Goal: Task Accomplishment & Management: Use online tool/utility

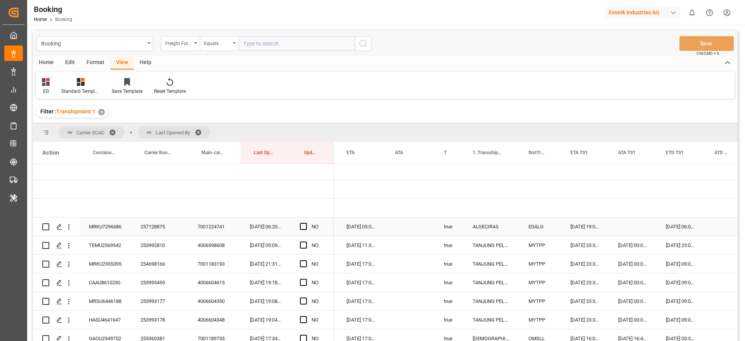
click at [159, 225] on div "257128875" at bounding box center [159, 226] width 57 height 18
click at [303, 225] on span "Press SPACE to select this row." at bounding box center [303, 226] width 7 height 7
click at [306, 223] on input "Press SPACE to select this row." at bounding box center [306, 223] width 0 height 0
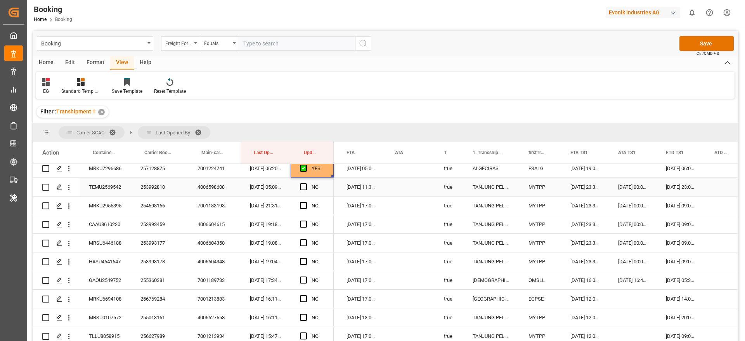
click at [149, 192] on div "253992810" at bounding box center [159, 187] width 57 height 18
click at [303, 186] on span "Press SPACE to select this row." at bounding box center [303, 186] width 7 height 7
click at [306, 183] on input "Press SPACE to select this row." at bounding box center [306, 183] width 0 height 0
click at [150, 204] on div "254698166" at bounding box center [159, 205] width 57 height 18
click at [156, 207] on div "254698166" at bounding box center [159, 205] width 57 height 18
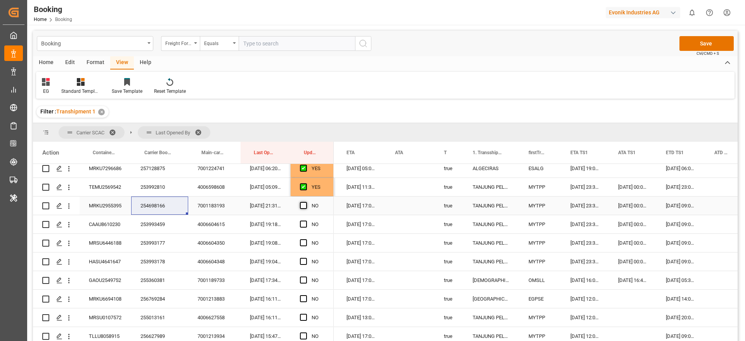
click at [301, 202] on span "Press SPACE to select this row." at bounding box center [303, 205] width 7 height 7
click at [306, 202] on input "Press SPACE to select this row." at bounding box center [306, 202] width 0 height 0
click at [152, 229] on div "253993459" at bounding box center [159, 224] width 57 height 18
click at [303, 221] on span "Press SPACE to select this row." at bounding box center [303, 223] width 7 height 7
click at [306, 220] on input "Press SPACE to select this row." at bounding box center [306, 220] width 0 height 0
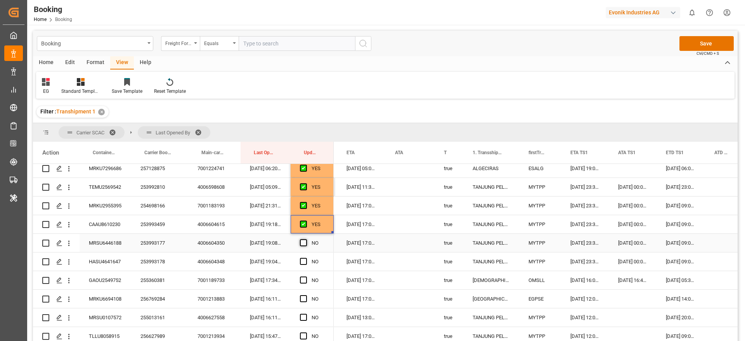
click at [302, 243] on span "Press SPACE to select this row." at bounding box center [303, 242] width 7 height 7
click at [306, 239] on input "Press SPACE to select this row." at bounding box center [306, 239] width 0 height 0
drag, startPoint x: 444, startPoint y: 78, endPoint x: 509, endPoint y: 100, distance: 68.6
click at [444, 78] on div "EG Standard Templates Save Template Reset Template" at bounding box center [385, 85] width 698 height 27
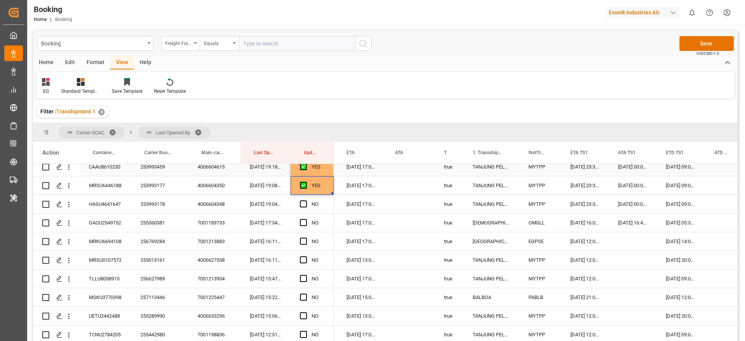
scroll to position [175, 0]
click at [134, 207] on div "253993178" at bounding box center [159, 203] width 57 height 18
click at [303, 202] on span "Press SPACE to select this row." at bounding box center [303, 202] width 7 height 7
click at [306, 199] on input "Press SPACE to select this row." at bounding box center [306, 199] width 0 height 0
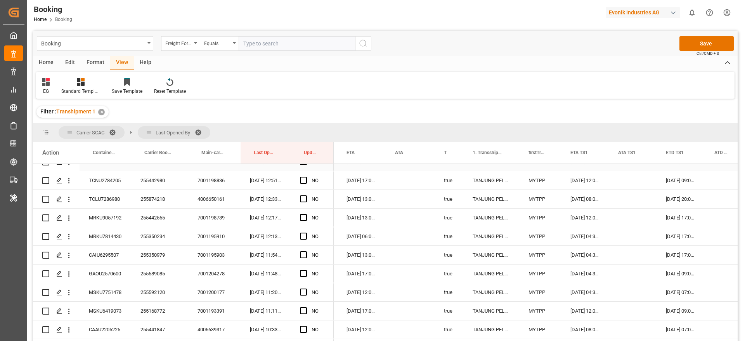
scroll to position [349, 0]
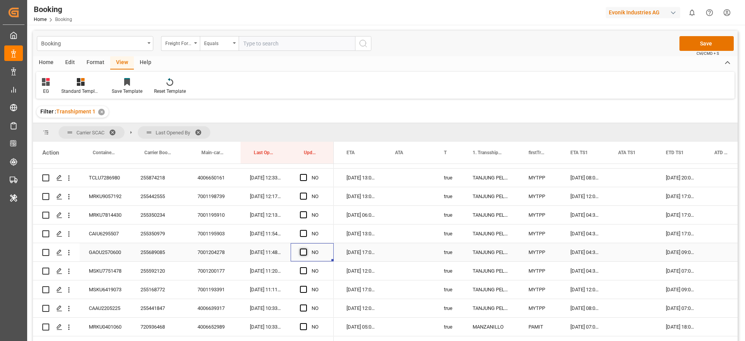
click at [302, 252] on span "Press SPACE to select this row." at bounding box center [303, 251] width 7 height 7
click at [306, 248] on input "Press SPACE to select this row." at bounding box center [306, 248] width 0 height 0
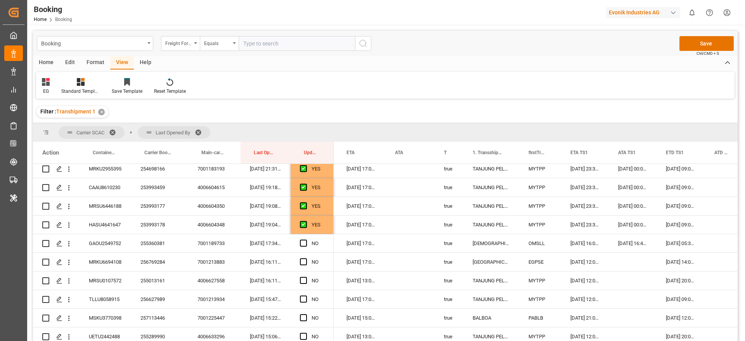
scroll to position [116, 0]
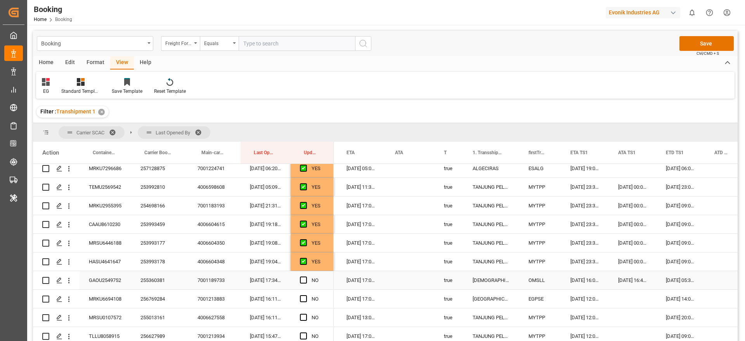
click at [160, 280] on div "255360381" at bounding box center [159, 280] width 57 height 18
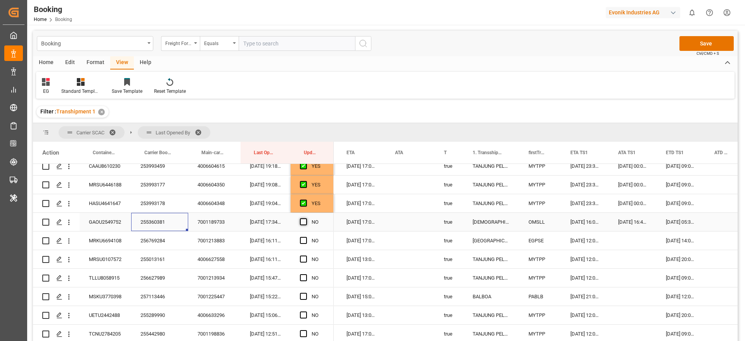
click at [302, 218] on span "Press SPACE to select this row." at bounding box center [303, 221] width 7 height 7
click at [306, 218] on input "Press SPACE to select this row." at bounding box center [306, 218] width 0 height 0
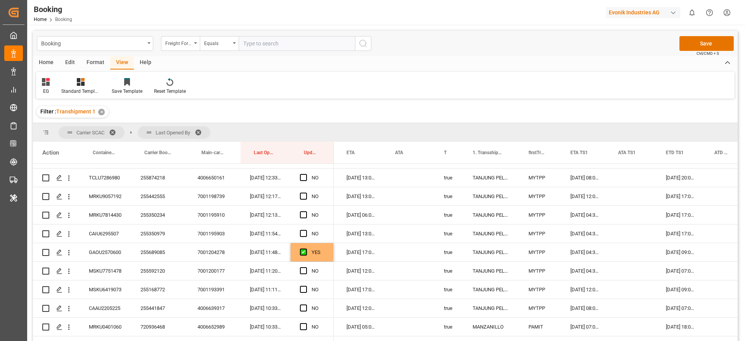
scroll to position [407, 0]
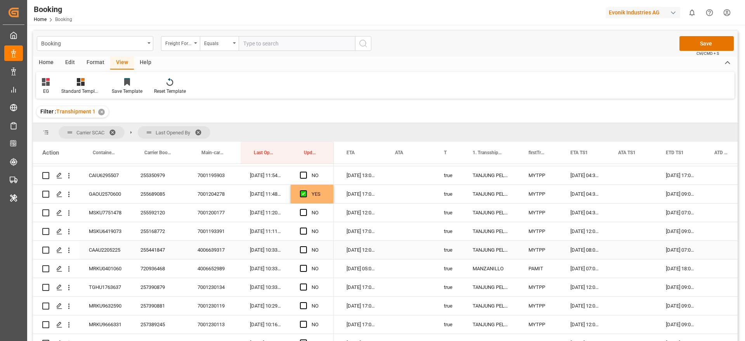
click at [299, 248] on div "NO" at bounding box center [312, 249] width 43 height 18
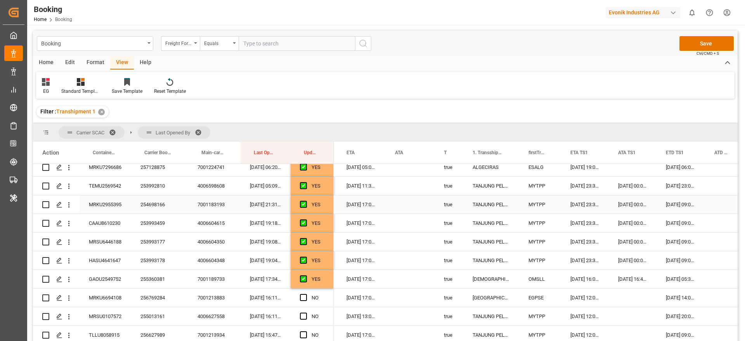
scroll to position [175, 0]
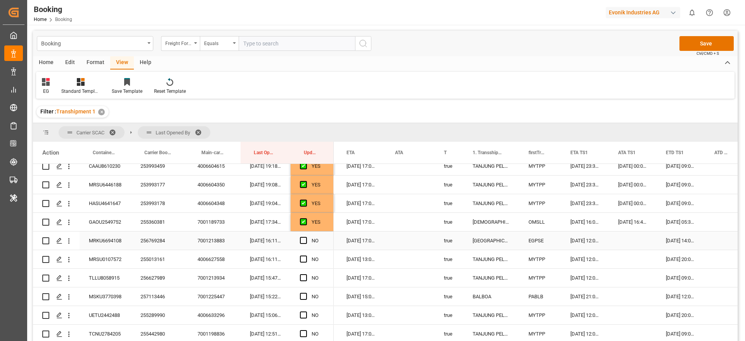
click at [170, 240] on div "256769284" at bounding box center [159, 240] width 57 height 18
click at [304, 238] on span "Press SPACE to select this row." at bounding box center [303, 240] width 7 height 7
click at [306, 237] on input "Press SPACE to select this row." at bounding box center [306, 237] width 0 height 0
click at [171, 256] on div "255013161" at bounding box center [159, 259] width 57 height 18
click at [305, 259] on span "Press SPACE to select this row." at bounding box center [303, 258] width 7 height 7
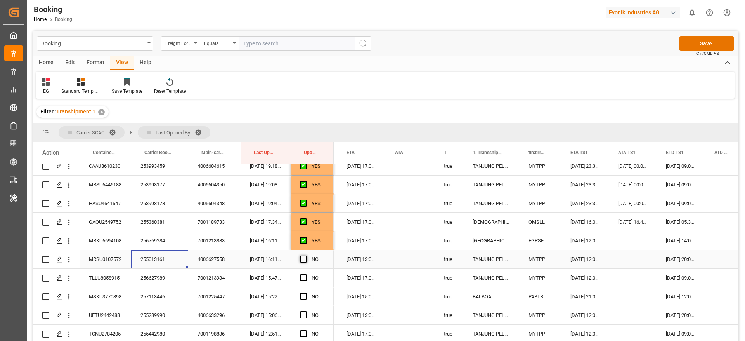
click at [306, 255] on input "Press SPACE to select this row." at bounding box center [306, 255] width 0 height 0
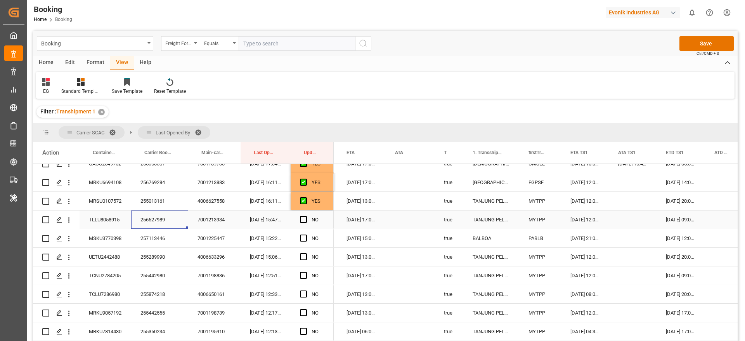
click at [171, 217] on div "256627989" at bounding box center [159, 219] width 57 height 18
click at [302, 217] on span "Press SPACE to select this row." at bounding box center [303, 219] width 7 height 7
click at [306, 216] on input "Press SPACE to select this row." at bounding box center [306, 216] width 0 height 0
click at [148, 238] on div "257113446" at bounding box center [159, 238] width 57 height 18
click at [303, 237] on span "Press SPACE to select this row." at bounding box center [303, 237] width 7 height 7
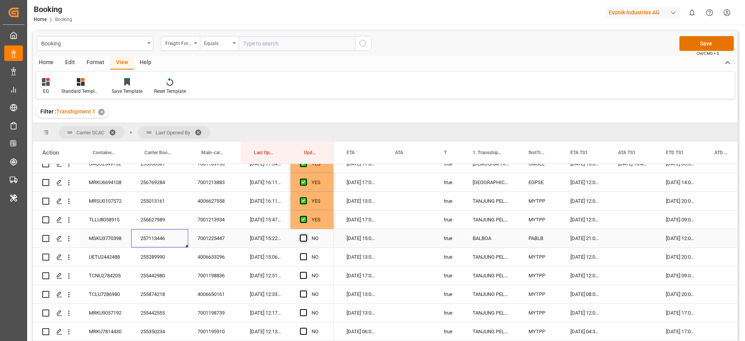
click at [306, 234] on input "Press SPACE to select this row." at bounding box center [306, 234] width 0 height 0
click at [153, 260] on div "255289990" at bounding box center [159, 256] width 57 height 18
click at [305, 256] on span "Press SPACE to select this row." at bounding box center [303, 256] width 7 height 7
click at [306, 253] on input "Press SPACE to select this row." at bounding box center [306, 253] width 0 height 0
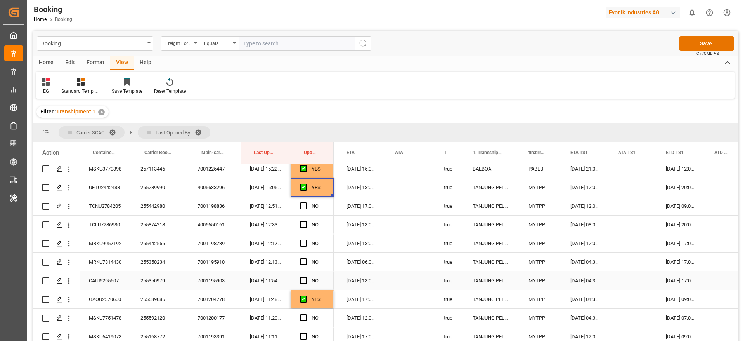
scroll to position [291, 0]
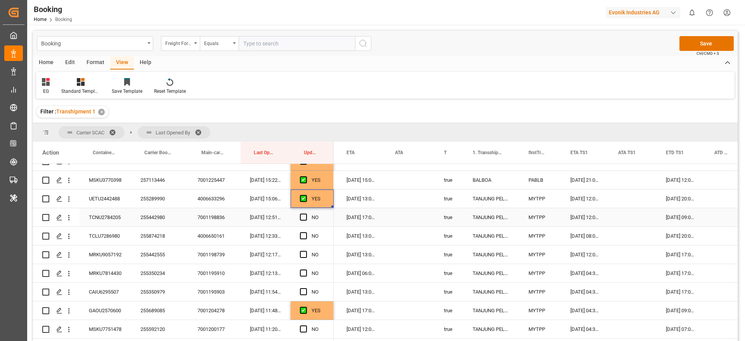
click at [164, 219] on div "255442980" at bounding box center [159, 217] width 57 height 18
click at [303, 217] on span "Press SPACE to select this row." at bounding box center [303, 216] width 7 height 7
click at [306, 213] on input "Press SPACE to select this row." at bounding box center [306, 213] width 0 height 0
click at [169, 236] on div "255874218" at bounding box center [159, 236] width 57 height 18
click at [304, 233] on span "Press SPACE to select this row." at bounding box center [303, 235] width 7 height 7
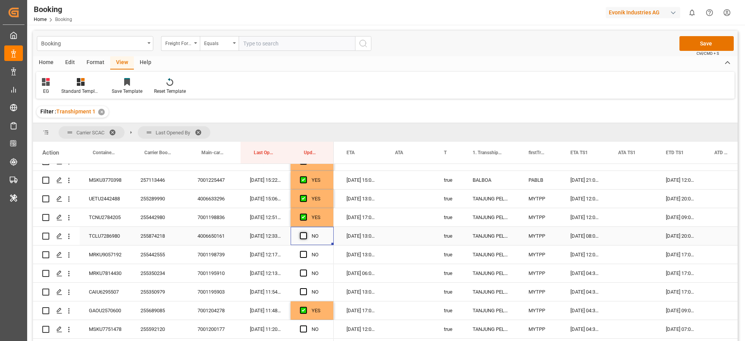
click at [306, 232] on input "Press SPACE to select this row." at bounding box center [306, 232] width 0 height 0
click at [154, 254] on div "255442555" at bounding box center [159, 254] width 57 height 18
click at [303, 251] on span "Press SPACE to select this row." at bounding box center [303, 254] width 7 height 7
click at [306, 251] on input "Press SPACE to select this row." at bounding box center [306, 251] width 0 height 0
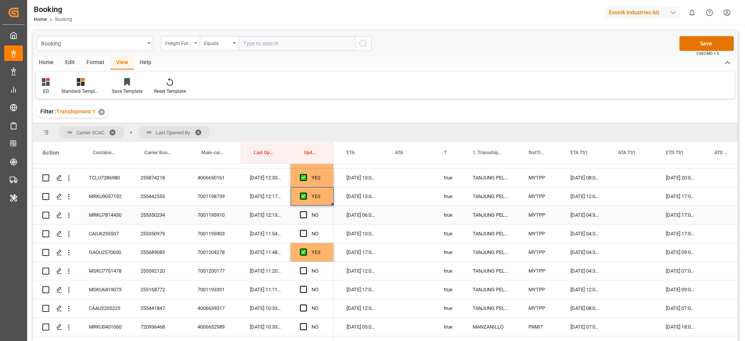
click at [142, 213] on div "255350234" at bounding box center [159, 215] width 57 height 18
click at [302, 214] on span "Press SPACE to select this row." at bounding box center [303, 214] width 7 height 7
click at [306, 211] on input "Press SPACE to select this row." at bounding box center [306, 211] width 0 height 0
click at [168, 234] on div "255350979" at bounding box center [159, 233] width 57 height 18
click at [157, 233] on div "255350979" at bounding box center [159, 233] width 57 height 18
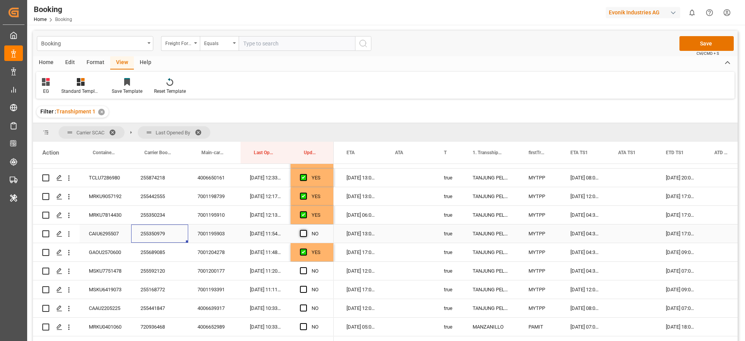
click at [302, 232] on span "Press SPACE to select this row." at bounding box center [303, 233] width 7 height 7
click at [306, 230] on input "Press SPACE to select this row." at bounding box center [306, 230] width 0 height 0
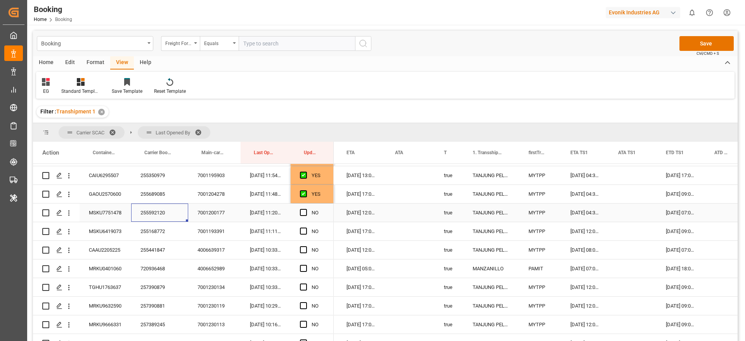
click at [144, 214] on div "255592120" at bounding box center [159, 212] width 57 height 18
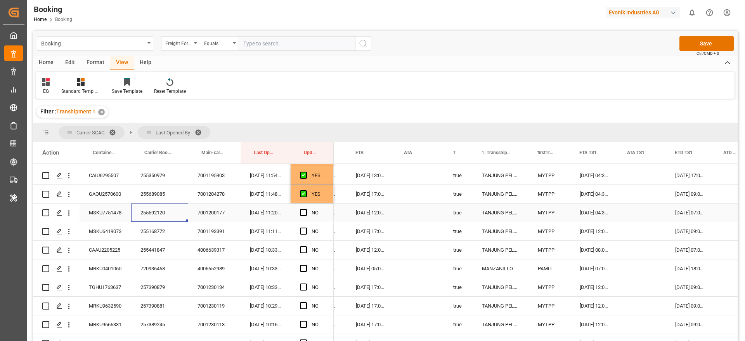
scroll to position [0, 486]
click at [303, 207] on div "Press SPACE to select this row." at bounding box center [306, 213] width 12 height 18
click at [300, 211] on span "Press SPACE to select this row." at bounding box center [303, 212] width 7 height 7
click at [306, 209] on input "Press SPACE to select this row." at bounding box center [306, 209] width 0 height 0
click at [135, 233] on div "255168772" at bounding box center [159, 231] width 57 height 18
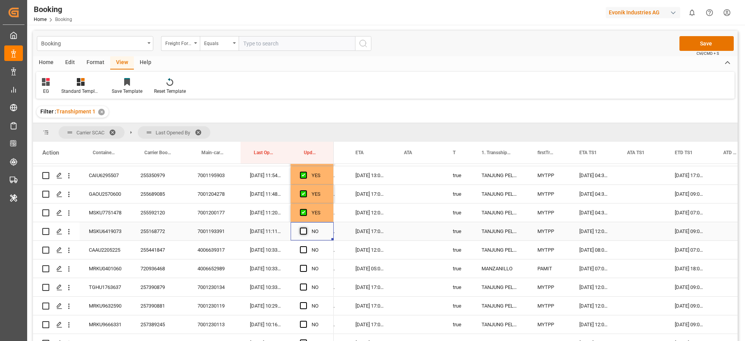
click at [303, 232] on span "Press SPACE to select this row." at bounding box center [303, 230] width 7 height 7
click at [306, 227] on input "Press SPACE to select this row." at bounding box center [306, 227] width 0 height 0
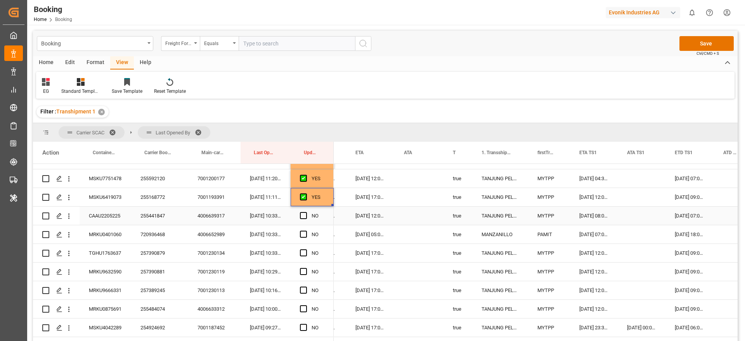
scroll to position [465, 0]
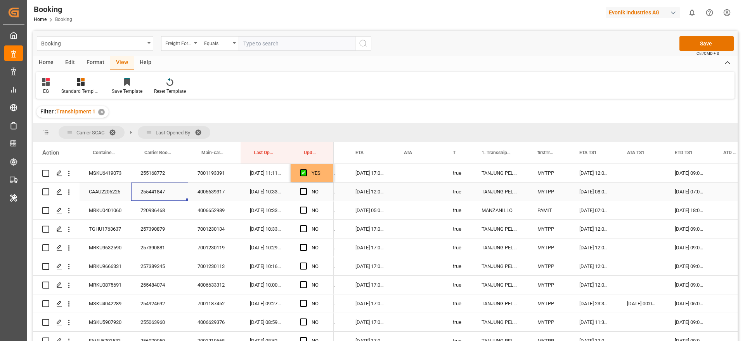
click at [149, 193] on div "255441847" at bounding box center [159, 191] width 57 height 18
click at [301, 191] on span "Press SPACE to select this row." at bounding box center [303, 191] width 7 height 7
click at [306, 188] on input "Press SPACE to select this row." at bounding box center [306, 188] width 0 height 0
click at [154, 211] on div "720936468" at bounding box center [159, 210] width 57 height 18
click at [305, 209] on span "Press SPACE to select this row." at bounding box center [303, 209] width 7 height 7
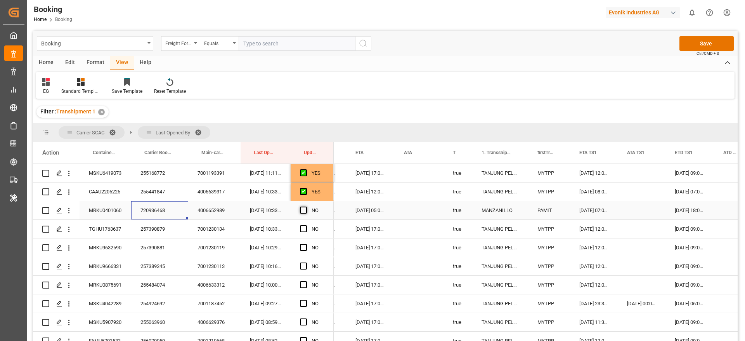
click at [306, 206] on input "Press SPACE to select this row." at bounding box center [306, 206] width 0 height 0
click at [162, 231] on div "257390879" at bounding box center [159, 229] width 57 height 18
click at [304, 231] on span "Press SPACE to select this row." at bounding box center [303, 228] width 7 height 7
click at [306, 225] on input "Press SPACE to select this row." at bounding box center [306, 225] width 0 height 0
click at [151, 246] on div "257390881" at bounding box center [159, 247] width 57 height 18
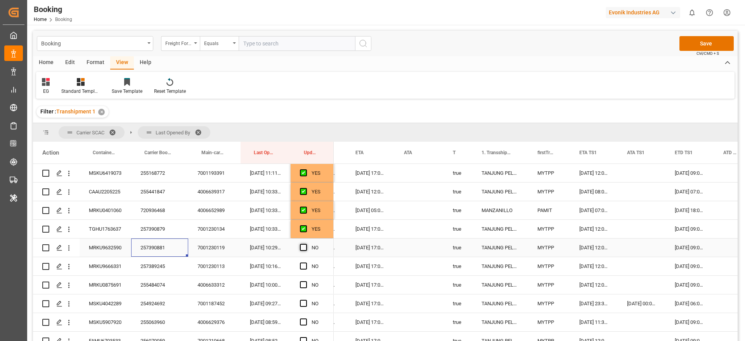
click at [302, 246] on span "Press SPACE to select this row." at bounding box center [303, 247] width 7 height 7
click at [306, 244] on input "Press SPACE to select this row." at bounding box center [306, 244] width 0 height 0
click at [302, 262] on span "Press SPACE to select this row." at bounding box center [303, 265] width 7 height 7
click at [306, 262] on input "Press SPACE to select this row." at bounding box center [306, 262] width 0 height 0
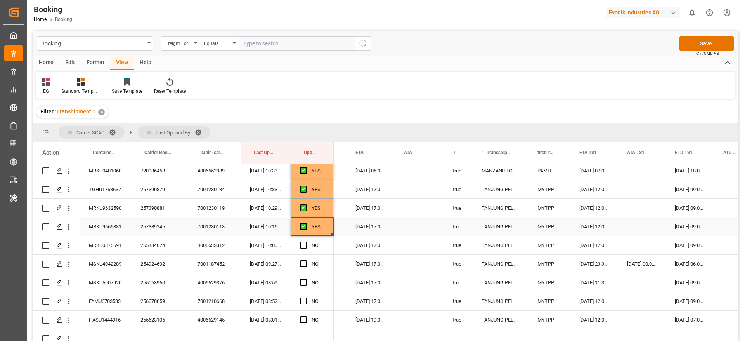
scroll to position [524, 0]
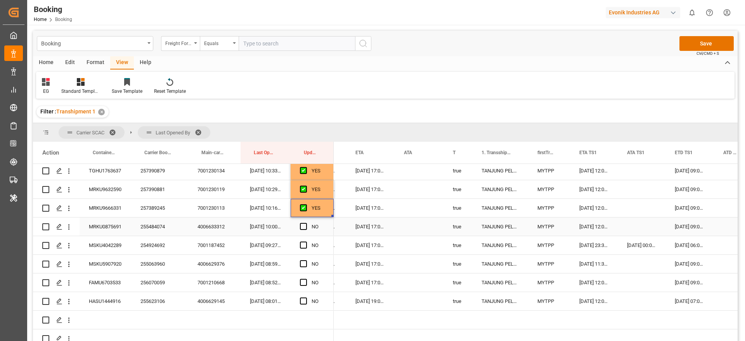
click at [136, 228] on div "255484074" at bounding box center [159, 226] width 57 height 18
click at [304, 224] on span "Press SPACE to select this row." at bounding box center [303, 226] width 7 height 7
click at [306, 223] on input "Press SPACE to select this row." at bounding box center [306, 223] width 0 height 0
click at [135, 246] on div "254924692" at bounding box center [159, 245] width 57 height 18
drag, startPoint x: 305, startPoint y: 244, endPoint x: 288, endPoint y: 253, distance: 18.9
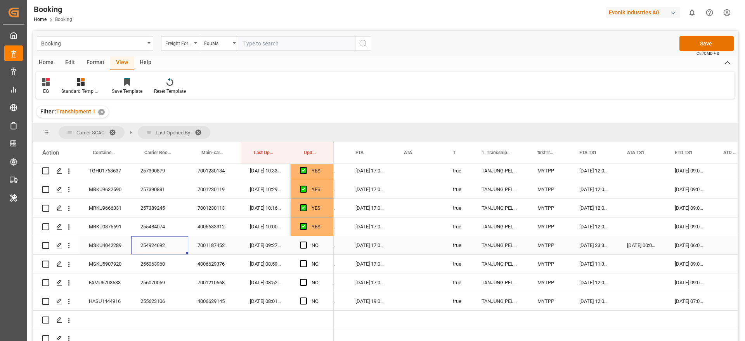
click at [305, 244] on span "Press SPACE to select this row." at bounding box center [303, 244] width 7 height 7
click at [306, 241] on input "Press SPACE to select this row." at bounding box center [306, 241] width 0 height 0
click at [153, 267] on div "255063960" at bounding box center [159, 263] width 57 height 18
click at [303, 263] on span "Press SPACE to select this row." at bounding box center [303, 263] width 7 height 7
click at [306, 260] on input "Press SPACE to select this row." at bounding box center [306, 260] width 0 height 0
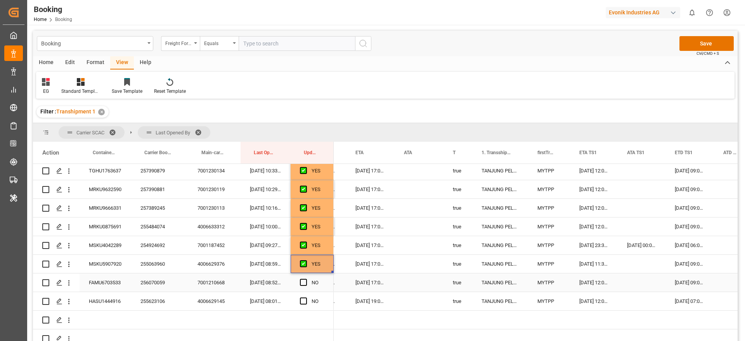
click at [163, 277] on div "256070059" at bounding box center [159, 282] width 57 height 18
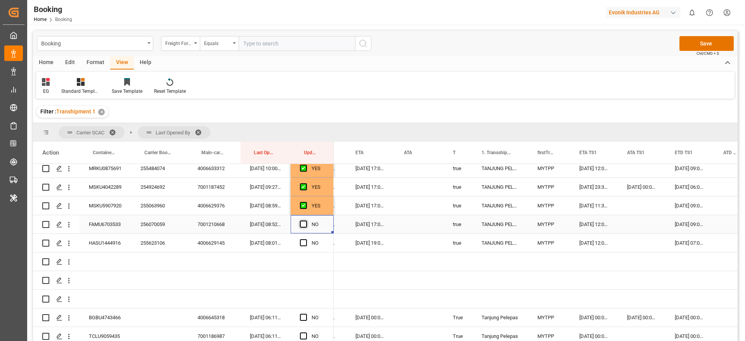
click at [304, 224] on span "Press SPACE to select this row." at bounding box center [303, 223] width 7 height 7
click at [306, 220] on input "Press SPACE to select this row." at bounding box center [306, 220] width 0 height 0
click at [149, 245] on div "255623106" at bounding box center [159, 242] width 57 height 18
click at [306, 241] on span "Press SPACE to select this row." at bounding box center [303, 242] width 7 height 7
click at [306, 239] on input "Press SPACE to select this row." at bounding box center [306, 239] width 0 height 0
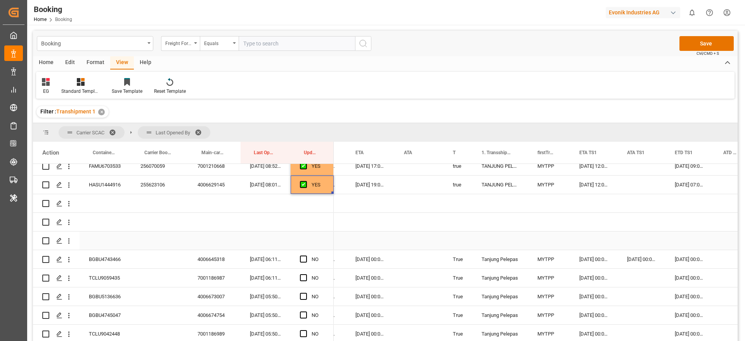
scroll to position [698, 0]
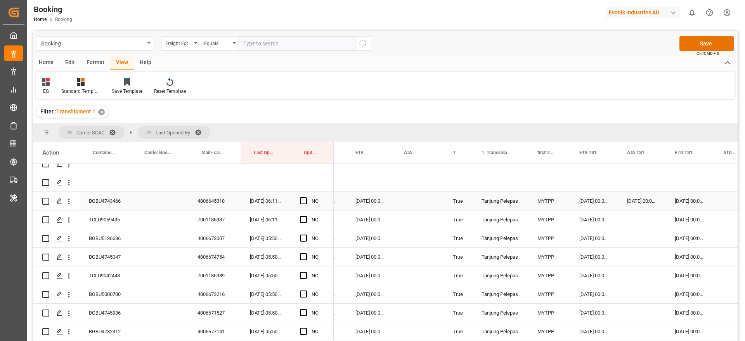
click at [104, 197] on div "BGBU4743466" at bounding box center [106, 201] width 52 height 18
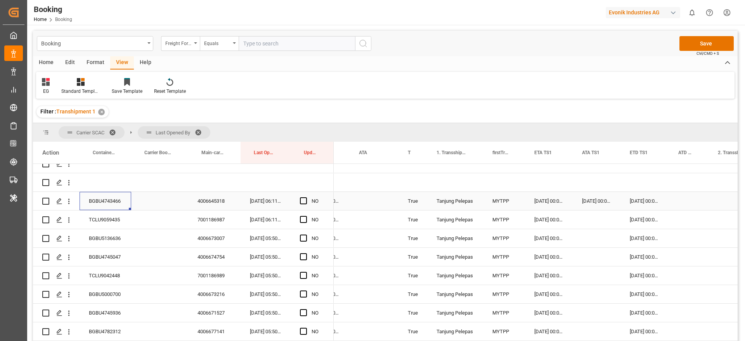
scroll to position [0, 544]
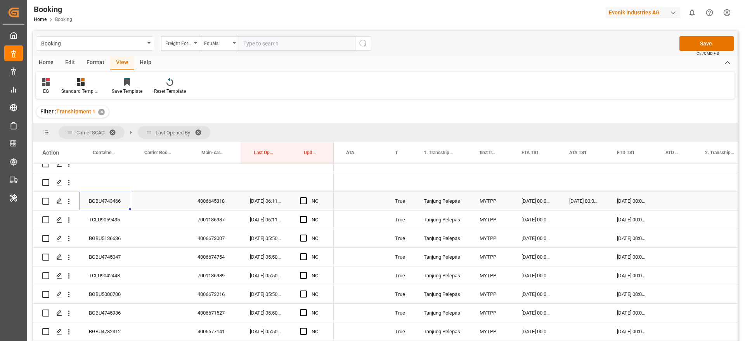
click at [671, 198] on div "Press SPACE to select this row." at bounding box center [676, 201] width 40 height 18
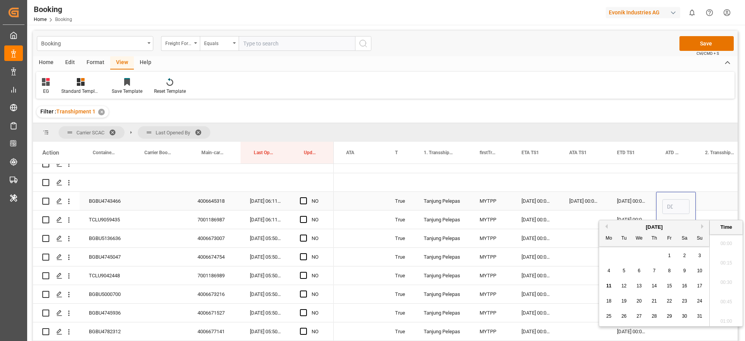
scroll to position [1089, 0]
click at [673, 269] on div "8" at bounding box center [669, 270] width 10 height 9
type input "08-08-2025 00:00"
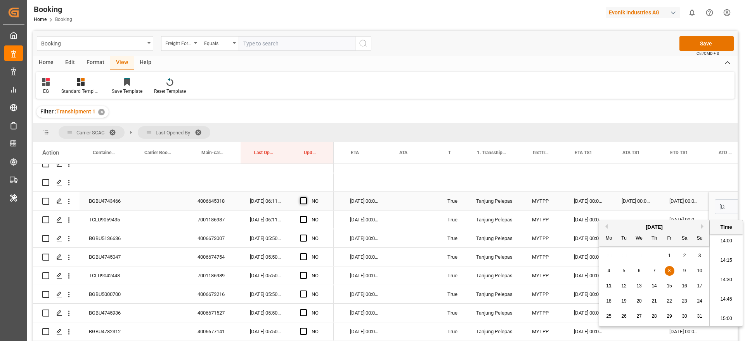
scroll to position [0, 491]
click at [301, 200] on span "Press SPACE to select this row." at bounding box center [303, 200] width 7 height 7
click at [306, 197] on input "Press SPACE to select this row." at bounding box center [306, 197] width 0 height 0
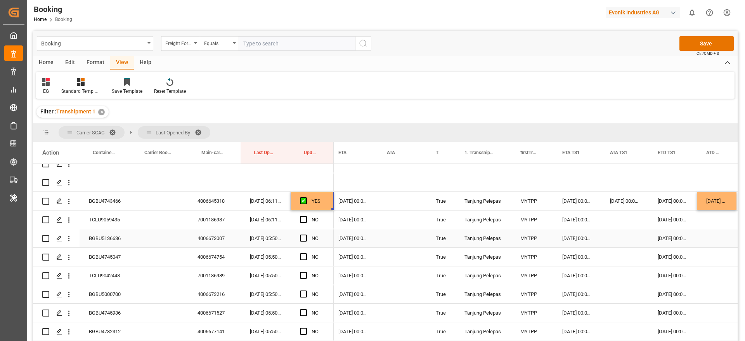
scroll to position [0, 504]
click at [116, 221] on div "TCLU9059435" at bounding box center [106, 219] width 52 height 18
click at [302, 218] on span "Press SPACE to select this row." at bounding box center [303, 219] width 7 height 7
click at [306, 216] on input "Press SPACE to select this row." at bounding box center [306, 216] width 0 height 0
click at [122, 237] on div "BGBU5136636" at bounding box center [106, 238] width 52 height 18
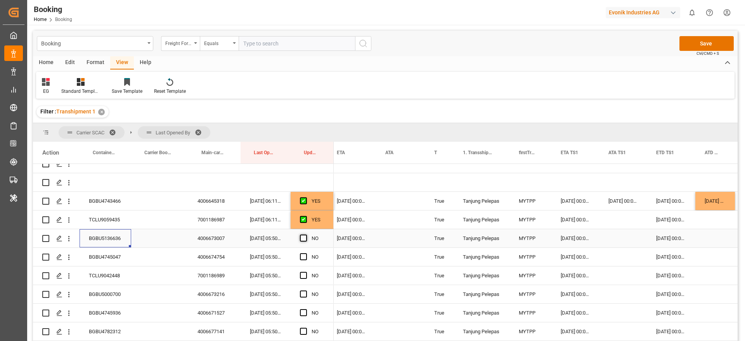
click at [301, 236] on span "Press SPACE to select this row." at bounding box center [303, 237] width 7 height 7
click at [306, 234] on input "Press SPACE to select this row." at bounding box center [306, 234] width 0 height 0
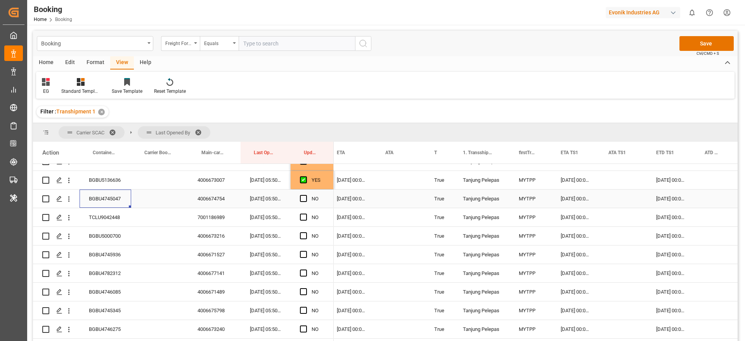
click at [104, 195] on div "BGBU4745047" at bounding box center [106, 198] width 52 height 18
click at [305, 195] on span "Press SPACE to select this row." at bounding box center [303, 198] width 7 height 7
click at [306, 195] on input "Press SPACE to select this row." at bounding box center [306, 195] width 0 height 0
click at [113, 211] on div "TCLU9042448" at bounding box center [106, 217] width 52 height 18
click at [301, 216] on span "Press SPACE to select this row." at bounding box center [303, 216] width 7 height 7
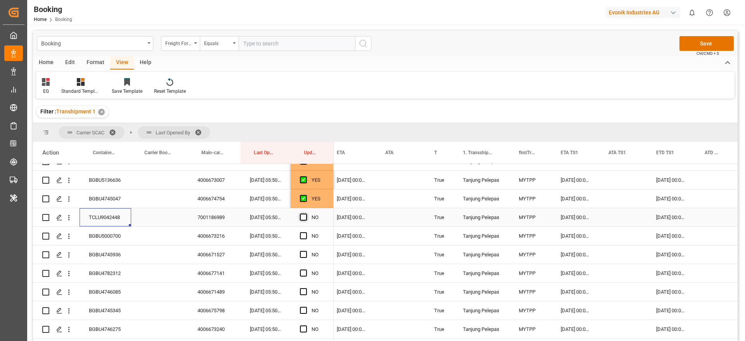
click at [306, 213] on input "Press SPACE to select this row." at bounding box center [306, 213] width 0 height 0
click at [114, 235] on div "BGBU5000700" at bounding box center [106, 236] width 52 height 18
click at [304, 236] on span "Press SPACE to select this row." at bounding box center [303, 235] width 7 height 7
click at [306, 232] on input "Press SPACE to select this row." at bounding box center [306, 232] width 0 height 0
click at [122, 253] on div "BGBU4745936" at bounding box center [106, 254] width 52 height 18
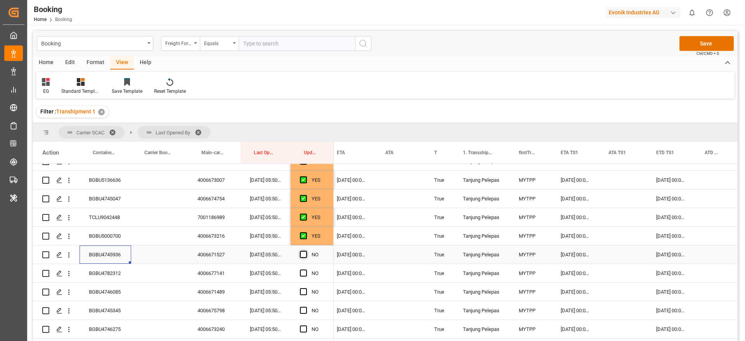
click at [303, 251] on span "Press SPACE to select this row." at bounding box center [303, 254] width 7 height 7
click at [306, 251] on input "Press SPACE to select this row." at bounding box center [306, 251] width 0 height 0
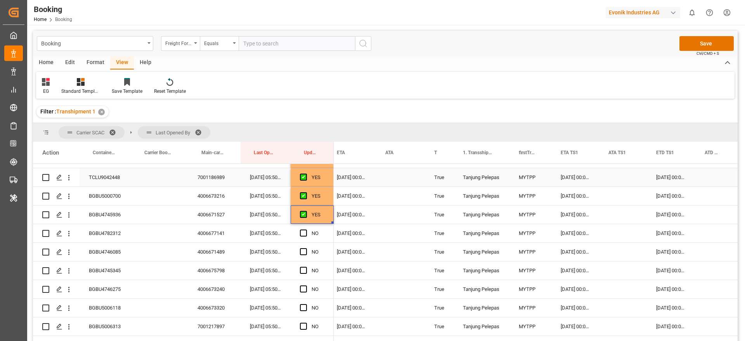
scroll to position [815, 0]
click at [103, 212] on div "BGBU4782312" at bounding box center [106, 215] width 52 height 18
click at [303, 213] on span "Press SPACE to select this row." at bounding box center [303, 214] width 7 height 7
click at [306, 211] on input "Press SPACE to select this row." at bounding box center [306, 211] width 0 height 0
click at [115, 230] on div "BGBU4746085" at bounding box center [106, 233] width 52 height 18
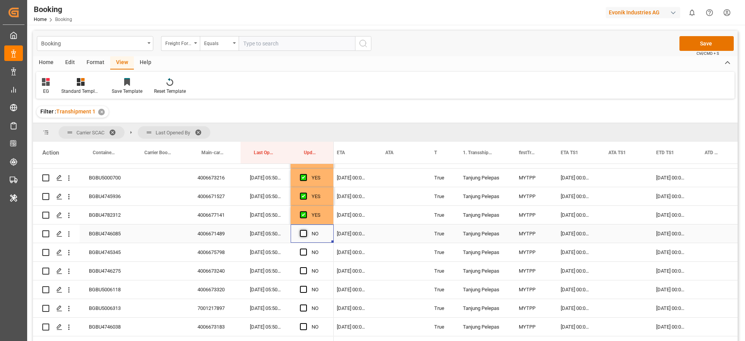
click at [301, 235] on span "Press SPACE to select this row." at bounding box center [303, 233] width 7 height 7
click at [306, 230] on input "Press SPACE to select this row." at bounding box center [306, 230] width 0 height 0
click at [121, 249] on div "BGBU4745345" at bounding box center [106, 252] width 52 height 18
click at [301, 252] on span "Press SPACE to select this row." at bounding box center [303, 251] width 7 height 7
click at [306, 248] on input "Press SPACE to select this row." at bounding box center [306, 248] width 0 height 0
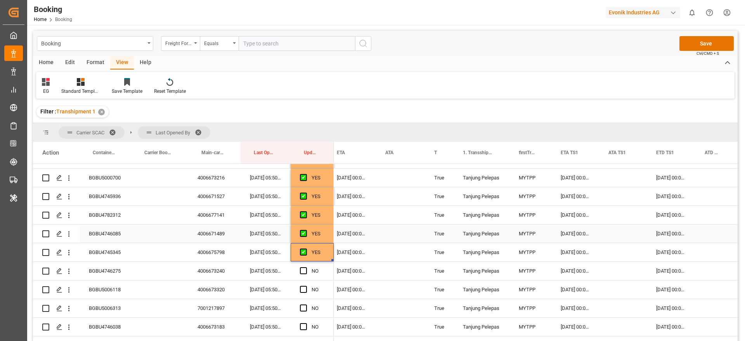
scroll to position [873, 0]
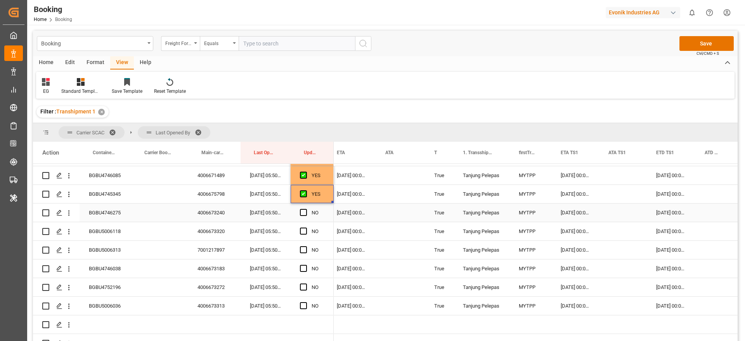
click at [105, 217] on div "BGBU4746275" at bounding box center [106, 212] width 52 height 18
click at [302, 214] on span "Press SPACE to select this row." at bounding box center [303, 212] width 7 height 7
click at [306, 209] on input "Press SPACE to select this row." at bounding box center [306, 209] width 0 height 0
click at [302, 229] on span "Press SPACE to select this row." at bounding box center [303, 230] width 7 height 7
click at [306, 227] on input "Press SPACE to select this row." at bounding box center [306, 227] width 0 height 0
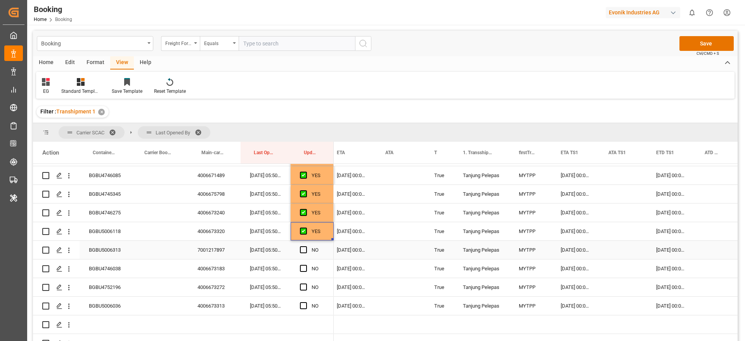
click at [99, 249] on div "BGBU5006313" at bounding box center [106, 249] width 52 height 18
click at [304, 249] on span "Press SPACE to select this row." at bounding box center [303, 249] width 7 height 7
click at [306, 246] on input "Press SPACE to select this row." at bounding box center [306, 246] width 0 height 0
click at [108, 270] on div "BGBU4746038" at bounding box center [106, 268] width 52 height 18
click at [304, 266] on span "Press SPACE to select this row." at bounding box center [303, 268] width 7 height 7
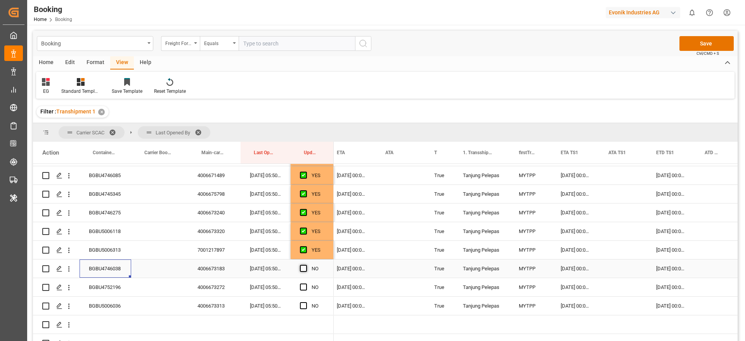
click at [306, 265] on input "Press SPACE to select this row." at bounding box center [306, 265] width 0 height 0
click at [112, 288] on div "BGBU4752196" at bounding box center [106, 287] width 52 height 18
click at [302, 286] on span "Press SPACE to select this row." at bounding box center [303, 286] width 7 height 7
click at [306, 283] on input "Press SPACE to select this row." at bounding box center [306, 283] width 0 height 0
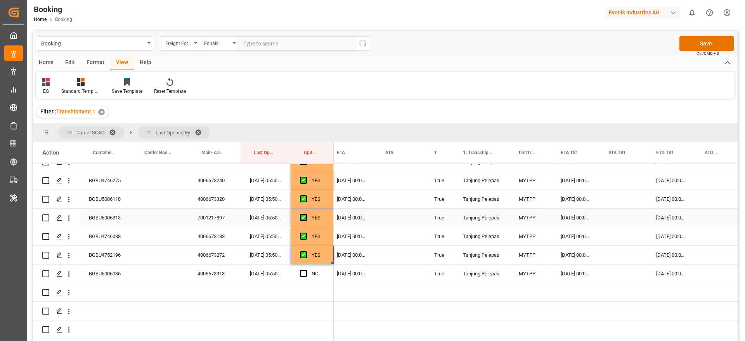
scroll to position [922, 0]
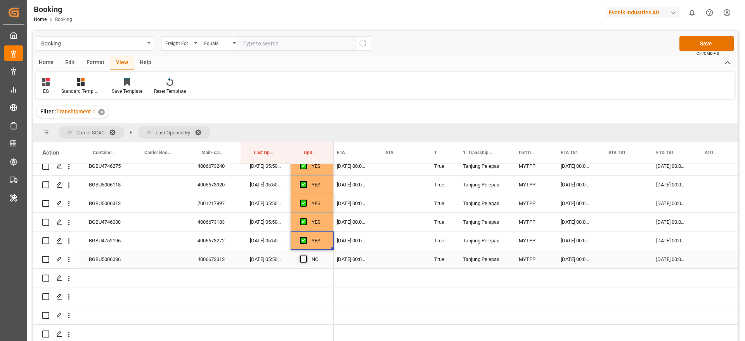
click at [303, 257] on span "Press SPACE to select this row." at bounding box center [303, 258] width 7 height 7
click at [306, 255] on input "Press SPACE to select this row." at bounding box center [306, 255] width 0 height 0
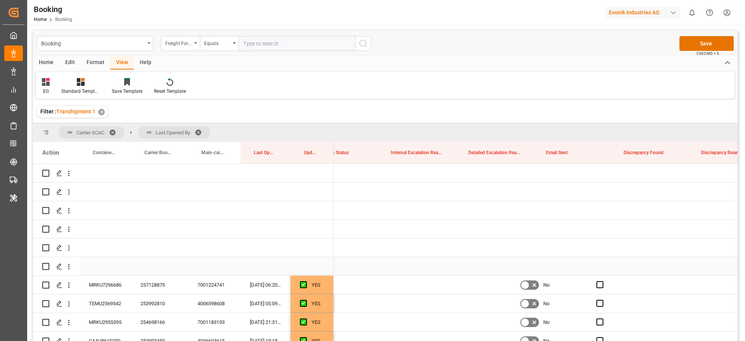
scroll to position [0, 1750]
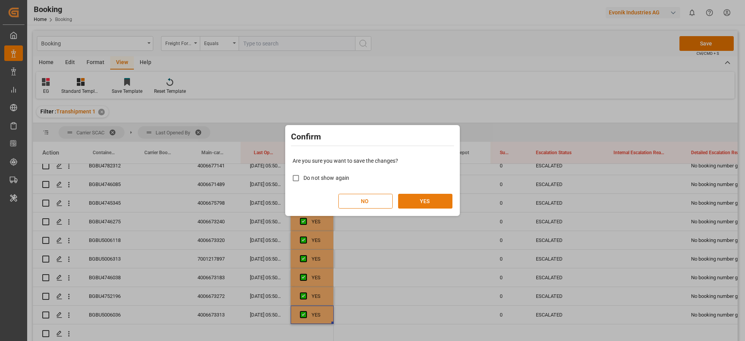
click at [434, 198] on button "YES" at bounding box center [425, 201] width 54 height 15
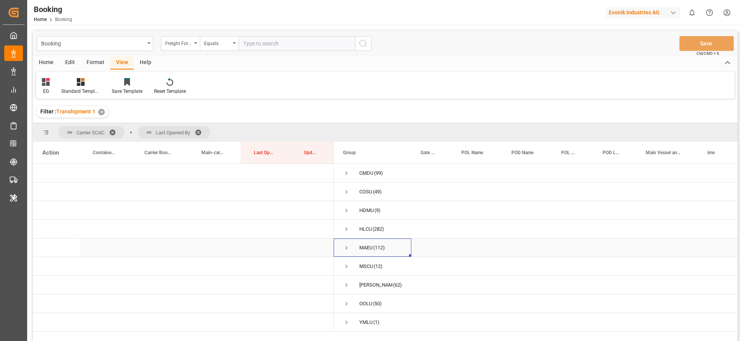
click at [346, 247] on span "Press SPACE to select this row." at bounding box center [346, 247] width 7 height 7
click at [202, 131] on span at bounding box center [201, 132] width 12 height 7
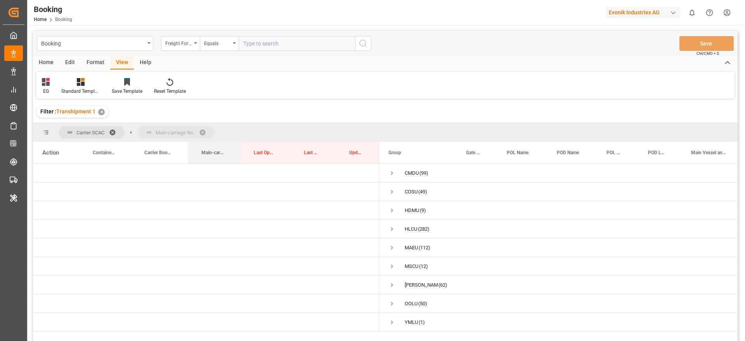
drag, startPoint x: 214, startPoint y: 150, endPoint x: 218, endPoint y: 126, distance: 24.4
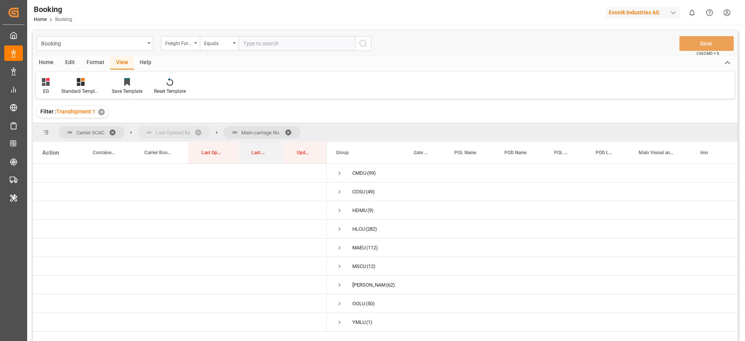
drag, startPoint x: 262, startPoint y: 151, endPoint x: 159, endPoint y: 137, distance: 104.6
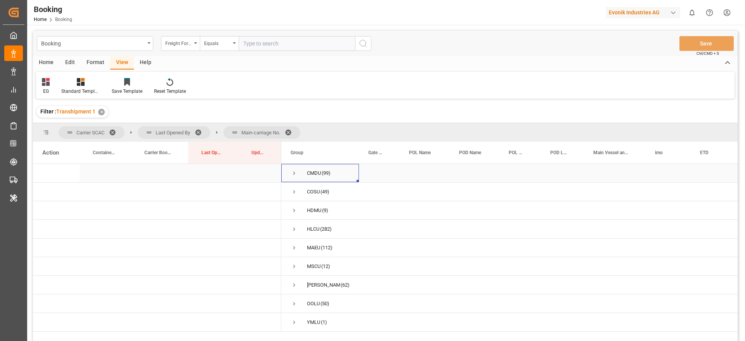
click at [293, 172] on span "Press SPACE to select this row." at bounding box center [294, 172] width 7 height 7
click at [310, 192] on span "Press SPACE to select this row." at bounding box center [310, 191] width 7 height 7
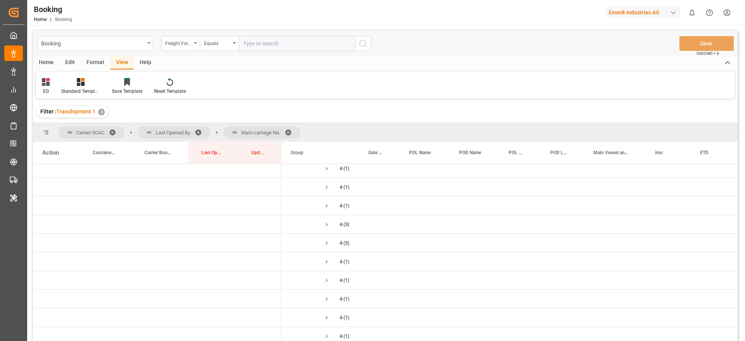
click at [291, 129] on span at bounding box center [291, 132] width 12 height 7
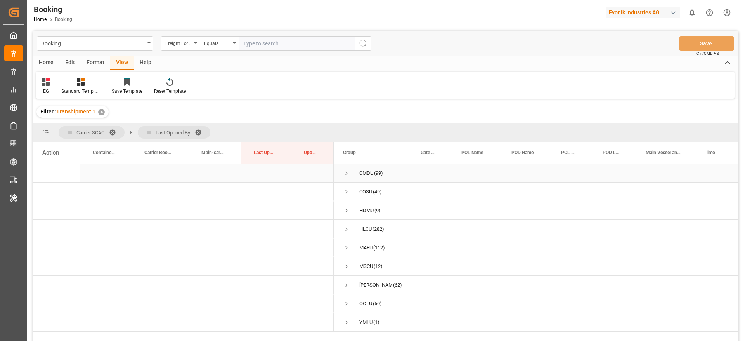
click at [345, 170] on span "Press SPACE to select this row." at bounding box center [346, 172] width 7 height 7
click at [364, 210] on span "Press SPACE to select this row." at bounding box center [362, 210] width 7 height 7
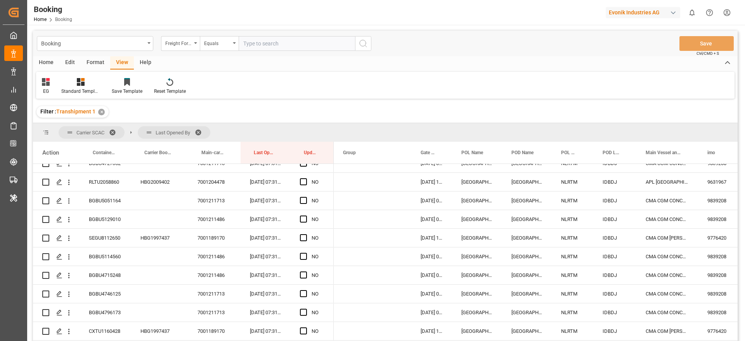
scroll to position [0, 0]
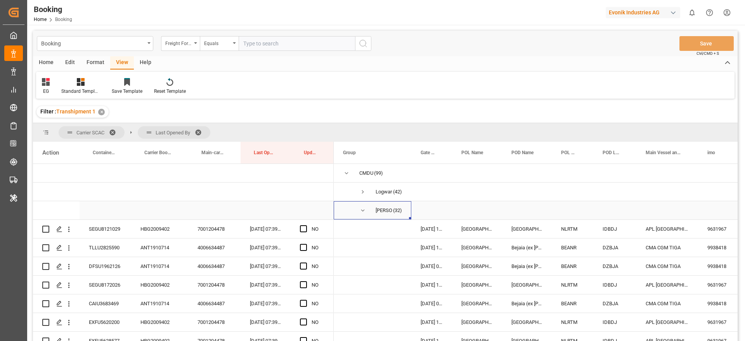
click at [365, 209] on span "Press SPACE to select this row." at bounding box center [362, 210] width 7 height 7
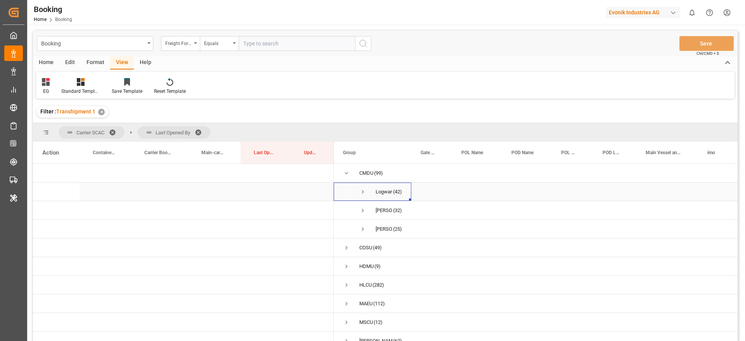
click at [362, 190] on span "Press SPACE to select this row." at bounding box center [362, 191] width 7 height 7
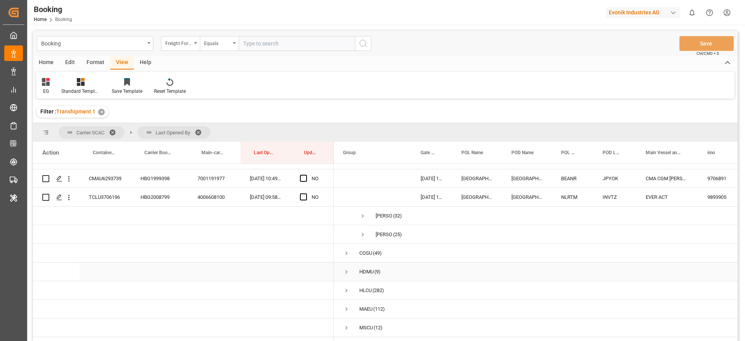
scroll to position [712, 0]
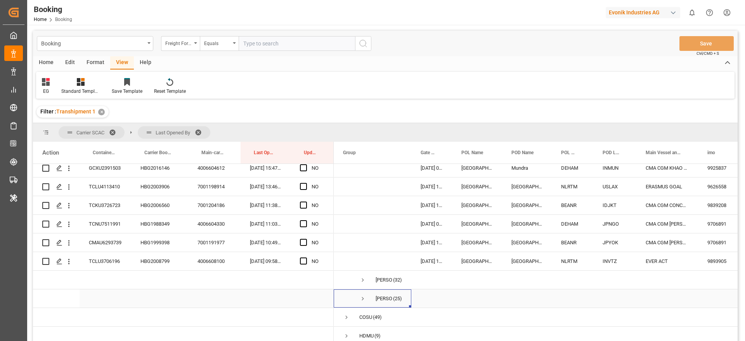
click at [364, 299] on span "Press SPACE to select this row." at bounding box center [362, 298] width 7 height 7
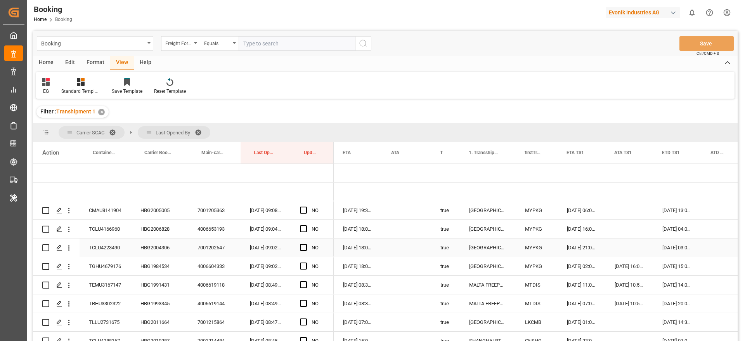
scroll to position [0, 499]
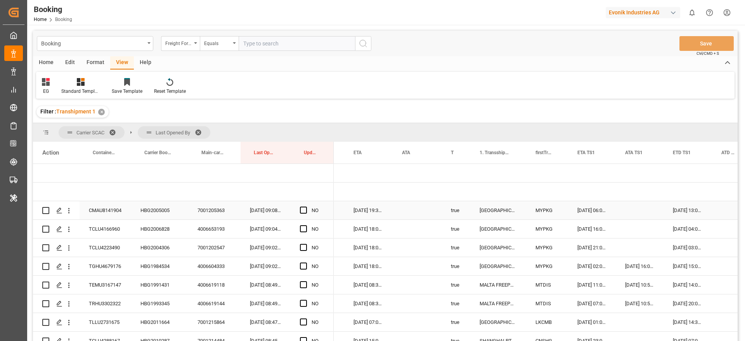
click at [146, 209] on div "HBG2005005" at bounding box center [159, 210] width 57 height 18
click at [303, 209] on span "Press SPACE to select this row." at bounding box center [303, 209] width 7 height 7
click at [306, 206] on input "Press SPACE to select this row." at bounding box center [306, 206] width 0 height 0
click at [154, 231] on div "HBG2006828" at bounding box center [159, 229] width 57 height 18
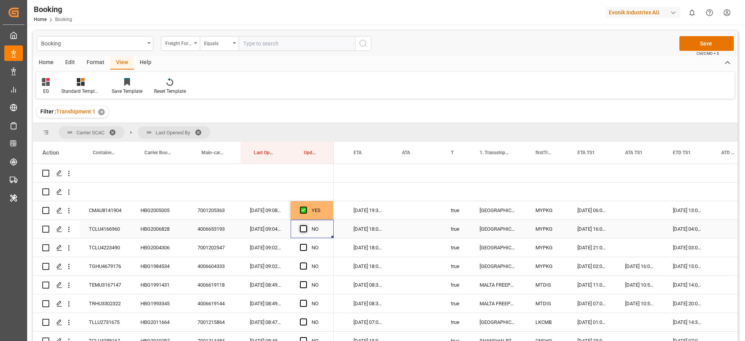
click at [301, 228] on span "Press SPACE to select this row." at bounding box center [303, 228] width 7 height 7
click at [306, 225] on input "Press SPACE to select this row." at bounding box center [306, 225] width 0 height 0
click at [126, 256] on div "TCLU4223490" at bounding box center [106, 247] width 52 height 18
click at [157, 249] on div "HBG2004306" at bounding box center [159, 247] width 57 height 18
click at [303, 248] on span "Press SPACE to select this row." at bounding box center [303, 247] width 7 height 7
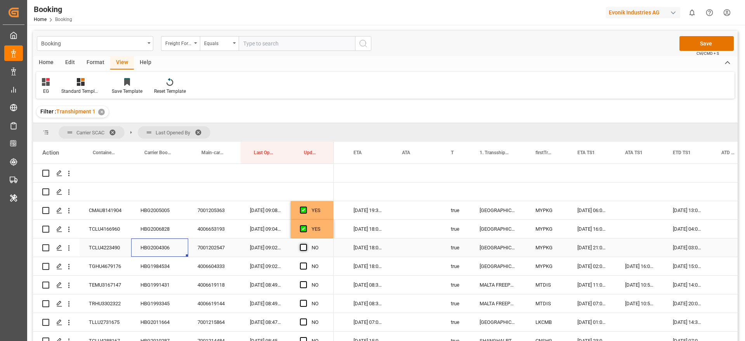
click at [306, 244] on input "Press SPACE to select this row." at bounding box center [306, 244] width 0 height 0
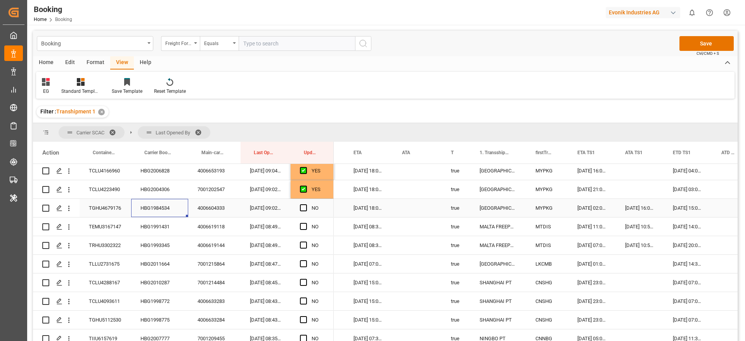
click at [150, 206] on div "HBG1984534" at bounding box center [159, 208] width 57 height 18
click at [303, 208] on span "Press SPACE to select this row." at bounding box center [303, 207] width 7 height 7
click at [306, 204] on input "Press SPACE to select this row." at bounding box center [306, 204] width 0 height 0
click at [152, 233] on div "HBG1991431" at bounding box center [159, 226] width 57 height 18
click at [691, 227] on div "11-08-2025 14:00:00" at bounding box center [687, 226] width 48 height 18
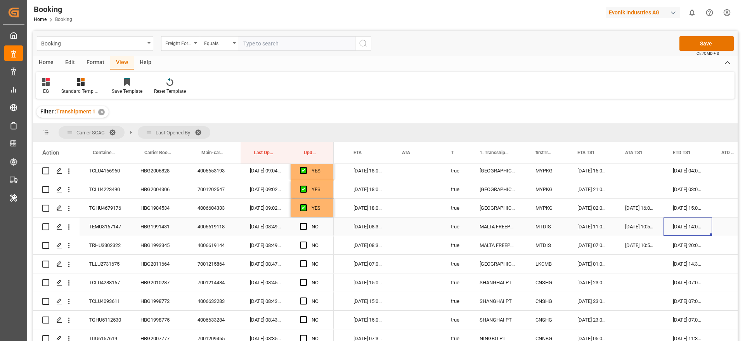
click at [691, 227] on div "11-08-2025 14:00:00" at bounding box center [687, 226] width 48 height 18
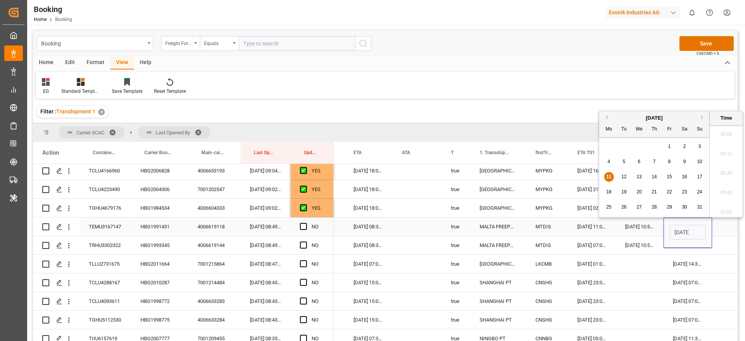
scroll to position [1089, 0]
click at [639, 178] on span "13" at bounding box center [638, 176] width 5 height 5
type input "13-08-2025 14:00"
click at [306, 225] on span "Press SPACE to select this row." at bounding box center [303, 226] width 7 height 7
click at [306, 223] on input "Press SPACE to select this row." at bounding box center [306, 223] width 0 height 0
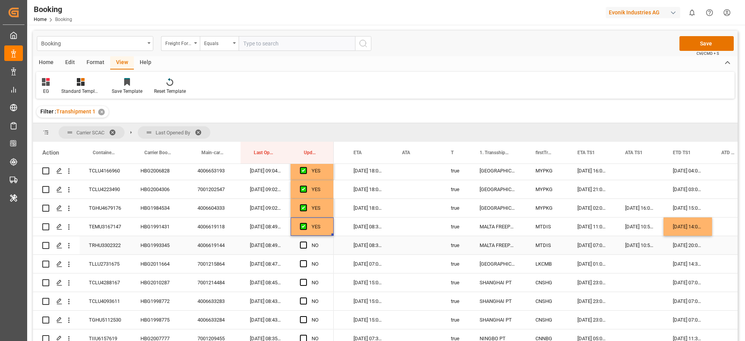
drag, startPoint x: 119, startPoint y: 249, endPoint x: 142, endPoint y: 247, distance: 22.6
click at [121, 249] on div "TRHU3302322" at bounding box center [106, 245] width 52 height 18
click at [156, 246] on div "HBG1993345" at bounding box center [159, 245] width 57 height 18
click at [305, 244] on span "Press SPACE to select this row." at bounding box center [303, 244] width 7 height 7
click at [306, 241] on input "Press SPACE to select this row." at bounding box center [306, 241] width 0 height 0
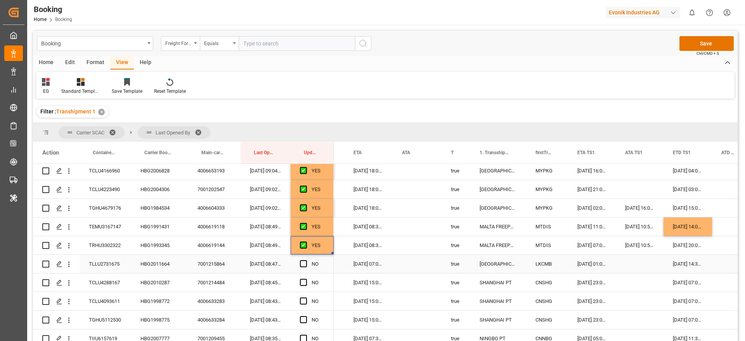
click at [152, 264] on div "HBG2011664" at bounding box center [159, 263] width 57 height 18
click at [594, 264] on div "23-08-2025 01:00:00" at bounding box center [592, 263] width 48 height 18
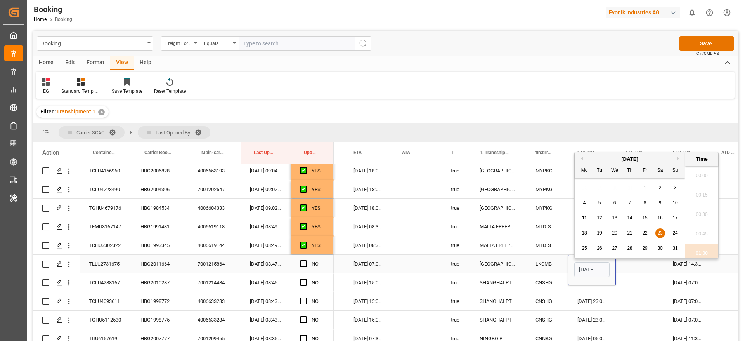
scroll to position [0, 28]
click at [581, 244] on span "25" at bounding box center [583, 243] width 5 height 5
type input "25-08-2025 01:00"
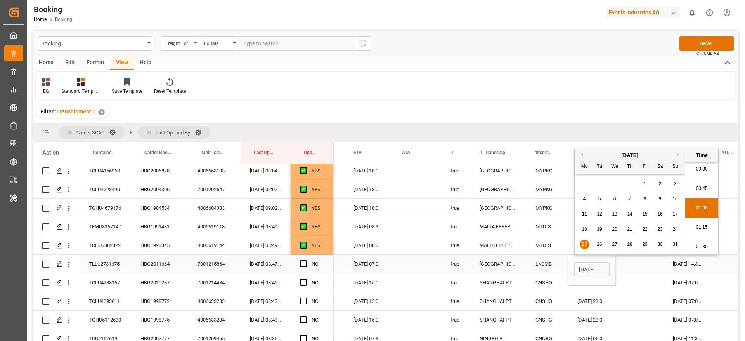
click at [682, 262] on div "25-08-2025 14:30:00" at bounding box center [687, 263] width 48 height 18
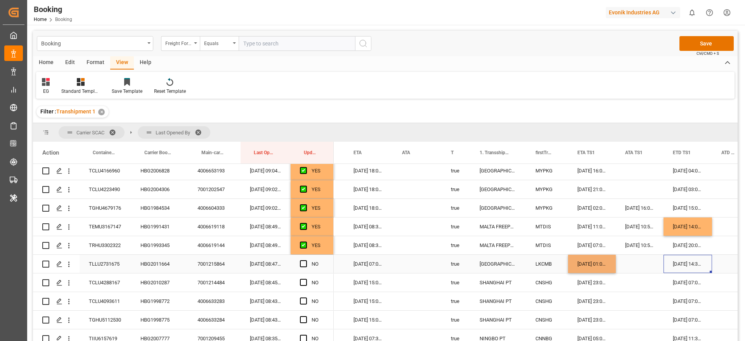
click at [682, 262] on div "25-08-2025 14:30:00" at bounding box center [687, 263] width 48 height 18
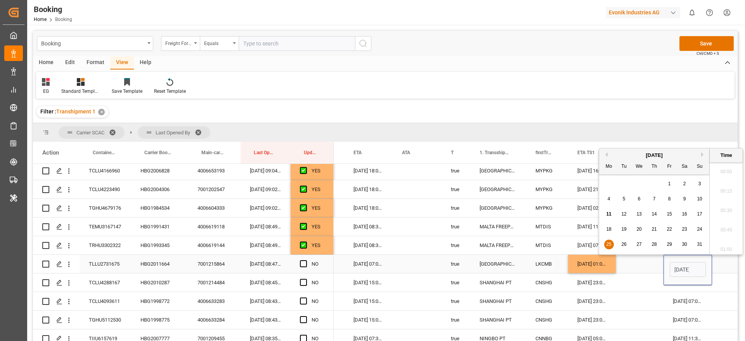
scroll to position [1089, 0]
click at [643, 244] on div "27" at bounding box center [639, 244] width 10 height 9
type input "27-08-2025 14:30"
click at [638, 263] on div "Press SPACE to select this row." at bounding box center [640, 263] width 48 height 18
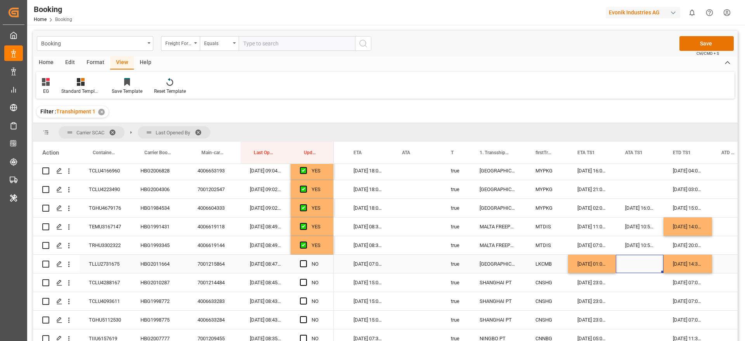
click at [304, 263] on span "Press SPACE to select this row." at bounding box center [303, 263] width 7 height 7
click at [306, 260] on input "Press SPACE to select this row." at bounding box center [306, 260] width 0 height 0
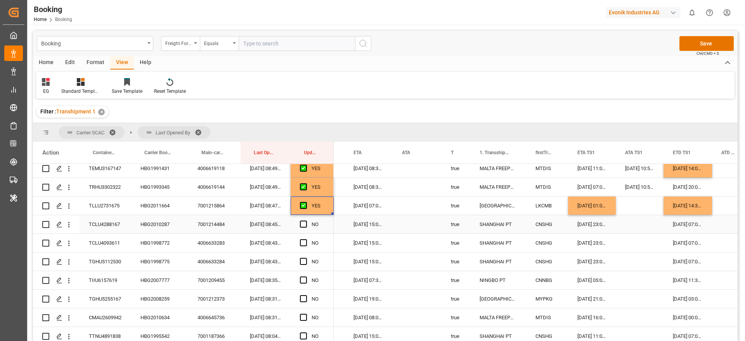
click at [148, 223] on div "HBG2010287" at bounding box center [159, 224] width 57 height 18
click at [303, 223] on span "Press SPACE to select this row." at bounding box center [303, 223] width 7 height 7
click at [306, 220] on input "Press SPACE to select this row." at bounding box center [306, 220] width 0 height 0
click at [304, 242] on span "Press SPACE to select this row." at bounding box center [303, 242] width 7 height 7
click at [306, 239] on input "Press SPACE to select this row." at bounding box center [306, 239] width 0 height 0
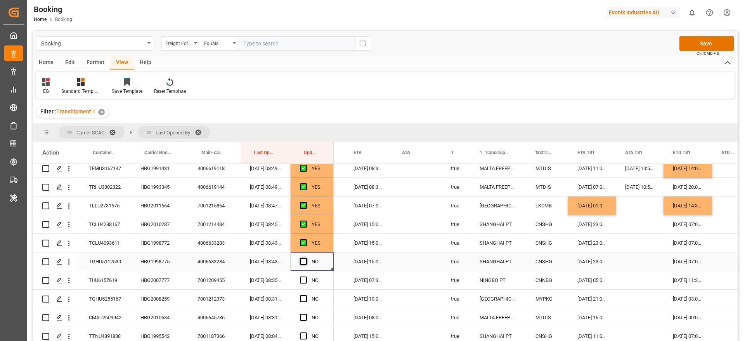
click at [304, 262] on span "Press SPACE to select this row." at bounding box center [303, 261] width 7 height 7
click at [306, 258] on input "Press SPACE to select this row." at bounding box center [306, 258] width 0 height 0
click at [150, 278] on div "HBG2007777" at bounding box center [159, 280] width 57 height 18
click at [301, 278] on span "Press SPACE to select this row." at bounding box center [303, 279] width 7 height 7
click at [306, 276] on input "Press SPACE to select this row." at bounding box center [306, 276] width 0 height 0
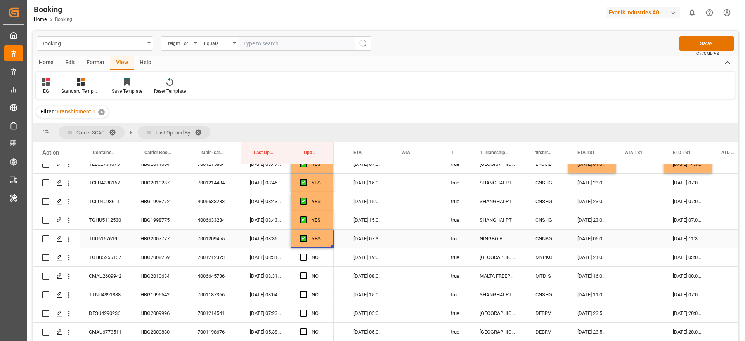
scroll to position [233, 0]
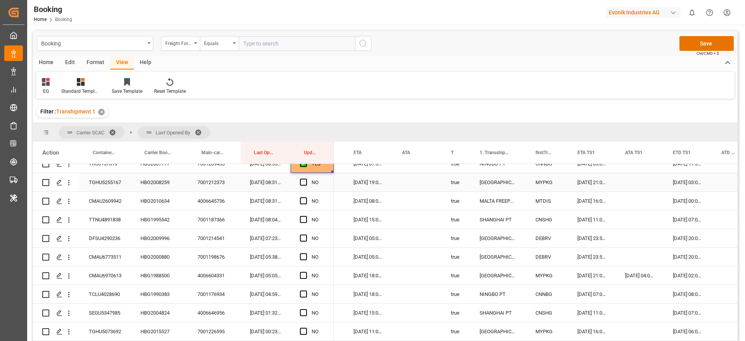
click at [154, 182] on div "HBG2008259" at bounding box center [159, 182] width 57 height 18
click at [304, 183] on span "Press SPACE to select this row." at bounding box center [303, 181] width 7 height 7
click at [306, 178] on input "Press SPACE to select this row." at bounding box center [306, 178] width 0 height 0
click at [159, 211] on div "HBG1995542" at bounding box center [159, 219] width 57 height 18
click at [159, 199] on div "HBG2010634" at bounding box center [159, 201] width 57 height 18
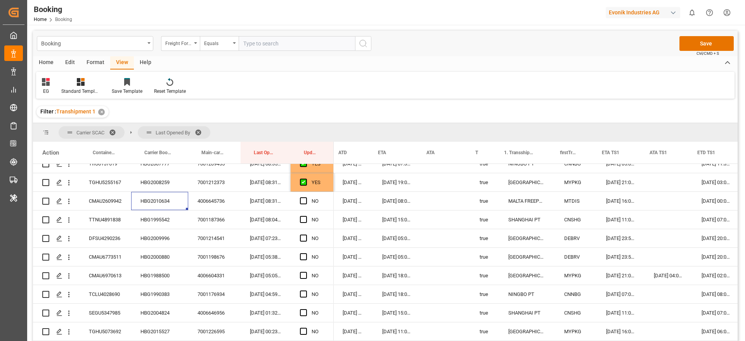
scroll to position [0, 451]
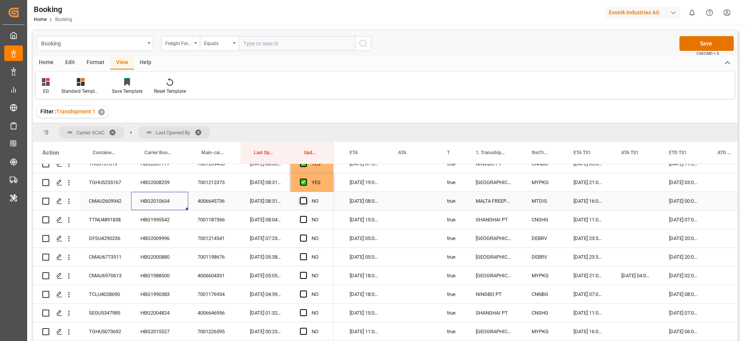
click at [306, 200] on span "Press SPACE to select this row." at bounding box center [303, 200] width 7 height 7
click at [306, 197] on input "Press SPACE to select this row." at bounding box center [306, 197] width 0 height 0
click at [178, 212] on div "HBG1995542" at bounding box center [159, 219] width 57 height 18
click at [303, 220] on span "Press SPACE to select this row." at bounding box center [303, 219] width 7 height 7
click at [306, 216] on input "Press SPACE to select this row." at bounding box center [306, 216] width 0 height 0
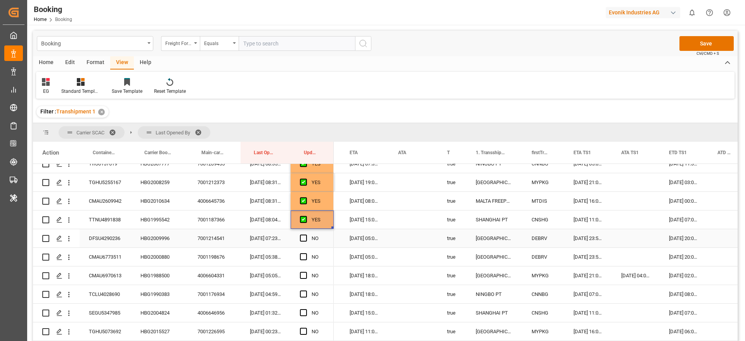
click at [155, 235] on div "HBG2009996" at bounding box center [159, 238] width 57 height 18
click at [299, 235] on div "NO" at bounding box center [312, 238] width 43 height 18
click at [304, 235] on span "Press SPACE to select this row." at bounding box center [303, 237] width 7 height 7
click at [306, 234] on input "Press SPACE to select this row." at bounding box center [306, 234] width 0 height 0
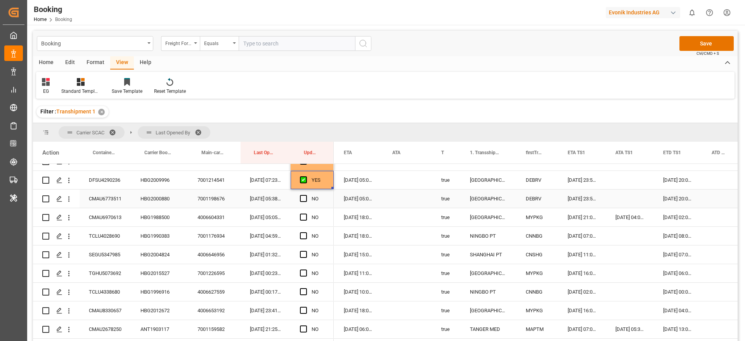
click at [159, 203] on div "HBG2000880" at bounding box center [159, 198] width 57 height 18
click at [303, 196] on span "Press SPACE to select this row." at bounding box center [303, 198] width 7 height 7
click at [306, 195] on input "Press SPACE to select this row." at bounding box center [306, 195] width 0 height 0
click at [189, 216] on div "4006604331" at bounding box center [214, 217] width 52 height 18
click at [165, 218] on div "HBG1988500" at bounding box center [159, 217] width 57 height 18
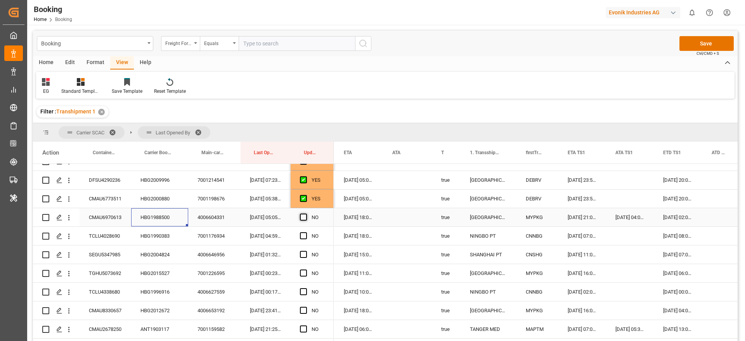
click at [305, 218] on span "Press SPACE to select this row." at bounding box center [303, 216] width 7 height 7
click at [306, 213] on input "Press SPACE to select this row." at bounding box center [306, 213] width 0 height 0
click at [361, 219] on div "[DATE] 18:00:00" at bounding box center [358, 217] width 48 height 18
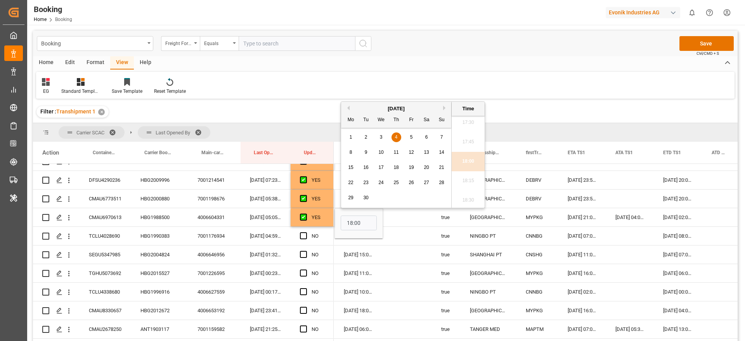
click at [413, 136] on div "5" at bounding box center [411, 137] width 10 height 9
type input "05-09-2025 18:00"
click at [402, 215] on div "Press SPACE to select this row." at bounding box center [407, 217] width 49 height 18
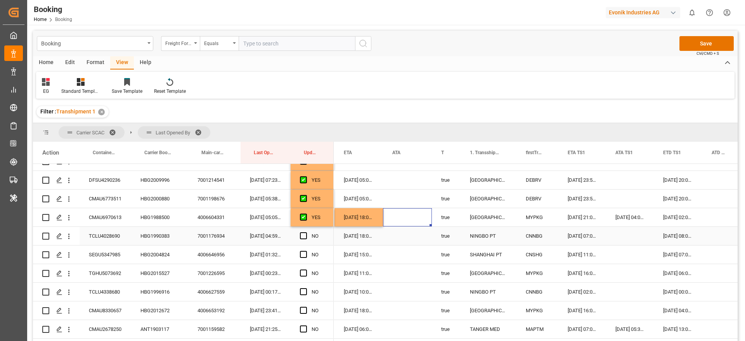
click at [163, 242] on div "HBG1990383" at bounding box center [159, 236] width 57 height 18
click at [303, 237] on span "Press SPACE to select this row." at bounding box center [303, 235] width 7 height 7
click at [306, 232] on input "Press SPACE to select this row." at bounding box center [306, 232] width 0 height 0
click at [138, 252] on div "HBG2004824" at bounding box center [159, 254] width 57 height 18
click at [303, 255] on span "Press SPACE to select this row." at bounding box center [303, 254] width 7 height 7
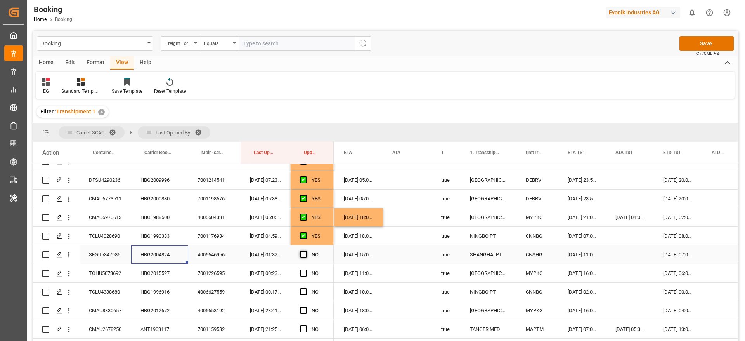
click at [306, 251] on input "Press SPACE to select this row." at bounding box center [306, 251] width 0 height 0
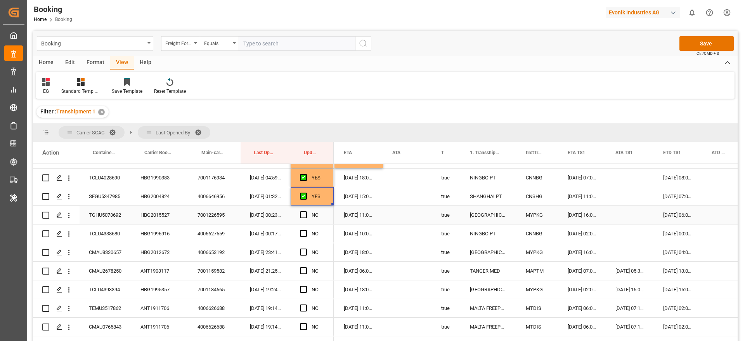
click at [140, 218] on div "HBG2015527" at bounding box center [159, 215] width 57 height 18
click at [304, 215] on span "Press SPACE to select this row." at bounding box center [303, 214] width 7 height 7
click at [306, 211] on input "Press SPACE to select this row." at bounding box center [306, 211] width 0 height 0
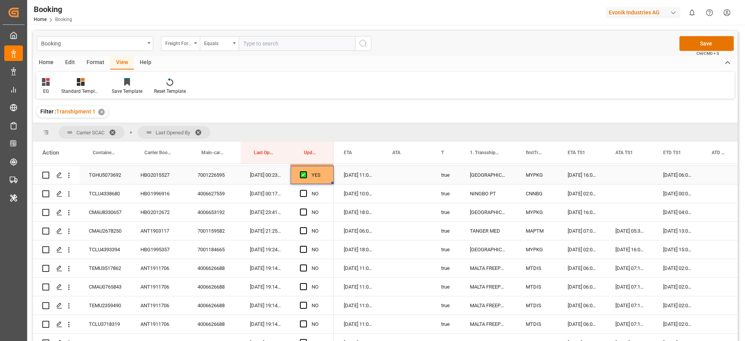
scroll to position [407, 0]
click at [145, 178] on div "HBG1996916" at bounding box center [159, 175] width 57 height 18
click at [303, 176] on span "Press SPACE to select this row." at bounding box center [303, 174] width 7 height 7
click at [306, 171] on input "Press SPACE to select this row." at bounding box center [306, 171] width 0 height 0
click at [159, 198] on div "HBG2012672" at bounding box center [159, 194] width 57 height 18
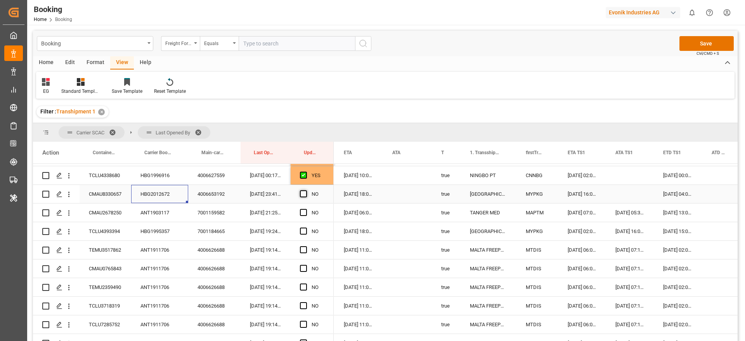
click at [302, 192] on span "Press SPACE to select this row." at bounding box center [303, 193] width 7 height 7
click at [306, 190] on input "Press SPACE to select this row." at bounding box center [306, 190] width 0 height 0
click at [122, 214] on div "CMAU2678250" at bounding box center [106, 212] width 52 height 18
click at [154, 216] on div "ANT1903117" at bounding box center [159, 212] width 57 height 18
click at [303, 212] on span "Press SPACE to select this row." at bounding box center [303, 212] width 7 height 7
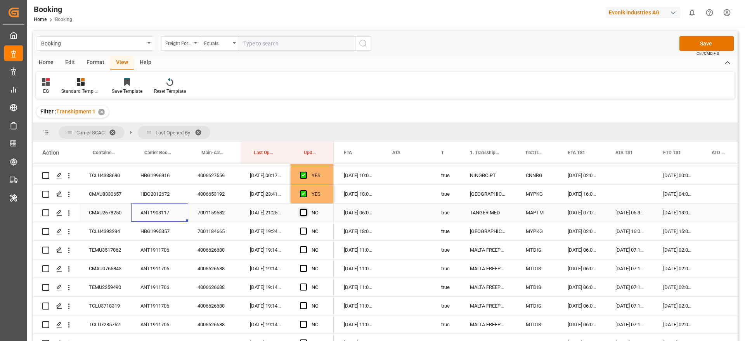
click at [306, 209] on input "Press SPACE to select this row." at bounding box center [306, 209] width 0 height 0
click at [136, 231] on div "HBG1995357" at bounding box center [159, 231] width 57 height 18
click at [307, 230] on div "Press SPACE to select this row." at bounding box center [306, 231] width 12 height 18
click at [303, 231] on span "Press SPACE to select this row." at bounding box center [303, 230] width 7 height 7
click at [306, 227] on input "Press SPACE to select this row." at bounding box center [306, 227] width 0 height 0
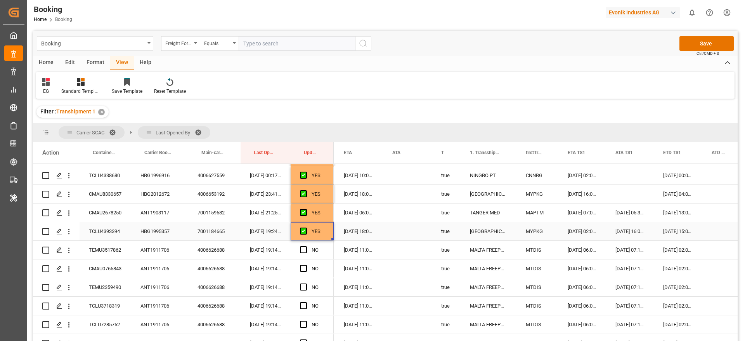
click at [352, 233] on div "[DATE] 18:00:00" at bounding box center [358, 231] width 48 height 18
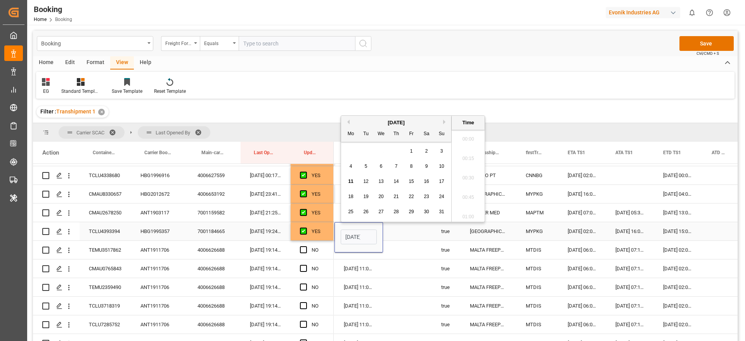
scroll to position [1108, 0]
click at [444, 119] on div "[DATE]" at bounding box center [396, 123] width 110 height 8
click at [444, 124] on button "Next Month" at bounding box center [445, 121] width 5 height 5
click at [413, 151] on div "5" at bounding box center [411, 151] width 10 height 9
type input "05-09-2025 18:00"
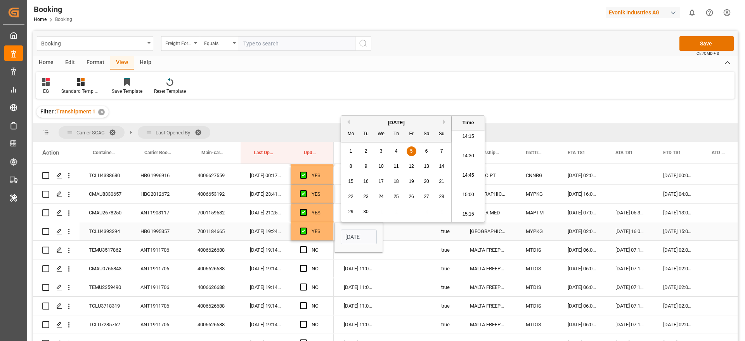
click at [403, 230] on div "Press SPACE to select this row." at bounding box center [407, 231] width 49 height 18
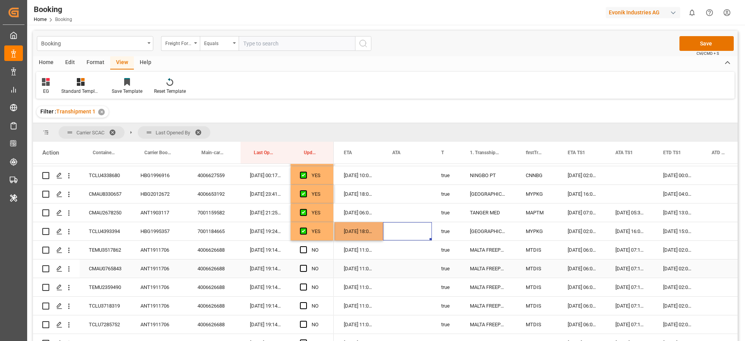
click at [149, 252] on div "ANT1911706" at bounding box center [159, 249] width 57 height 18
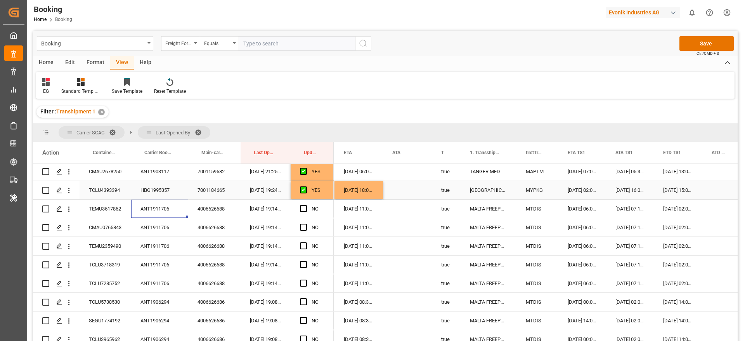
scroll to position [465, 0]
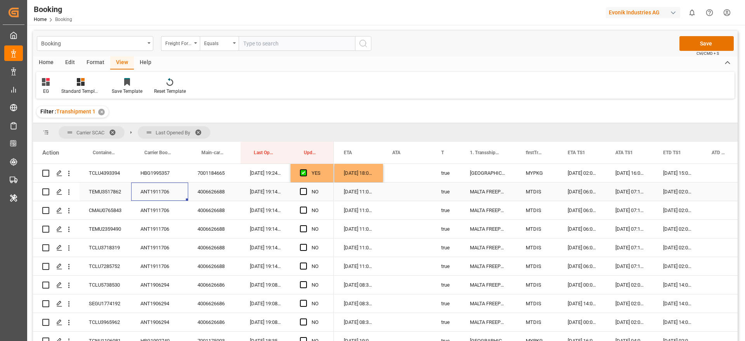
click at [156, 189] on div "ANT1911706" at bounding box center [159, 191] width 57 height 18
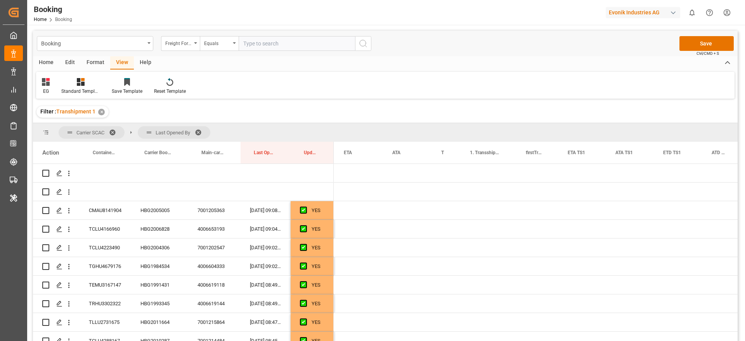
scroll to position [0, 498]
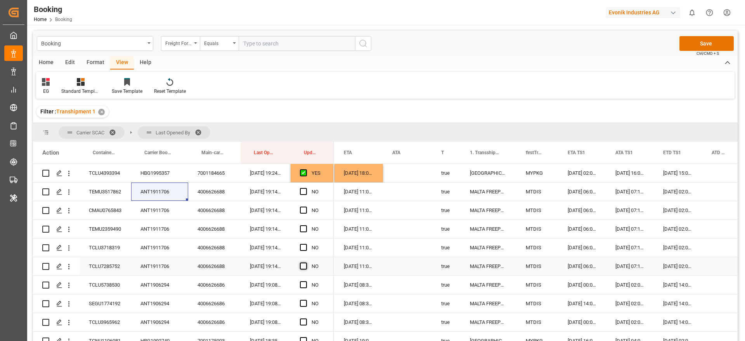
drag, startPoint x: 302, startPoint y: 265, endPoint x: 299, endPoint y: 180, distance: 85.4
click at [303, 265] on span "Press SPACE to select this row." at bounding box center [303, 265] width 7 height 7
click at [306, 262] on input "Press SPACE to select this row." at bounding box center [306, 262] width 0 height 0
click at [314, 166] on div "YES" at bounding box center [317, 173] width 13 height 18
drag, startPoint x: 332, startPoint y: 181, endPoint x: 330, endPoint y: 244, distance: 63.2
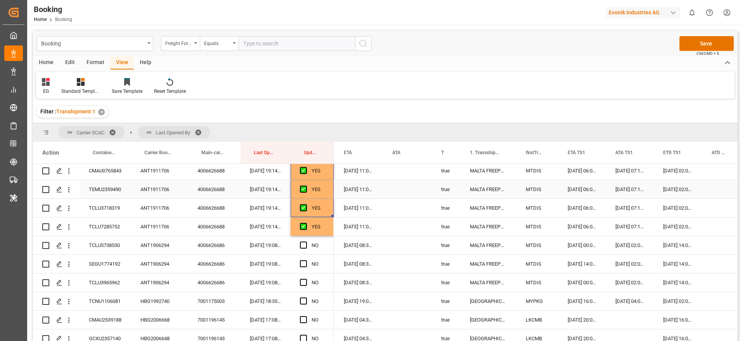
scroll to position [524, 0]
click at [150, 234] on div "ANT1906294" at bounding box center [159, 226] width 57 height 18
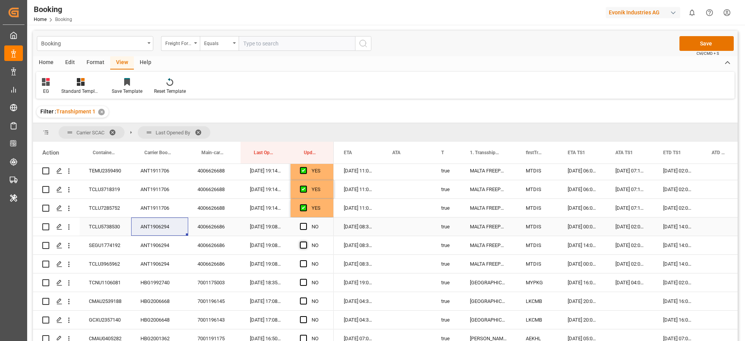
click at [304, 225] on span "Press SPACE to select this row." at bounding box center [303, 226] width 7 height 7
click at [306, 223] on input "Press SPACE to select this row." at bounding box center [306, 223] width 0 height 0
drag, startPoint x: 303, startPoint y: 243, endPoint x: 304, endPoint y: 249, distance: 6.3
click at [304, 243] on span "Press SPACE to select this row." at bounding box center [303, 244] width 7 height 7
click at [306, 241] on input "Press SPACE to select this row." at bounding box center [306, 241] width 0 height 0
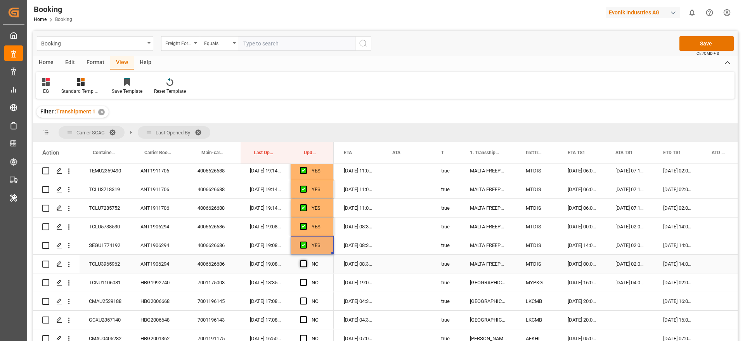
click at [305, 260] on span "Press SPACE to select this row." at bounding box center [303, 263] width 7 height 7
click at [306, 260] on input "Press SPACE to select this row." at bounding box center [306, 260] width 0 height 0
click at [682, 230] on div "11-08-2025 14:00:00" at bounding box center [678, 226] width 48 height 18
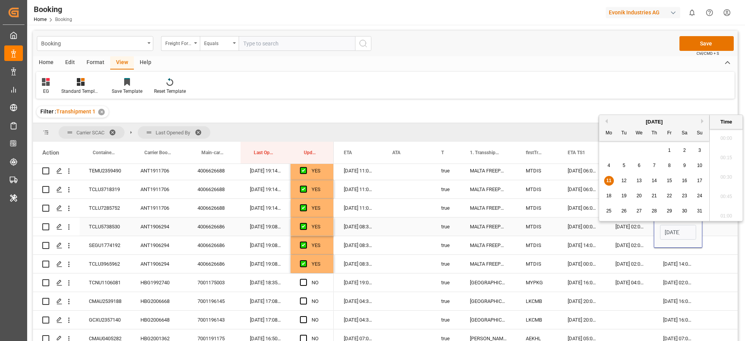
scroll to position [1108, 0]
click at [638, 176] on span "13" at bounding box center [638, 176] width 5 height 5
type input "13-08-2025 14:00"
click at [717, 228] on div "Press SPACE to select this row." at bounding box center [722, 226] width 40 height 18
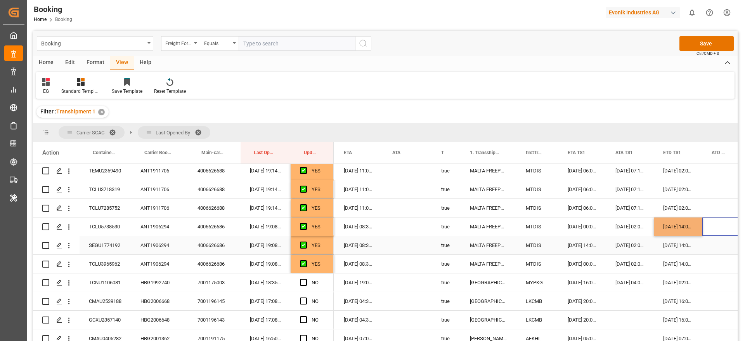
click at [685, 228] on div "[DATE] 14:00:00" at bounding box center [678, 226] width 48 height 18
drag, startPoint x: 700, startPoint y: 233, endPoint x: 701, endPoint y: 255, distance: 21.7
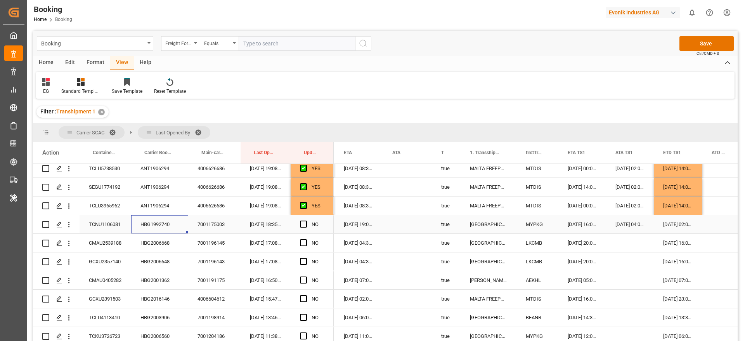
click at [150, 227] on div "HBG1992740" at bounding box center [159, 224] width 57 height 18
click at [353, 226] on div "01-09-2025 19:00:00" at bounding box center [358, 224] width 48 height 18
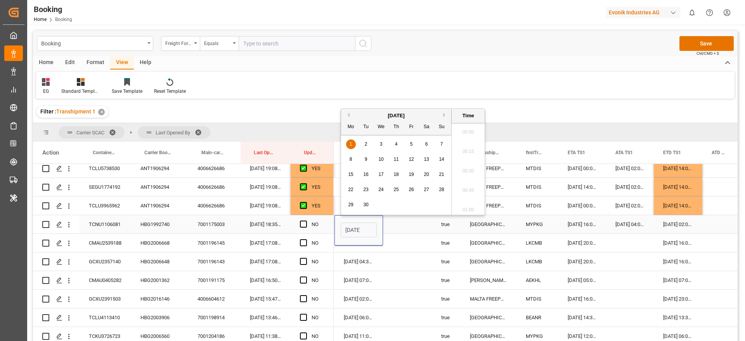
scroll to position [0, 27]
click at [363, 145] on div "2" at bounding box center [366, 144] width 10 height 9
type input "02-09-2025 19:00"
click at [401, 218] on div "Press SPACE to select this row." at bounding box center [407, 224] width 49 height 18
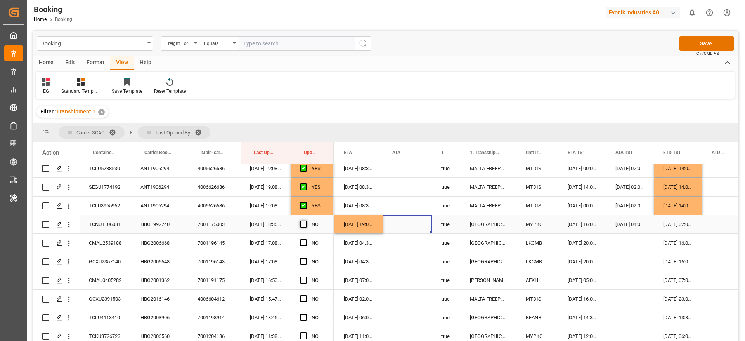
click at [303, 224] on span "Press SPACE to select this row." at bounding box center [303, 223] width 7 height 7
click at [306, 220] on input "Press SPACE to select this row." at bounding box center [306, 220] width 0 height 0
click at [173, 249] on div "HBG2006668" at bounding box center [159, 242] width 57 height 18
click at [303, 246] on span "Press SPACE to select this row." at bounding box center [303, 242] width 7 height 7
click at [306, 239] on input "Press SPACE to select this row." at bounding box center [306, 239] width 0 height 0
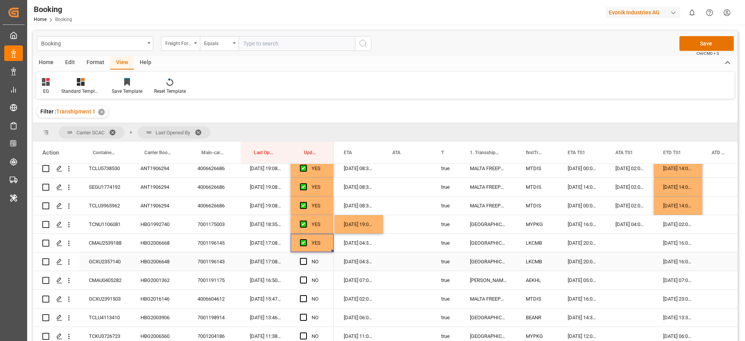
click at [137, 262] on div "HBG2006648" at bounding box center [159, 261] width 57 height 18
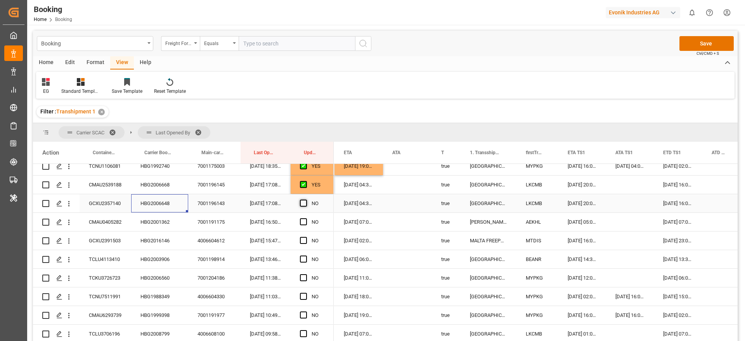
click at [300, 203] on span "Press SPACE to select this row." at bounding box center [303, 202] width 7 height 7
click at [306, 199] on input "Press SPACE to select this row." at bounding box center [306, 199] width 0 height 0
click at [163, 220] on div "HBG2001362" at bounding box center [159, 222] width 57 height 18
click at [303, 218] on span "Press SPACE to select this row." at bounding box center [303, 221] width 7 height 7
click at [306, 218] on input "Press SPACE to select this row." at bounding box center [306, 218] width 0 height 0
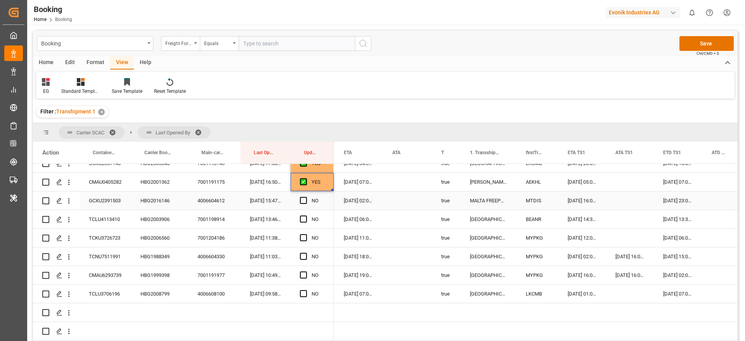
scroll to position [698, 0]
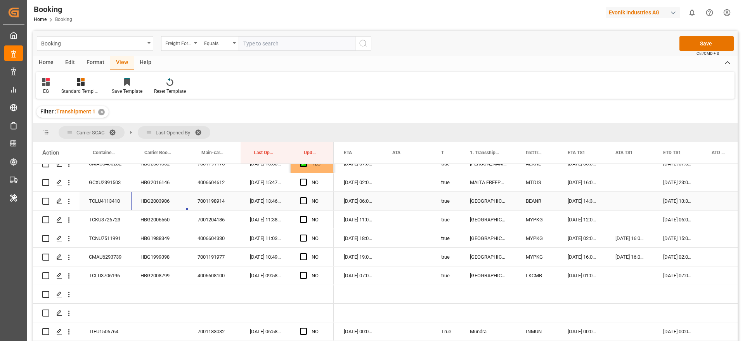
click at [148, 193] on div "HBG2003906" at bounding box center [159, 201] width 57 height 18
click at [159, 177] on div "HBG2016146" at bounding box center [159, 182] width 57 height 18
click at [302, 181] on span "Press SPACE to select this row." at bounding box center [303, 181] width 7 height 7
click at [306, 178] on input "Press SPACE to select this row." at bounding box center [306, 178] width 0 height 0
click at [150, 205] on div "HBG2003906" at bounding box center [159, 201] width 57 height 18
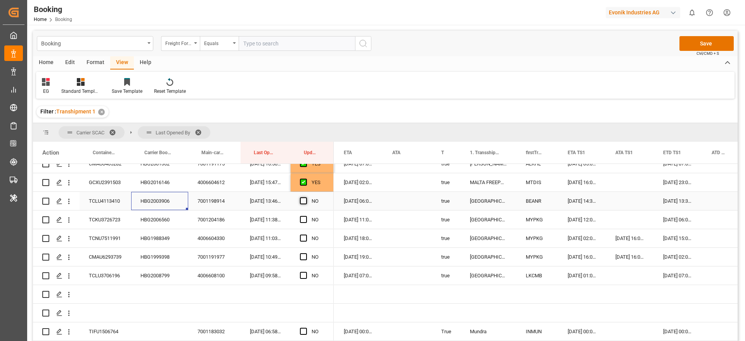
click at [303, 197] on span "Press SPACE to select this row." at bounding box center [303, 200] width 7 height 7
click at [306, 197] on input "Press SPACE to select this row." at bounding box center [306, 197] width 0 height 0
click at [153, 226] on div "HBG2006560" at bounding box center [159, 219] width 57 height 18
click at [306, 221] on span "Press SPACE to select this row." at bounding box center [303, 219] width 7 height 7
click at [306, 216] on input "Press SPACE to select this row." at bounding box center [306, 216] width 0 height 0
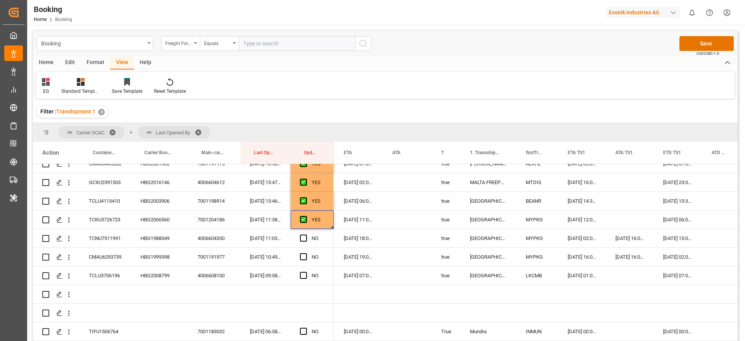
click at [664, 222] on div "[DATE] 06:00:00" at bounding box center [678, 219] width 48 height 18
click at [569, 222] on div "04-09-2025 12:00:00" at bounding box center [582, 219] width 48 height 18
click at [677, 217] on div "[DATE] 06:00:00" at bounding box center [678, 219] width 48 height 18
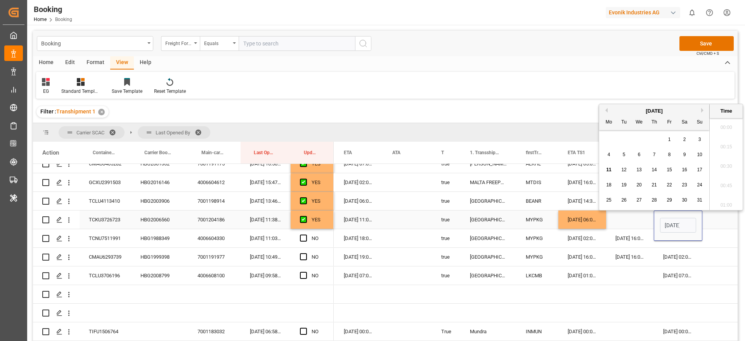
scroll to position [1108, 0]
click at [703, 109] on button "Next Month" at bounding box center [703, 110] width 5 height 5
click at [654, 140] on span "4" at bounding box center [654, 139] width 3 height 5
type input "04-09-2025 06:00"
click at [163, 238] on div "HBG1988349" at bounding box center [159, 238] width 57 height 18
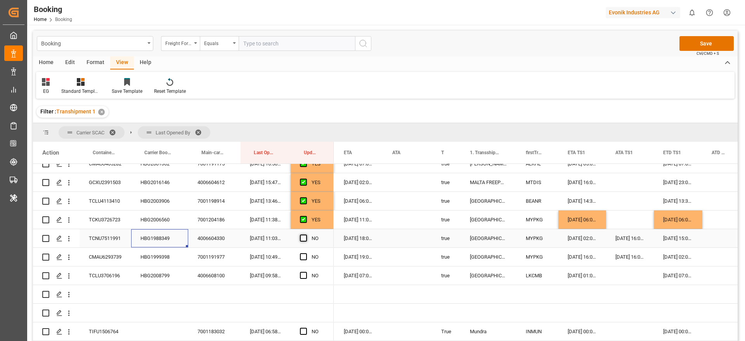
click at [303, 236] on span "Press SPACE to select this row." at bounding box center [303, 237] width 7 height 7
click at [306, 234] on input "Press SPACE to select this row." at bounding box center [306, 234] width 0 height 0
click at [367, 222] on div "[DATE] 11:00:00" at bounding box center [358, 219] width 48 height 18
click at [371, 237] on div "[DATE] 18:00:00" at bounding box center [358, 238] width 48 height 18
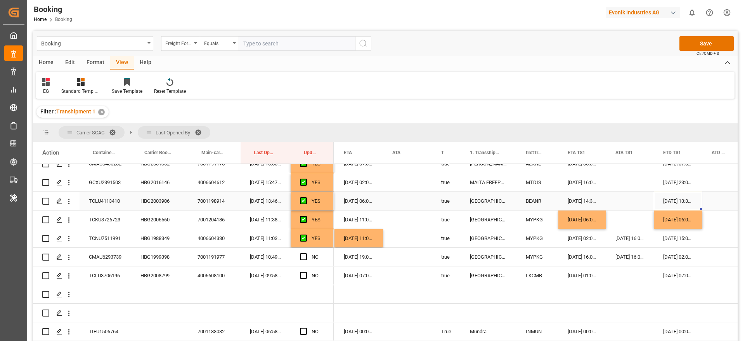
click at [674, 203] on div "[DATE] 13:30:00" at bounding box center [678, 201] width 48 height 18
click at [675, 242] on div "14-08-2025 15:00:00" at bounding box center [678, 238] width 48 height 18
click at [158, 250] on div "HBG1999398" at bounding box center [159, 256] width 57 height 18
click at [301, 255] on span "Press SPACE to select this row." at bounding box center [303, 256] width 7 height 7
click at [306, 253] on input "Press SPACE to select this row." at bounding box center [306, 253] width 0 height 0
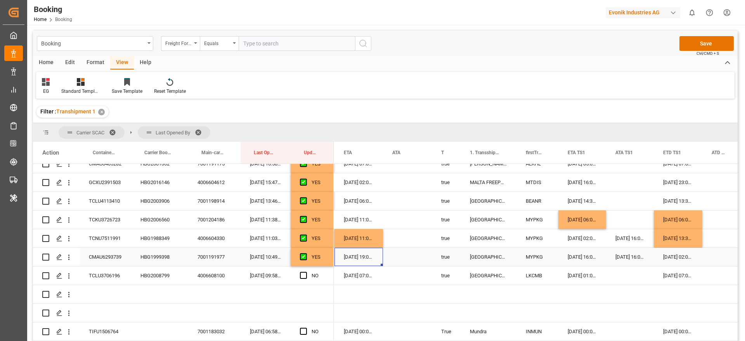
click at [362, 260] on div "01-09-2025 19:00:00" at bounding box center [358, 256] width 48 height 18
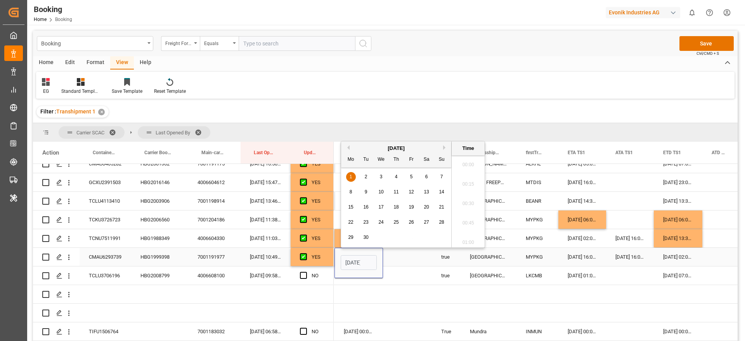
scroll to position [0, 27]
click at [367, 175] on span "2" at bounding box center [366, 176] width 3 height 5
type input "02-09-2025 19:00"
click at [405, 256] on div "Press SPACE to select this row." at bounding box center [407, 256] width 49 height 18
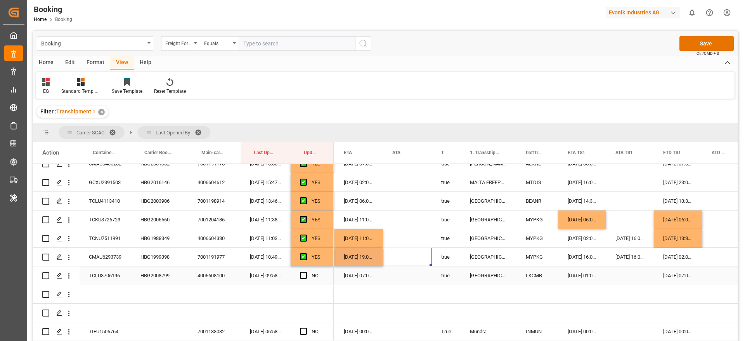
click at [142, 272] on div "HBG2008799" at bounding box center [159, 275] width 57 height 18
click at [575, 278] on div "23-08-2025 01:00:00" at bounding box center [582, 275] width 48 height 18
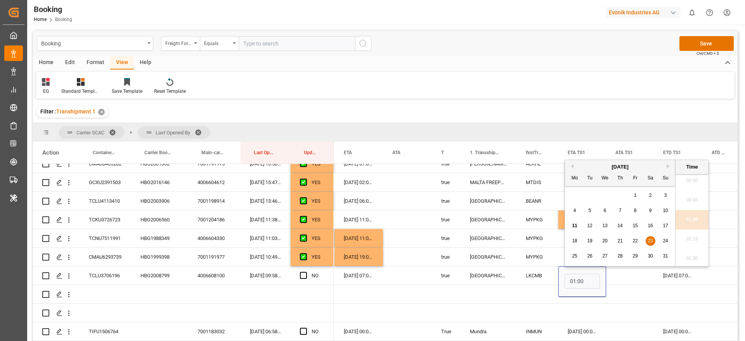
click at [601, 255] on div "27" at bounding box center [605, 255] width 10 height 9
type input "27-08-2025 01:00"
click at [626, 275] on div "Press SPACE to select this row." at bounding box center [630, 275] width 48 height 18
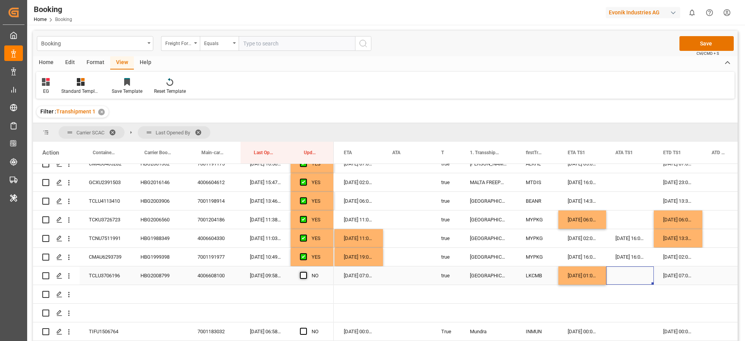
click at [305, 275] on span "Press SPACE to select this row." at bounding box center [303, 275] width 7 height 7
click at [306, 272] on input "Press SPACE to select this row." at bounding box center [306, 272] width 0 height 0
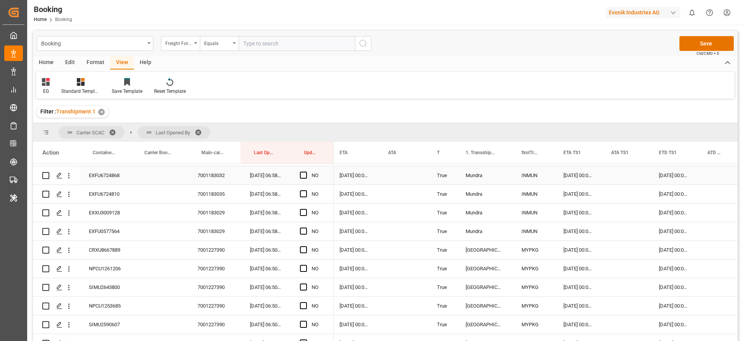
click at [106, 176] on div "EXFU6724868" at bounding box center [106, 175] width 52 height 18
click at [587, 177] on div "[DATE] 00:00:00" at bounding box center [578, 175] width 48 height 18
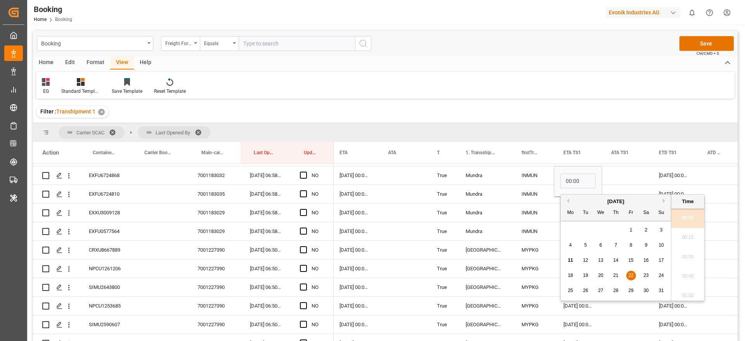
click at [645, 277] on span "23" at bounding box center [645, 274] width 5 height 5
type input "23-08-2025 00:00"
click at [624, 174] on div "Press SPACE to select this row." at bounding box center [626, 175] width 48 height 18
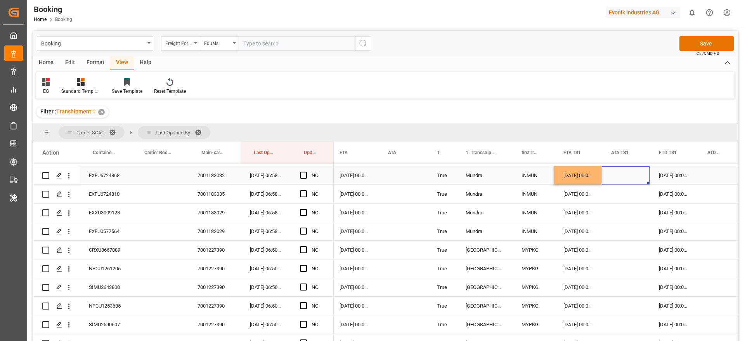
click at [667, 172] on div "08-09-2025 00:00:00" at bounding box center [673, 175] width 48 height 18
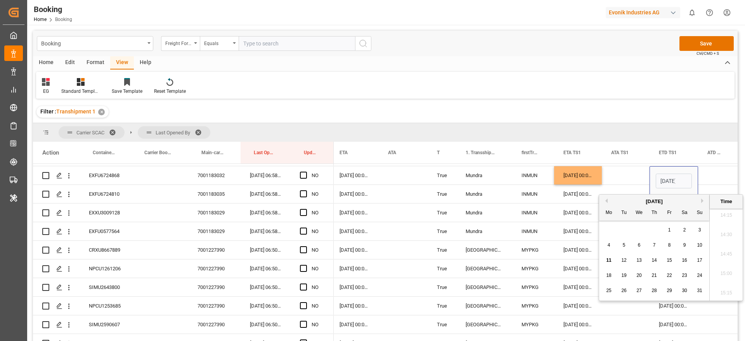
click at [705, 200] on button "Next Month" at bounding box center [703, 200] width 5 height 5
click at [690, 228] on div "1 2 3 4 5 6 7" at bounding box center [654, 229] width 106 height 15
click at [686, 228] on div "6" at bounding box center [685, 229] width 10 height 9
type input "06-09-2025 00:00"
click at [616, 167] on div "Press SPACE to select this row." at bounding box center [626, 175] width 48 height 18
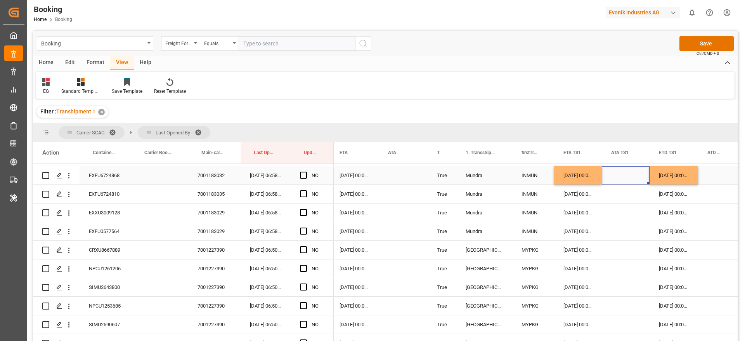
click at [367, 176] on div "[DATE] 00:00:00" at bounding box center [354, 175] width 48 height 18
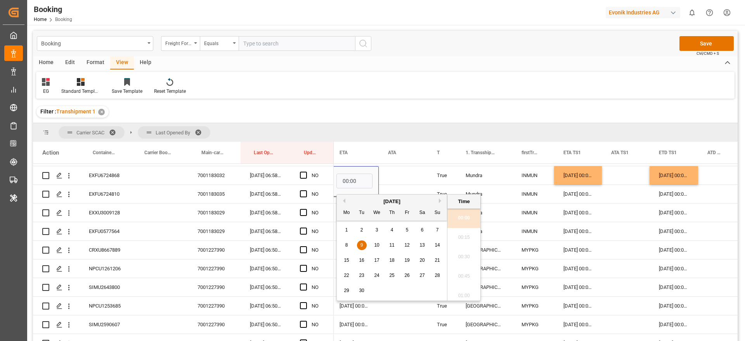
click at [435, 231] on div "7" at bounding box center [437, 229] width 10 height 9
type input "07-09-2025 00:00"
click at [405, 168] on div "Press SPACE to select this row." at bounding box center [403, 175] width 49 height 18
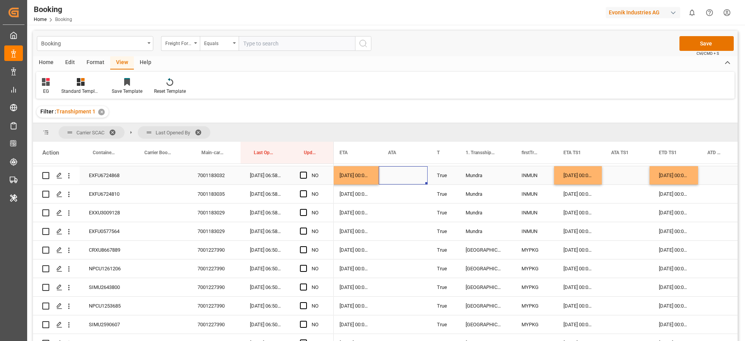
click at [303, 175] on span "Press SPACE to select this row." at bounding box center [303, 174] width 7 height 7
click at [306, 171] on input "Press SPACE to select this row." at bounding box center [306, 171] width 0 height 0
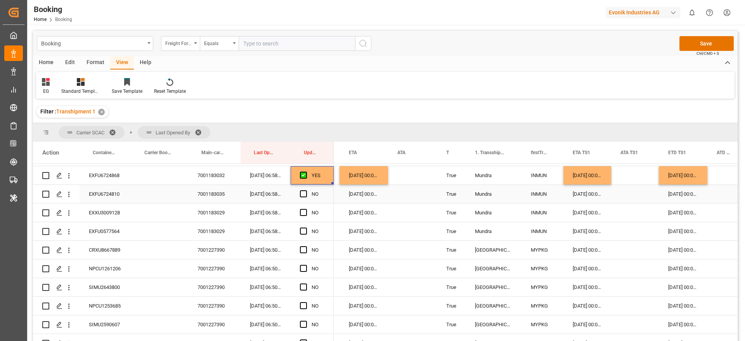
click at [107, 196] on div "EXFU6724810" at bounding box center [106, 194] width 52 height 18
click at [597, 177] on div "[DATE] 00:00:00" at bounding box center [587, 175] width 48 height 18
drag, startPoint x: 609, startPoint y: 182, endPoint x: 609, endPoint y: 188, distance: 6.3
click at [689, 176] on div "[DATE] 00:00:00" at bounding box center [683, 175] width 48 height 18
drag, startPoint x: 706, startPoint y: 183, endPoint x: 709, endPoint y: 197, distance: 14.4
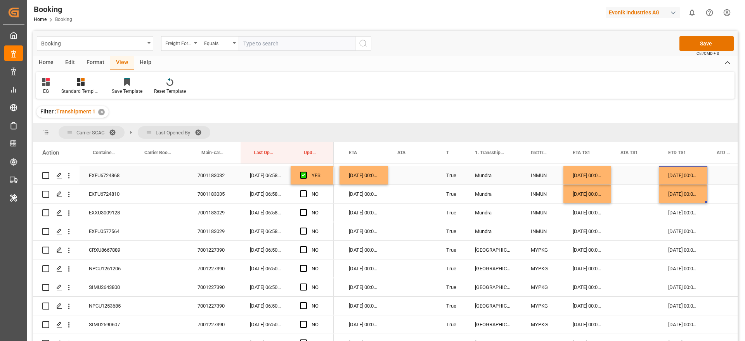
click at [374, 177] on div "[DATE] 00:00:00" at bounding box center [363, 175] width 48 height 18
drag, startPoint x: 386, startPoint y: 182, endPoint x: 390, endPoint y: 195, distance: 13.4
click at [303, 194] on span "Press SPACE to select this row." at bounding box center [303, 193] width 7 height 7
click at [306, 190] on input "Press SPACE to select this row." at bounding box center [306, 190] width 0 height 0
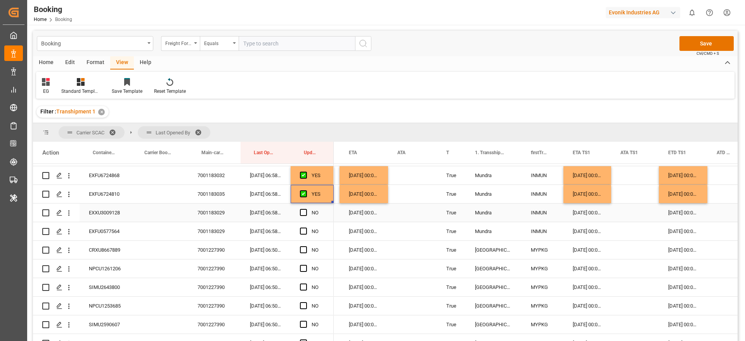
click at [114, 214] on div "EXXU3009128" at bounding box center [106, 212] width 52 height 18
click at [680, 217] on div "[DATE] 00:00:00" at bounding box center [683, 212] width 48 height 18
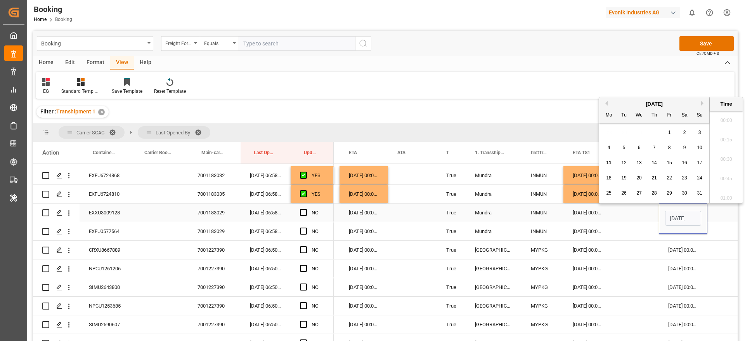
scroll to position [1108, 0]
click at [685, 180] on div "23" at bounding box center [685, 177] width 10 height 9
type input "23-08-2025 00:00"
click at [638, 213] on div "Press SPACE to select this row." at bounding box center [635, 212] width 48 height 18
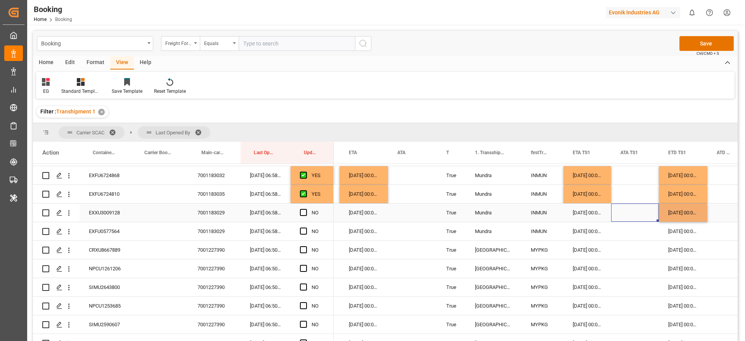
click at [346, 210] on div "[DATE] 00:00:00" at bounding box center [363, 212] width 48 height 18
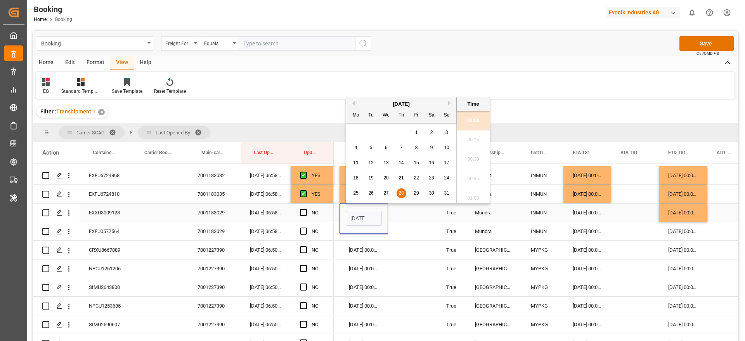
scroll to position [0, 27]
click at [355, 192] on span "25" at bounding box center [355, 192] width 5 height 5
type input "25-08-2025 00:00"
click at [410, 209] on div "Press SPACE to select this row." at bounding box center [412, 212] width 49 height 18
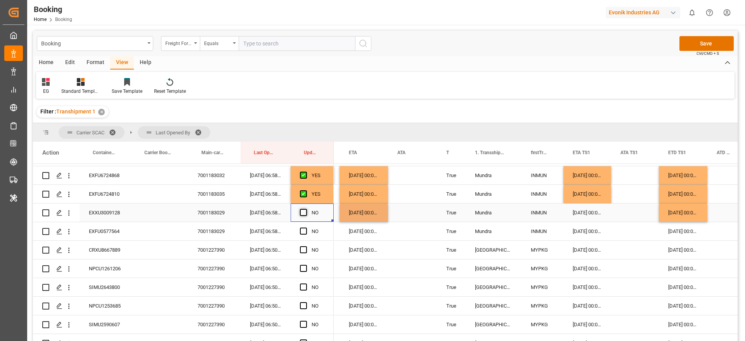
click at [302, 212] on span "Press SPACE to select this row." at bounding box center [303, 212] width 7 height 7
click at [306, 209] on input "Press SPACE to select this row." at bounding box center [306, 209] width 0 height 0
click at [93, 232] on div "EXFU0577564" at bounding box center [106, 231] width 52 height 18
click at [678, 213] on div "[DATE] 00:00:00" at bounding box center [683, 212] width 48 height 18
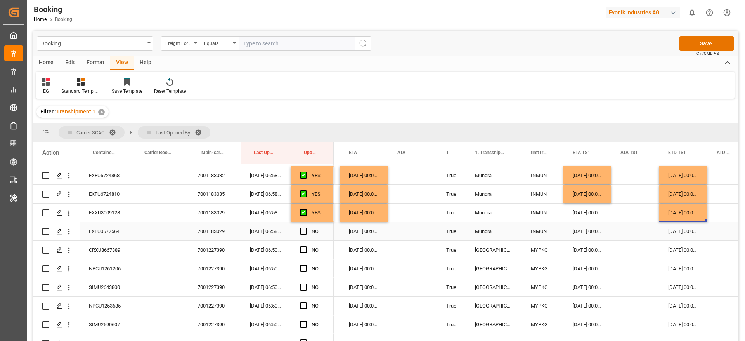
drag, startPoint x: 706, startPoint y: 220, endPoint x: 709, endPoint y: 224, distance: 4.5
click at [370, 214] on div "[DATE] 00:00:00" at bounding box center [363, 212] width 48 height 18
drag, startPoint x: 387, startPoint y: 219, endPoint x: 389, endPoint y: 238, distance: 19.2
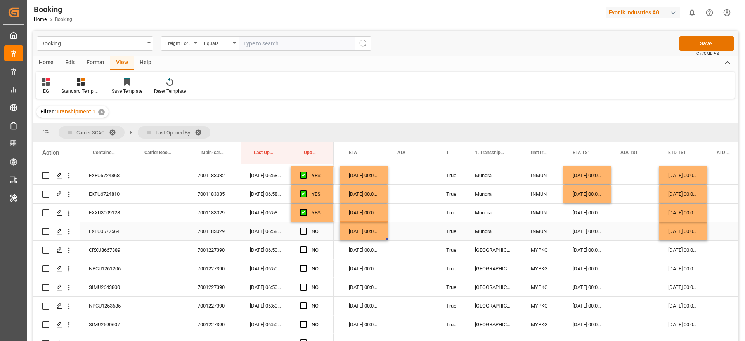
click at [307, 233] on div "Press SPACE to select this row." at bounding box center [306, 231] width 12 height 18
click at [306, 233] on span "Press SPACE to select this row." at bounding box center [303, 230] width 7 height 7
click at [306, 227] on input "Press SPACE to select this row." at bounding box center [306, 227] width 0 height 0
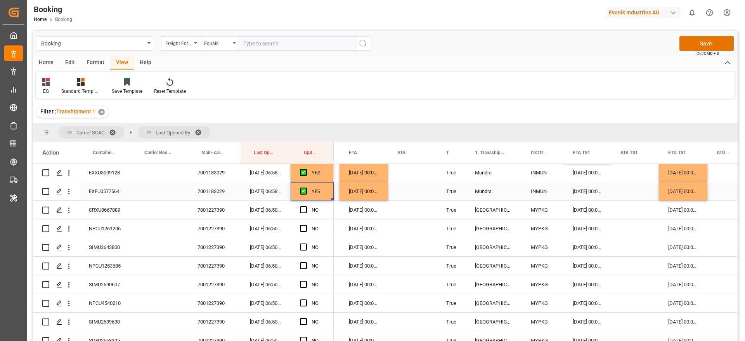
scroll to position [931, 0]
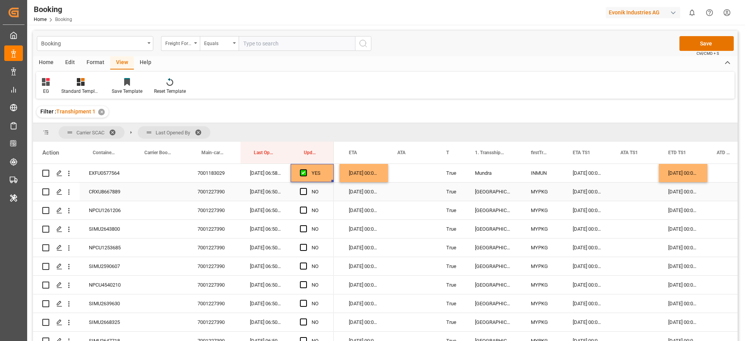
click at [105, 194] on div "CRXU8667889" at bounding box center [106, 191] width 52 height 18
click at [302, 190] on span "Press SPACE to select this row." at bounding box center [303, 191] width 7 height 7
click at [306, 188] on input "Press SPACE to select this row." at bounding box center [306, 188] width 0 height 0
click at [214, 187] on div "7001227390" at bounding box center [214, 191] width 52 height 18
click at [302, 194] on span "Press SPACE to select this row." at bounding box center [303, 191] width 7 height 7
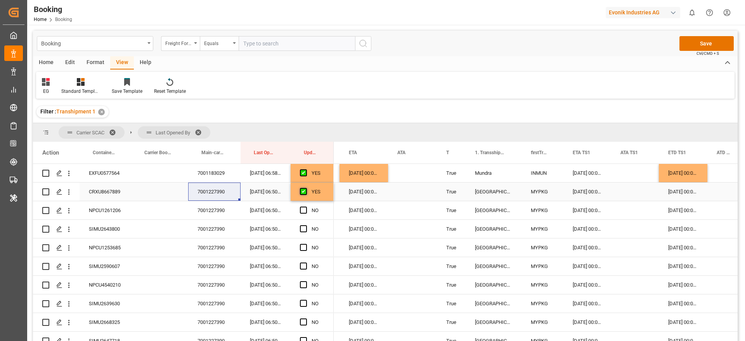
click at [306, 188] on input "Press SPACE to select this row." at bounding box center [306, 188] width 0 height 0
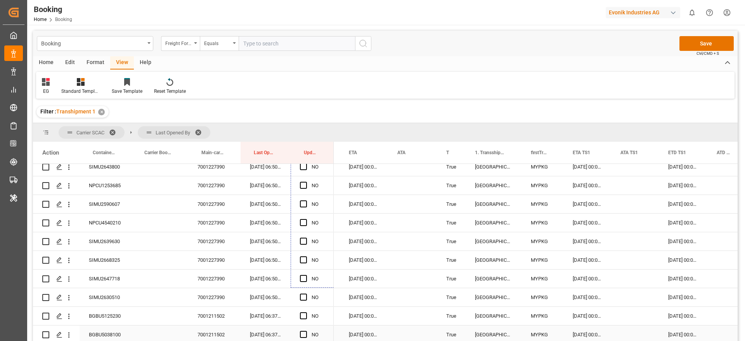
scroll to position [1008, 0]
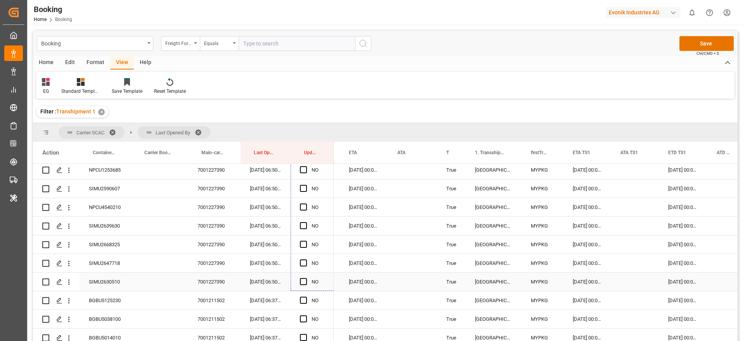
drag, startPoint x: 332, startPoint y: 199, endPoint x: 328, endPoint y: 287, distance: 88.5
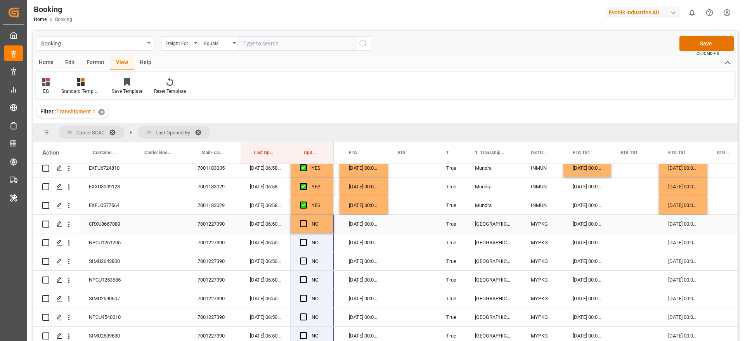
scroll to position [892, 0]
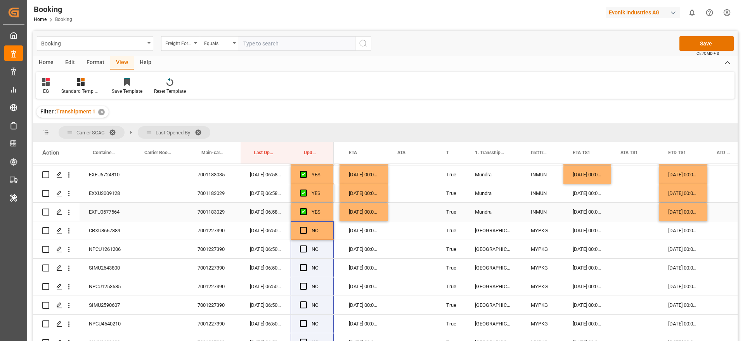
click at [315, 210] on div "YES" at bounding box center [317, 212] width 13 height 18
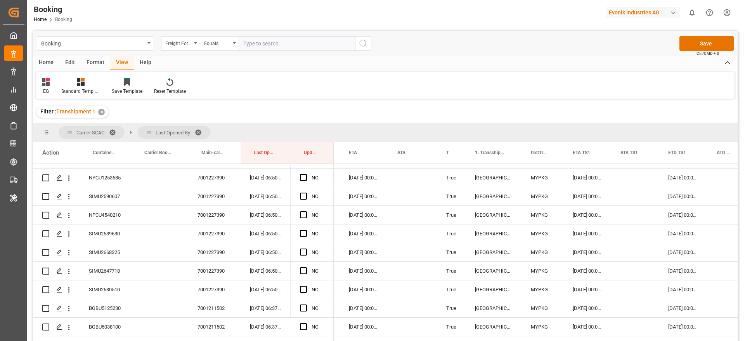
scroll to position [1016, 0]
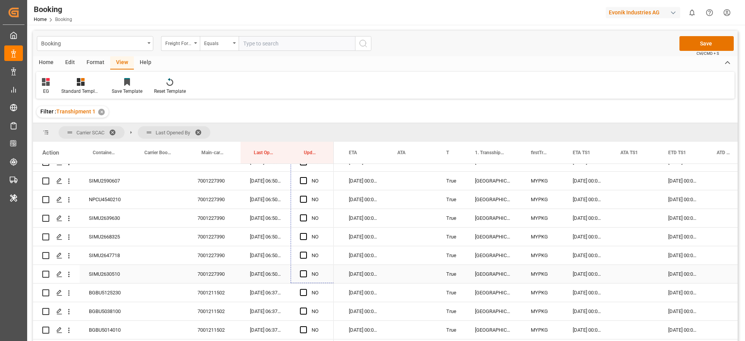
drag, startPoint x: 332, startPoint y: 218, endPoint x: 322, endPoint y: 277, distance: 59.9
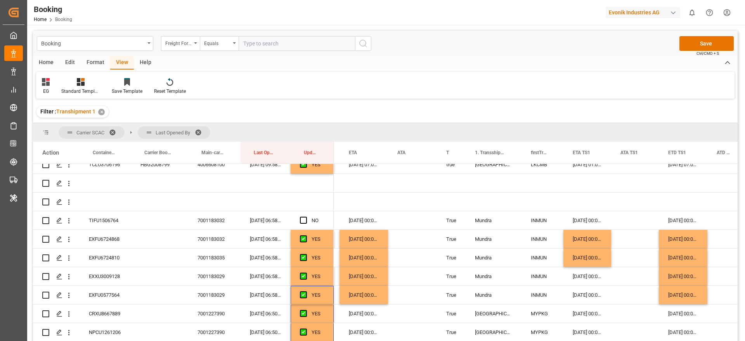
scroll to position [783, 0]
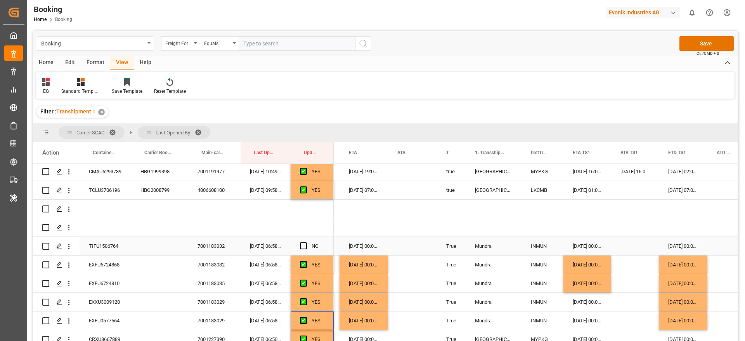
click at [303, 245] on span "Press SPACE to select this row." at bounding box center [303, 245] width 7 height 7
click at [306, 242] on input "Press SPACE to select this row." at bounding box center [306, 242] width 0 height 0
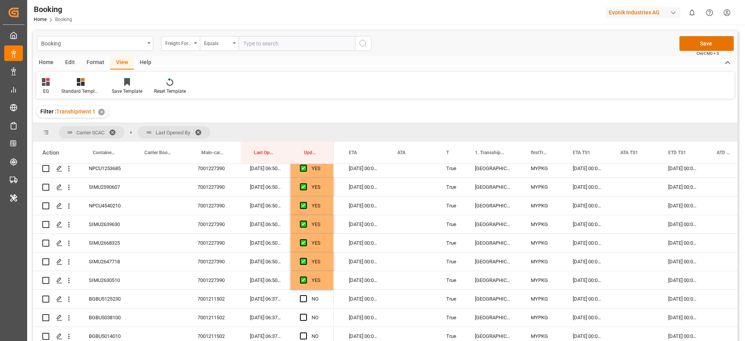
scroll to position [1074, 0]
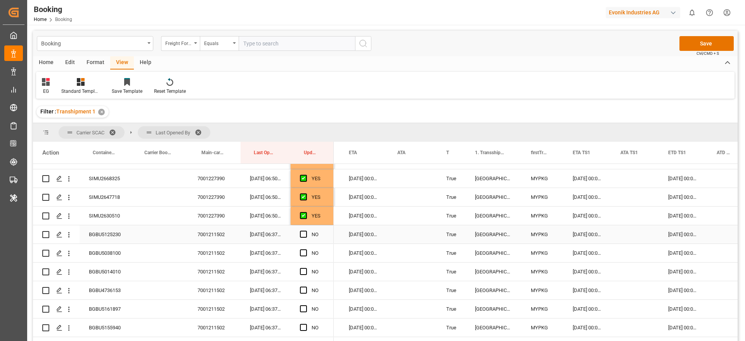
click at [217, 237] on div "7001211502" at bounding box center [214, 234] width 52 height 18
click at [96, 240] on div "BGBU5125230" at bounding box center [106, 234] width 52 height 18
click at [103, 238] on div "BGBU5125230" at bounding box center [106, 234] width 52 height 18
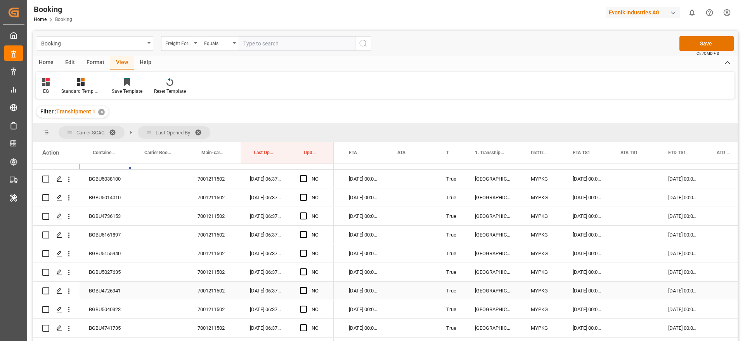
scroll to position [1133, 0]
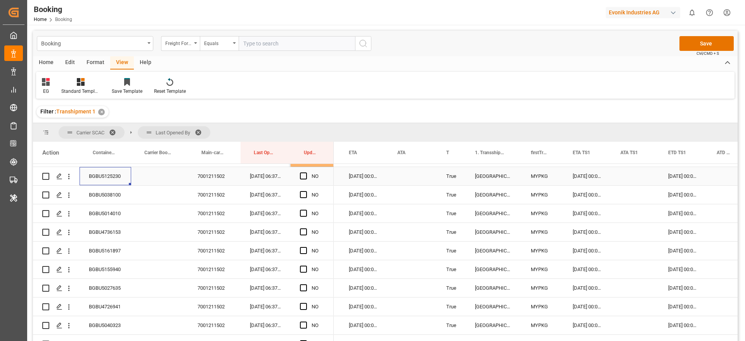
click at [679, 176] on div "[DATE] 00:00:00" at bounding box center [683, 176] width 48 height 18
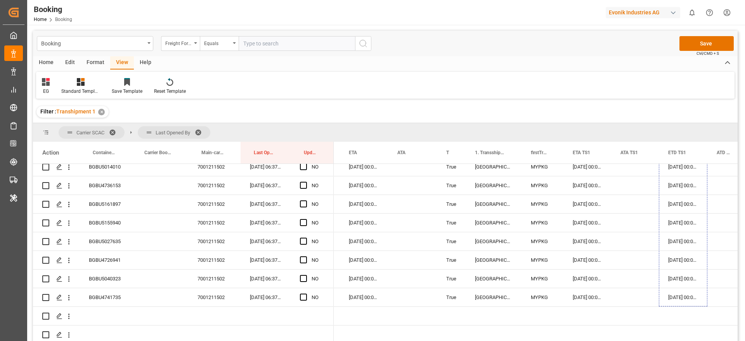
scroll to position [1195, 0]
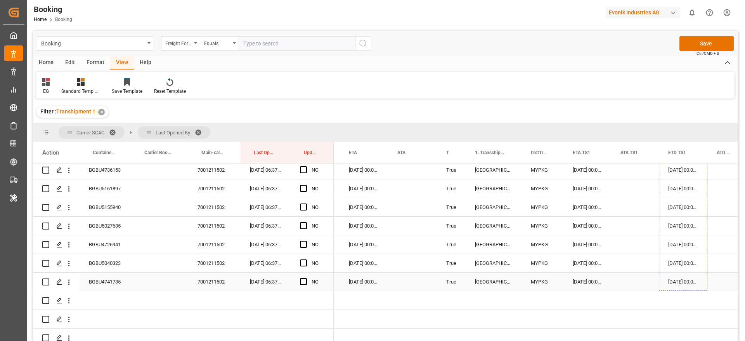
drag, startPoint x: 706, startPoint y: 182, endPoint x: 713, endPoint y: 282, distance: 100.0
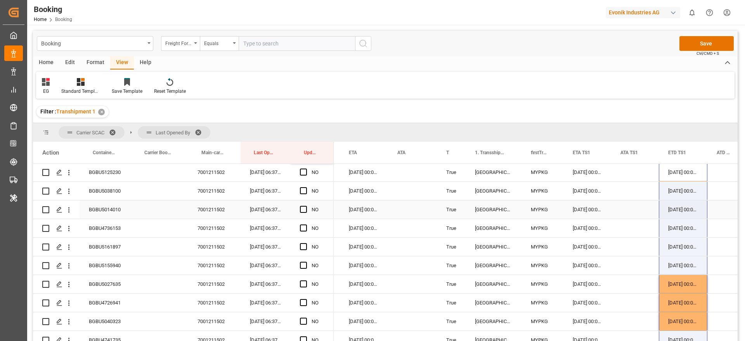
scroll to position [1078, 0]
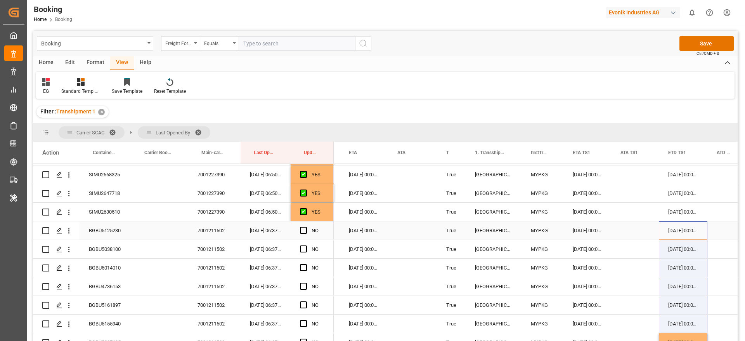
click at [369, 232] on div "[DATE] 00:00:00" at bounding box center [363, 230] width 48 height 18
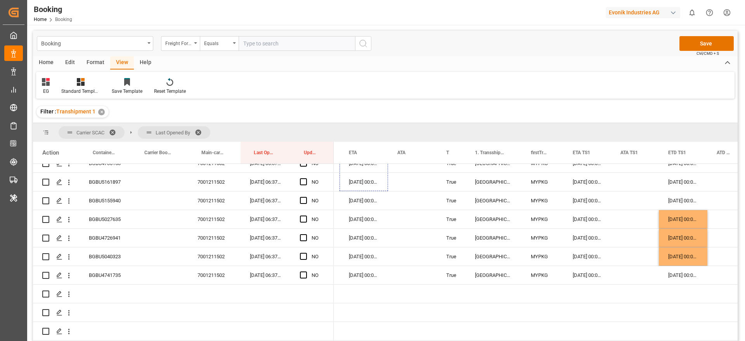
scroll to position [1217, 0]
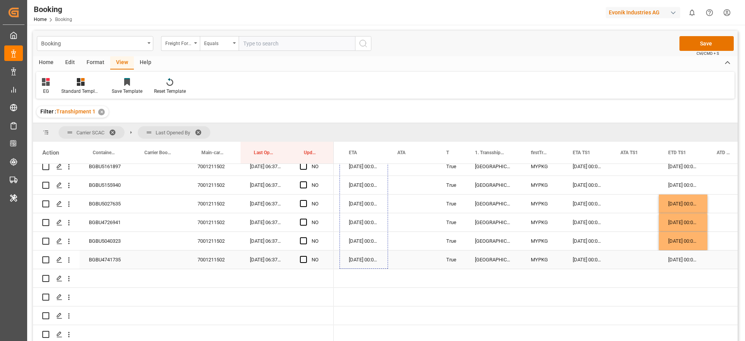
drag, startPoint x: 386, startPoint y: 255, endPoint x: 380, endPoint y: 266, distance: 13.2
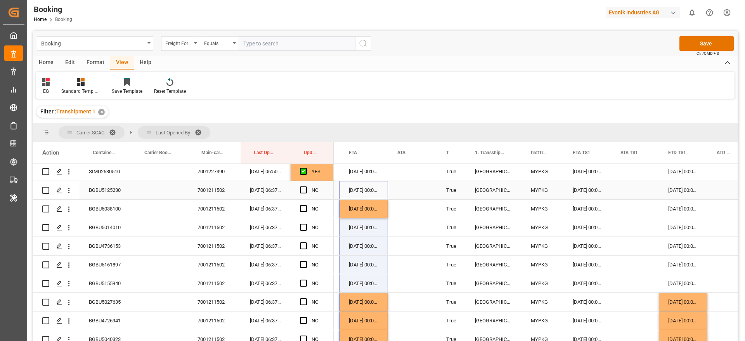
scroll to position [1100, 0]
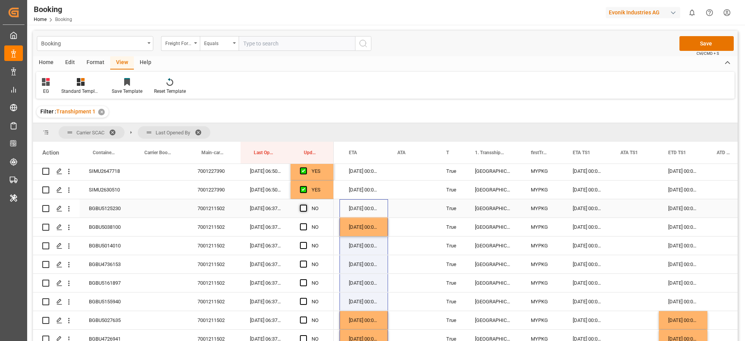
click at [304, 208] on span "Press SPACE to select this row." at bounding box center [303, 207] width 7 height 7
click at [306, 204] on input "Press SPACE to select this row." at bounding box center [306, 204] width 0 height 0
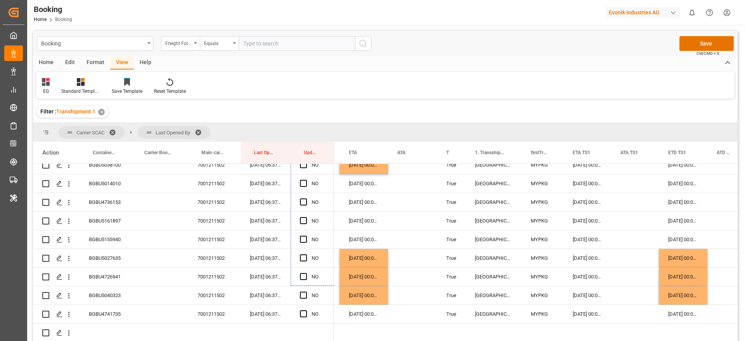
scroll to position [1178, 0]
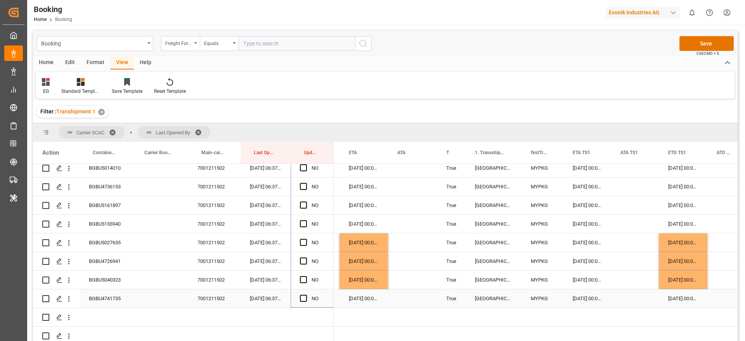
drag, startPoint x: 332, startPoint y: 215, endPoint x: 334, endPoint y: 297, distance: 81.5
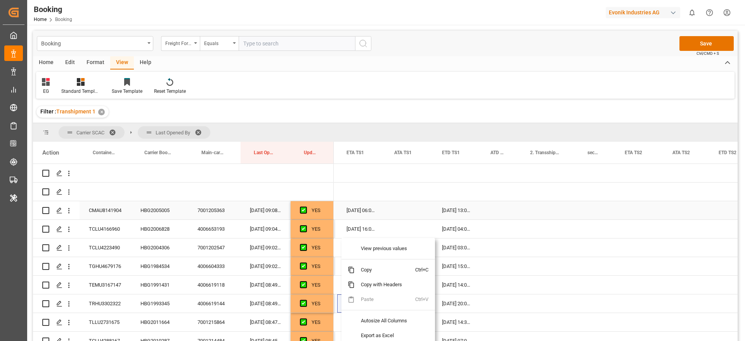
scroll to position [0, 0]
click at [525, 212] on div "Press SPACE to select this row." at bounding box center [547, 210] width 57 height 18
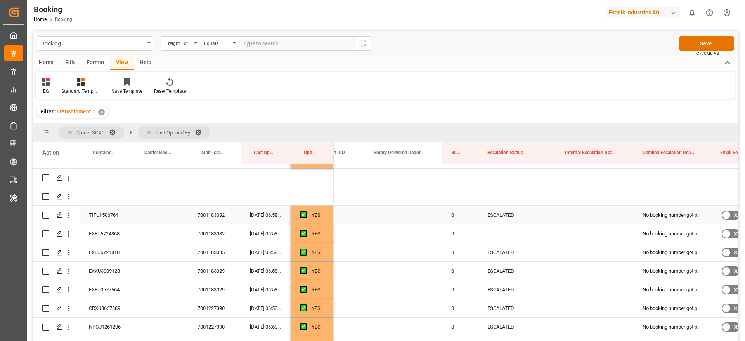
click at [495, 210] on div "ESCALATED" at bounding box center [517, 215] width 78 height 18
drag, startPoint x: 555, startPoint y: 222, endPoint x: 551, endPoint y: 236, distance: 14.1
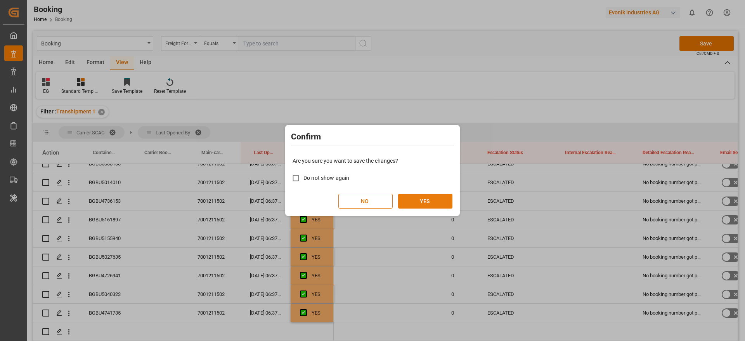
click at [429, 194] on button "YES" at bounding box center [425, 201] width 54 height 15
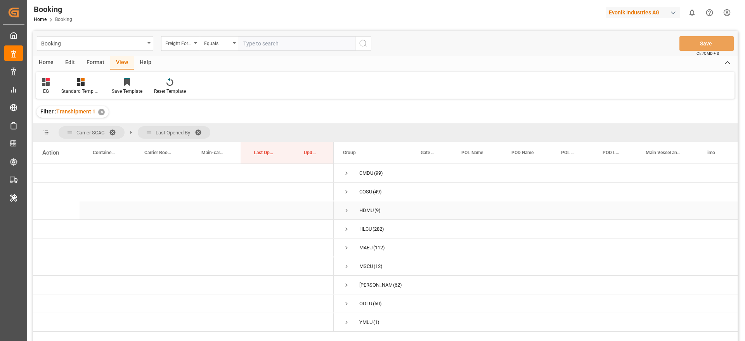
click at [345, 207] on span "Press SPACE to select this row." at bounding box center [346, 210] width 7 height 7
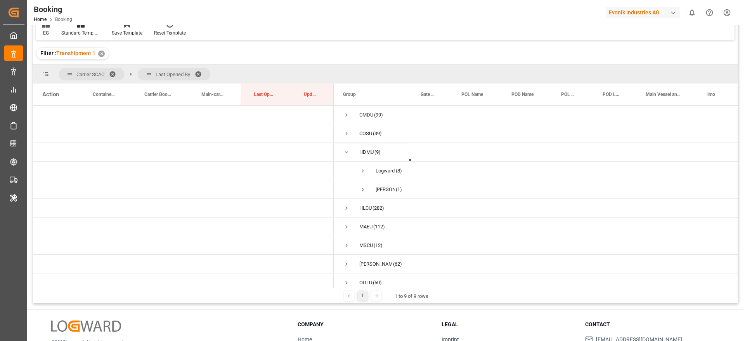
click at [202, 73] on span at bounding box center [201, 74] width 12 height 7
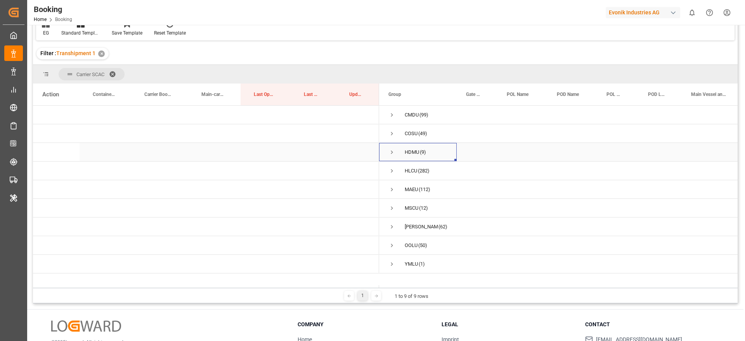
click at [391, 152] on span "Press SPACE to select this row." at bounding box center [391, 152] width 7 height 7
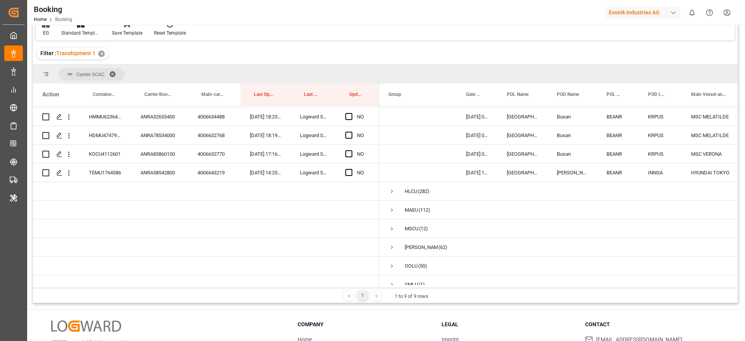
scroll to position [159, 0]
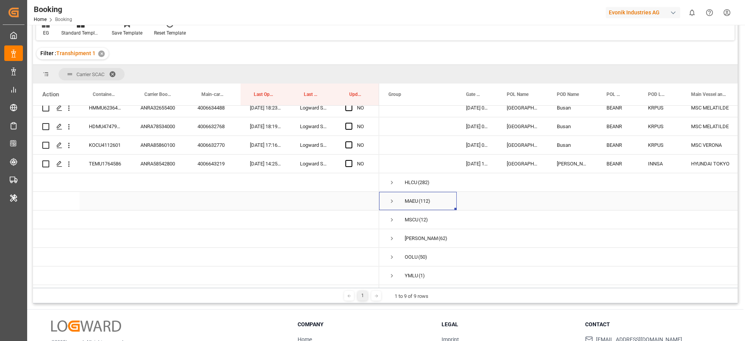
click at [394, 197] on span "Press SPACE to select this row." at bounding box center [391, 200] width 7 height 7
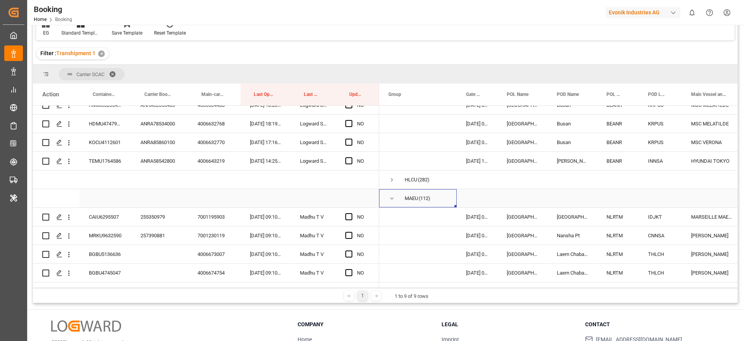
click at [392, 198] on span "Press SPACE to select this row." at bounding box center [391, 198] width 7 height 7
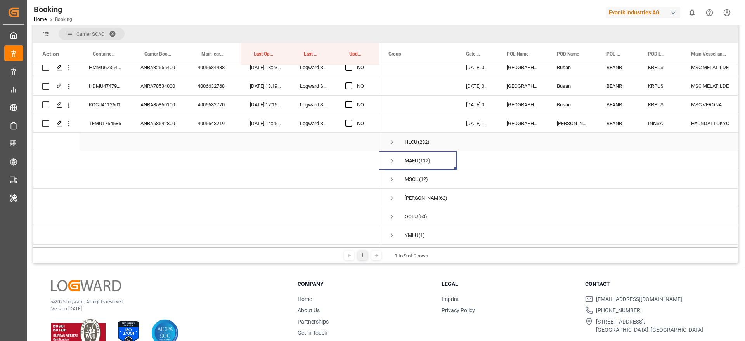
scroll to position [115, 0]
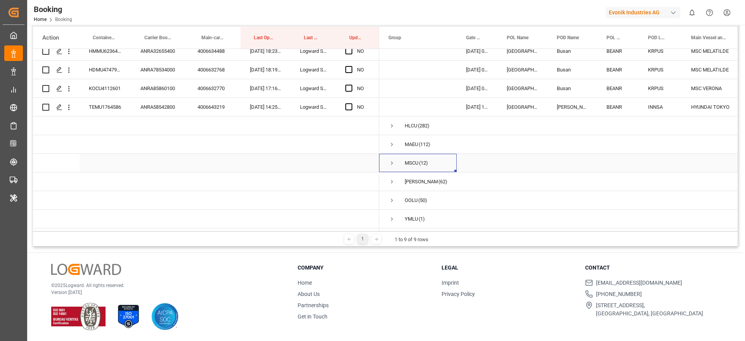
click at [390, 159] on span "Press SPACE to select this row." at bounding box center [391, 162] width 7 height 7
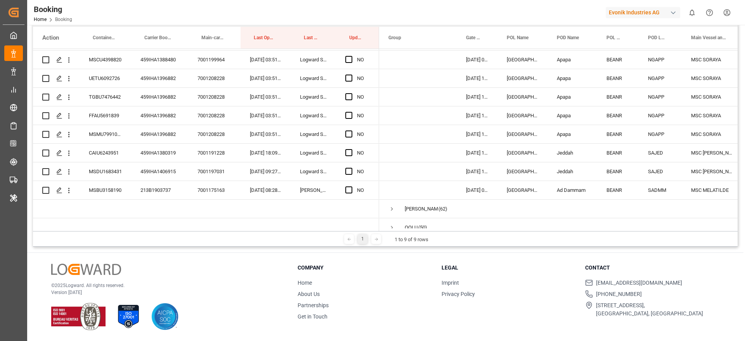
scroll to position [382, 0]
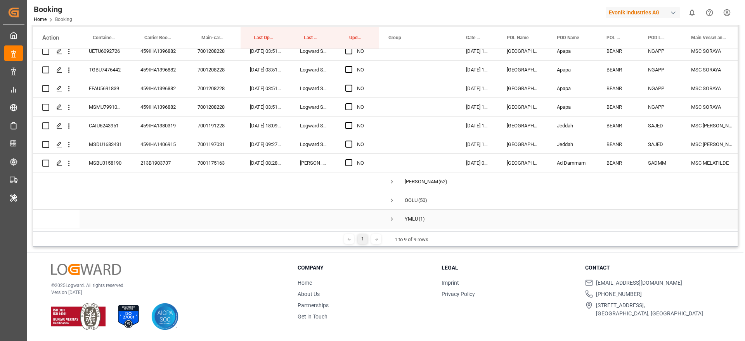
click at [393, 216] on span "Press SPACE to select this row." at bounding box center [391, 218] width 7 height 7
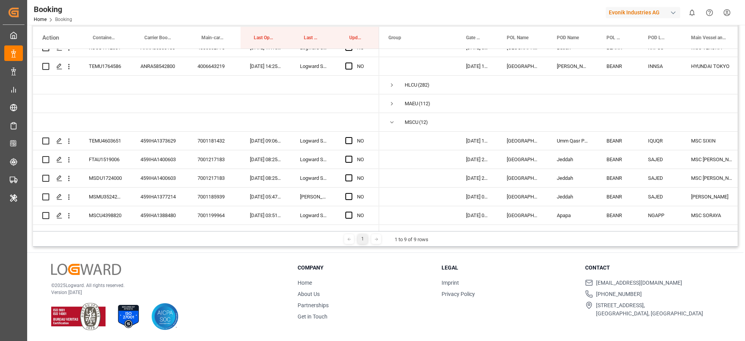
scroll to position [0, 0]
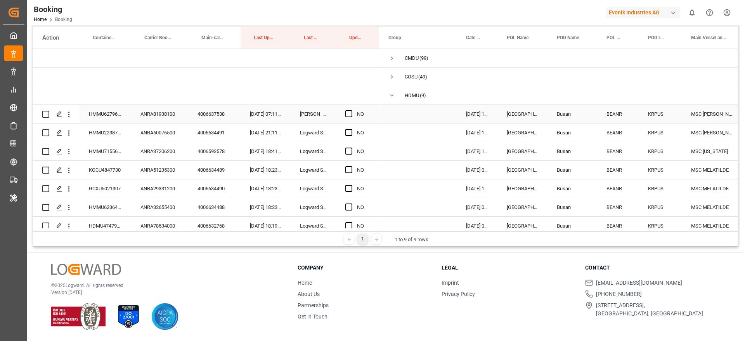
click at [148, 105] on div "ANRA81938100" at bounding box center [159, 114] width 57 height 18
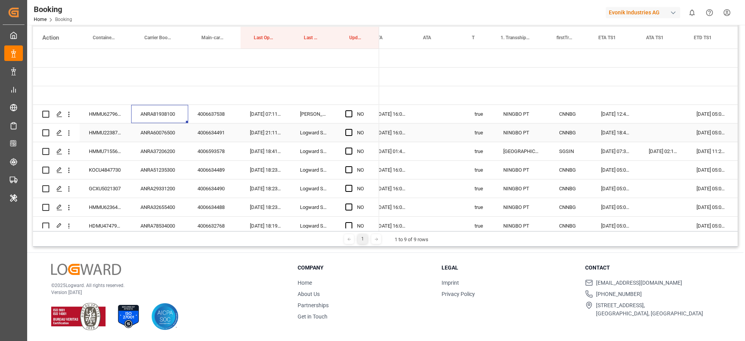
scroll to position [0, 510]
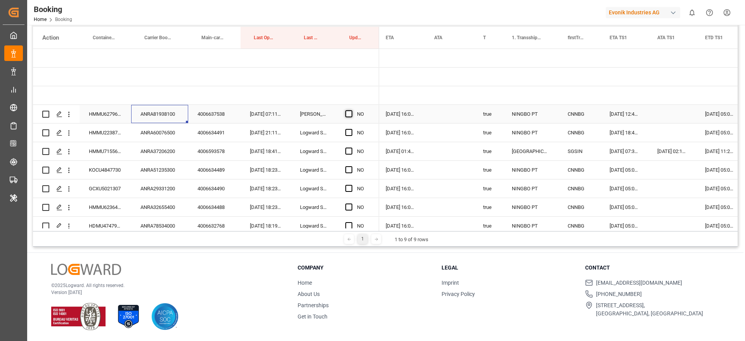
click at [351, 112] on span "Press SPACE to select this row." at bounding box center [348, 113] width 7 height 7
click at [351, 110] on input "Press SPACE to select this row." at bounding box center [351, 110] width 0 height 0
click at [175, 129] on div "ANRA60076500" at bounding box center [159, 132] width 57 height 18
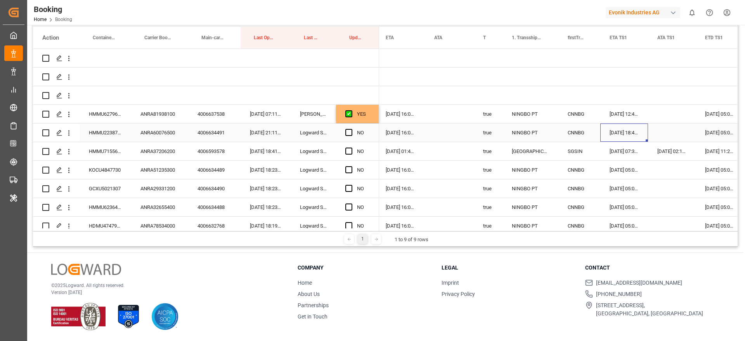
click at [619, 134] on div "[DATE] 18:42:00" at bounding box center [624, 132] width 48 height 18
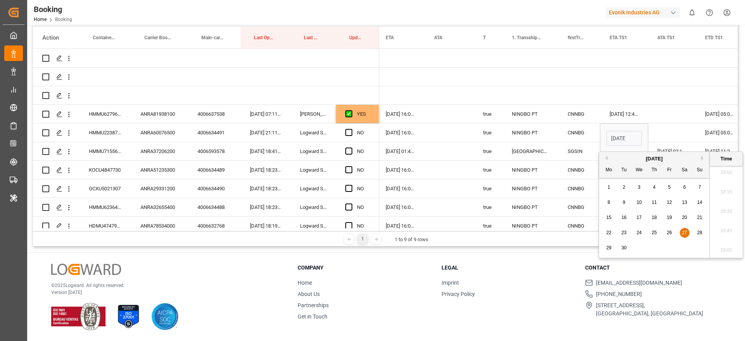
click at [701, 156] on button "Next Month" at bounding box center [703, 158] width 5 height 5
click at [640, 188] on span "1" at bounding box center [639, 186] width 3 height 5
type input "[DATE] 18:42"
click at [673, 130] on div "Press SPACE to select this row." at bounding box center [672, 132] width 48 height 18
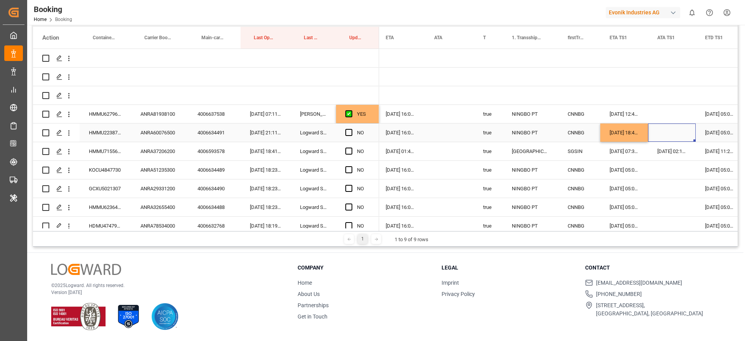
drag, startPoint x: 349, startPoint y: 133, endPoint x: 258, endPoint y: 154, distance: 93.9
click at [350, 133] on span "Press SPACE to select this row." at bounding box center [348, 132] width 7 height 7
click at [351, 129] on input "Press SPACE to select this row." at bounding box center [351, 129] width 0 height 0
click at [171, 144] on div "ANRA37206200" at bounding box center [159, 151] width 57 height 18
click at [346, 149] on span "Press SPACE to select this row." at bounding box center [348, 150] width 7 height 7
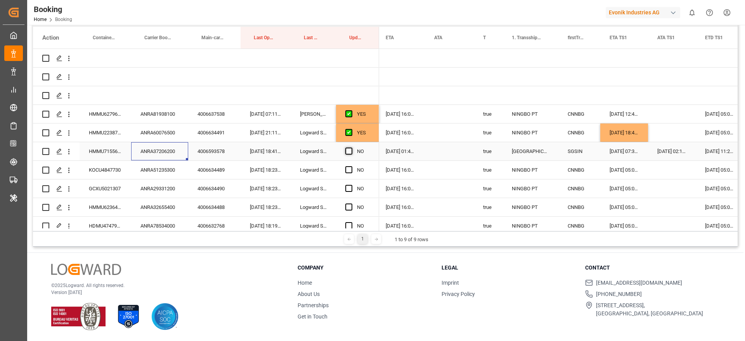
click at [351, 147] on input "Press SPACE to select this row." at bounding box center [351, 147] width 0 height 0
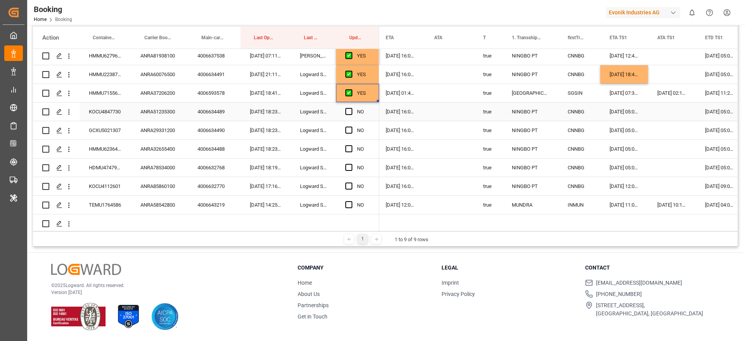
click at [154, 114] on div "ANRA51235300" at bounding box center [159, 111] width 57 height 18
click at [349, 110] on span "Press SPACE to select this row." at bounding box center [348, 111] width 7 height 7
click at [351, 108] on input "Press SPACE to select this row." at bounding box center [351, 108] width 0 height 0
click at [149, 125] on div "ANRA29331200" at bounding box center [159, 130] width 57 height 18
click at [347, 130] on span "Press SPACE to select this row." at bounding box center [348, 129] width 7 height 7
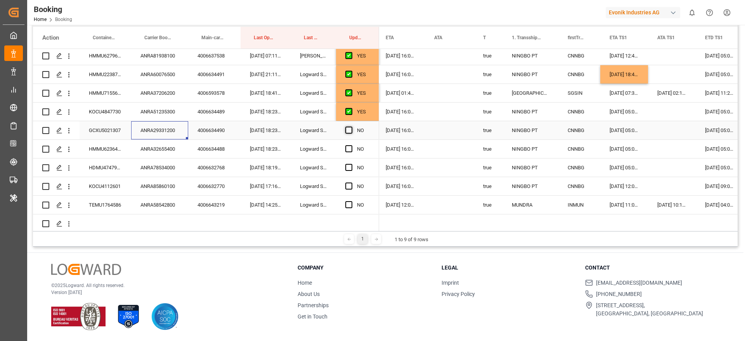
click at [351, 126] on input "Press SPACE to select this row." at bounding box center [351, 126] width 0 height 0
click at [350, 150] on span "Press SPACE to select this row." at bounding box center [348, 148] width 7 height 7
click at [351, 145] on input "Press SPACE to select this row." at bounding box center [351, 145] width 0 height 0
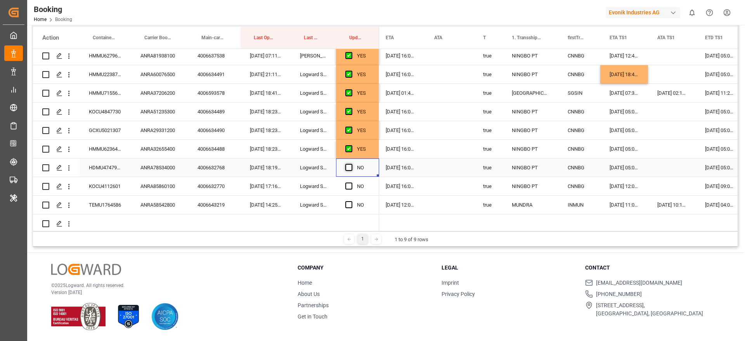
click at [348, 167] on span "Press SPACE to select this row." at bounding box center [348, 167] width 7 height 7
click at [351, 164] on input "Press SPACE to select this row." at bounding box center [351, 164] width 0 height 0
click at [157, 187] on div "ANRA85860100" at bounding box center [159, 186] width 57 height 18
click at [349, 185] on span "Press SPACE to select this row." at bounding box center [348, 185] width 7 height 7
click at [351, 182] on input "Press SPACE to select this row." at bounding box center [351, 182] width 0 height 0
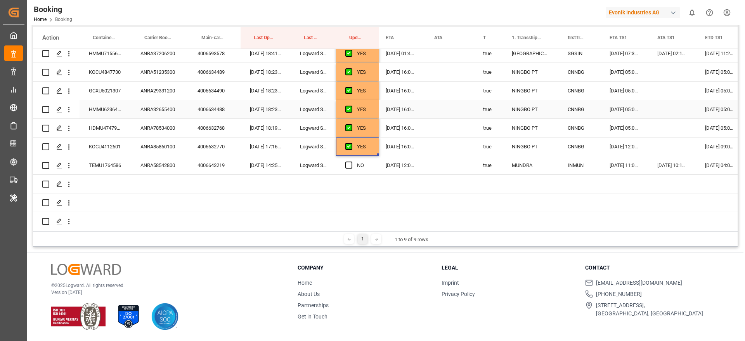
scroll to position [116, 0]
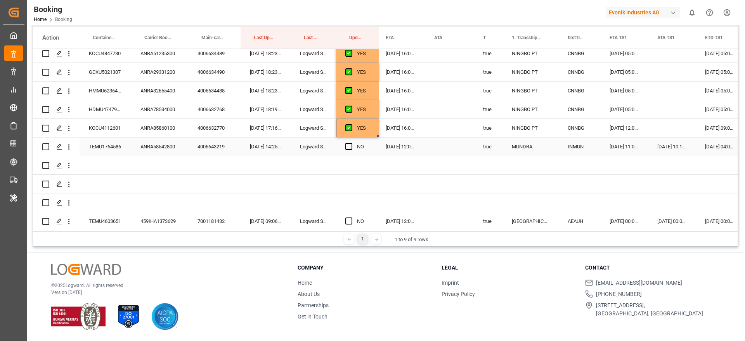
click at [169, 150] on div "ANRA58542800" at bounding box center [159, 146] width 57 height 18
click at [351, 147] on span "Press SPACE to select this row." at bounding box center [348, 146] width 7 height 7
click at [351, 143] on input "Press SPACE to select this row." at bounding box center [351, 143] width 0 height 0
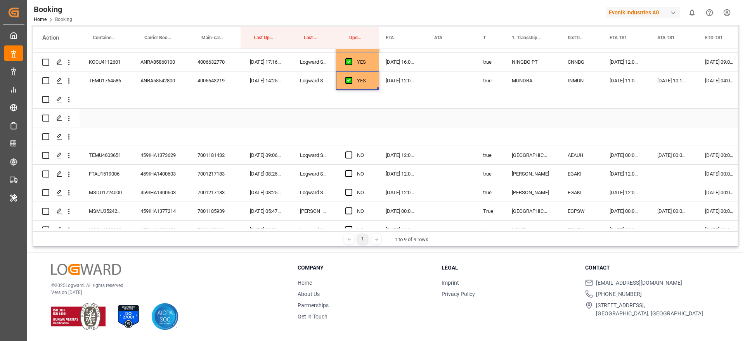
scroll to position [233, 0]
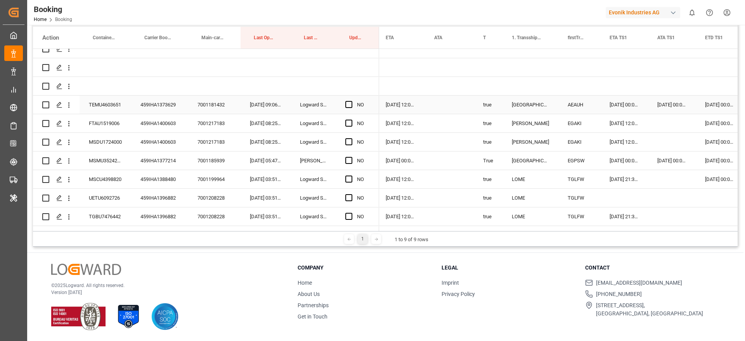
click at [155, 99] on div "459IHA1373629" at bounding box center [159, 104] width 57 height 18
click at [715, 104] on div "[DATE] 00:00:00" at bounding box center [719, 104] width 48 height 18
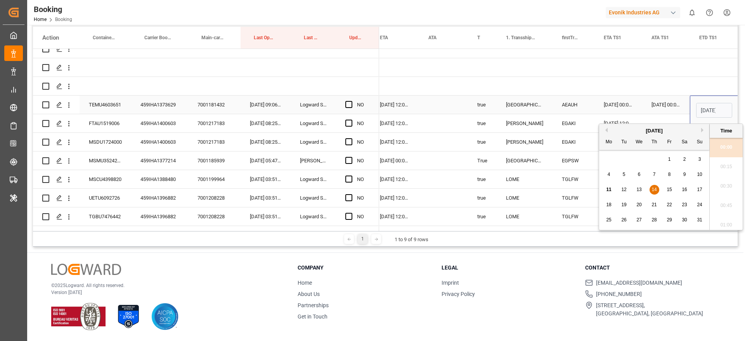
scroll to position [0, 27]
click at [626, 201] on div "19" at bounding box center [624, 204] width 10 height 9
type input "[DATE] 00:00"
click at [434, 100] on div "Press SPACE to select this row." at bounding box center [443, 104] width 49 height 18
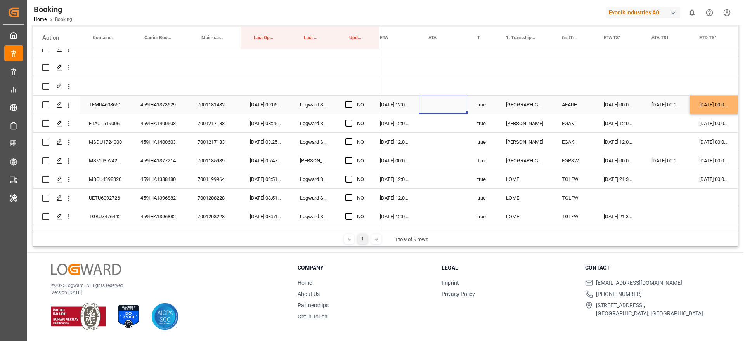
click at [395, 105] on div "[DATE] 12:00:00" at bounding box center [394, 104] width 48 height 18
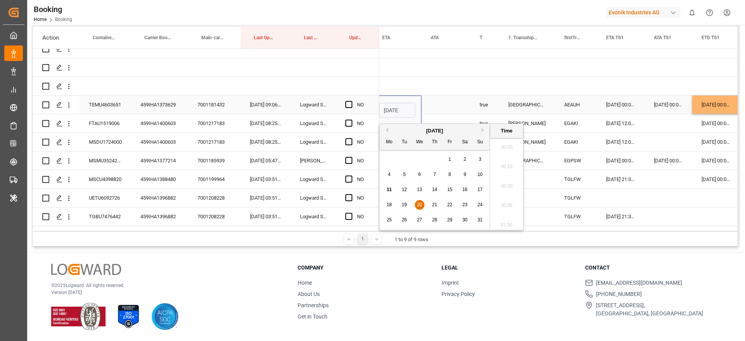
scroll to position [0, 27]
drag, startPoint x: 434, startPoint y: 205, endPoint x: 429, endPoint y: 201, distance: 6.1
click at [434, 205] on span "21" at bounding box center [434, 204] width 5 height 5
type input "[DATE] 12:00"
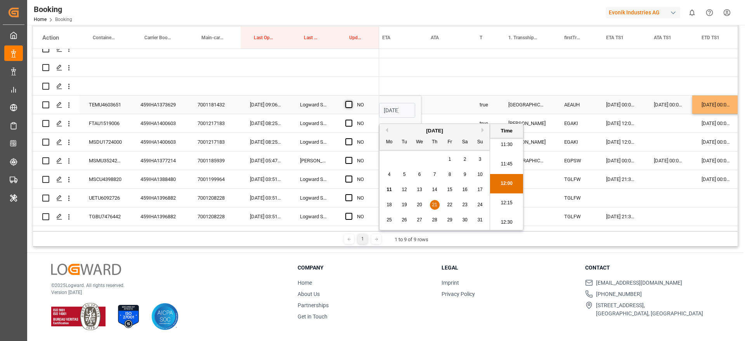
click at [352, 103] on span "Press SPACE to select this row." at bounding box center [348, 104] width 7 height 7
click at [351, 101] on input "Press SPACE to select this row." at bounding box center [351, 101] width 0 height 0
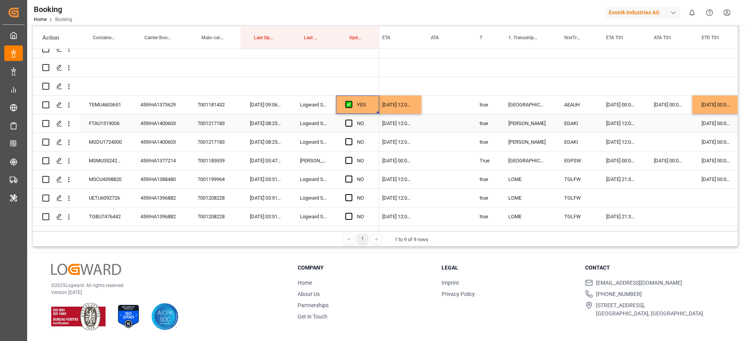
click at [152, 129] on div "459IHA1400603" at bounding box center [159, 123] width 57 height 18
click at [699, 120] on div "[DATE] 00:00:00" at bounding box center [716, 123] width 48 height 18
click at [708, 123] on div "[DATE] 00:00:00" at bounding box center [716, 123] width 48 height 18
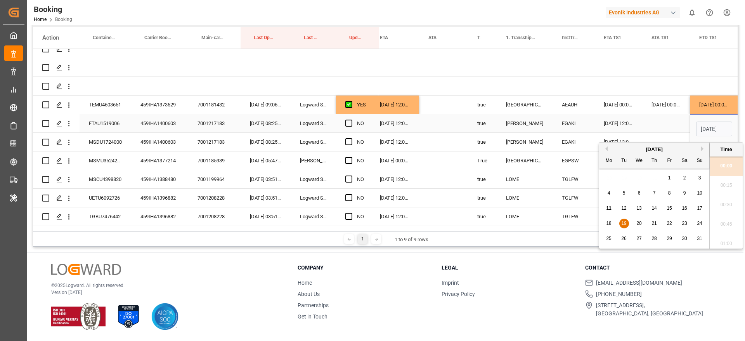
scroll to position [1128, 0]
click at [699, 207] on span "17" at bounding box center [699, 207] width 5 height 5
type input "[DATE] 00:00"
click at [652, 124] on div "Press SPACE to select this row." at bounding box center [666, 123] width 48 height 18
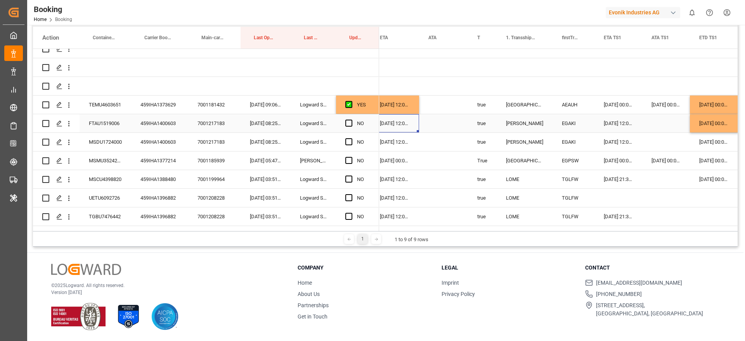
click at [389, 124] on div "[DATE] 12:00:00" at bounding box center [394, 123] width 48 height 18
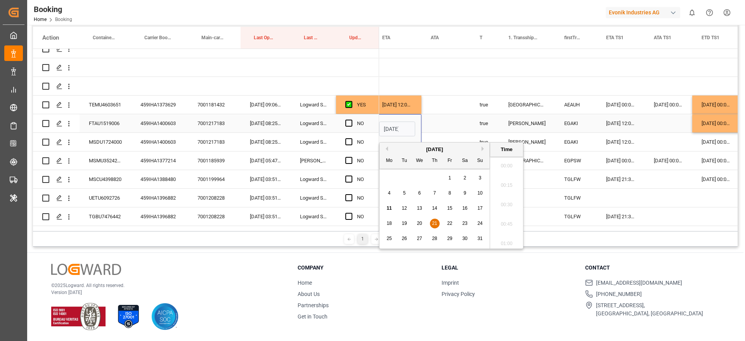
scroll to position [0, 27]
click at [450, 219] on div "22" at bounding box center [450, 223] width 10 height 9
type input "[DATE] 12:00"
click at [345, 121] on span "Press SPACE to select this row." at bounding box center [348, 122] width 7 height 7
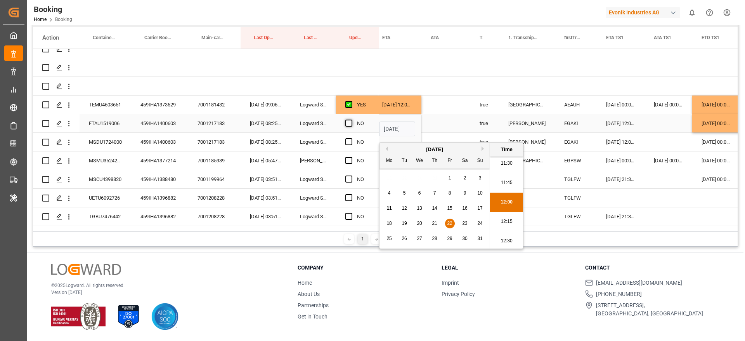
click at [351, 119] on input "Press SPACE to select this row." at bounding box center [351, 119] width 0 height 0
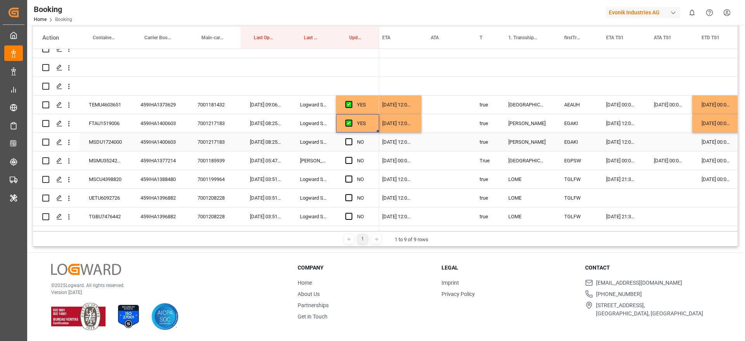
click at [179, 138] on div "459IHA1400603" at bounding box center [159, 142] width 57 height 18
click at [106, 137] on div "MSDU1724000" at bounding box center [106, 142] width 52 height 18
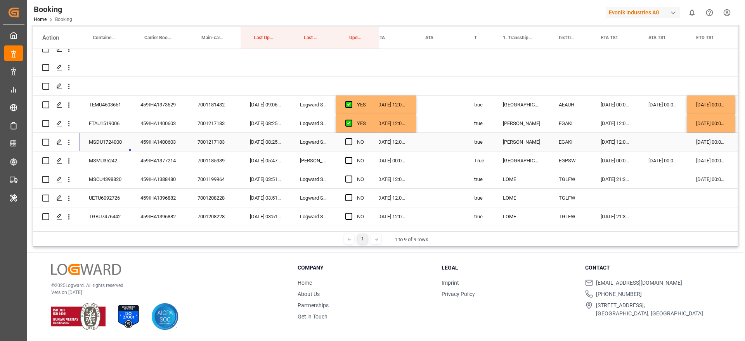
scroll to position [0, 511]
click at [714, 141] on div "[DATE] 00:00:00" at bounding box center [710, 142] width 48 height 18
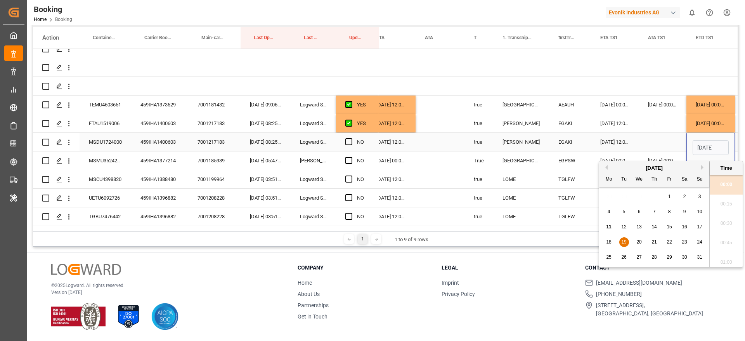
scroll to position [0, 27]
click at [686, 230] on div "16" at bounding box center [685, 226] width 10 height 9
type input "[DATE] 00:00"
click at [655, 143] on div "Press SPACE to select this row." at bounding box center [662, 142] width 48 height 18
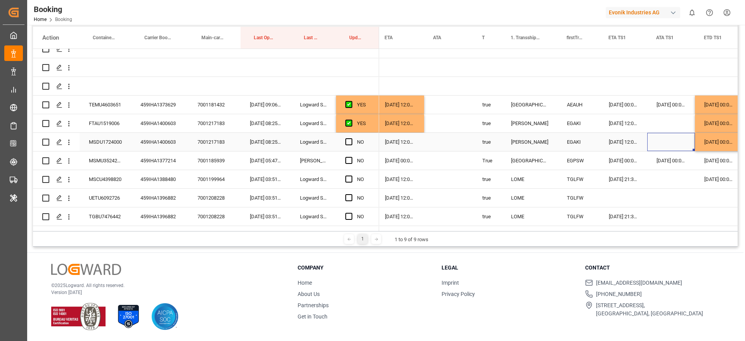
scroll to position [0, 503]
click at [350, 140] on span "Press SPACE to select this row." at bounding box center [348, 141] width 7 height 7
click at [351, 138] on input "Press SPACE to select this row." at bounding box center [351, 138] width 0 height 0
click at [152, 165] on div "459IHA1377214" at bounding box center [159, 160] width 57 height 18
click at [348, 161] on span "Press SPACE to select this row." at bounding box center [348, 160] width 7 height 7
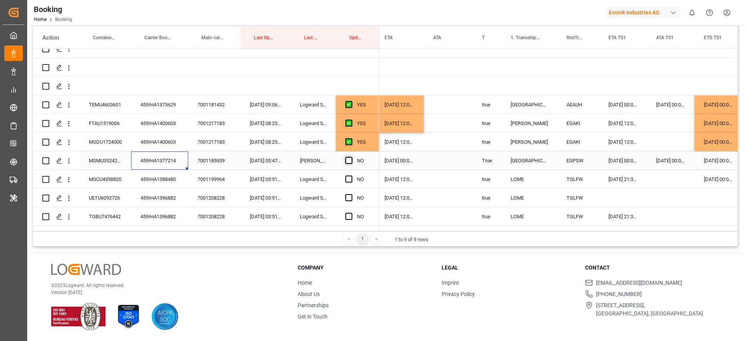
click at [351, 157] on input "Press SPACE to select this row." at bounding box center [351, 157] width 0 height 0
click at [152, 176] on div "459IHA1388480" at bounding box center [159, 179] width 57 height 18
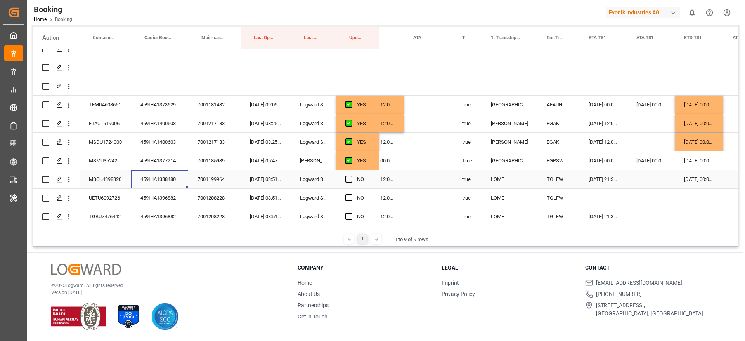
scroll to position [0, 522]
click at [648, 178] on div "Press SPACE to select this row." at bounding box center [651, 179] width 48 height 18
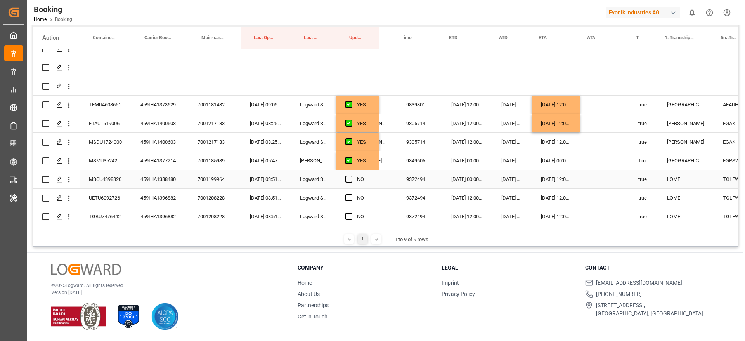
scroll to position [0, 365]
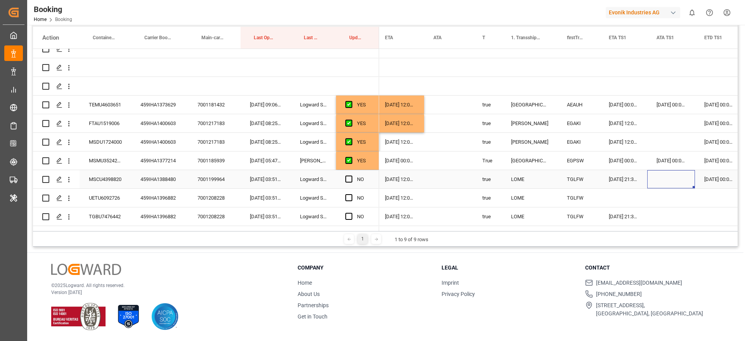
click at [672, 176] on div "Press SPACE to select this row." at bounding box center [671, 179] width 48 height 18
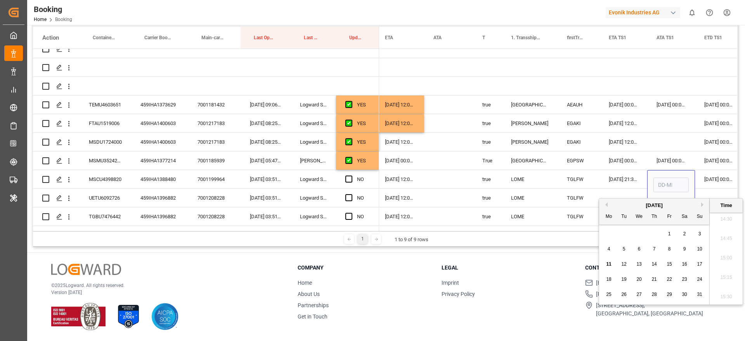
click at [682, 250] on div "9" at bounding box center [685, 248] width 10 height 9
type input "[DATE] 00:00"
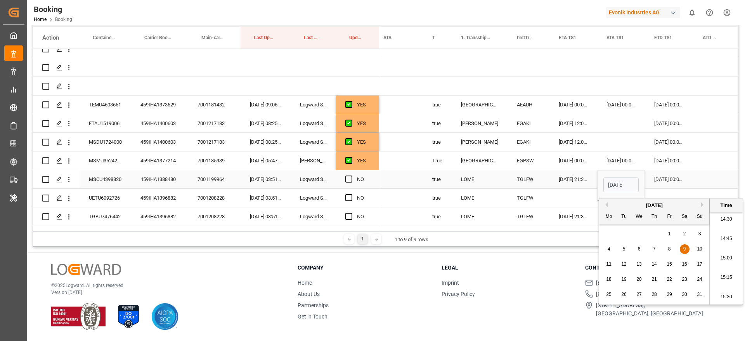
click at [692, 175] on div "[DATE] 00:00:00" at bounding box center [669, 179] width 48 height 18
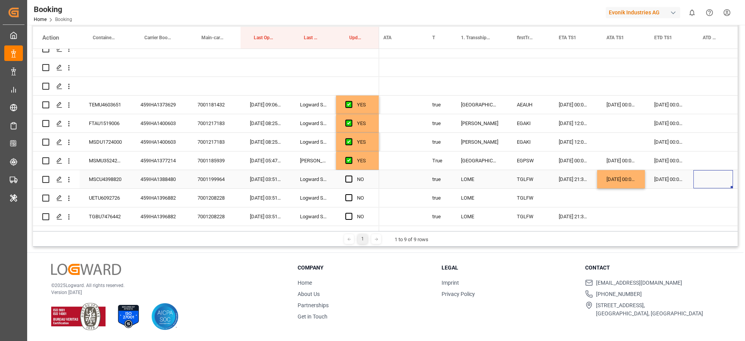
click at [709, 178] on div "Press SPACE to select this row." at bounding box center [713, 179] width 40 height 18
click at [668, 178] on div "[DATE] 00:00:00" at bounding box center [669, 179] width 48 height 18
click at [714, 178] on div "Press SPACE to select this row." at bounding box center [713, 179] width 40 height 18
click at [349, 178] on span "Press SPACE to select this row." at bounding box center [348, 178] width 7 height 7
click at [351, 175] on input "Press SPACE to select this row." at bounding box center [351, 175] width 0 height 0
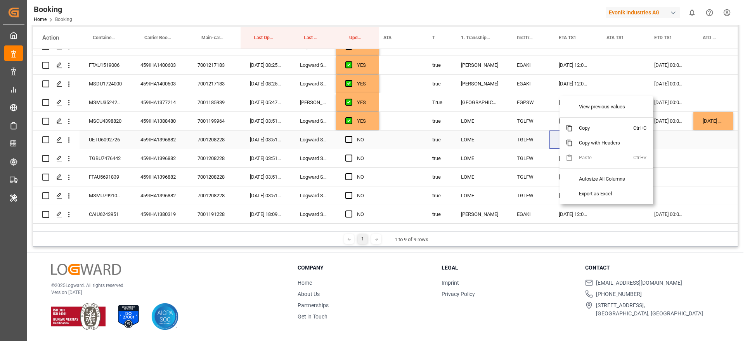
click at [670, 141] on div "Press SPACE to select this row." at bounding box center [669, 139] width 48 height 18
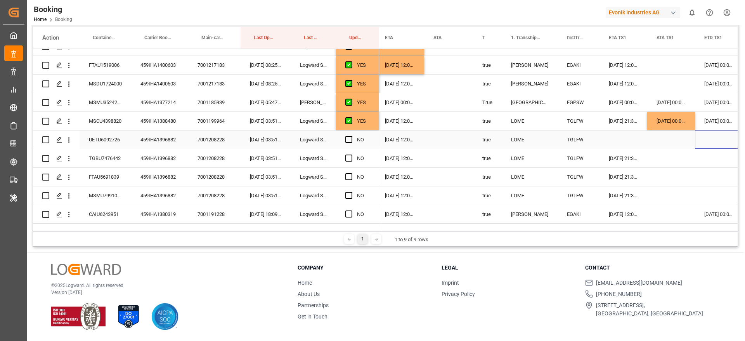
click at [161, 140] on div "459IHA1396882" at bounding box center [159, 139] width 57 height 18
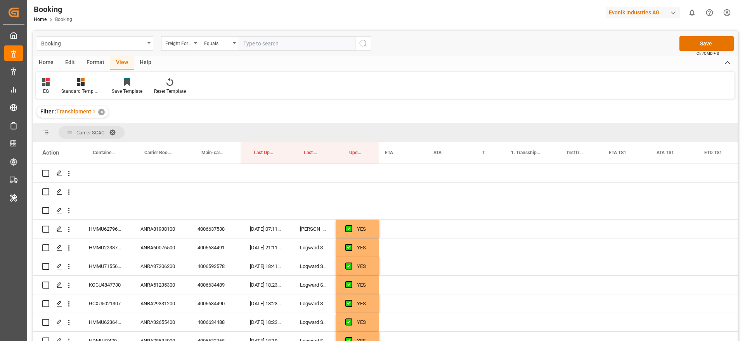
scroll to position [0, 502]
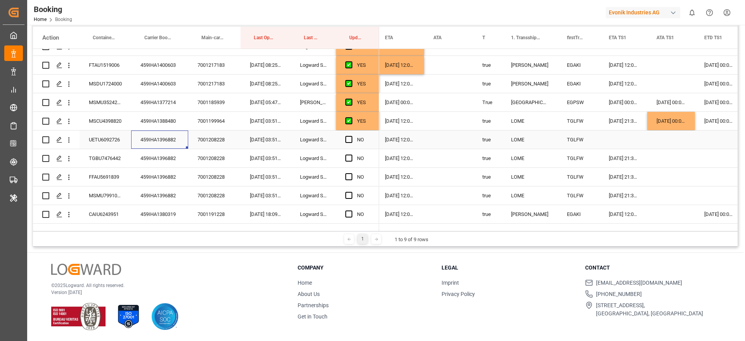
click at [161, 134] on div "459IHA1396882" at bounding box center [159, 139] width 57 height 18
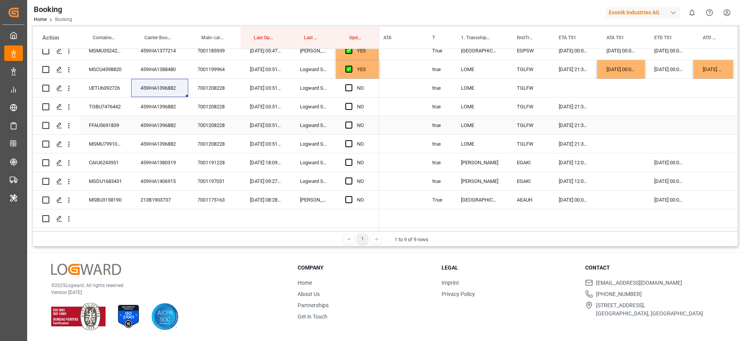
scroll to position [284, 0]
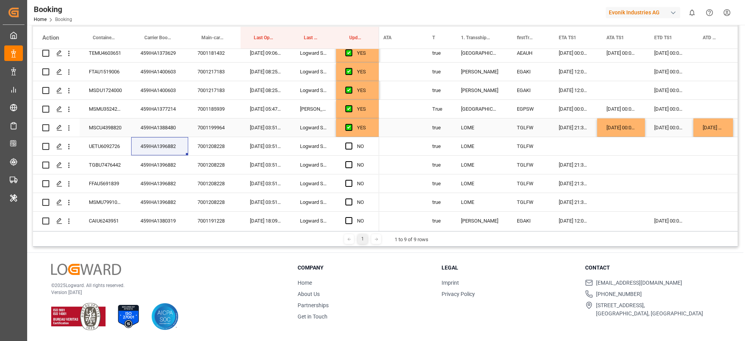
click at [556, 124] on div "07-08-2025 21:30:00" at bounding box center [573, 127] width 48 height 18
drag, startPoint x: 595, startPoint y: 135, endPoint x: 594, endPoint y: 144, distance: 9.8
click at [625, 123] on div "[DATE] 00:00:00" at bounding box center [621, 127] width 48 height 18
click at [643, 133] on div "[DATE] 00:00:00" at bounding box center [621, 127] width 48 height 18
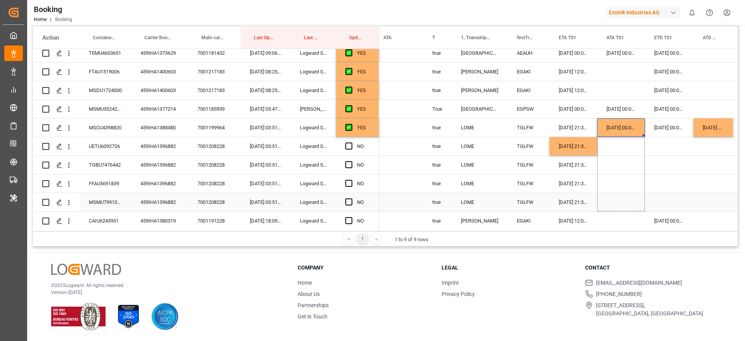
drag, startPoint x: 643, startPoint y: 135, endPoint x: 638, endPoint y: 206, distance: 70.8
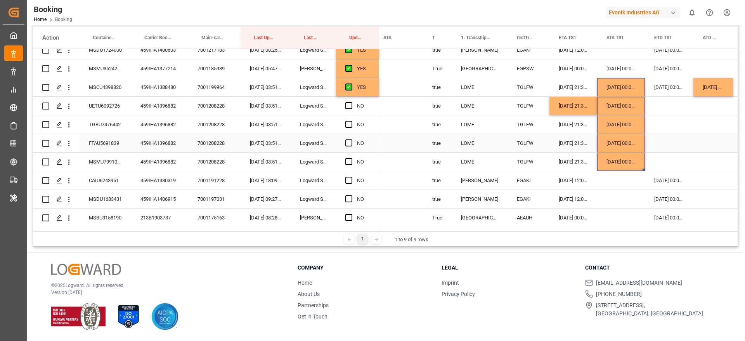
scroll to position [342, 0]
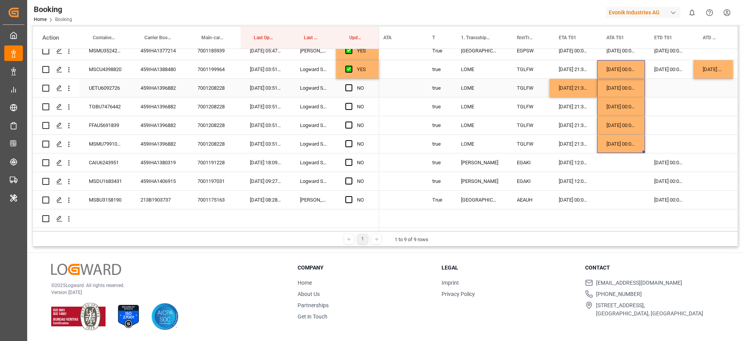
click at [618, 88] on div "[DATE] 00:00:00" at bounding box center [621, 88] width 48 height 18
click at [669, 84] on div "Press SPACE to select this row." at bounding box center [669, 88] width 48 height 18
click at [685, 86] on div "[DATE] 00:00:00" at bounding box center [669, 88] width 48 height 18
click at [706, 91] on div "Press SPACE to select this row." at bounding box center [713, 88] width 40 height 18
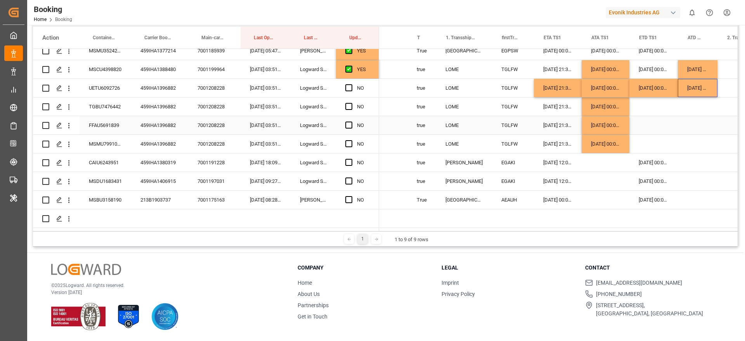
scroll to position [0, 567]
click at [652, 89] on div "[DATE] 00:00:00" at bounding box center [653, 88] width 48 height 18
drag, startPoint x: 676, startPoint y: 95, endPoint x: 674, endPoint y: 136, distance: 41.1
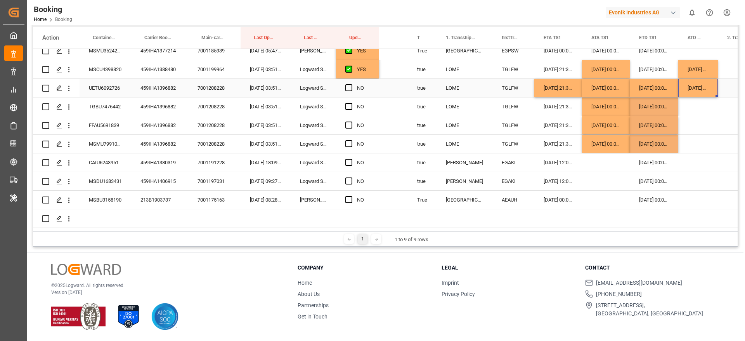
click at [706, 83] on div "[DATE] 00:00:00" at bounding box center [698, 88] width 40 height 18
drag, startPoint x: 716, startPoint y: 95, endPoint x: 714, endPoint y: 140, distance: 44.6
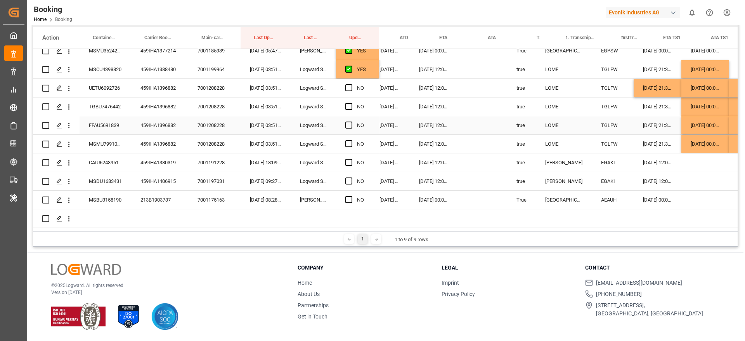
scroll to position [0, 476]
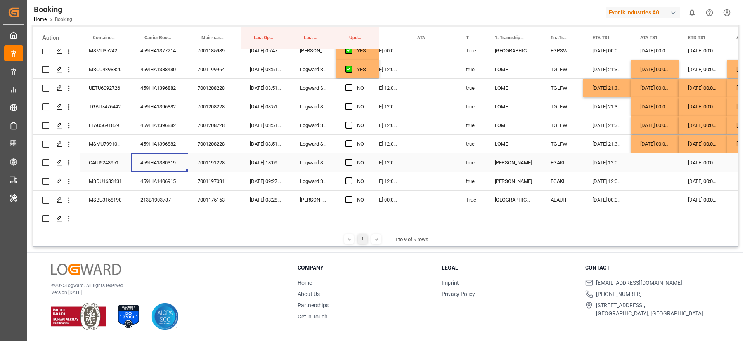
click at [146, 161] on div "459IHA1380319" at bounding box center [159, 162] width 57 height 18
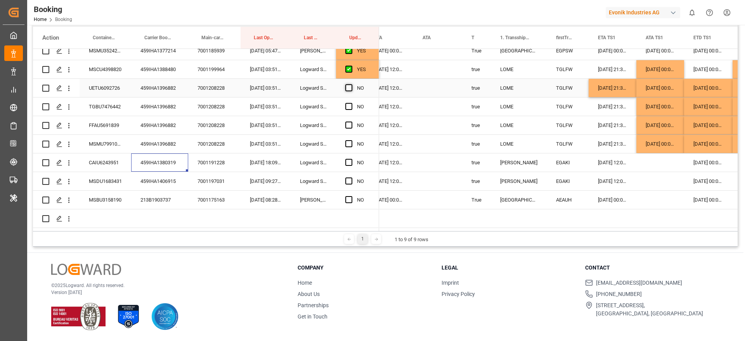
click at [350, 86] on span "Press SPACE to select this row." at bounding box center [348, 87] width 7 height 7
click at [351, 84] on input "Press SPACE to select this row." at bounding box center [351, 84] width 0 height 0
drag, startPoint x: 377, startPoint y: 94, endPoint x: 365, endPoint y: 149, distance: 55.7
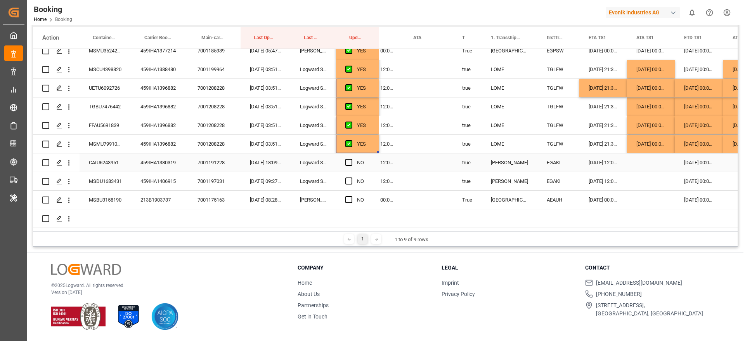
click at [690, 164] on div "19-08-2025 00:00:00" at bounding box center [698, 162] width 48 height 18
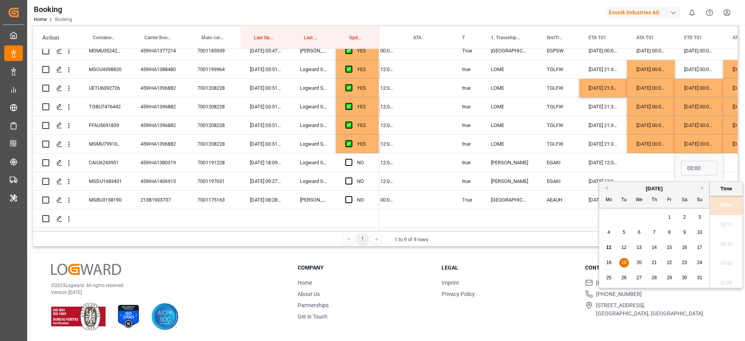
click at [699, 247] on span "17" at bounding box center [699, 246] width 5 height 5
type input "17-08-2025 00:00"
click at [640, 161] on div "Press SPACE to select this row." at bounding box center [651, 162] width 48 height 18
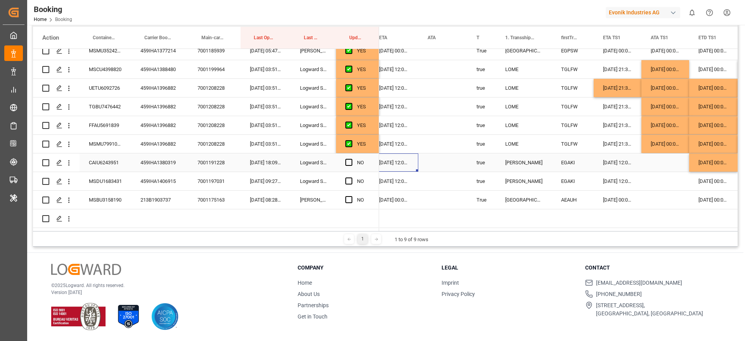
click at [382, 163] on div "21-08-2025 12:00:00" at bounding box center [394, 162] width 48 height 18
click at [391, 163] on div "21-08-2025 12:00:00" at bounding box center [394, 162] width 48 height 18
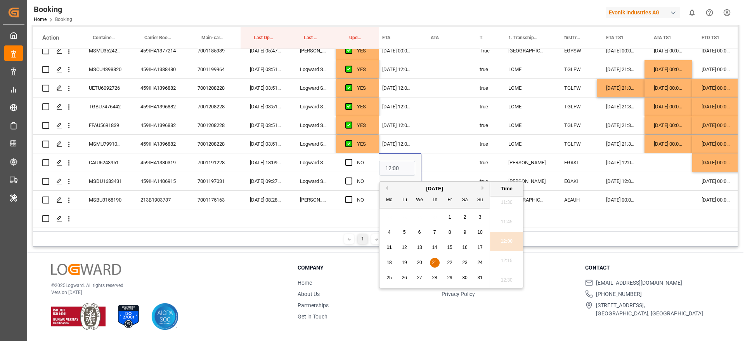
click at [453, 262] on div "22" at bounding box center [450, 262] width 10 height 9
type input "22-08-2025 12:00"
click at [346, 163] on span "Press SPACE to select this row." at bounding box center [348, 162] width 7 height 7
click at [351, 159] on input "Press SPACE to select this row." at bounding box center [351, 159] width 0 height 0
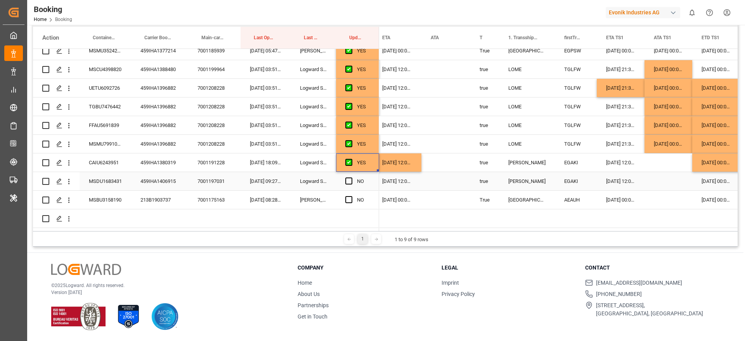
click at [150, 182] on div "459IHA1406915" at bounding box center [159, 181] width 57 height 18
click at [706, 183] on div "19-08-2025 00:00:00" at bounding box center [716, 181] width 48 height 18
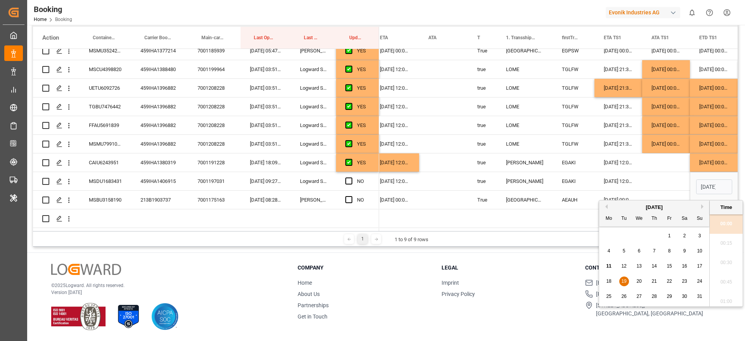
click at [685, 264] on span "16" at bounding box center [683, 265] width 5 height 5
type input "16-08-2025 00:00"
click at [672, 179] on div "Press SPACE to select this row." at bounding box center [666, 181] width 48 height 18
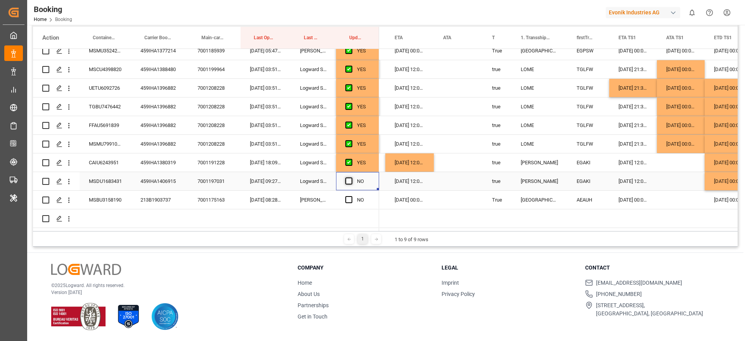
click at [350, 180] on span "Press SPACE to select this row." at bounding box center [348, 180] width 7 height 7
click at [351, 177] on input "Press SPACE to select this row." at bounding box center [351, 177] width 0 height 0
click at [164, 196] on div "213B1903737" at bounding box center [159, 199] width 57 height 18
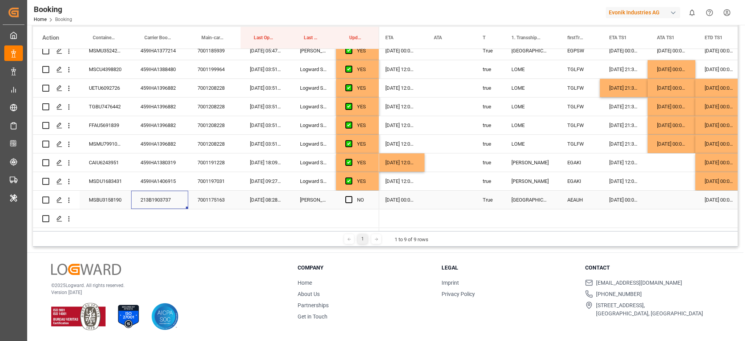
click at [702, 199] on div "02-09-2025 00:00:00" at bounding box center [719, 199] width 48 height 18
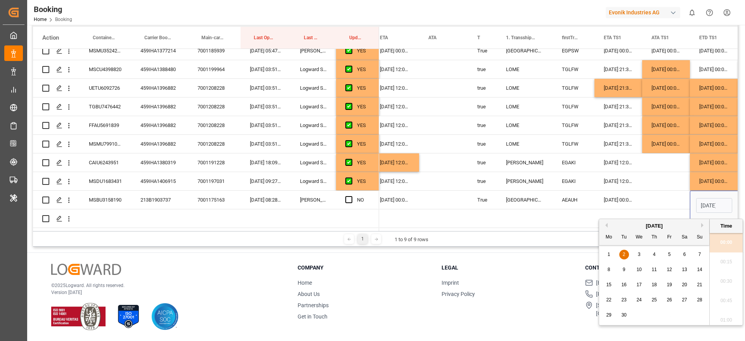
click at [607, 227] on button "Previous Month" at bounding box center [605, 225] width 5 height 5
click at [681, 313] on div "30" at bounding box center [685, 314] width 10 height 9
type input "30-08-2025 00:00"
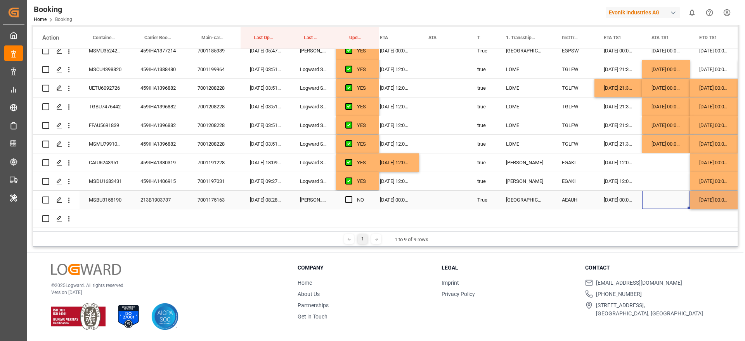
click at [659, 197] on div "Press SPACE to select this row." at bounding box center [666, 199] width 48 height 18
click at [397, 200] on div "06-09-2025 00:00:00" at bounding box center [394, 199] width 48 height 18
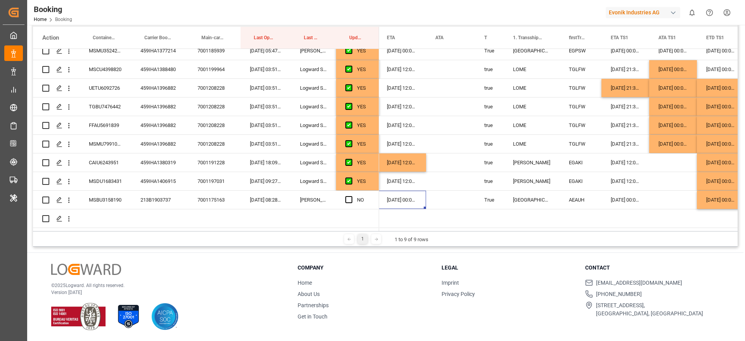
click at [397, 200] on div "06-09-2025 00:00:00" at bounding box center [401, 199] width 48 height 18
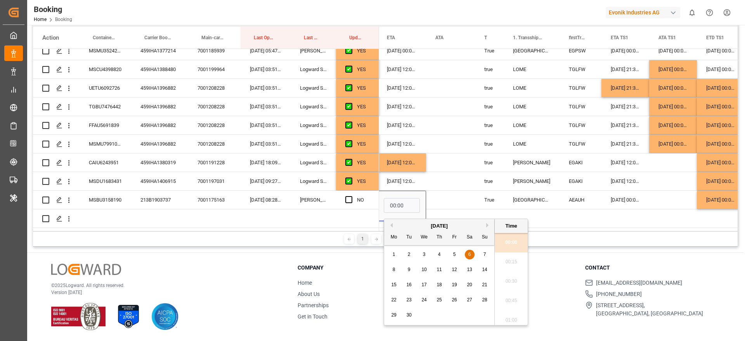
click at [409, 252] on span "2" at bounding box center [409, 253] width 3 height 5
type input "02-09-2025 00:00"
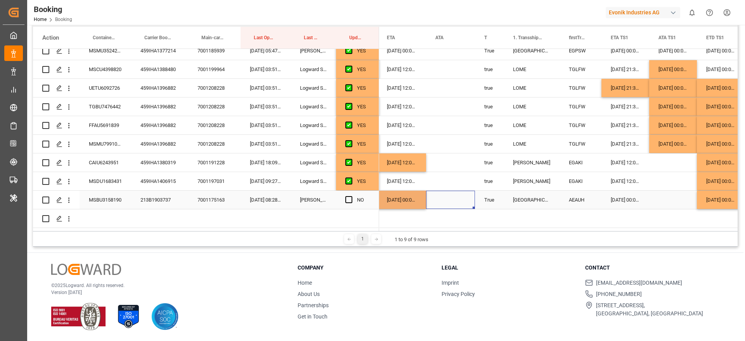
drag, startPoint x: 446, startPoint y: 197, endPoint x: 380, endPoint y: 201, distance: 65.7
click at [446, 196] on div "Press SPACE to select this row." at bounding box center [450, 199] width 49 height 18
click at [346, 200] on span "Press SPACE to select this row." at bounding box center [348, 199] width 7 height 7
click at [351, 196] on input "Press SPACE to select this row." at bounding box center [351, 196] width 0 height 0
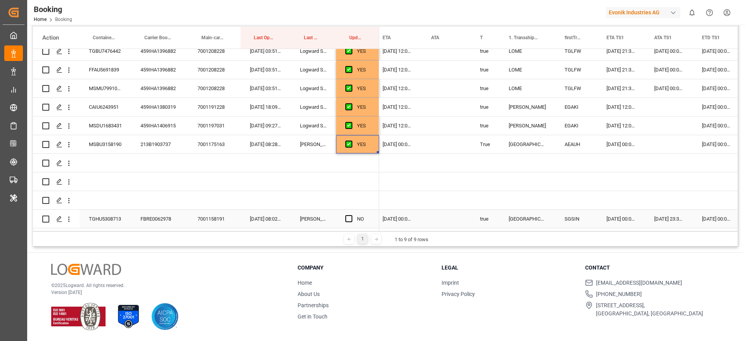
click at [146, 216] on div "FBRE0062978" at bounding box center [159, 218] width 57 height 18
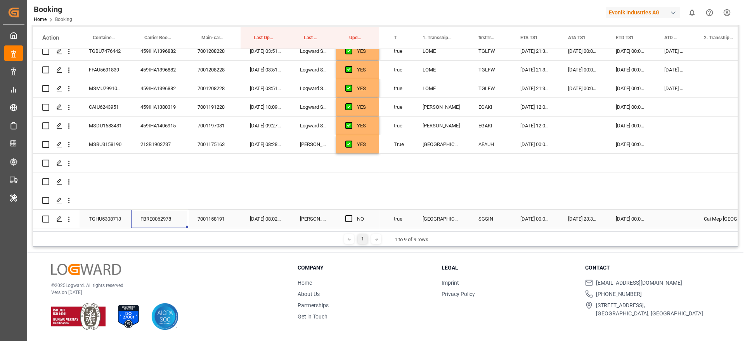
click at [104, 216] on div "TGHU5308713" at bounding box center [106, 218] width 52 height 18
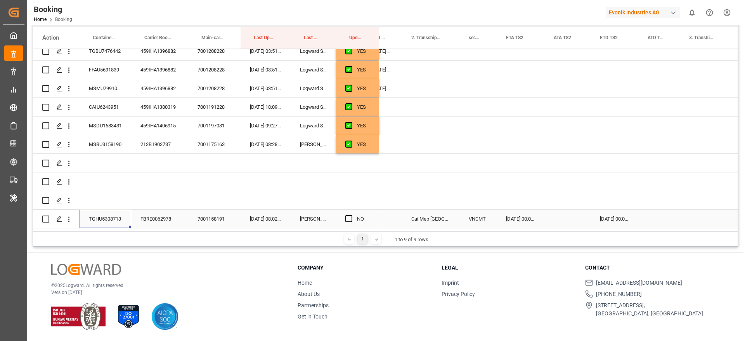
click at [511, 216] on div "12-08-2025 00:00:00" at bounding box center [520, 218] width 48 height 18
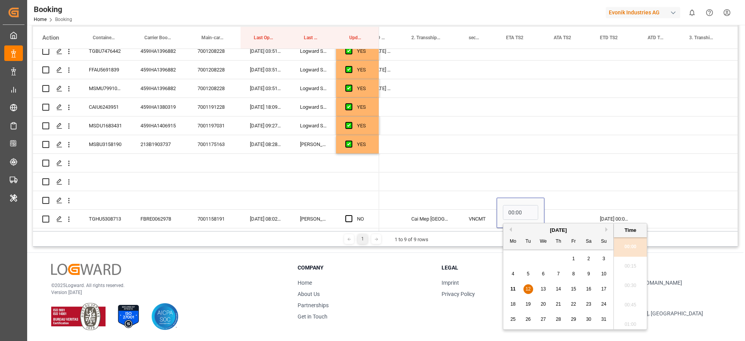
click at [560, 303] on span "21" at bounding box center [557, 303] width 5 height 5
type input "21-08-2025 00:00"
click at [578, 209] on div "Press SPACE to select this row." at bounding box center [567, 218] width 46 height 18
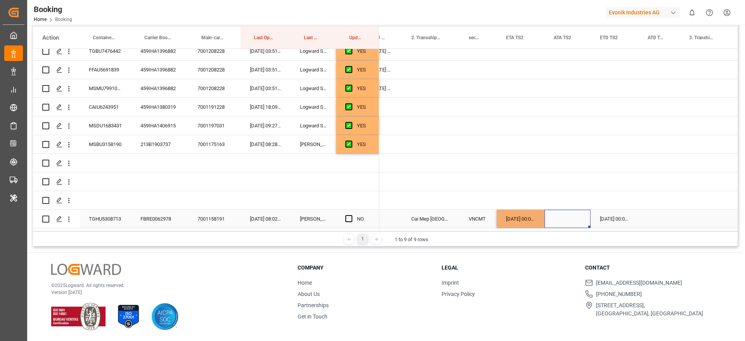
click at [524, 209] on div "21-08-2025 00:00:00" at bounding box center [520, 218] width 48 height 18
click at [598, 214] on div "13-08-2025 00:00:00" at bounding box center [614, 218] width 48 height 18
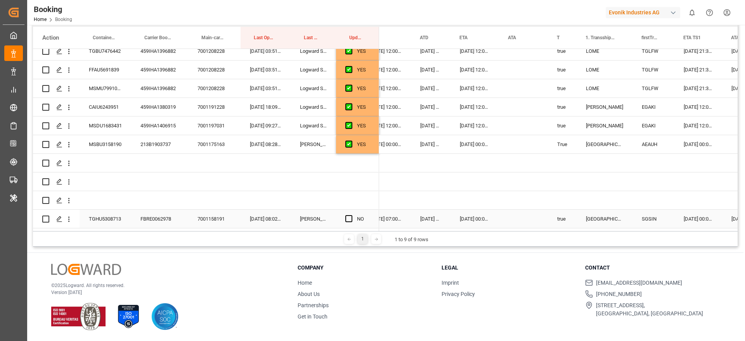
click at [460, 219] on div "15-08-2025 00:00:00" at bounding box center [474, 218] width 48 height 18
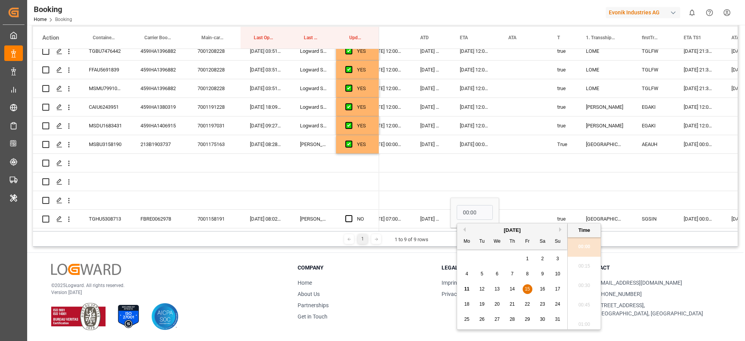
click at [486, 320] on div "26" at bounding box center [482, 319] width 10 height 9
type input "26-08-2025 00:00"
click at [513, 213] on div "Press SPACE to select this row." at bounding box center [523, 218] width 49 height 18
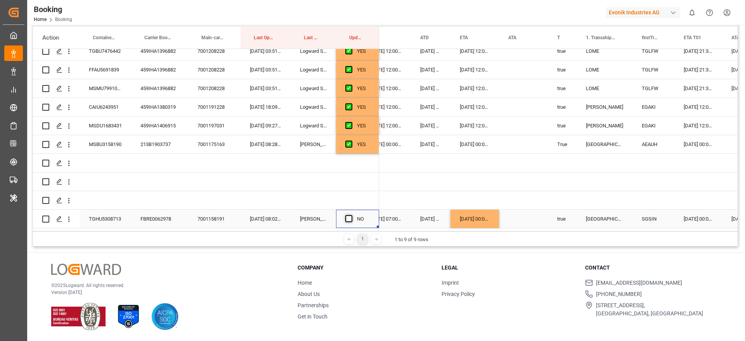
click at [349, 218] on span "Press SPACE to select this row." at bounding box center [348, 218] width 7 height 7
click at [351, 215] on input "Press SPACE to select this row." at bounding box center [351, 215] width 0 height 0
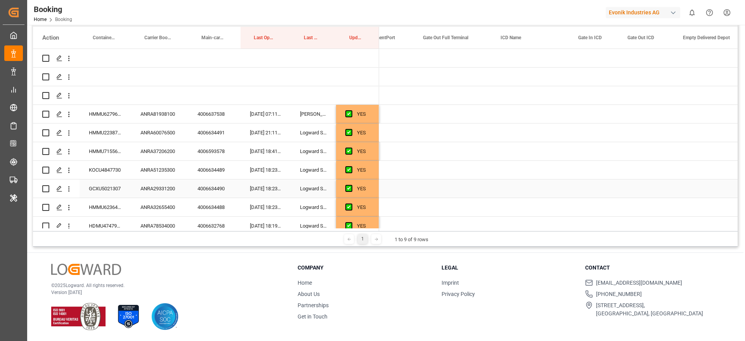
scroll to position [0, 1441]
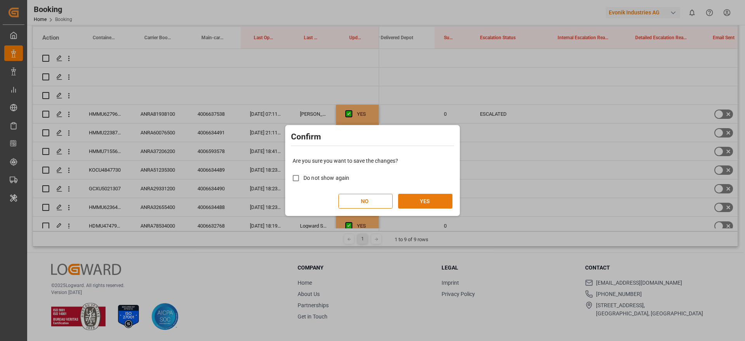
click at [433, 200] on button "YES" at bounding box center [425, 201] width 54 height 15
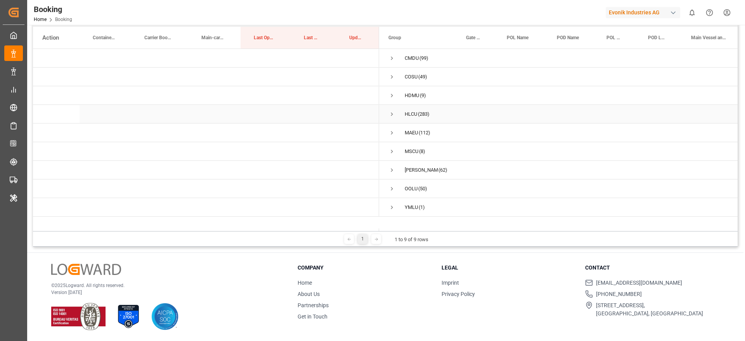
scroll to position [0, 0]
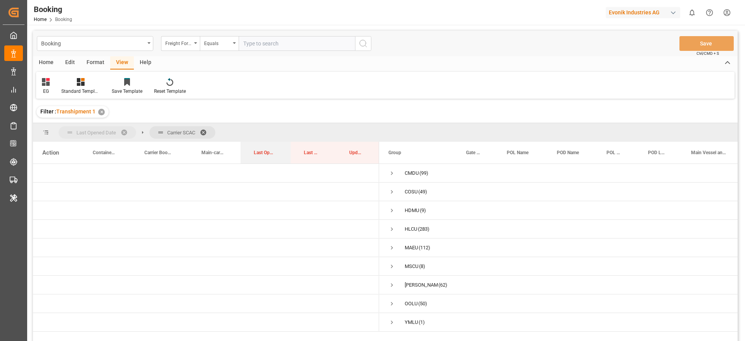
drag, startPoint x: 268, startPoint y: 151, endPoint x: 120, endPoint y: 129, distance: 149.4
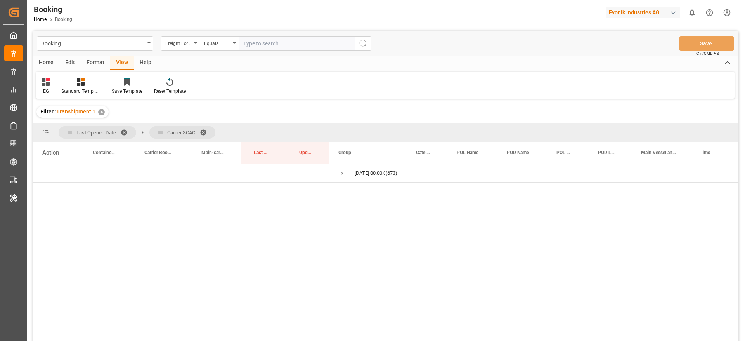
click at [93, 66] on div "Format" at bounding box center [95, 62] width 29 height 13
click at [54, 84] on icon at bounding box center [52, 83] width 5 height 6
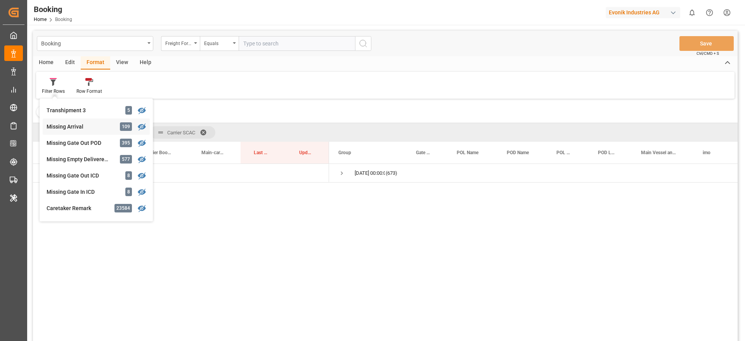
scroll to position [291, 0]
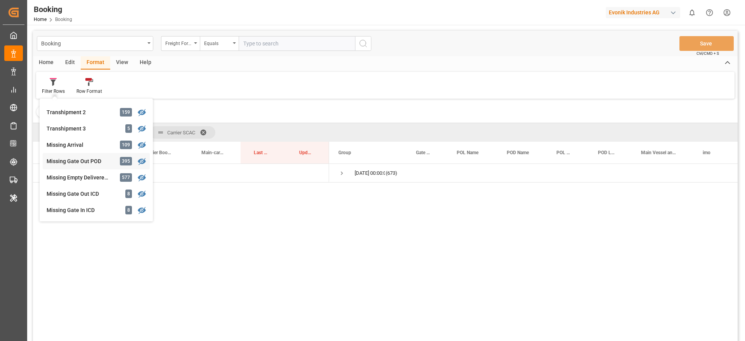
click at [80, 157] on div "Booking Freight Forwarder's Reference No. Equals Save Ctrl/CMD + S Home Edit Fo…" at bounding box center [385, 196] width 704 height 330
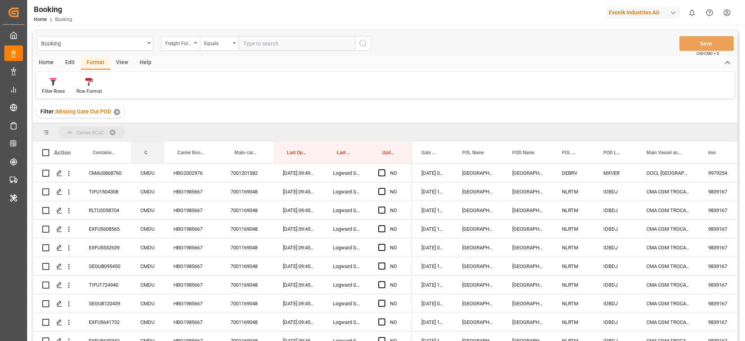
drag, startPoint x: 142, startPoint y: 152, endPoint x: 149, endPoint y: 137, distance: 16.7
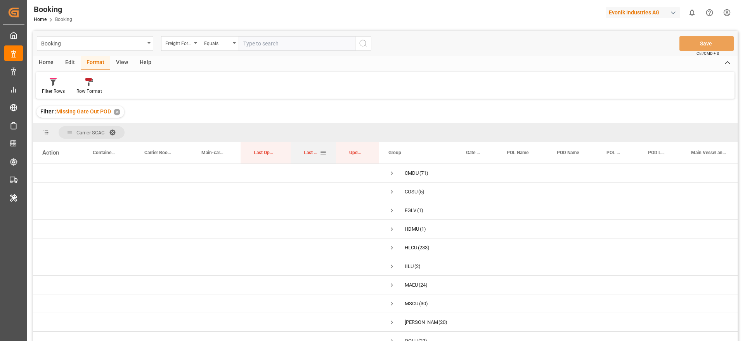
drag, startPoint x: 312, startPoint y: 150, endPoint x: 317, endPoint y: 157, distance: 8.9
click at [317, 157] on div "Last Opened By" at bounding box center [312, 153] width 16 height 22
drag, startPoint x: 266, startPoint y: 152, endPoint x: 275, endPoint y: 135, distance: 19.8
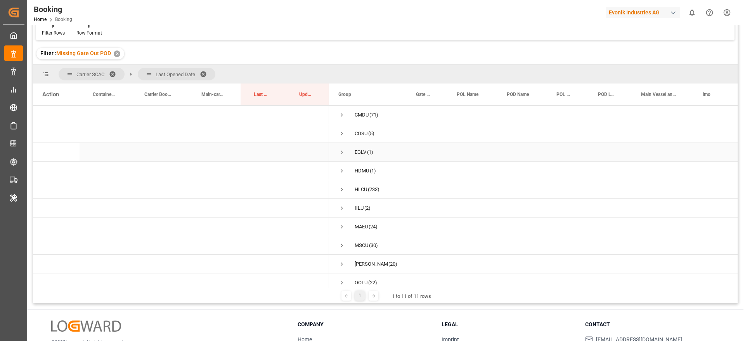
click at [341, 150] on span "Press SPACE to select this row." at bounding box center [341, 152] width 7 height 7
drag, startPoint x: 265, startPoint y: 94, endPoint x: 263, endPoint y: 76, distance: 18.3
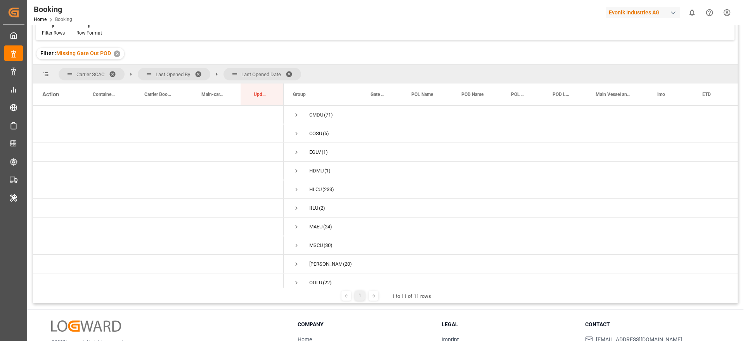
click at [289, 74] on span at bounding box center [291, 74] width 12 height 7
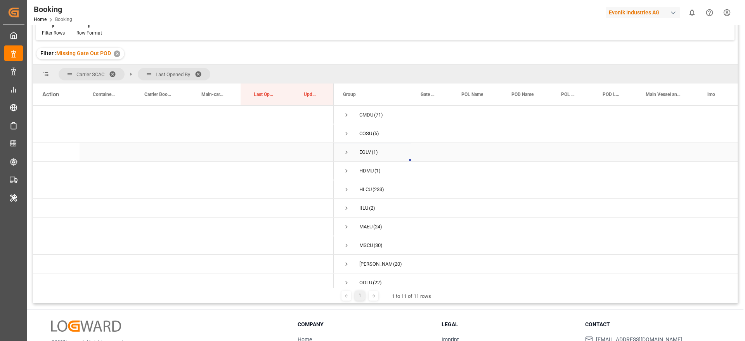
click at [347, 149] on span "Press SPACE to select this row." at bounding box center [346, 152] width 7 height 7
click at [346, 188] on span "Press SPACE to select this row." at bounding box center [346, 189] width 7 height 7
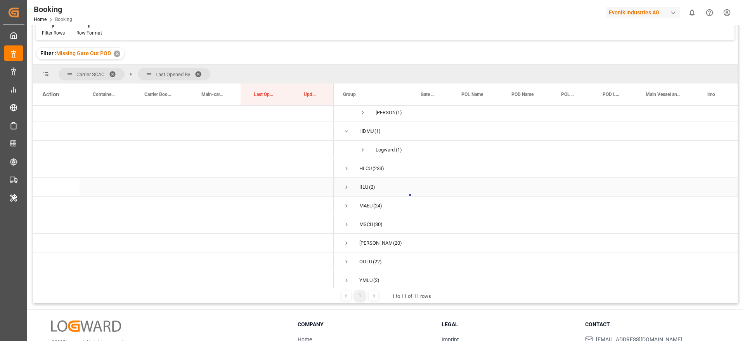
click at [346, 185] on span "Press SPACE to select this row." at bounding box center [346, 186] width 7 height 7
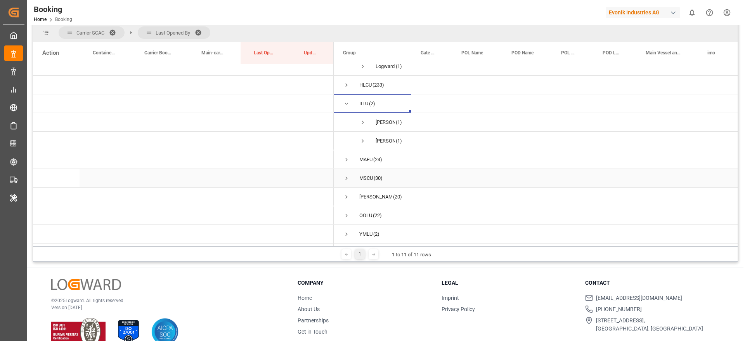
scroll to position [115, 0]
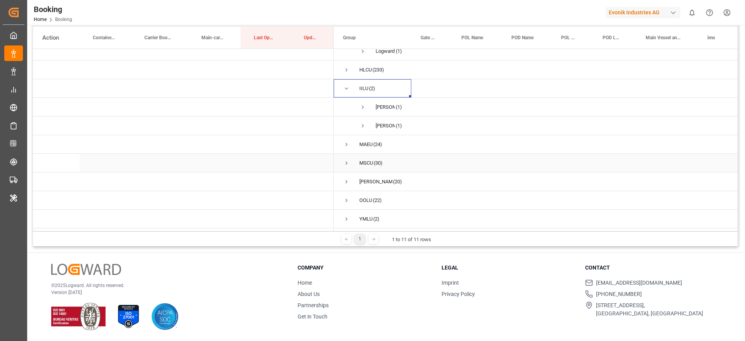
click at [350, 161] on span "MSCU (30)" at bounding box center [372, 162] width 59 height 17
click at [349, 160] on span "Press SPACE to select this row." at bounding box center [346, 162] width 7 height 7
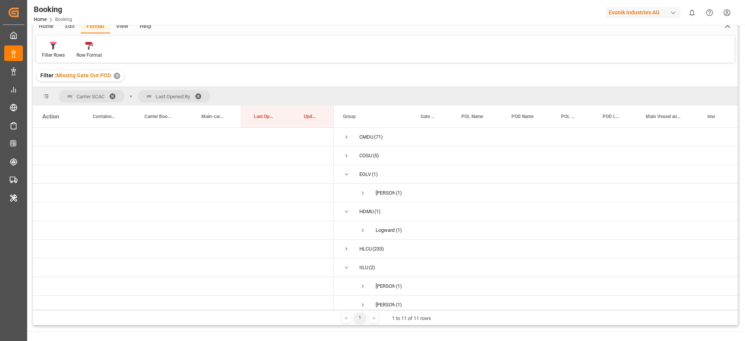
scroll to position [0, 0]
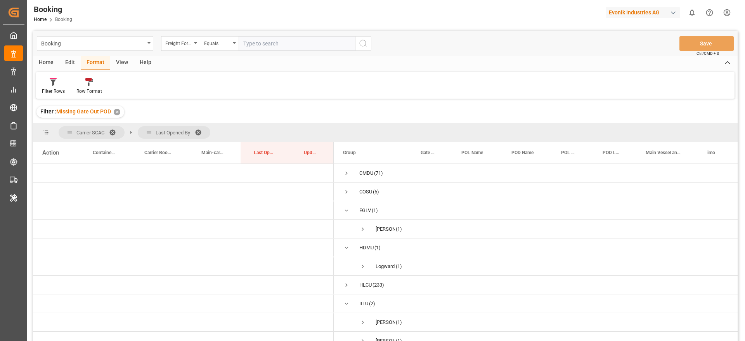
click at [198, 131] on span at bounding box center [201, 132] width 12 height 7
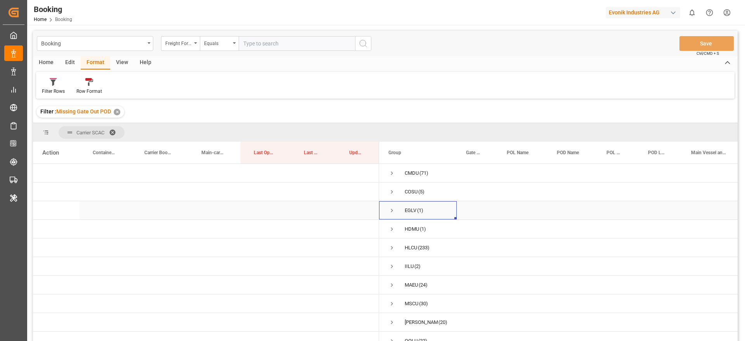
click at [393, 209] on span "Press SPACE to select this row." at bounding box center [391, 210] width 7 height 7
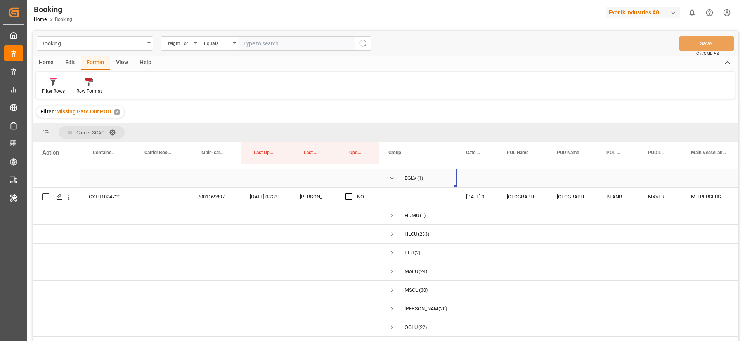
scroll to position [47, 0]
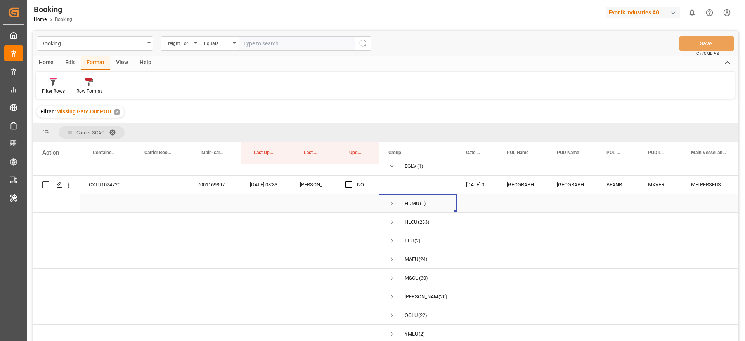
click at [393, 200] on span "Press SPACE to select this row." at bounding box center [391, 203] width 7 height 7
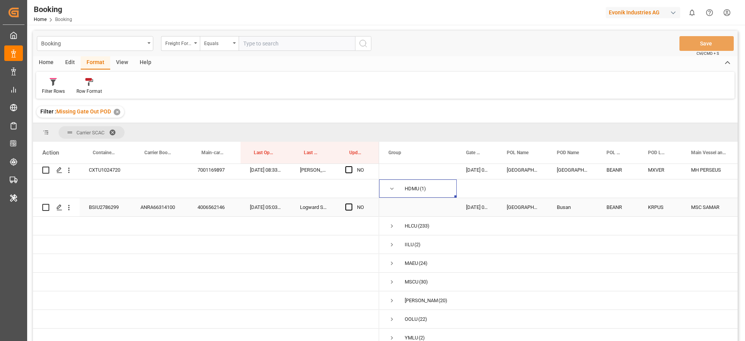
scroll to position [66, 0]
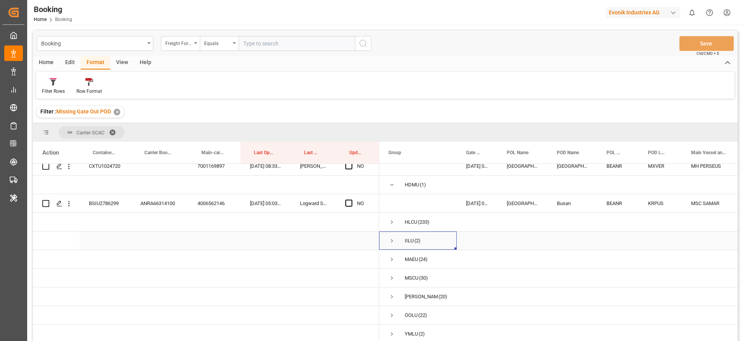
click at [393, 238] on span "Press SPACE to select this row." at bounding box center [391, 240] width 7 height 7
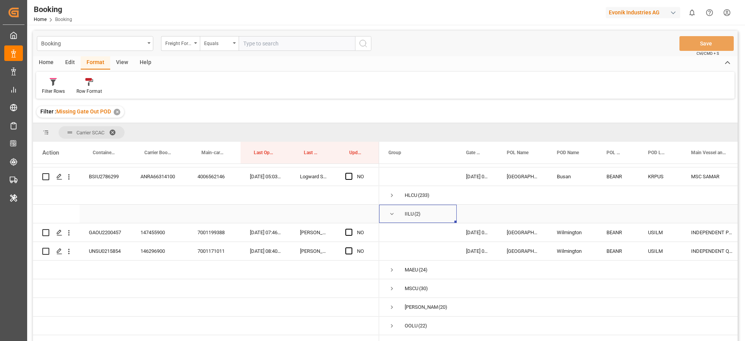
scroll to position [103, 0]
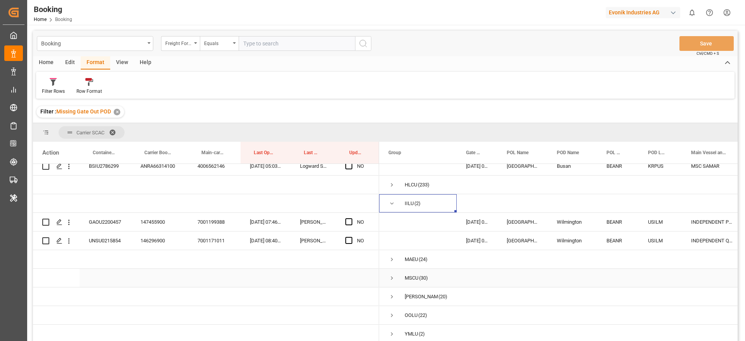
click at [391, 275] on span "Press SPACE to select this row." at bounding box center [391, 277] width 7 height 7
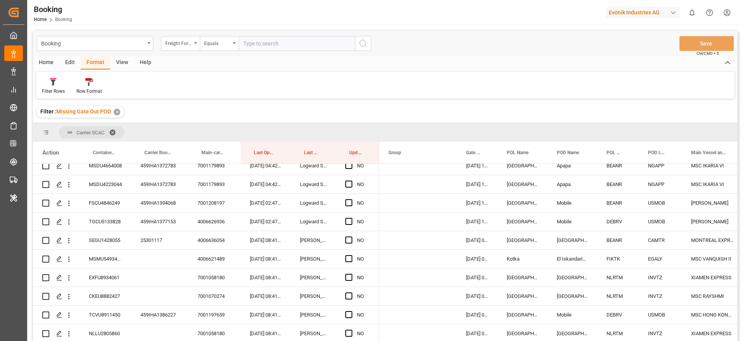
scroll to position [661, 0]
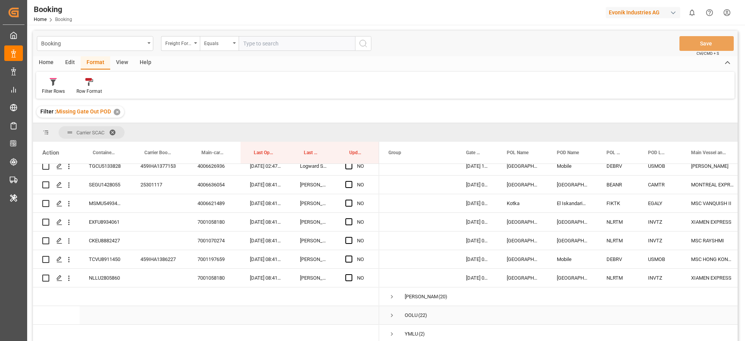
click at [389, 313] on span "Press SPACE to select this row." at bounding box center [391, 314] width 7 height 7
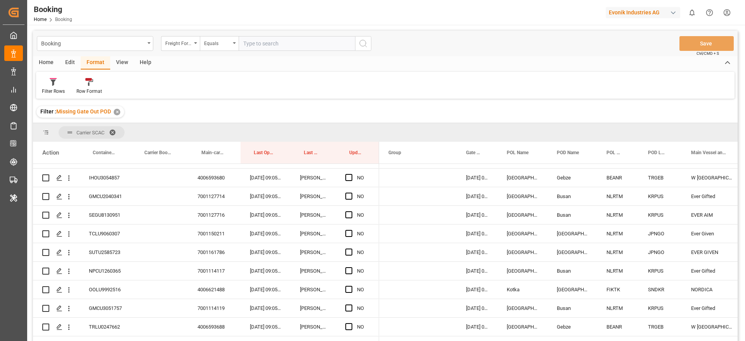
scroll to position [1071, 0]
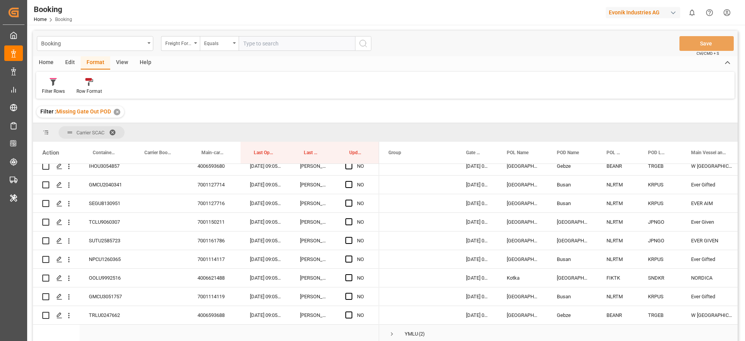
click at [393, 330] on span "Press SPACE to select this row." at bounding box center [391, 333] width 7 height 7
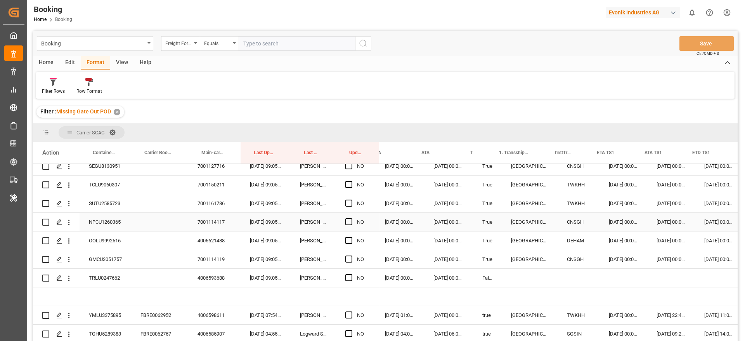
scroll to position [0, 533]
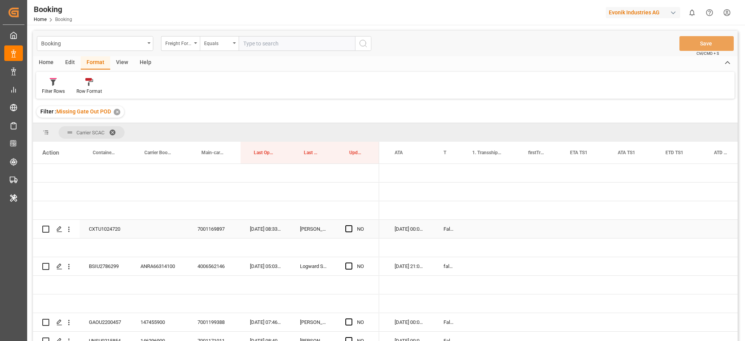
click at [95, 228] on div "CXTU1024720" at bounding box center [106, 229] width 52 height 18
click at [102, 223] on div "CXTU1024720" at bounding box center [106, 229] width 52 height 18
click at [344, 227] on div "NO" at bounding box center [357, 229] width 43 height 18
click at [346, 228] on span "Press SPACE to select this row." at bounding box center [348, 228] width 7 height 7
click at [351, 225] on input "Press SPACE to select this row." at bounding box center [351, 225] width 0 height 0
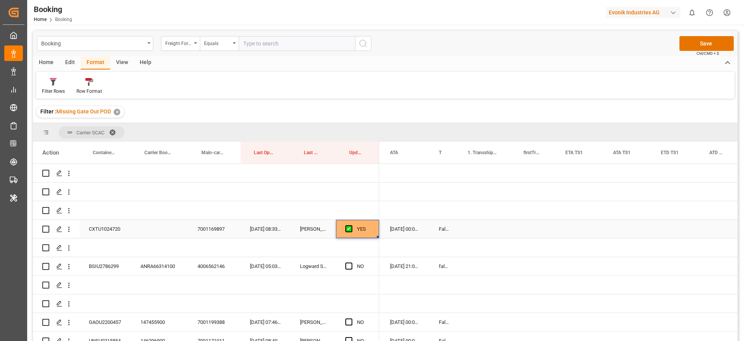
scroll to position [0, 545]
click at [70, 228] on icon "open menu" at bounding box center [69, 229] width 8 height 8
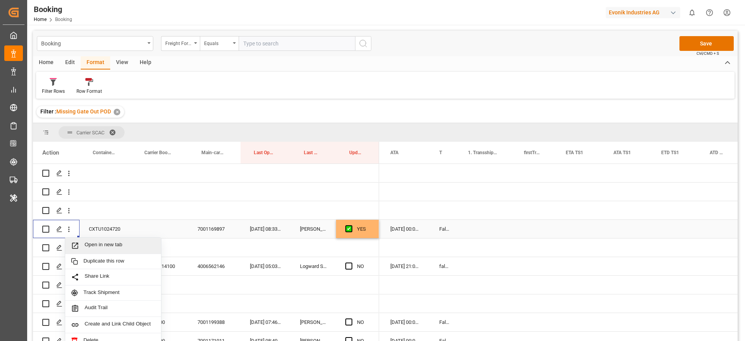
click at [126, 241] on span "Open in new tab" at bounding box center [120, 245] width 71 height 8
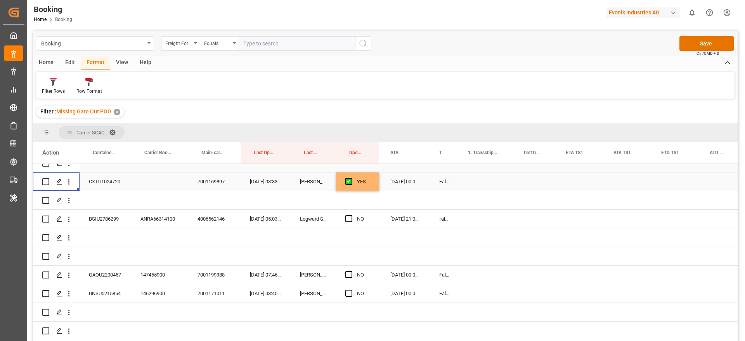
scroll to position [58, 0]
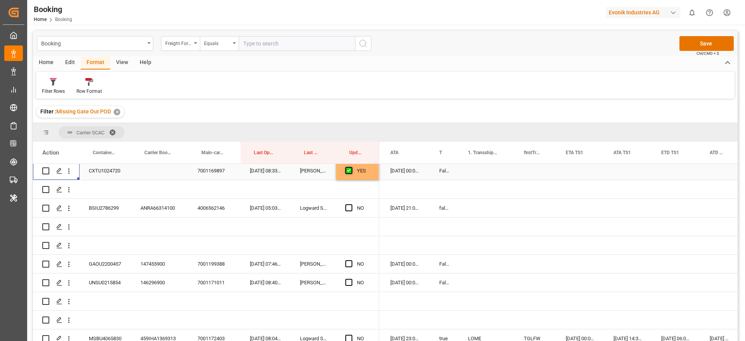
click at [349, 169] on span "Press SPACE to select this row." at bounding box center [348, 170] width 7 height 7
click at [351, 167] on input "Press SPACE to select this row." at bounding box center [351, 167] width 0 height 0
click at [161, 209] on div "ANRA66314100" at bounding box center [159, 208] width 57 height 18
click at [350, 205] on span "Press SPACE to select this row." at bounding box center [348, 207] width 7 height 7
click at [351, 204] on input "Press SPACE to select this row." at bounding box center [351, 204] width 0 height 0
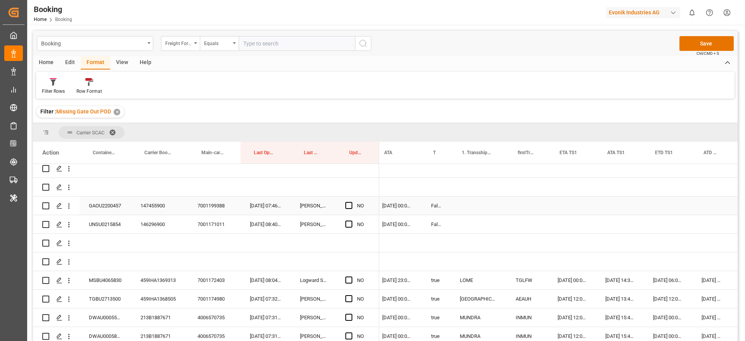
scroll to position [0, 0]
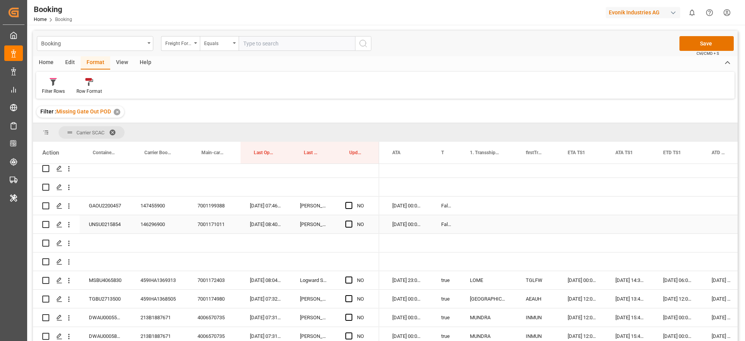
click at [147, 225] on div "146296900" at bounding box center [159, 224] width 57 height 18
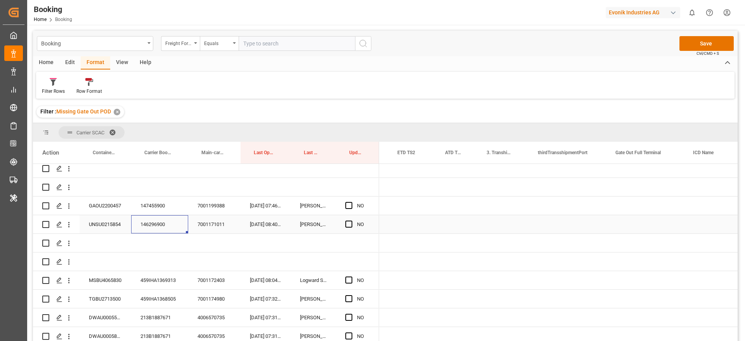
click at [344, 226] on div "NO" at bounding box center [357, 224] width 43 height 18
drag, startPoint x: 350, startPoint y: 223, endPoint x: 368, endPoint y: 228, distance: 18.0
click at [351, 223] on span "Press SPACE to select this row." at bounding box center [348, 223] width 7 height 7
click at [351, 220] on input "Press SPACE to select this row." at bounding box center [351, 220] width 0 height 0
click at [476, 221] on div "Press SPACE to select this row." at bounding box center [475, 224] width 78 height 18
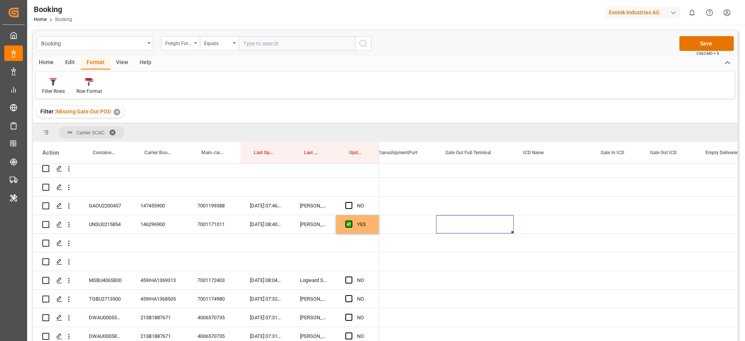
click at [476, 221] on div "Press SPACE to select this row." at bounding box center [475, 224] width 78 height 18
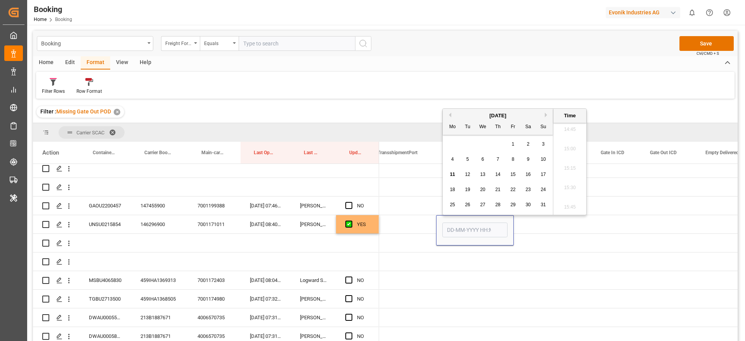
click at [497, 159] on span "7" at bounding box center [497, 158] width 3 height 5
type input "[DATE] 00:00"
drag, startPoint x: 547, startPoint y: 224, endPoint x: 329, endPoint y: 230, distance: 218.0
click at [547, 223] on div "Press SPACE to select this row." at bounding box center [553, 224] width 78 height 18
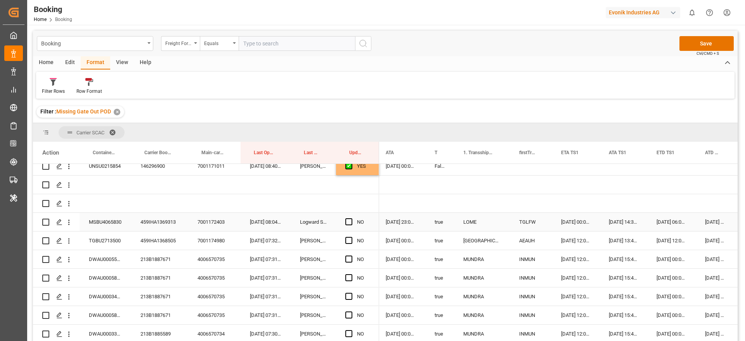
click at [157, 221] on div "459IHA1369313" at bounding box center [159, 222] width 57 height 18
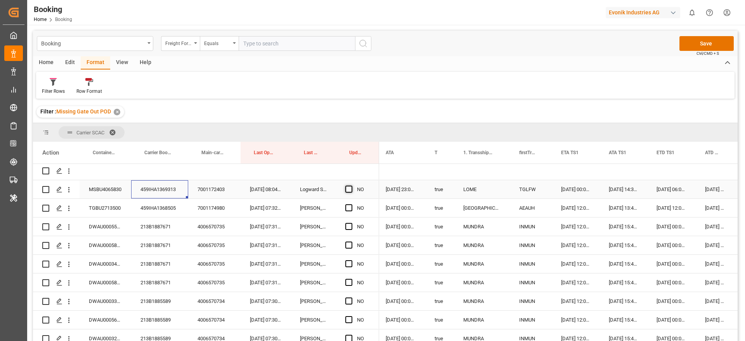
click at [348, 187] on span "Press SPACE to select this row." at bounding box center [348, 188] width 7 height 7
click at [351, 185] on input "Press SPACE to select this row." at bounding box center [351, 185] width 0 height 0
click at [112, 188] on div "MSBU4065830" at bounding box center [106, 189] width 52 height 18
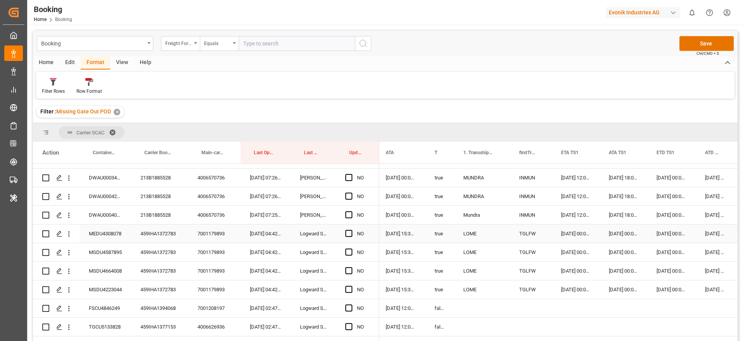
click at [150, 233] on div "459IHA1372783" at bounding box center [159, 233] width 57 height 18
drag, startPoint x: 347, startPoint y: 233, endPoint x: 350, endPoint y: 260, distance: 26.9
click at [347, 233] on span "Press SPACE to select this row." at bounding box center [348, 233] width 7 height 7
click at [351, 230] on input "Press SPACE to select this row." at bounding box center [351, 230] width 0 height 0
drag, startPoint x: 349, startPoint y: 250, endPoint x: 349, endPoint y: 272, distance: 22.1
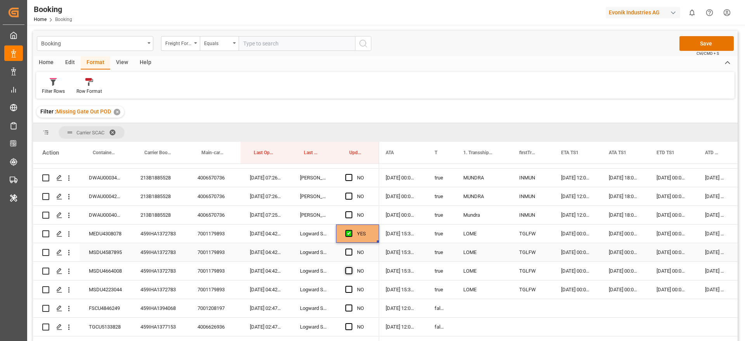
click at [350, 249] on span "Press SPACE to select this row." at bounding box center [348, 251] width 7 height 7
click at [351, 248] on input "Press SPACE to select this row." at bounding box center [351, 248] width 0 height 0
drag, startPoint x: 350, startPoint y: 270, endPoint x: 350, endPoint y: 294, distance: 24.4
click at [351, 272] on span "Press SPACE to select this row." at bounding box center [348, 270] width 7 height 7
click at [351, 267] on input "Press SPACE to select this row." at bounding box center [351, 267] width 0 height 0
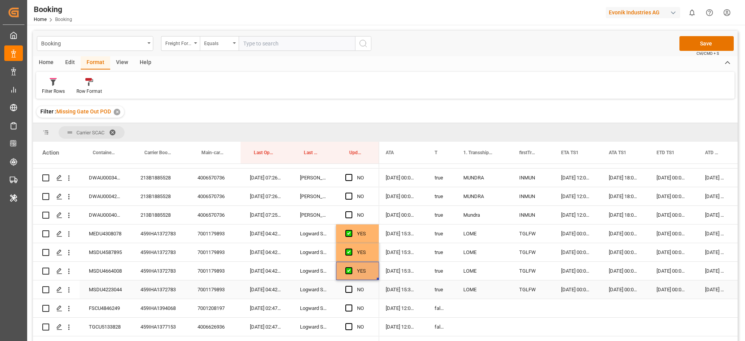
click at [351, 286] on span "Press SPACE to select this row." at bounding box center [348, 288] width 7 height 7
click at [351, 285] on input "Press SPACE to select this row." at bounding box center [351, 285] width 0 height 0
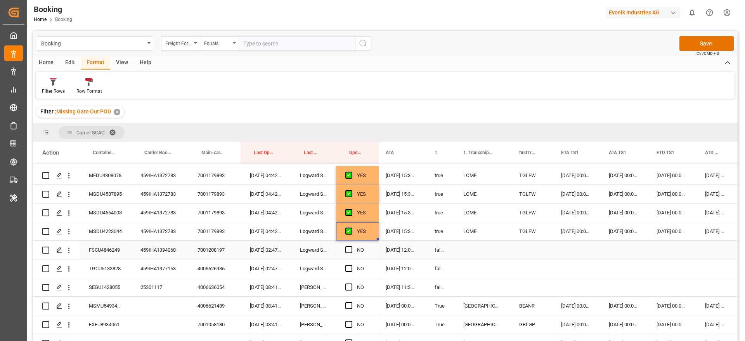
scroll to position [614, 0]
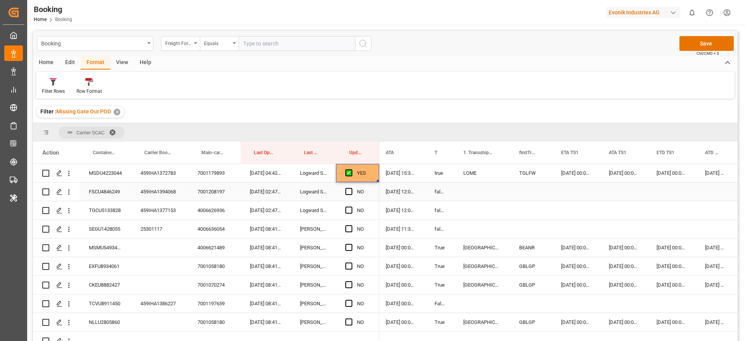
click at [154, 196] on div "459IHA1394068" at bounding box center [159, 191] width 57 height 18
click at [349, 191] on span "Press SPACE to select this row." at bounding box center [348, 191] width 7 height 7
click at [351, 188] on input "Press SPACE to select this row." at bounding box center [351, 188] width 0 height 0
click at [166, 209] on div "459IHA1377153" at bounding box center [159, 210] width 57 height 18
click at [347, 211] on span "Press SPACE to select this row." at bounding box center [348, 209] width 7 height 7
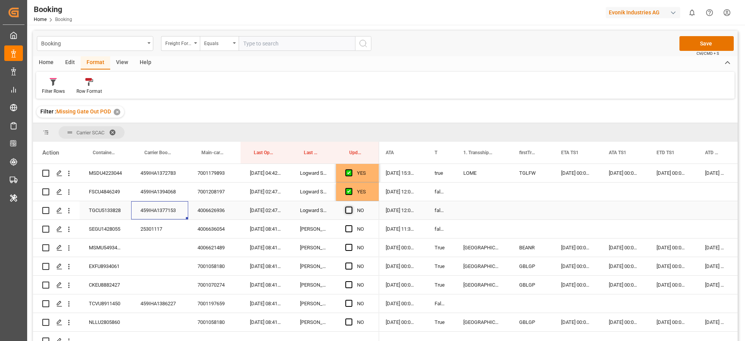
click at [351, 206] on input "Press SPACE to select this row." at bounding box center [351, 206] width 0 height 0
click at [154, 229] on div "25301117" at bounding box center [159, 229] width 57 height 18
click at [109, 226] on div "SEGU1428055" at bounding box center [106, 229] width 52 height 18
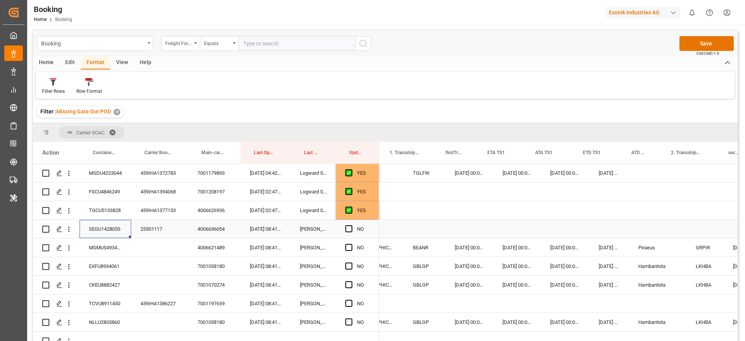
scroll to position [0, 662]
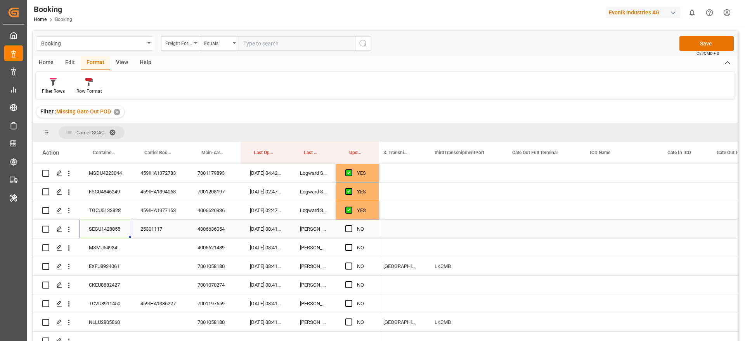
click at [527, 228] on div "Press SPACE to select this row." at bounding box center [542, 229] width 78 height 18
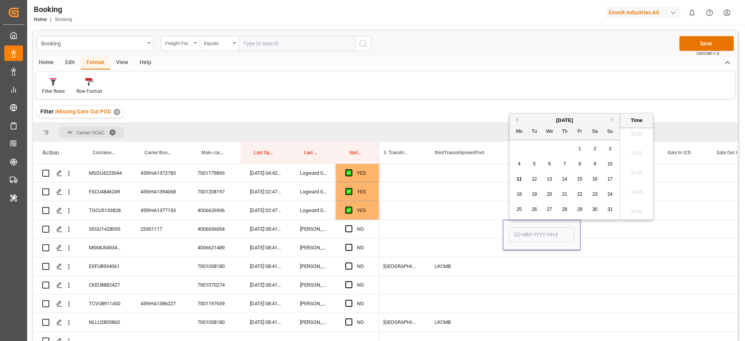
click at [550, 165] on span "6" at bounding box center [549, 163] width 3 height 5
type input "06-08-2025 00:00"
click at [604, 227] on div "Press SPACE to select this row." at bounding box center [619, 229] width 78 height 18
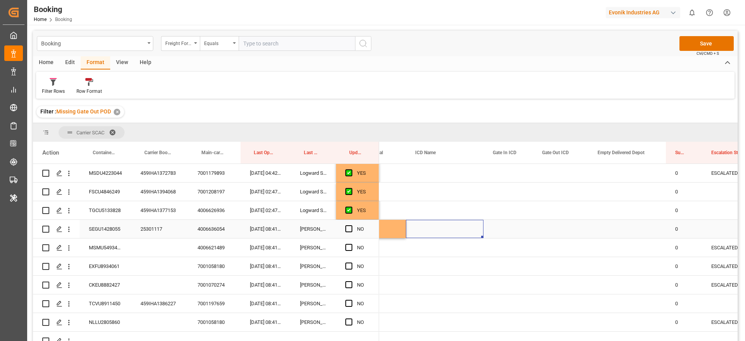
click at [616, 227] on div "Press SPACE to select this row." at bounding box center [627, 229] width 78 height 18
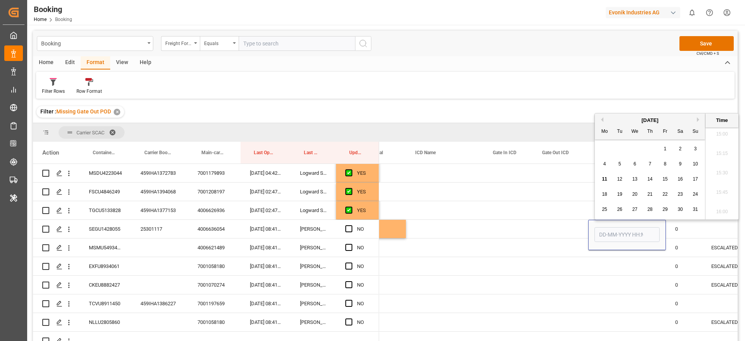
click at [635, 162] on span "6" at bounding box center [634, 163] width 3 height 5
type input "06-08-2025 00:00"
click at [541, 225] on div "Press SPACE to select this row." at bounding box center [560, 229] width 55 height 18
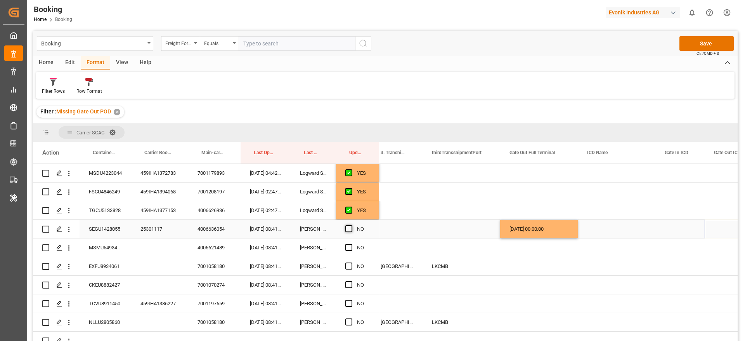
click at [351, 229] on span "Press SPACE to select this row." at bounding box center [348, 228] width 7 height 7
click at [351, 225] on input "Press SPACE to select this row." at bounding box center [351, 225] width 0 height 0
click at [97, 251] on div "MSMU5493420" at bounding box center [106, 247] width 52 height 18
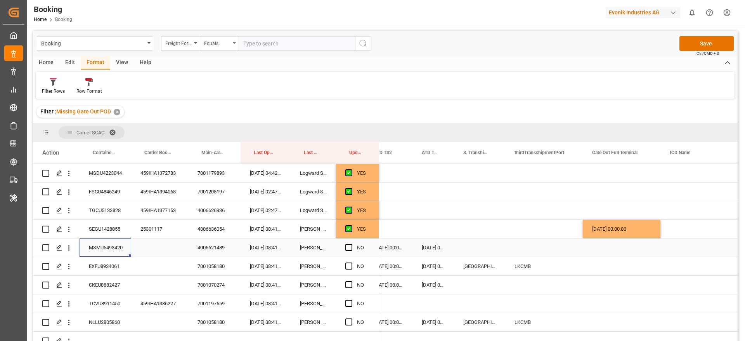
click at [613, 242] on div "Press SPACE to select this row." at bounding box center [622, 247] width 78 height 18
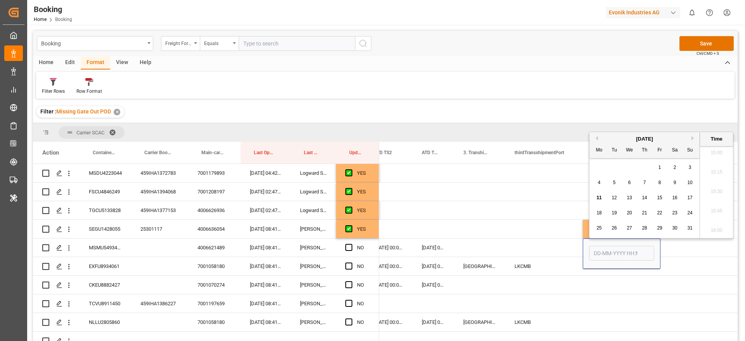
click at [688, 182] on span "10" at bounding box center [689, 182] width 5 height 5
type input "10-08-2025 00:00"
click at [550, 241] on div "Press SPACE to select this row." at bounding box center [544, 247] width 78 height 18
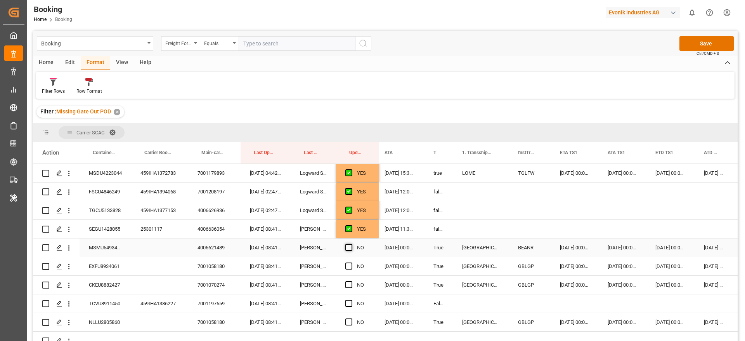
click at [353, 247] on div "Press SPACE to select this row." at bounding box center [351, 248] width 12 height 18
click at [348, 246] on span "Press SPACE to select this row." at bounding box center [348, 247] width 7 height 7
click at [351, 244] on input "Press SPACE to select this row." at bounding box center [351, 244] width 0 height 0
click at [99, 264] on div "EXFU8934061" at bounding box center [106, 266] width 52 height 18
click at [350, 264] on span "Press SPACE to select this row." at bounding box center [348, 265] width 7 height 7
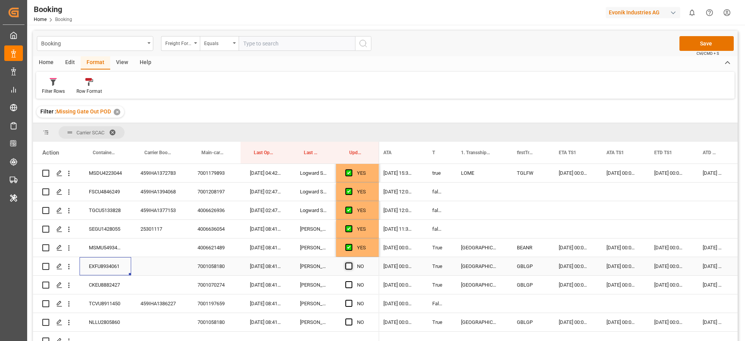
click at [351, 262] on input "Press SPACE to select this row." at bounding box center [351, 262] width 0 height 0
click at [96, 278] on div "CKEU8882427" at bounding box center [106, 284] width 52 height 18
click at [346, 285] on span "Press SPACE to select this row." at bounding box center [348, 284] width 7 height 7
click at [351, 281] on input "Press SPACE to select this row." at bounding box center [351, 281] width 0 height 0
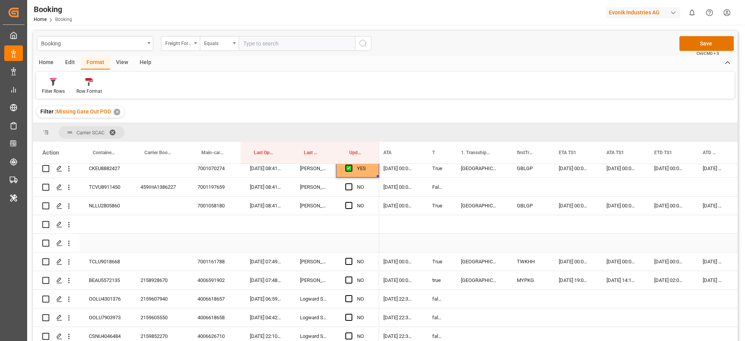
scroll to position [673, 0]
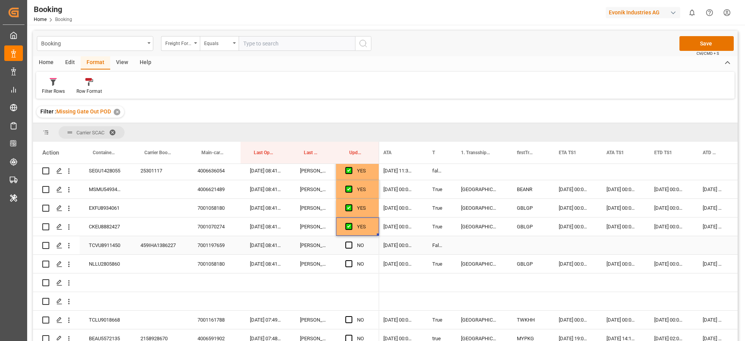
click at [99, 247] on div "TCVU8911450" at bounding box center [106, 245] width 52 height 18
click at [161, 247] on div "459IHA1386227" at bounding box center [159, 245] width 57 height 18
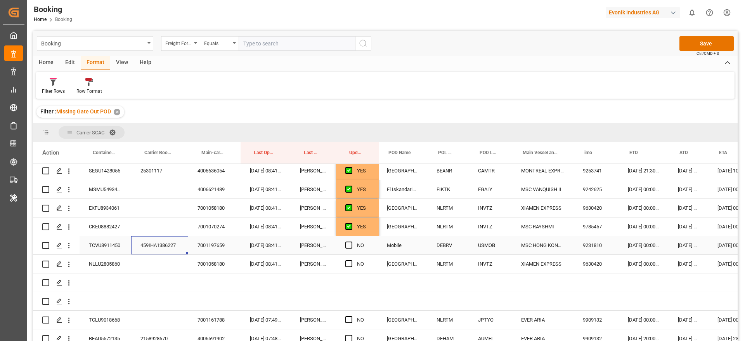
scroll to position [0, 165]
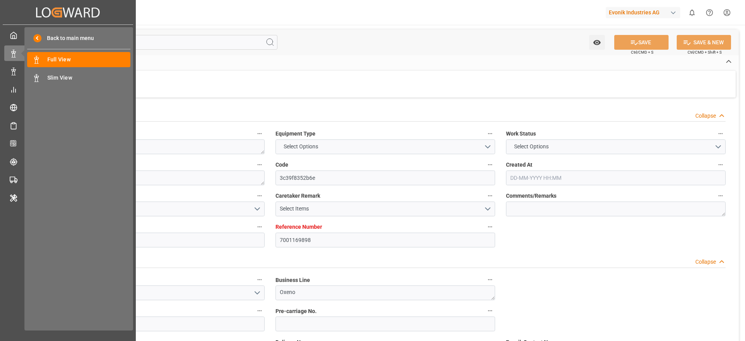
type input "7001169898"
type input "9967433"
type input "Evergreen"
type input "Evergreen Marine Corp."
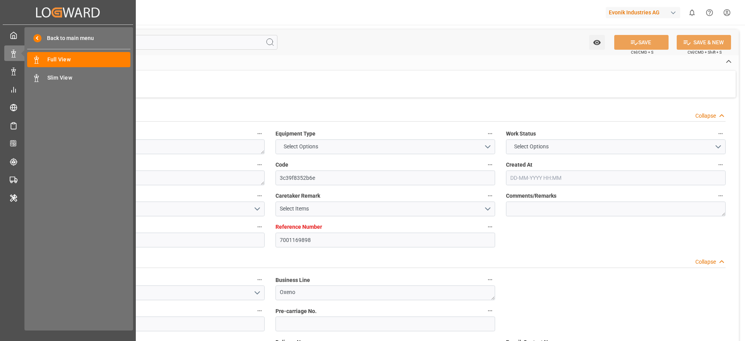
type input "BEANR"
type input "MXVER"
type input "14"
type input "0"
type input "15-05-2025 13:28"
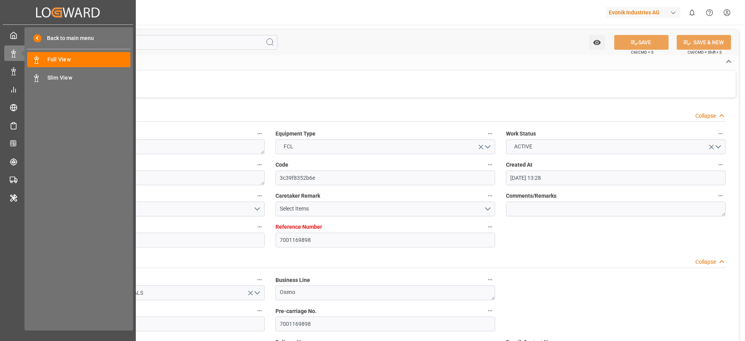
type input "15-05-2025"
type input "16-06-2025"
type input "23-05-2025"
type input "23-05-2025 00:00"
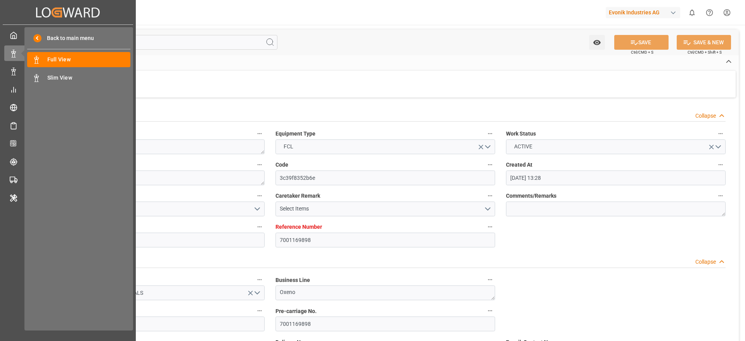
type input "23-05-2025 00:00"
type input "09-06-2025 00:00"
type input "30-05-2025 00:00"
type input "11-06-2025 00:00"
type input "30-05-2025 00:00"
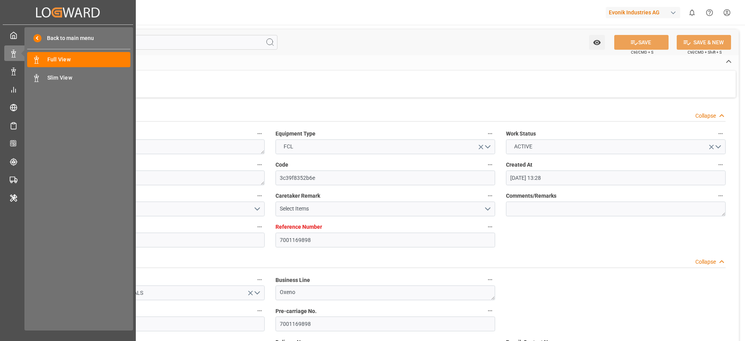
type input "26-06-2025 00:00"
type input "16-06-2025 00:00"
type input "25-06-2025 00:00"
type input "08-07-2025"
type input "08-08-2025 08:33"
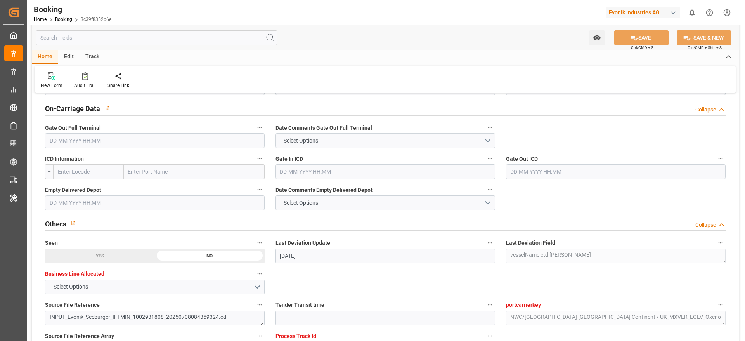
scroll to position [1164, 0]
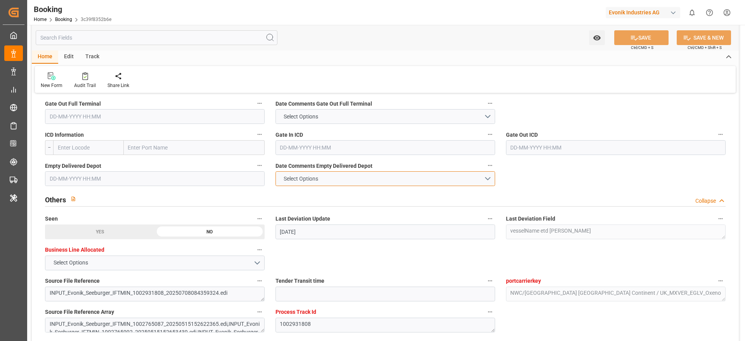
click at [488, 178] on button "Select Options" at bounding box center [385, 178] width 220 height 15
click at [313, 177] on div "NOT PROVIDED" at bounding box center [385, 180] width 219 height 16
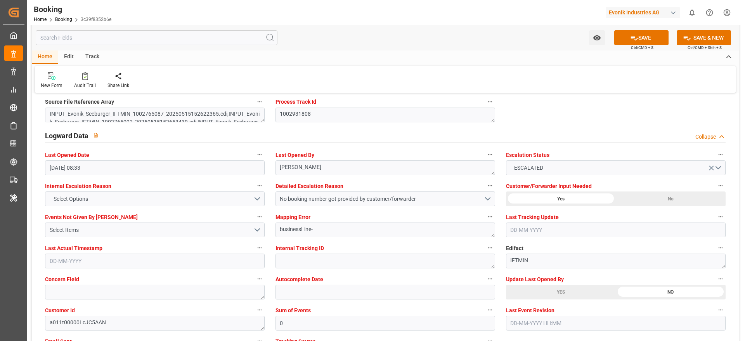
scroll to position [1396, 0]
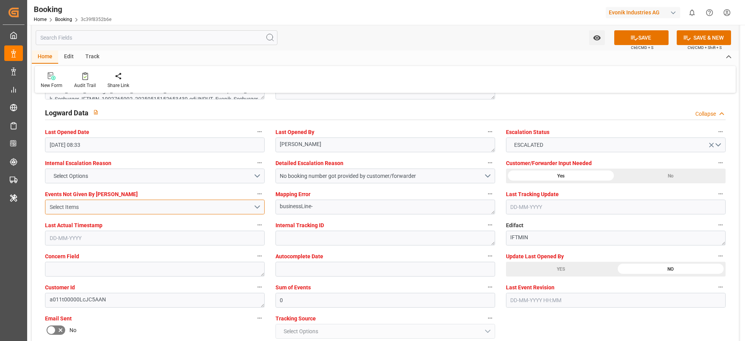
click at [77, 201] on button "Select Items" at bounding box center [155, 206] width 220 height 15
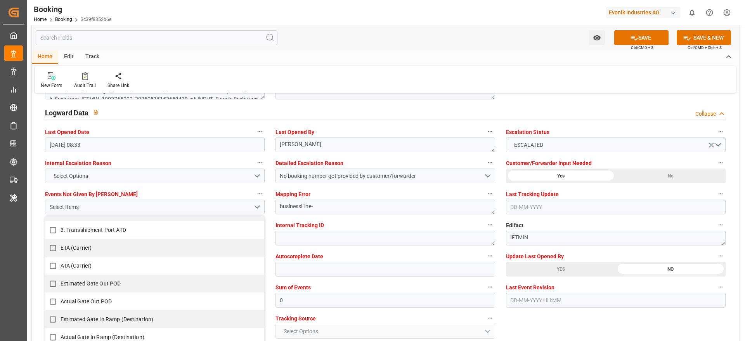
scroll to position [465, 0]
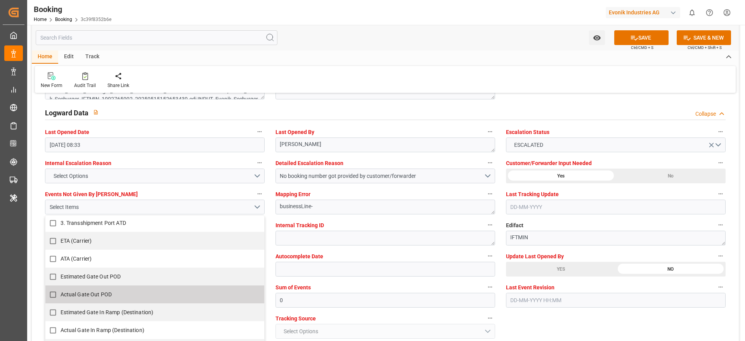
click at [122, 296] on label "Actual Gate Out POD" at bounding box center [150, 294] width 211 height 15
checkbox input "true"
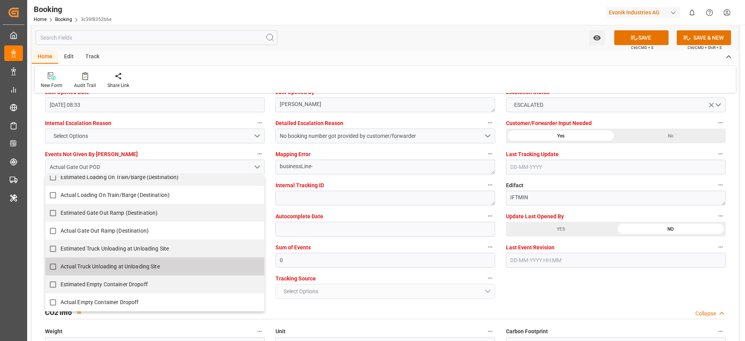
scroll to position [1454, 0]
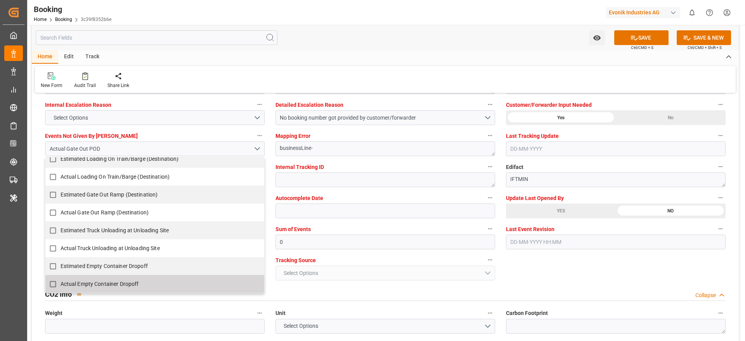
click at [126, 285] on span "Actual Empty Container Dropoff" at bounding box center [100, 283] width 78 height 6
checkbox input "true"
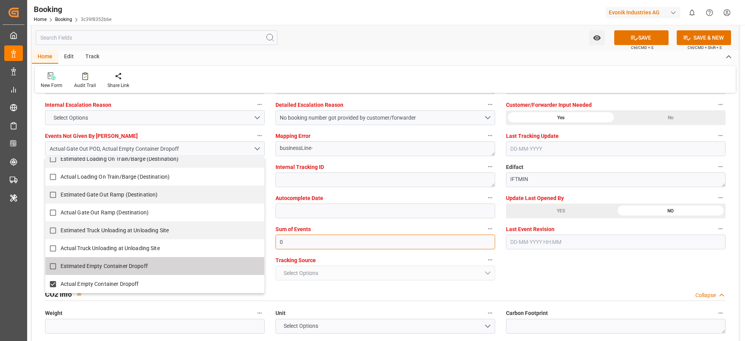
click at [298, 244] on input "0" at bounding box center [385, 241] width 220 height 15
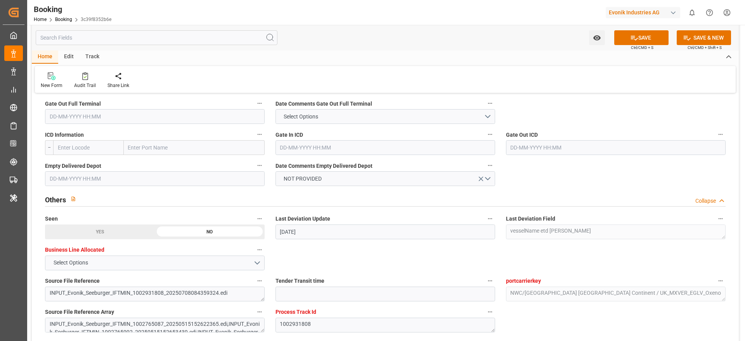
scroll to position [1105, 0]
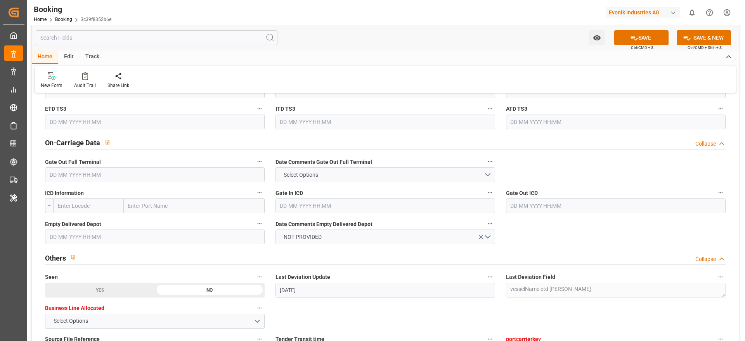
type input "6144"
click at [491, 174] on button "Select Options" at bounding box center [385, 174] width 220 height 15
click at [300, 180] on div "NOT PROVIDED" at bounding box center [385, 176] width 219 height 16
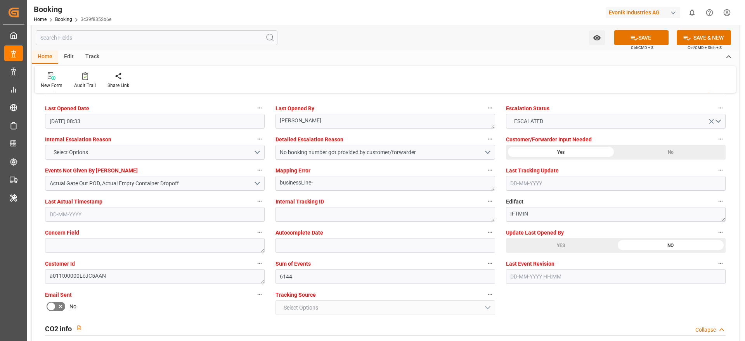
scroll to position [1396, 0]
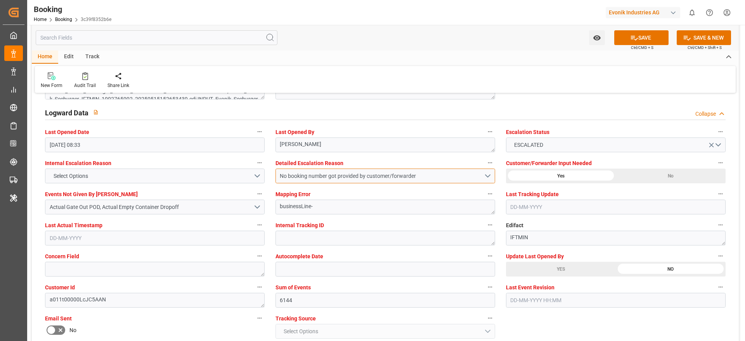
click at [488, 177] on button "No booking number got provided by customer/forwarder" at bounding box center [385, 175] width 220 height 15
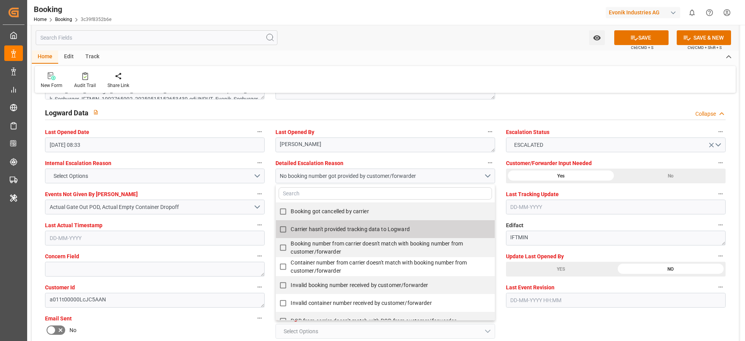
click at [357, 230] on span "Carrier hasn't provided tracking data to Logward" at bounding box center [350, 229] width 119 height 6
checkbox input "true"
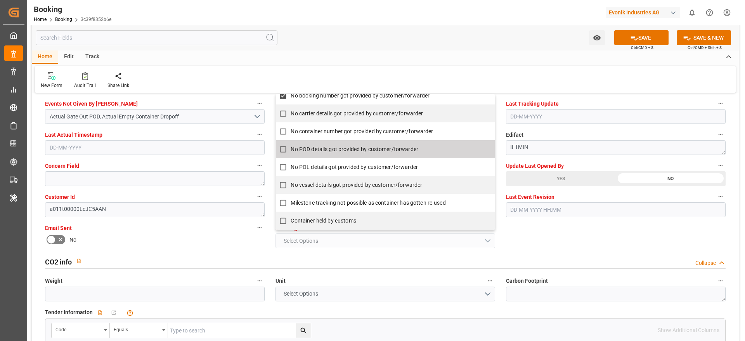
scroll to position [1513, 0]
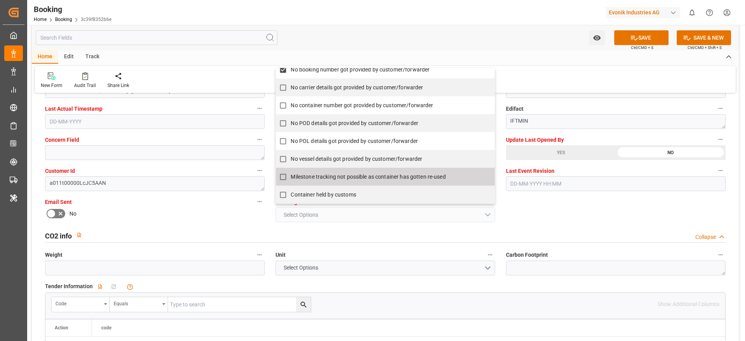
click at [379, 177] on span "Milestone tracking not possible as container has gotten re-used" at bounding box center [368, 176] width 155 height 6
checkbox input "true"
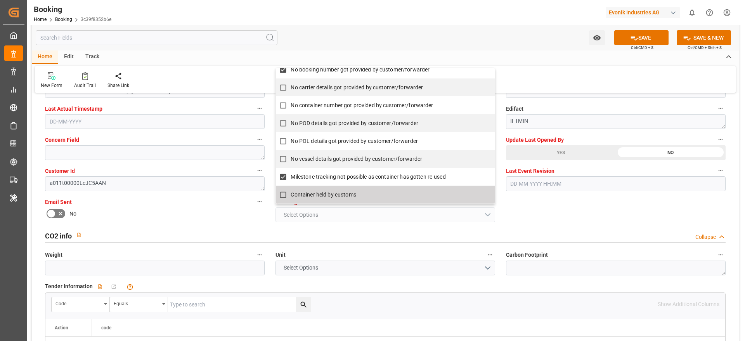
click at [616, 208] on div "General Data Collapse Freight Forwarder's Reference No. 0 Equipment Type FCL Wo…" at bounding box center [385, 310] width 707 height 3447
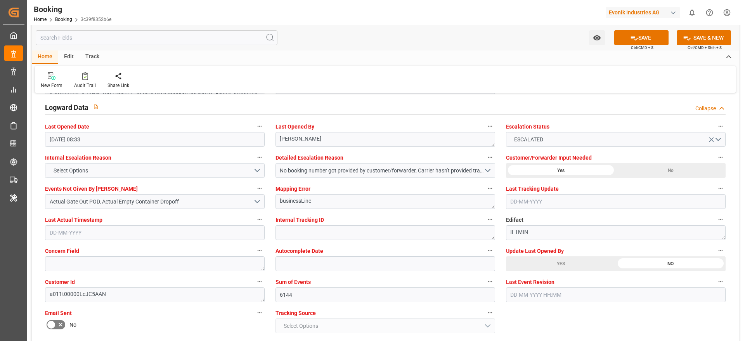
scroll to position [1396, 0]
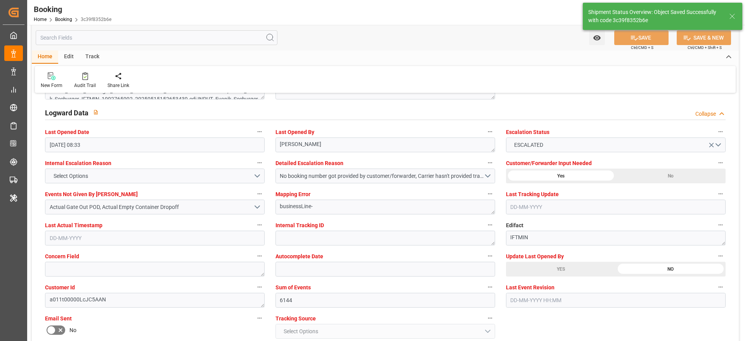
type textarea "Madhu T V"
type input "11-08-2025 09:57"
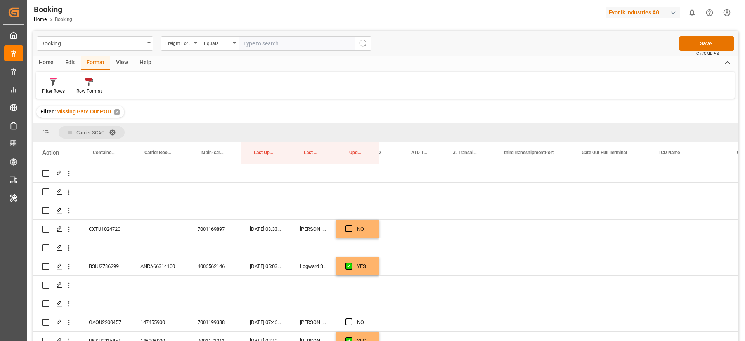
scroll to position [0, 1119]
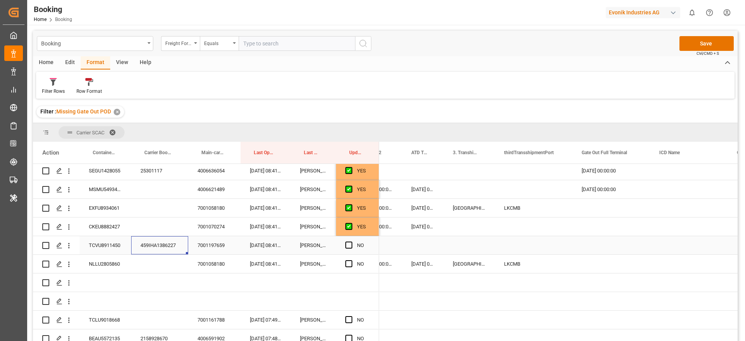
click at [589, 242] on div "Press SPACE to select this row." at bounding box center [611, 245] width 78 height 18
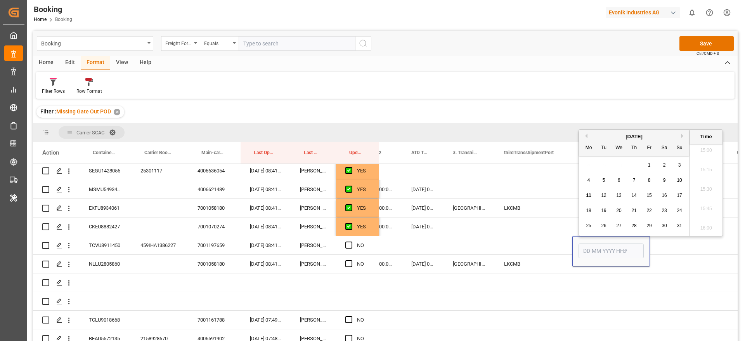
click at [634, 180] on span "7" at bounding box center [634, 179] width 3 height 5
type input "07-08-2025 00:00"
click at [351, 243] on span "Press SPACE to select this row." at bounding box center [348, 244] width 7 height 7
click at [351, 241] on input "Press SPACE to select this row." at bounding box center [351, 241] width 0 height 0
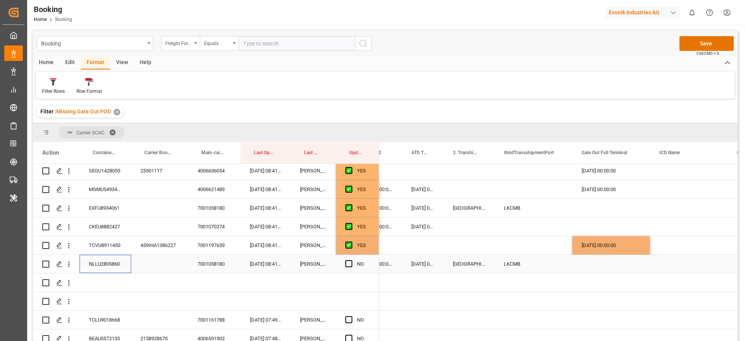
click at [103, 263] on div "NLLU2805860" at bounding box center [106, 263] width 52 height 18
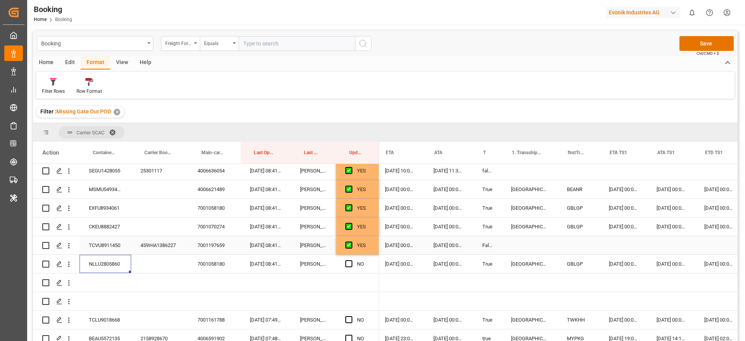
scroll to position [0, 502]
click at [348, 261] on span "Press SPACE to select this row." at bounding box center [348, 263] width 7 height 7
click at [351, 260] on input "Press SPACE to select this row." at bounding box center [351, 260] width 0 height 0
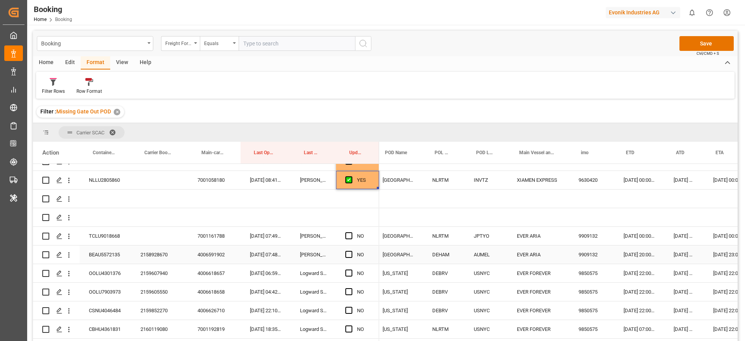
scroll to position [0, 0]
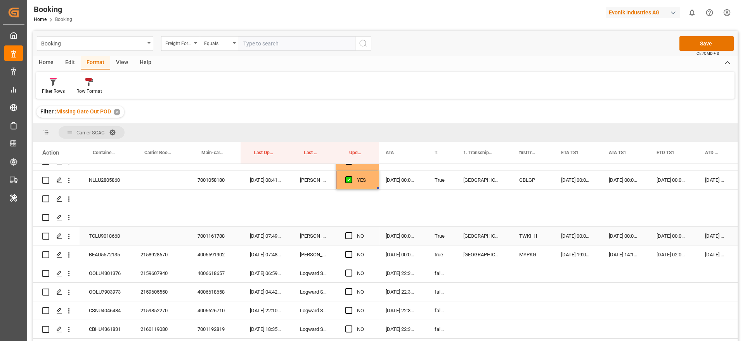
click at [105, 231] on div "TCLU9018668" at bounding box center [106, 236] width 52 height 18
click at [352, 237] on div "Press SPACE to select this row." at bounding box center [351, 236] width 12 height 18
click at [349, 235] on span "Press SPACE to select this row." at bounding box center [348, 235] width 7 height 7
click at [351, 232] on input "Press SPACE to select this row." at bounding box center [351, 232] width 0 height 0
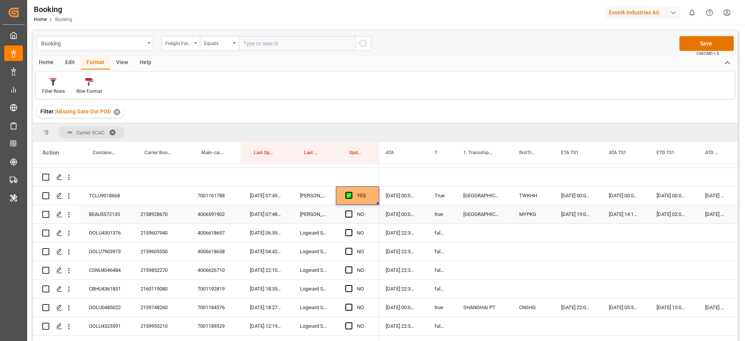
scroll to position [815, 0]
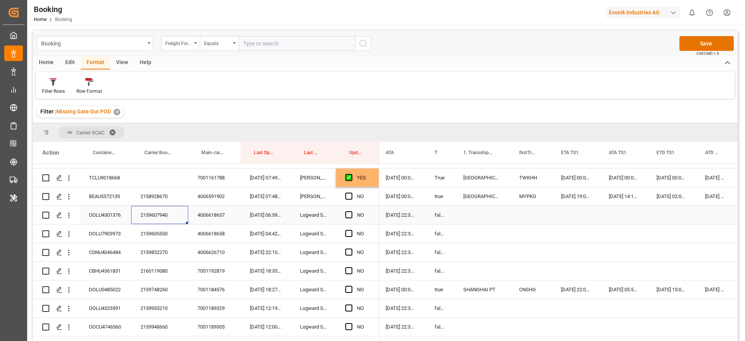
click at [156, 214] on div "2159607940" at bounding box center [159, 215] width 57 height 18
click at [353, 215] on div "Press SPACE to select this row." at bounding box center [351, 215] width 12 height 18
click at [351, 214] on span "Press SPACE to select this row." at bounding box center [348, 214] width 7 height 7
click at [351, 211] on input "Press SPACE to select this row." at bounding box center [351, 211] width 0 height 0
click at [130, 234] on div "OOLU7903973" at bounding box center [106, 233] width 52 height 18
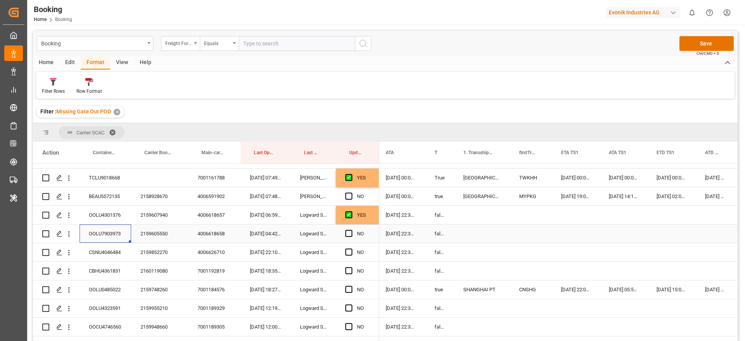
click at [182, 234] on div "2159605550" at bounding box center [159, 233] width 57 height 18
click at [348, 232] on span "Press SPACE to select this row." at bounding box center [348, 233] width 7 height 7
click at [351, 230] on input "Press SPACE to select this row." at bounding box center [351, 230] width 0 height 0
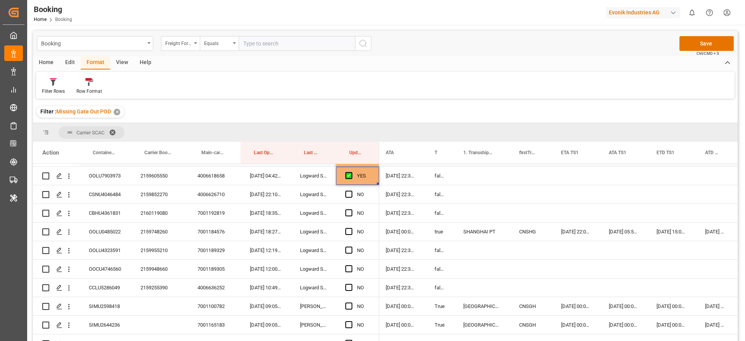
scroll to position [873, 0]
click at [141, 192] on div "2159852270" at bounding box center [159, 194] width 57 height 18
click at [346, 194] on span "Press SPACE to select this row." at bounding box center [348, 193] width 7 height 7
click at [351, 190] on input "Press SPACE to select this row." at bounding box center [351, 190] width 0 height 0
click at [348, 213] on span "Press SPACE to select this row." at bounding box center [348, 212] width 7 height 7
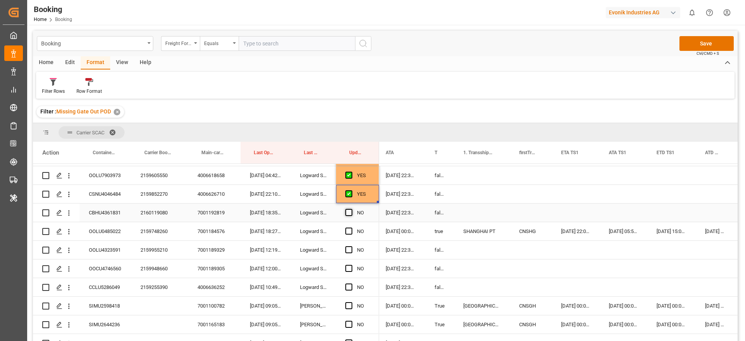
click at [351, 209] on input "Press SPACE to select this row." at bounding box center [351, 209] width 0 height 0
click at [148, 216] on div "2160119080" at bounding box center [159, 212] width 57 height 18
click at [349, 229] on span "Press SPACE to select this row." at bounding box center [348, 230] width 7 height 7
click at [351, 227] on input "Press SPACE to select this row." at bounding box center [351, 227] width 0 height 0
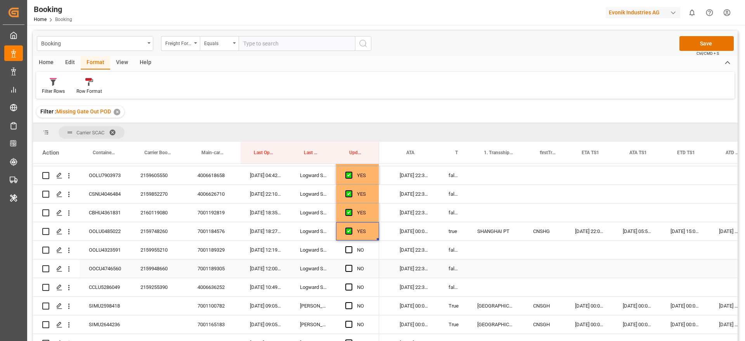
scroll to position [0, 538]
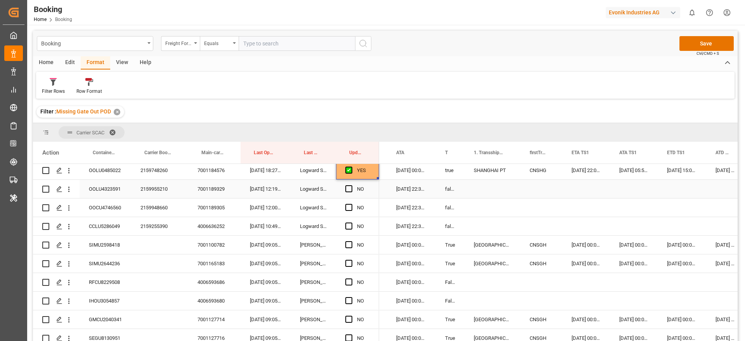
click at [158, 185] on div "2159955210" at bounding box center [159, 189] width 57 height 18
click at [350, 188] on span "Press SPACE to select this row." at bounding box center [348, 188] width 7 height 7
click at [351, 185] on input "Press SPACE to select this row." at bounding box center [351, 185] width 0 height 0
click at [349, 204] on span "Press SPACE to select this row." at bounding box center [348, 207] width 7 height 7
click at [351, 204] on input "Press SPACE to select this row." at bounding box center [351, 204] width 0 height 0
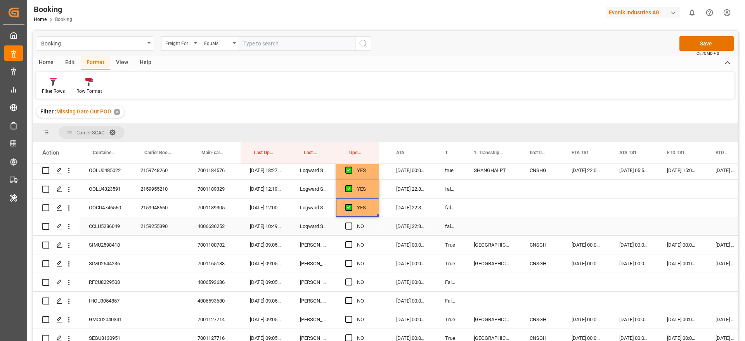
click at [348, 220] on div "Press SPACE to select this row." at bounding box center [351, 226] width 12 height 18
click at [351, 230] on div "Press SPACE to select this row." at bounding box center [351, 226] width 12 height 18
click at [351, 224] on span "Press SPACE to select this row." at bounding box center [348, 225] width 7 height 7
click at [351, 222] on input "Press SPACE to select this row." at bounding box center [351, 222] width 0 height 0
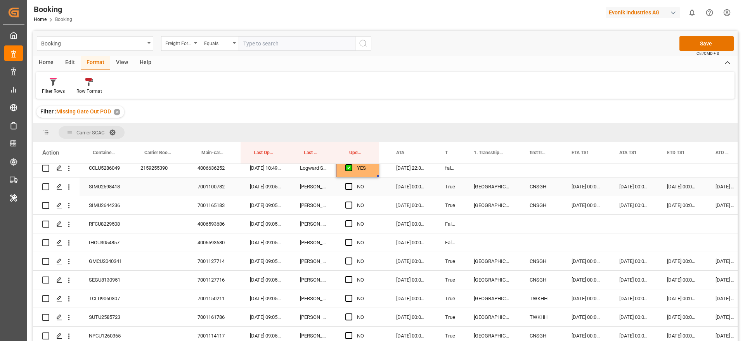
click at [101, 192] on div "SIMU2598418" at bounding box center [106, 186] width 52 height 18
click at [351, 185] on span "Press SPACE to select this row." at bounding box center [348, 186] width 7 height 7
click at [351, 183] on input "Press SPACE to select this row." at bounding box center [351, 183] width 0 height 0
click at [133, 200] on div "Press SPACE to select this row." at bounding box center [159, 205] width 57 height 18
click at [100, 204] on div "SIMU2644236" at bounding box center [106, 205] width 52 height 18
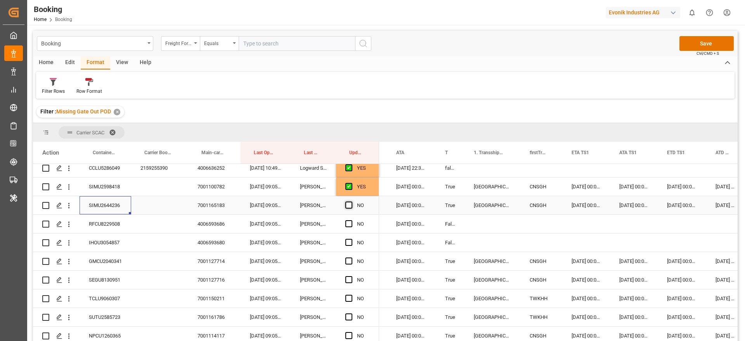
click at [349, 204] on span "Press SPACE to select this row." at bounding box center [348, 204] width 7 height 7
click at [351, 201] on input "Press SPACE to select this row." at bounding box center [351, 201] width 0 height 0
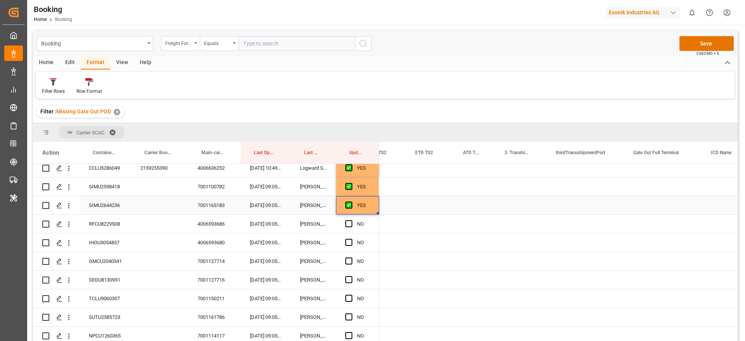
scroll to position [0, 1207]
click at [514, 199] on div "Press SPACE to select this row." at bounding box center [519, 205] width 78 height 18
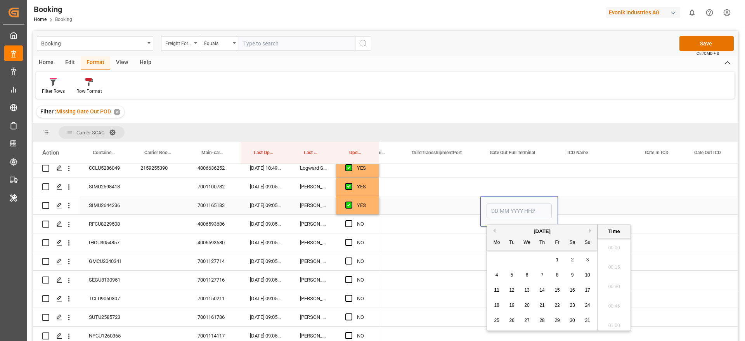
scroll to position [1166, 0]
click at [558, 274] on span "8" at bounding box center [557, 274] width 3 height 5
type input "08-08-2025 00:00"
click at [581, 201] on div "Press SPACE to select this row." at bounding box center [597, 205] width 78 height 18
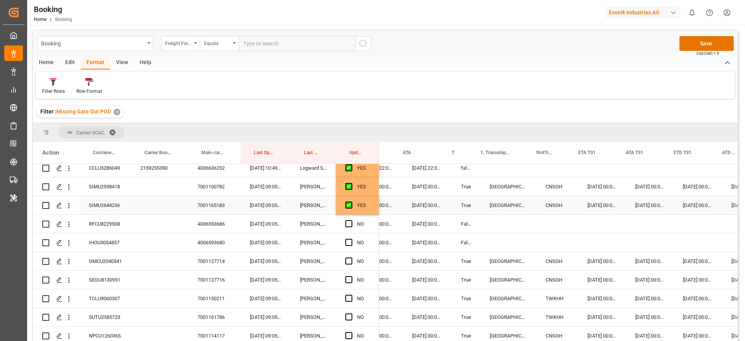
scroll to position [0, 542]
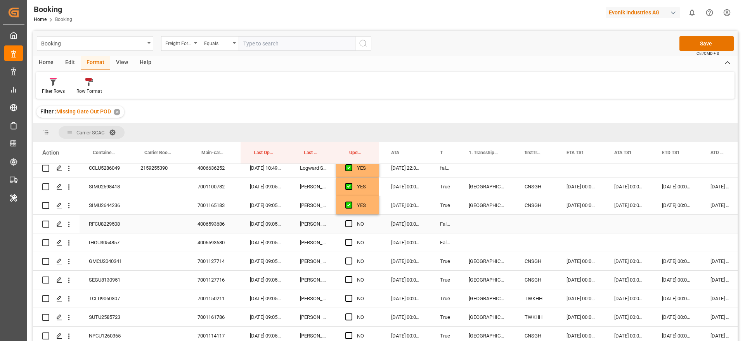
click at [112, 223] on div "RFCU8229508" at bounding box center [106, 223] width 52 height 18
click at [348, 225] on span "Press SPACE to select this row." at bounding box center [348, 223] width 7 height 7
click at [351, 220] on input "Press SPACE to select this row." at bounding box center [351, 220] width 0 height 0
click at [118, 239] on div "IHOU3054857" at bounding box center [106, 242] width 52 height 18
click at [349, 243] on span "Press SPACE to select this row." at bounding box center [348, 242] width 7 height 7
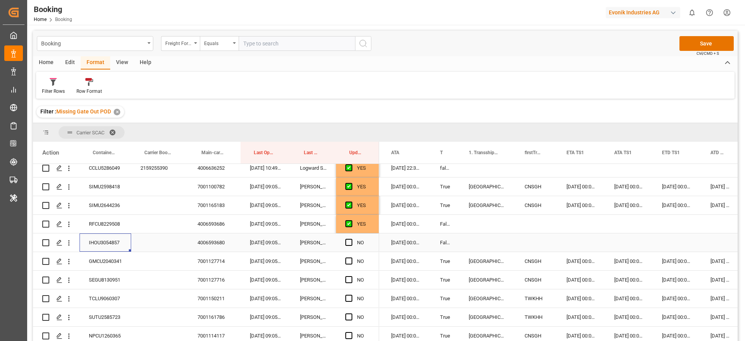
click at [351, 239] on input "Press SPACE to select this row." at bounding box center [351, 239] width 0 height 0
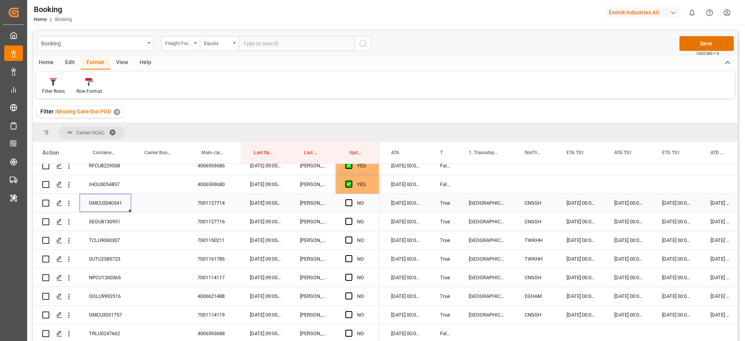
click at [89, 204] on div "GMCU2040341" at bounding box center [106, 203] width 52 height 18
click at [349, 202] on span "Press SPACE to select this row." at bounding box center [348, 202] width 7 height 7
click at [351, 199] on input "Press SPACE to select this row." at bounding box center [351, 199] width 0 height 0
click at [98, 216] on div "SEGU8130951" at bounding box center [106, 221] width 52 height 18
click at [348, 220] on span "Press SPACE to select this row." at bounding box center [348, 221] width 7 height 7
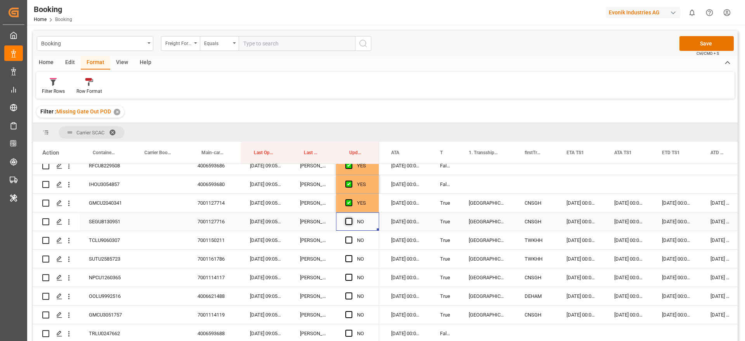
click at [351, 218] on input "Press SPACE to select this row." at bounding box center [351, 218] width 0 height 0
click at [114, 237] on div "TCLU9060307" at bounding box center [106, 240] width 52 height 18
click at [348, 240] on span "Press SPACE to select this row." at bounding box center [348, 239] width 7 height 7
click at [351, 236] on input "Press SPACE to select this row." at bounding box center [351, 236] width 0 height 0
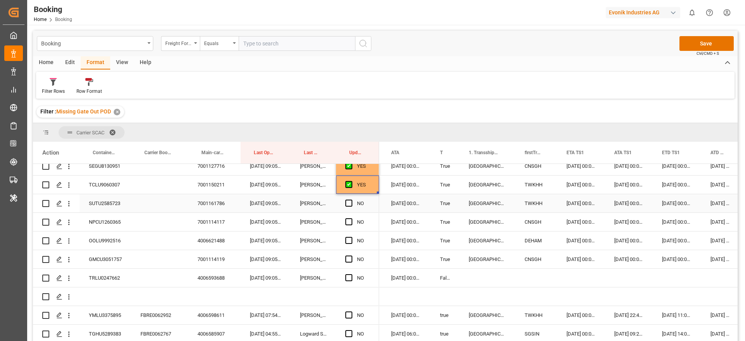
click at [107, 203] on div "SUTU2585723" at bounding box center [106, 203] width 52 height 18
click at [350, 200] on span "Press SPACE to select this row." at bounding box center [348, 202] width 7 height 7
click at [351, 199] on input "Press SPACE to select this row." at bounding box center [351, 199] width 0 height 0
click at [114, 221] on div "NPCU1260365" at bounding box center [106, 222] width 52 height 18
click at [350, 219] on span "Press SPACE to select this row." at bounding box center [348, 221] width 7 height 7
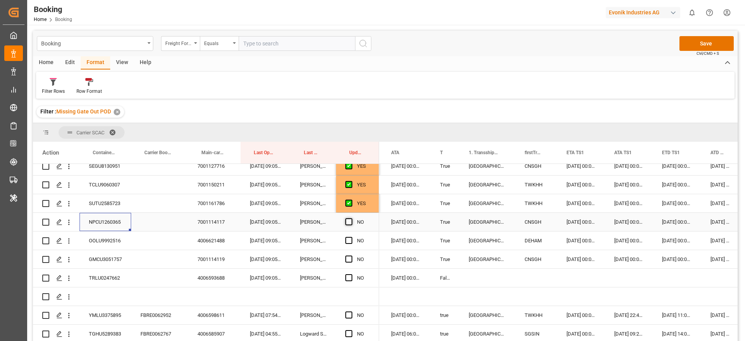
click at [351, 218] on input "Press SPACE to select this row." at bounding box center [351, 218] width 0 height 0
click at [98, 238] on div "OOLU9992516" at bounding box center [106, 240] width 52 height 18
click at [349, 238] on span "Press SPACE to select this row." at bounding box center [348, 240] width 7 height 7
click at [351, 237] on input "Press SPACE to select this row." at bounding box center [351, 237] width 0 height 0
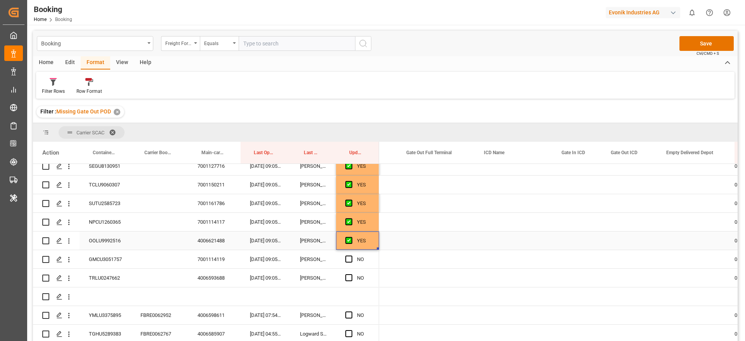
scroll to position [0, 1242]
click at [482, 238] on div "Press SPACE to select this row." at bounding box center [489, 240] width 78 height 18
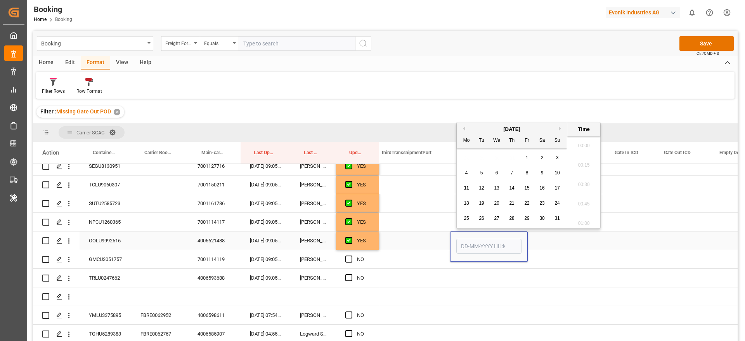
scroll to position [1166, 0]
click at [528, 176] on div "8" at bounding box center [527, 172] width 10 height 9
type input "08-08-2025 00:00"
click at [618, 236] on div "Press SPACE to select this row." at bounding box center [629, 240] width 49 height 18
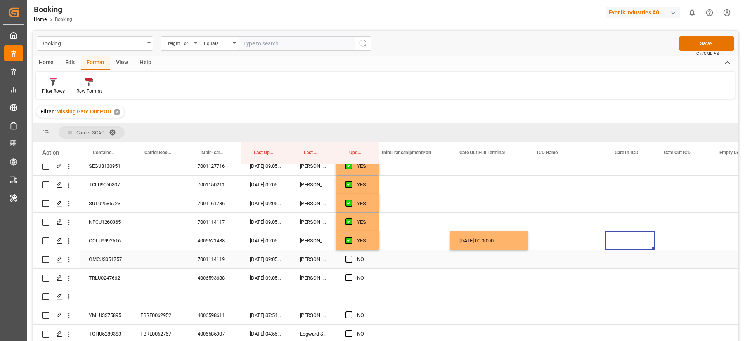
click at [115, 251] on div "GMCU3051757" at bounding box center [106, 259] width 52 height 18
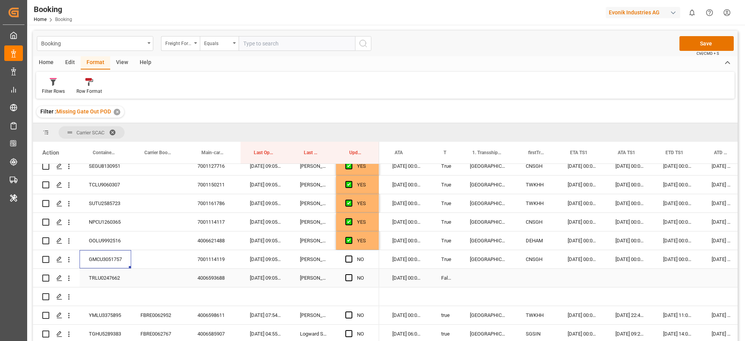
scroll to position [0, 545]
click at [349, 256] on span "Press SPACE to select this row." at bounding box center [348, 258] width 7 height 7
click at [351, 255] on input "Press SPACE to select this row." at bounding box center [351, 255] width 0 height 0
click at [114, 274] on div "TRLU0247662" at bounding box center [106, 277] width 52 height 18
click at [349, 274] on span "Press SPACE to select this row." at bounding box center [348, 277] width 7 height 7
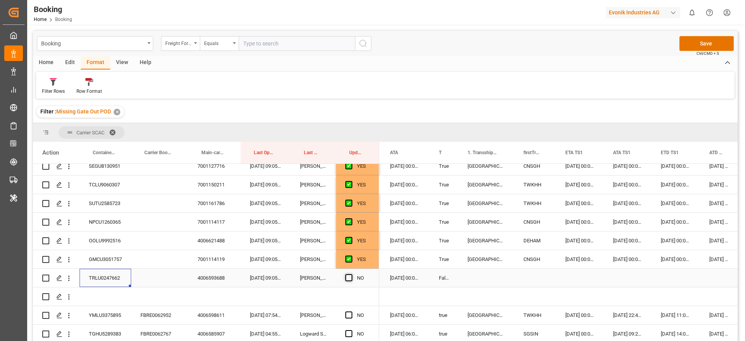
click at [351, 274] on input "Press SPACE to select this row." at bounding box center [351, 274] width 0 height 0
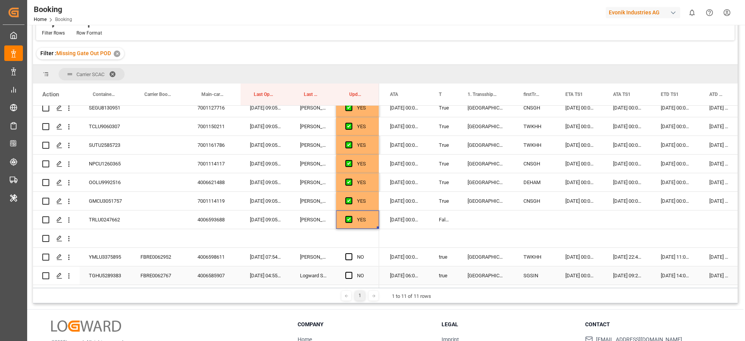
click at [153, 274] on div "FBRE0062767" at bounding box center [159, 275] width 57 height 18
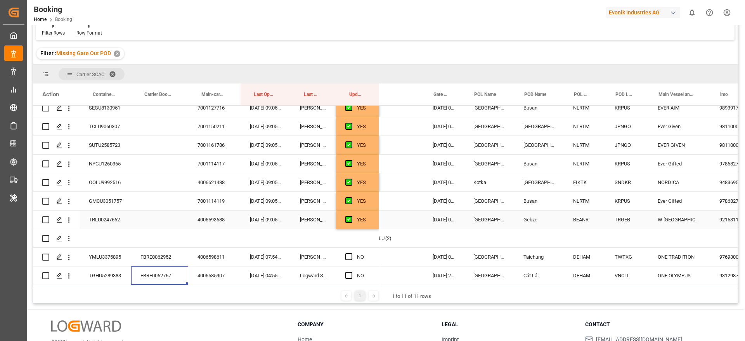
scroll to position [0, 33]
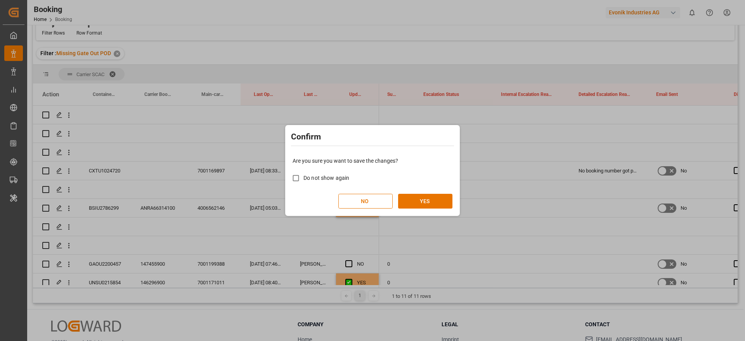
click at [467, 201] on div "Confirm Are you sure you want to save the changes? Do not show again NO YES" at bounding box center [372, 170] width 745 height 341
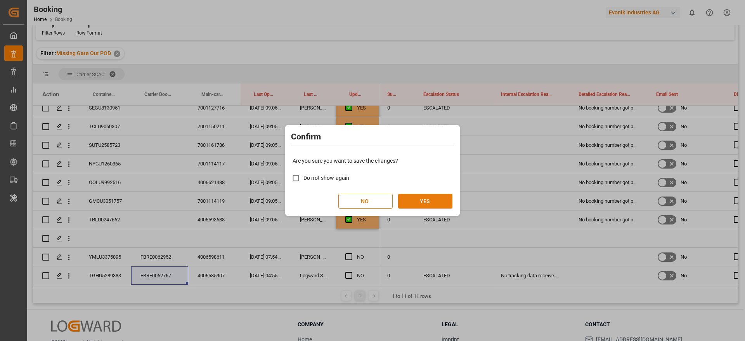
click at [423, 199] on button "YES" at bounding box center [425, 201] width 54 height 15
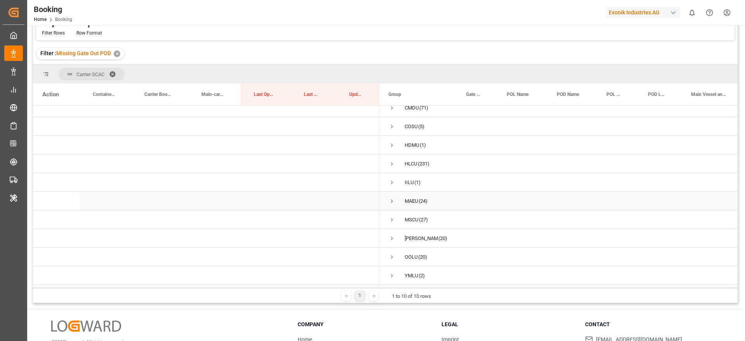
scroll to position [0, 0]
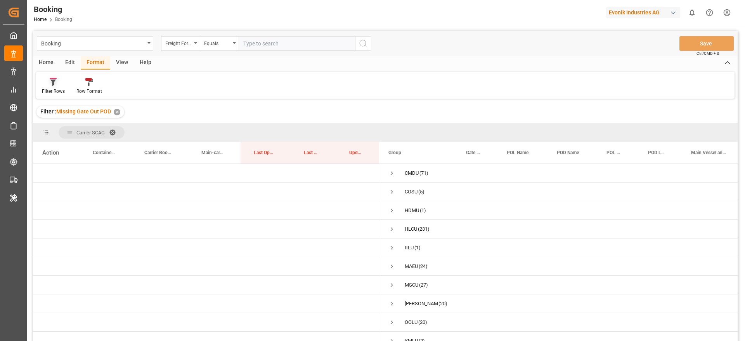
click at [55, 83] on icon at bounding box center [53, 82] width 7 height 8
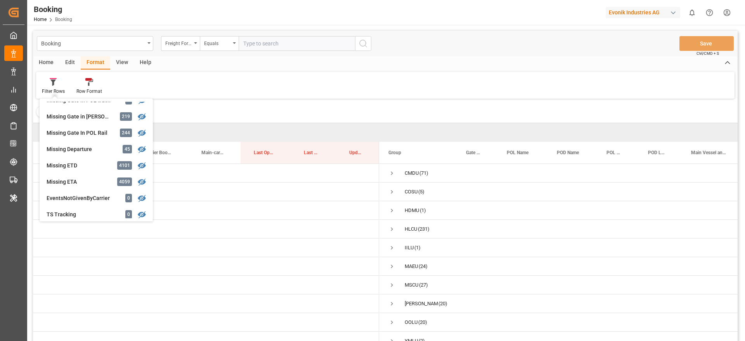
scroll to position [175, 0]
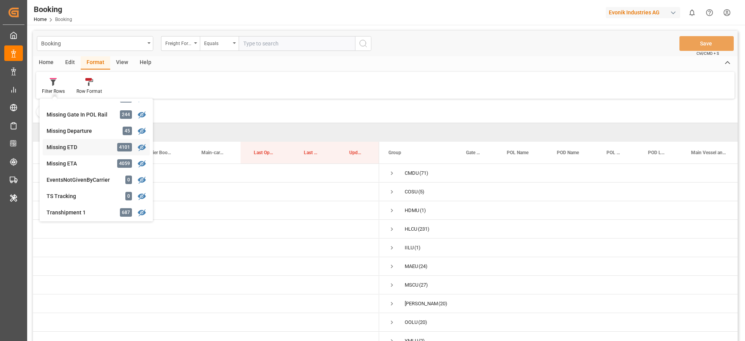
click at [80, 144] on div "Booking Freight Forwarder's Reference No. Equals Save Ctrl/CMD + S Home Edit Fo…" at bounding box center [385, 196] width 704 height 330
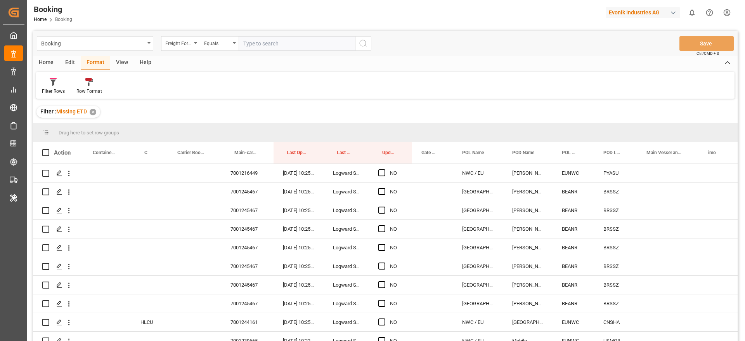
click at [116, 62] on div "View" at bounding box center [122, 62] width 24 height 13
drag, startPoint x: 51, startPoint y: 84, endPoint x: 43, endPoint y: 97, distance: 15.5
click at [52, 85] on div "EG" at bounding box center [45, 86] width 19 height 17
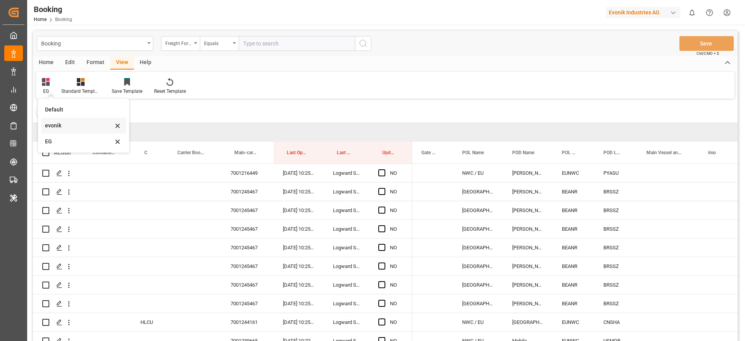
click at [62, 120] on div "evonik" at bounding box center [83, 126] width 85 height 16
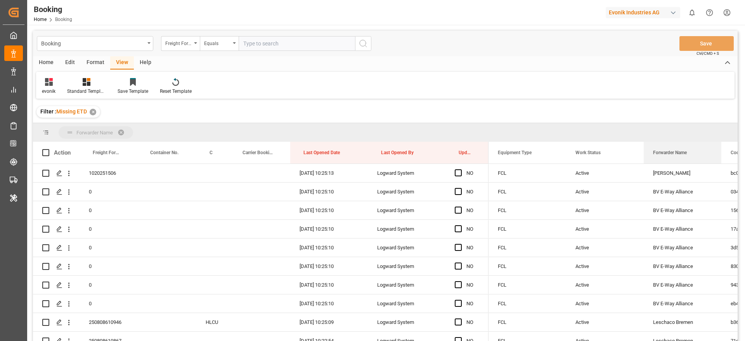
drag, startPoint x: 663, startPoint y: 151, endPoint x: 662, endPoint y: 136, distance: 14.7
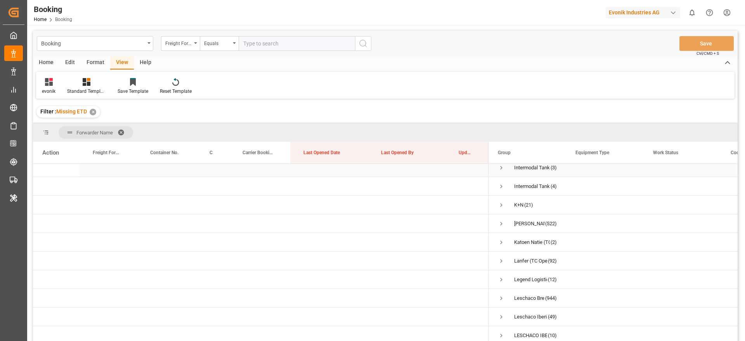
scroll to position [175, 0]
click at [502, 296] on span "Press SPACE to select this row." at bounding box center [501, 296] width 7 height 7
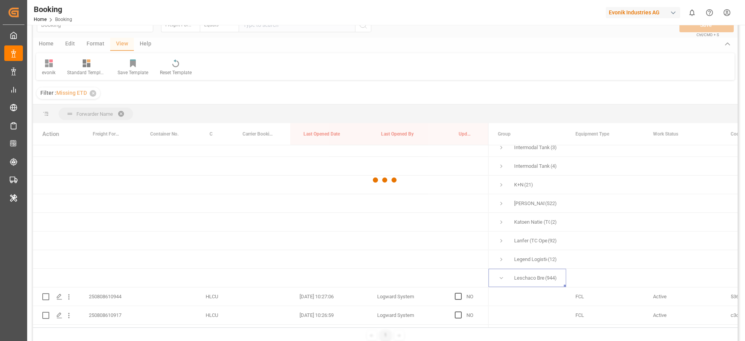
scroll to position [0, 0]
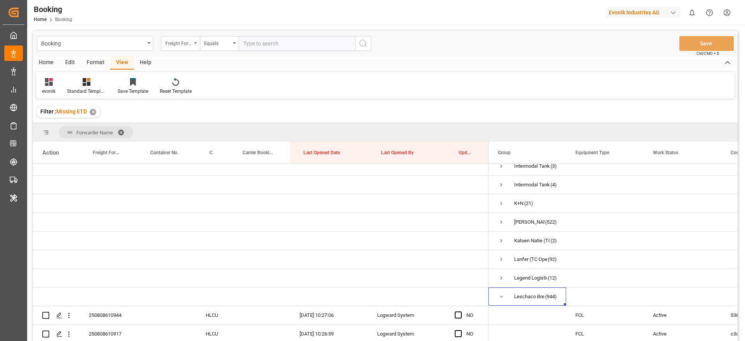
click at [183, 47] on div "Freight Forwarder's Reference No." at bounding box center [178, 42] width 26 height 9
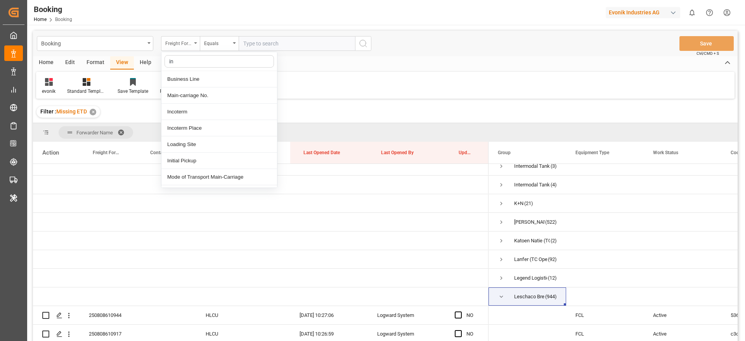
type input "ini"
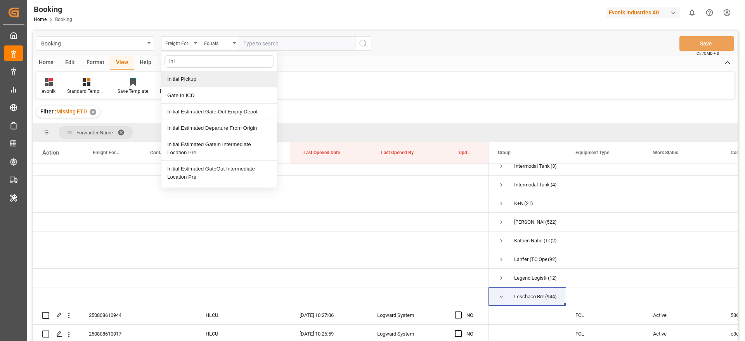
click at [194, 73] on div "Initial Pickup" at bounding box center [219, 79] width 116 height 16
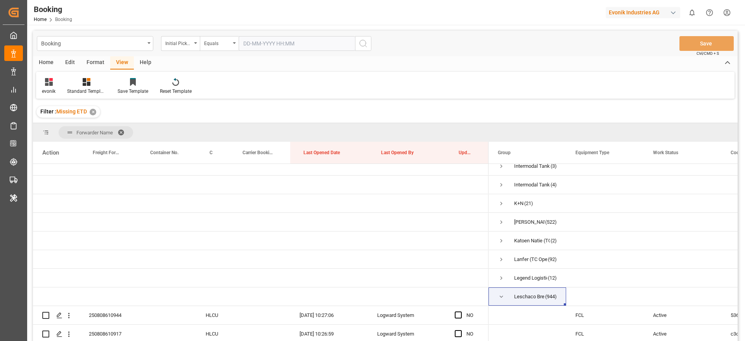
click at [293, 42] on input "text" at bounding box center [297, 43] width 116 height 15
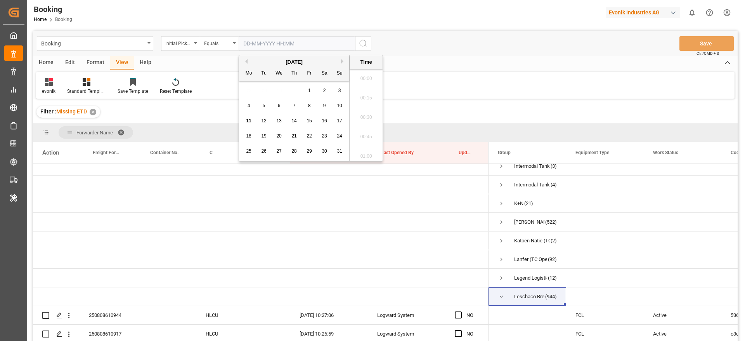
scroll to position [1186, 0]
click at [221, 45] on div "Equals" at bounding box center [217, 42] width 26 height 9
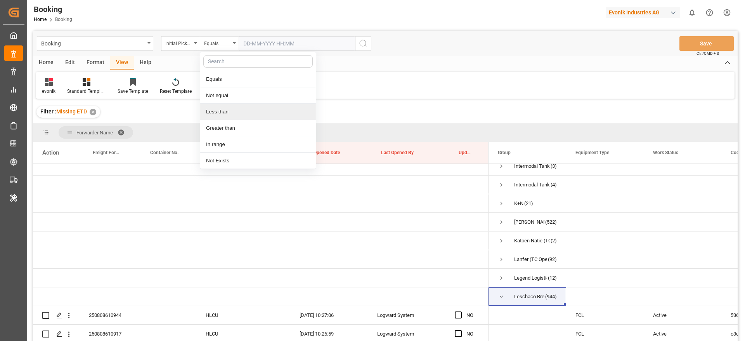
click at [221, 109] on div "Less than" at bounding box center [258, 112] width 116 height 16
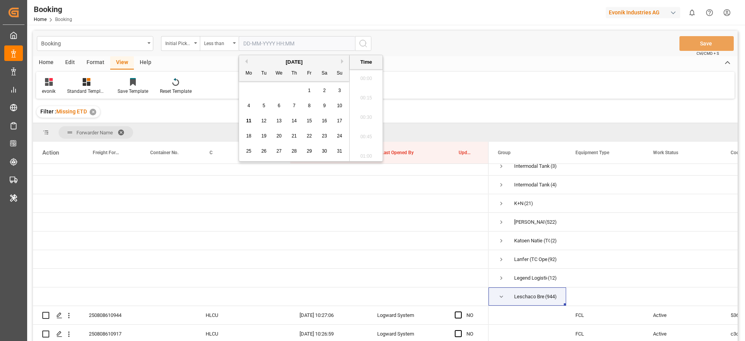
click at [297, 41] on input "text" at bounding box center [297, 43] width 116 height 15
click at [247, 123] on span "11" at bounding box center [248, 120] width 5 height 5
type input "[DATE] 00:00"
click at [365, 43] on icon "search button" at bounding box center [362, 43] width 9 height 9
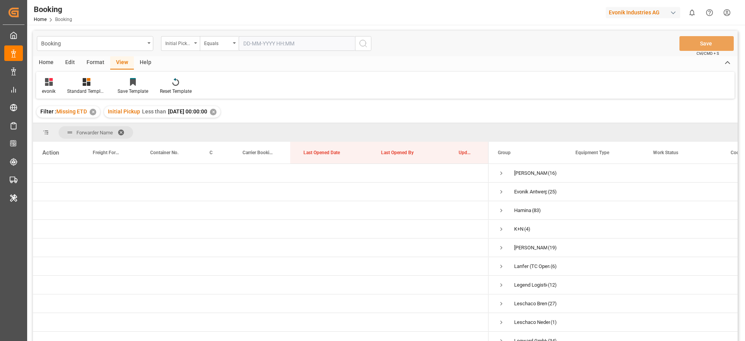
click at [190, 42] on div "Initial Pickup" at bounding box center [178, 42] width 26 height 9
type input "bus"
click at [190, 84] on div "Business Line" at bounding box center [219, 79] width 116 height 16
click at [230, 38] on div "Equals" at bounding box center [217, 42] width 26 height 9
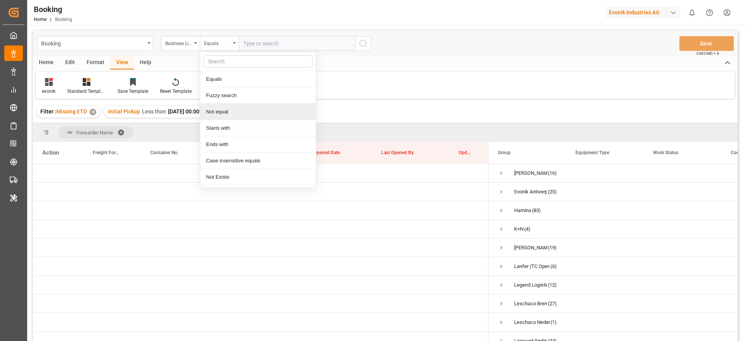
click at [230, 114] on div "Not equal" at bounding box center [258, 112] width 116 height 16
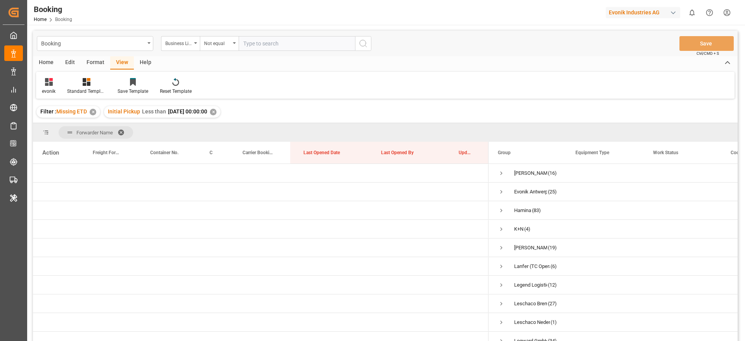
click at [306, 43] on input "text" at bounding box center [297, 43] width 116 height 15
type input "NC-AN"
click at [365, 45] on circle "search button" at bounding box center [363, 43] width 6 height 6
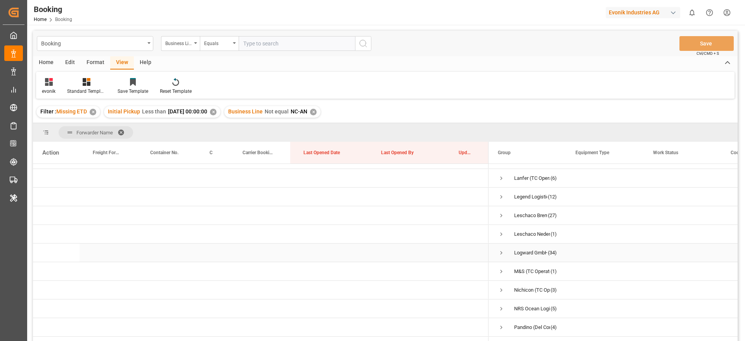
scroll to position [116, 0]
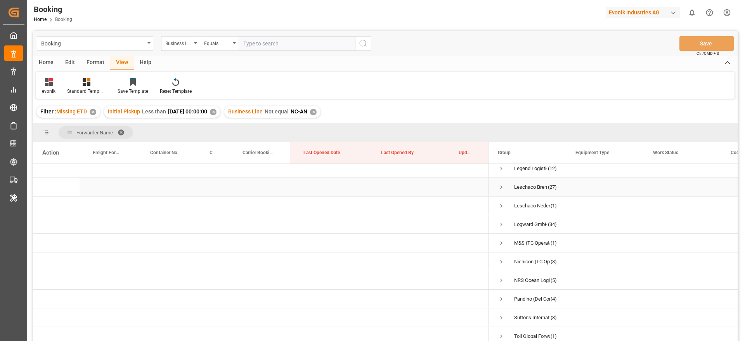
click at [501, 187] on span "Press SPACE to select this row." at bounding box center [501, 186] width 7 height 7
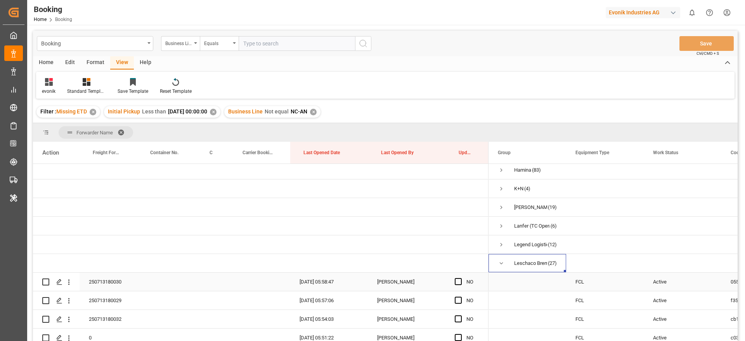
scroll to position [58, 0]
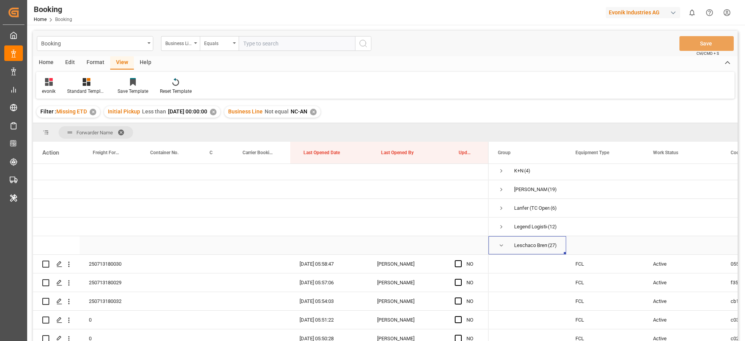
click at [501, 241] on span "Press SPACE to select this row." at bounding box center [501, 245] width 7 height 18
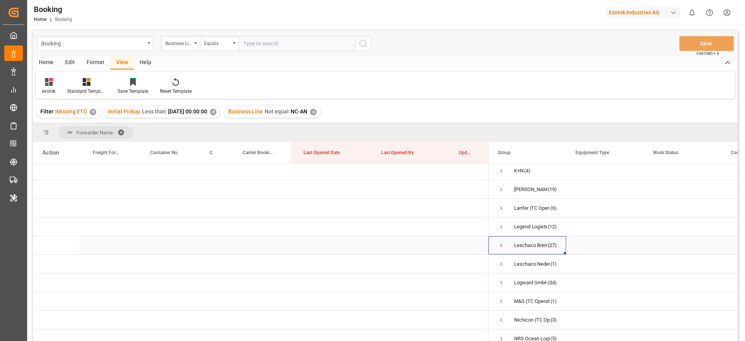
scroll to position [116, 0]
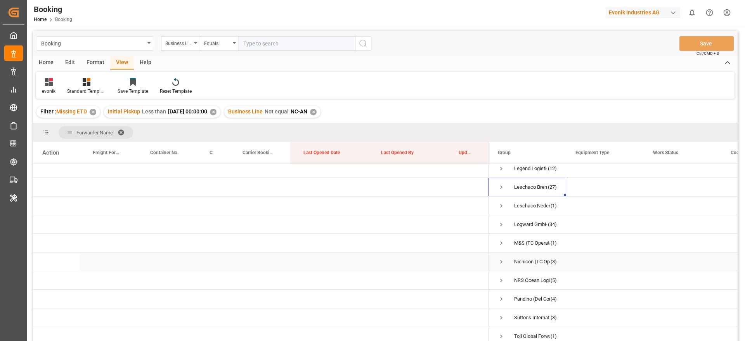
click at [499, 263] on span "Press SPACE to select this row." at bounding box center [501, 261] width 7 height 7
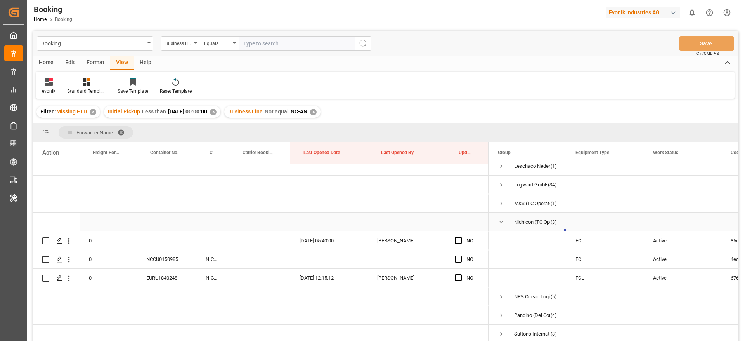
scroll to position [175, 0]
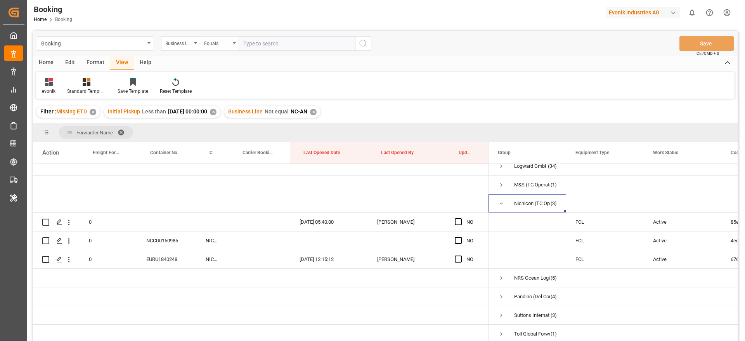
click at [234, 41] on div "Equals" at bounding box center [219, 43] width 39 height 15
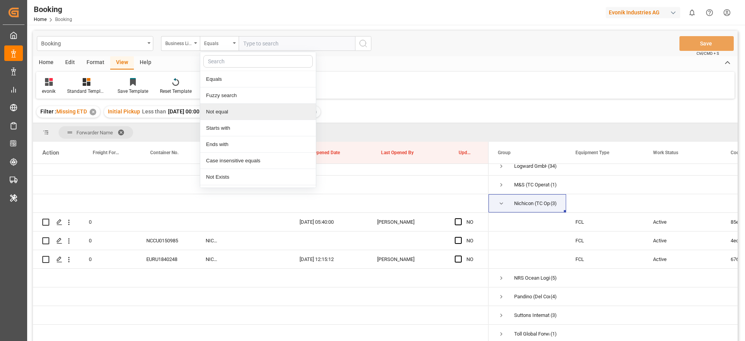
click at [432, 76] on div "evonik Standard Templates Save Template Reset Template" at bounding box center [385, 85] width 698 height 27
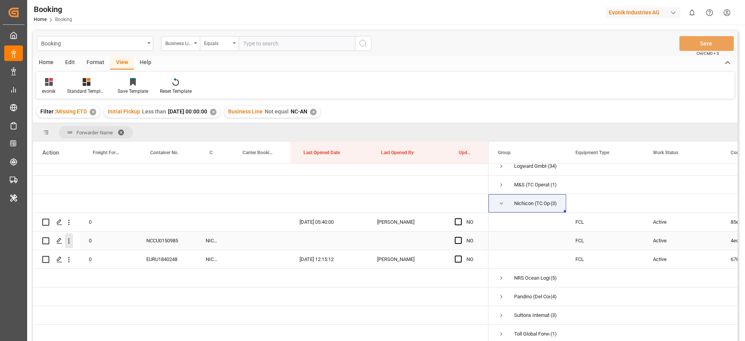
click at [66, 246] on button "open menu" at bounding box center [69, 240] width 8 height 15
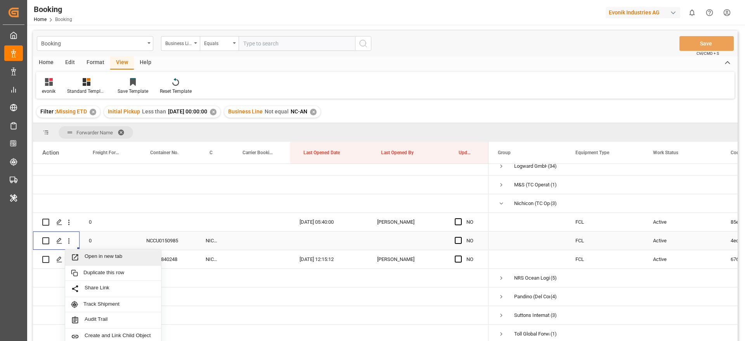
click at [126, 258] on span "Open in new tab" at bounding box center [120, 257] width 71 height 8
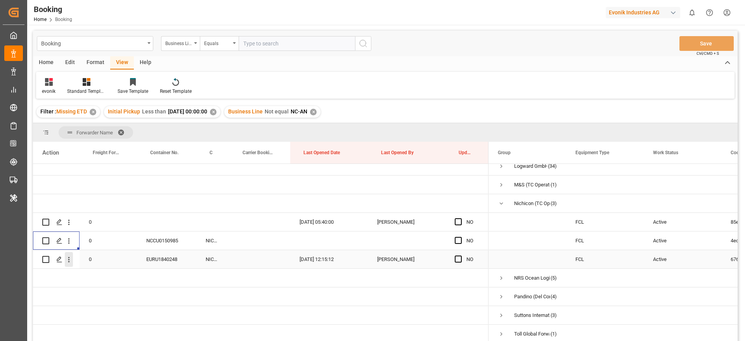
click at [70, 259] on icon "open menu" at bounding box center [69, 259] width 8 height 8
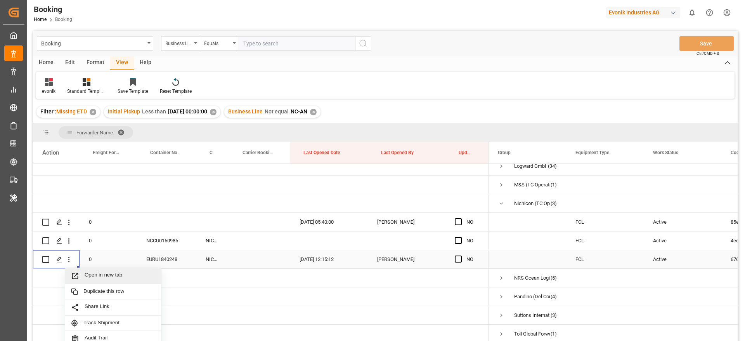
click at [127, 275] on span "Open in new tab" at bounding box center [120, 276] width 71 height 8
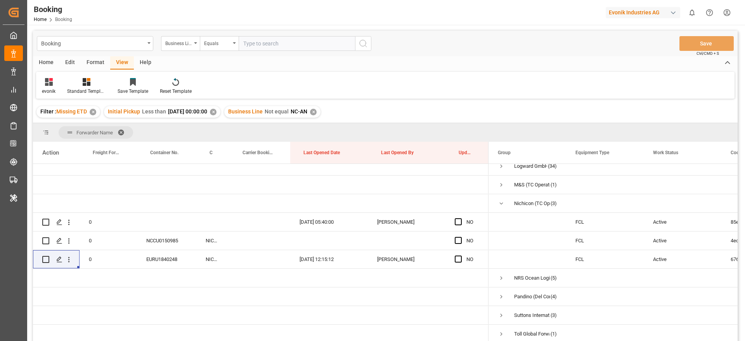
click at [457, 74] on div "evonik Standard Templates Save Template Reset Template" at bounding box center [385, 85] width 698 height 27
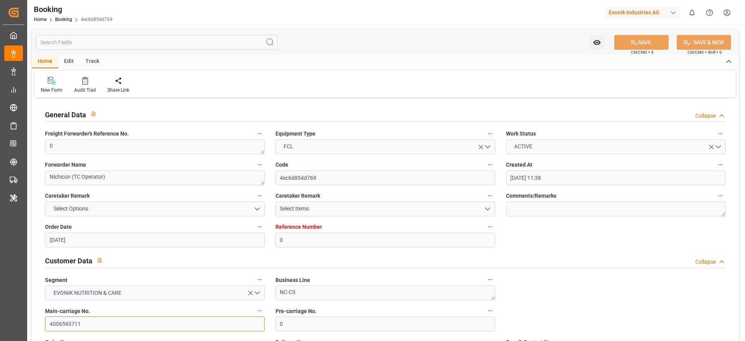
click at [89, 322] on input "4006593711" at bounding box center [155, 323] width 220 height 15
click at [112, 323] on input "4006593711" at bounding box center [155, 323] width 220 height 15
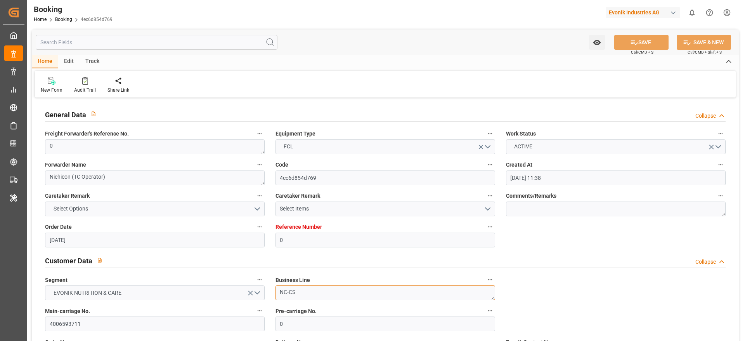
click at [316, 292] on textarea "NC-CS" at bounding box center [385, 292] width 220 height 15
click at [90, 319] on input "4006593711" at bounding box center [155, 323] width 220 height 15
click at [129, 319] on input "4006593711" at bounding box center [155, 323] width 220 height 15
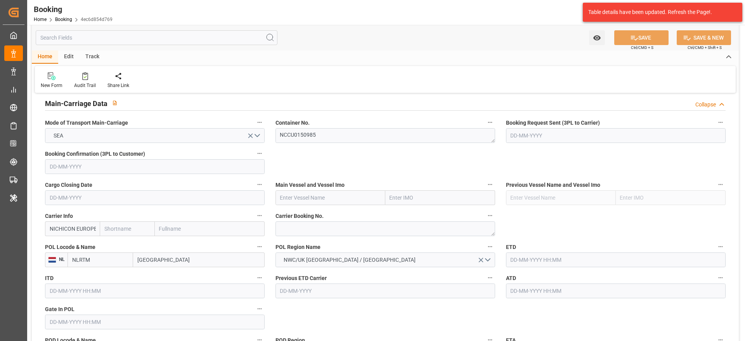
scroll to position [407, 0]
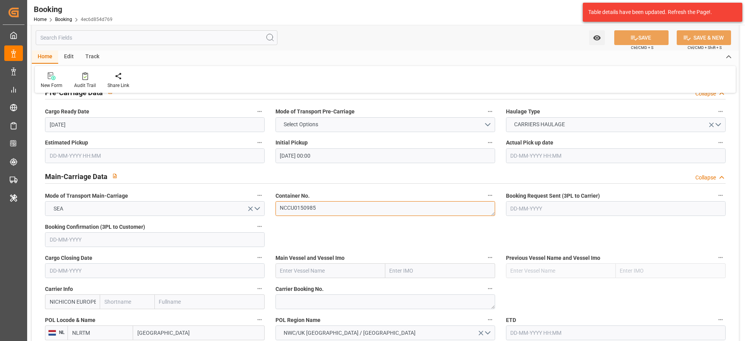
click at [333, 212] on textarea "NCCU0150985" at bounding box center [385, 208] width 220 height 15
click at [77, 83] on div "Audit Trail" at bounding box center [85, 85] width 22 height 7
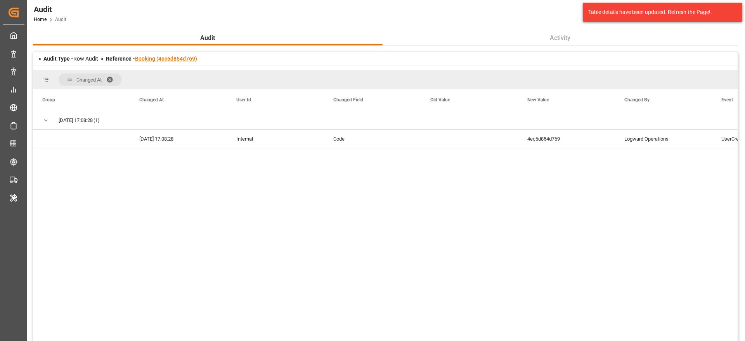
click at [164, 59] on link "Booking (4ec6d854d769)" at bounding box center [166, 58] width 62 height 6
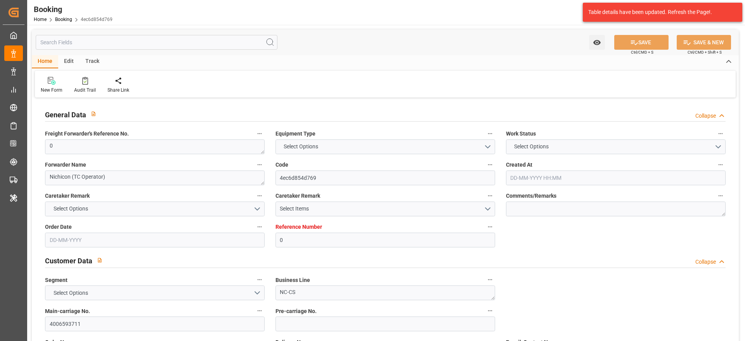
type input "0"
type input "NLRTM"
type input "SAJED"
type input "28-05-2025 11:38"
type input "[DATE]"
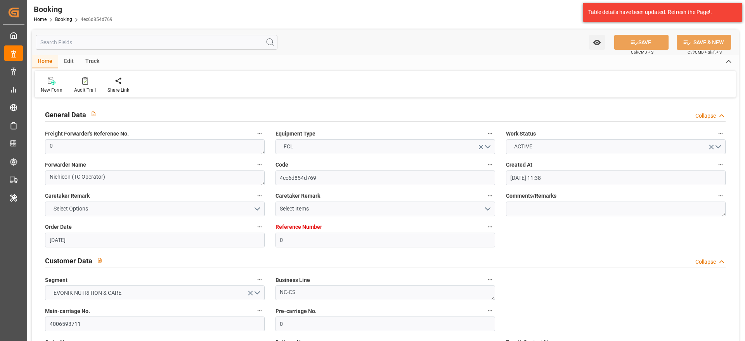
type input "01-07-2025"
type input "[DATE]"
type input "28-05-2025 00:00"
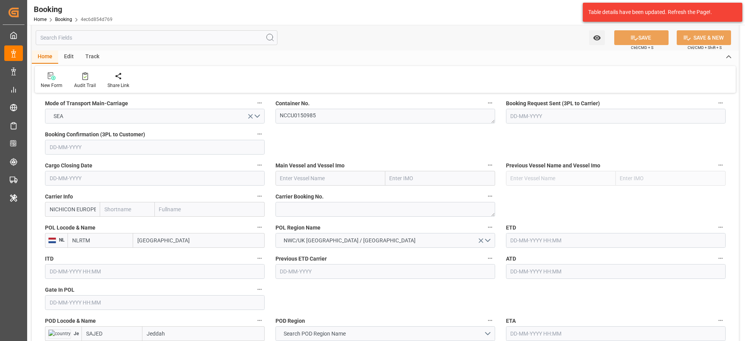
scroll to position [524, 0]
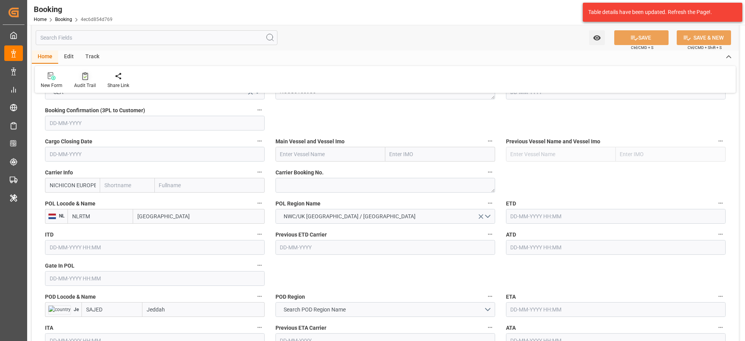
click at [79, 86] on div "Audit Trail" at bounding box center [85, 85] width 22 height 7
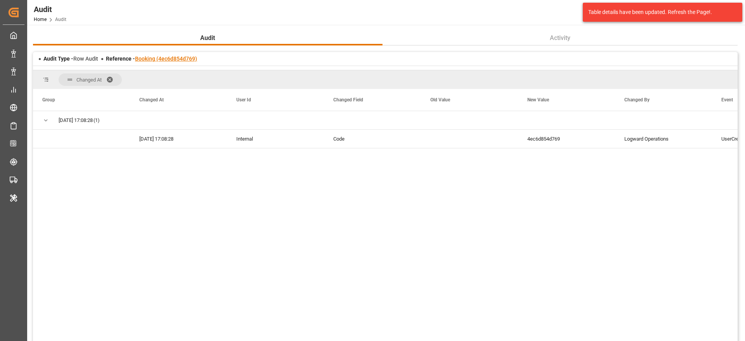
click at [179, 55] on link "Booking (4ec6d854d769)" at bounding box center [166, 58] width 62 height 6
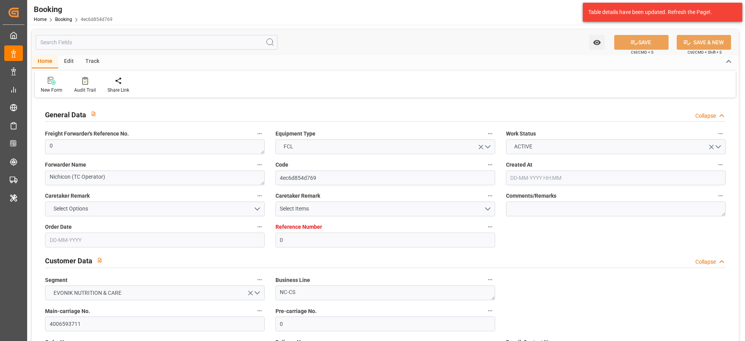
type input "0"
type input "NLRTM"
type input "SAJED"
type input "28-05-2025 11:38"
type input "[DATE]"
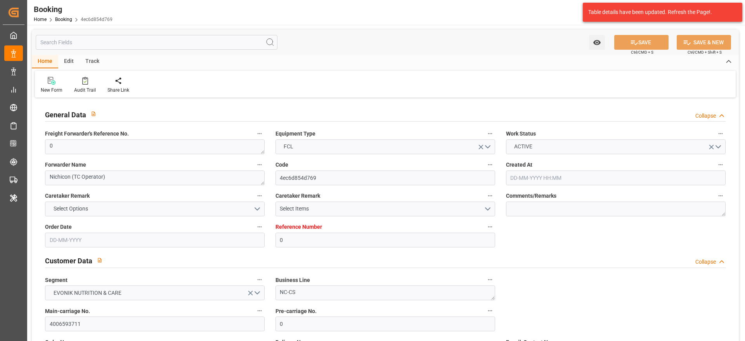
type input "01-07-2025"
type input "[DATE]"
type input "28-05-2025 00:00"
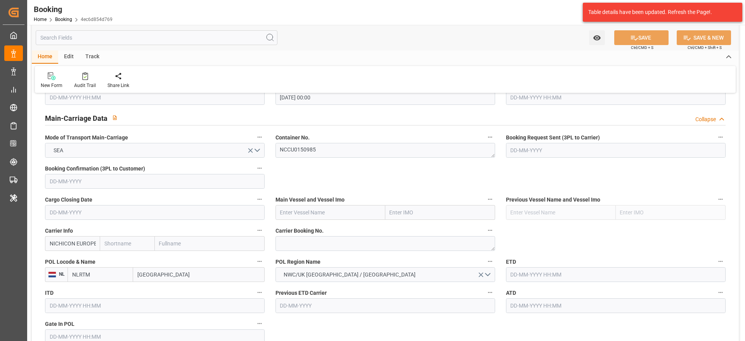
scroll to position [407, 0]
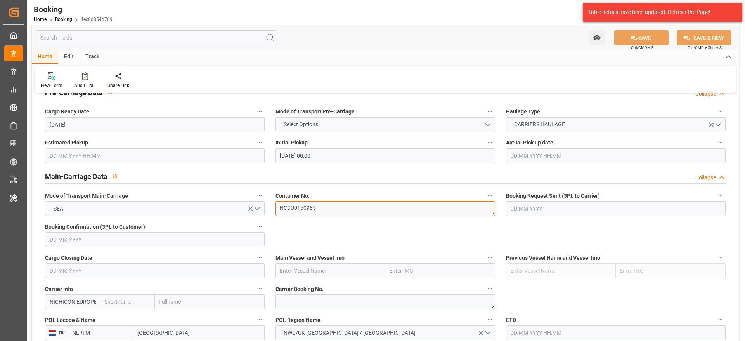
click at [345, 210] on textarea "NCCU0150985" at bounding box center [385, 208] width 220 height 15
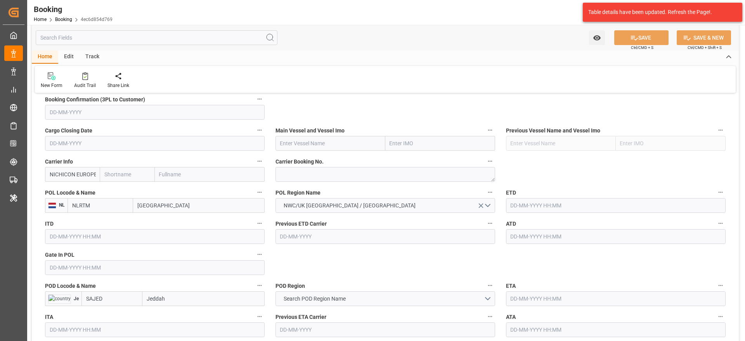
scroll to position [524, 0]
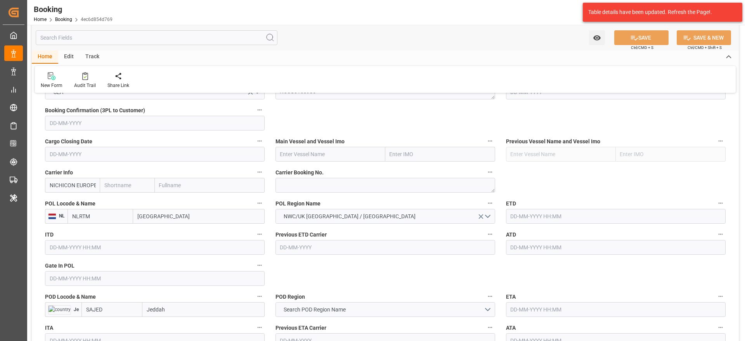
click at [64, 184] on input "NICHICON EUROPE B.V." at bounding box center [72, 185] width 55 height 15
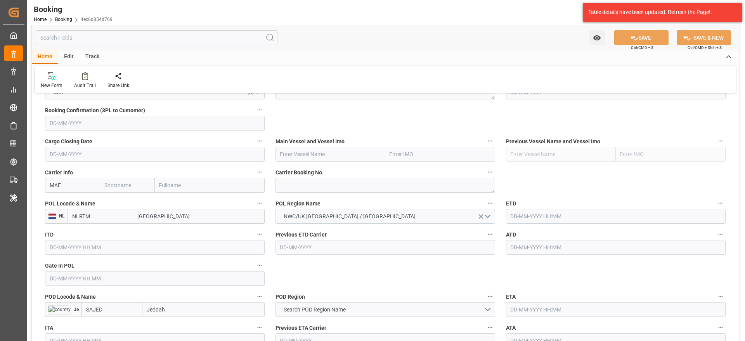
type input "MAEU"
click at [57, 202] on b "MAEU" at bounding box center [57, 202] width 15 height 6
type input "Maersk"
type input "Maersk Line AS"
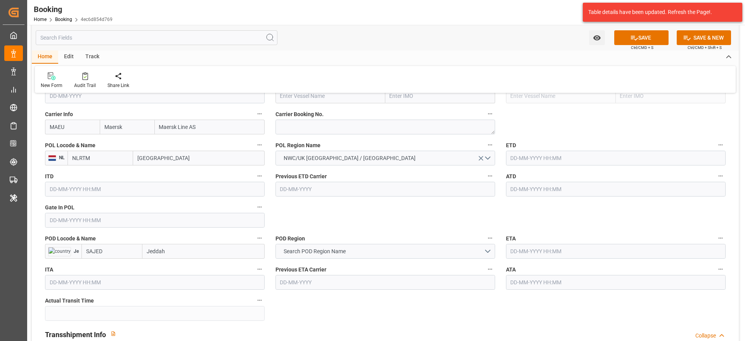
type input "MAEU"
click at [213, 161] on input "Rotterdam" at bounding box center [198, 157] width 131 height 15
click at [173, 174] on span "Rotterdam - NLRTM" at bounding box center [174, 175] width 72 height 6
type input "Rotterdam"
click at [190, 249] on input "Jeddah" at bounding box center [203, 251] width 122 height 15
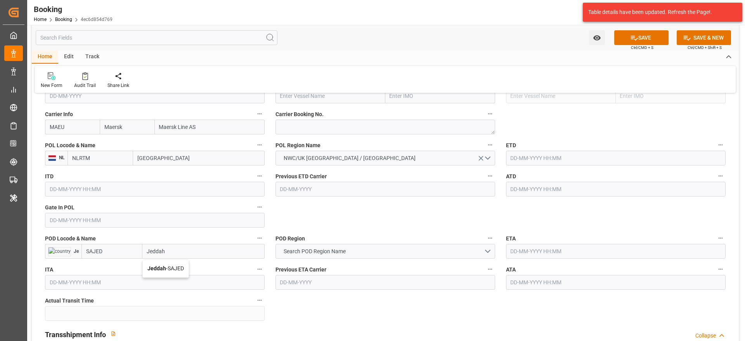
click at [171, 268] on span "Jeddah - SAJED" at bounding box center [165, 268] width 36 height 6
type input "Jeddah"
click at [178, 246] on input "Jeddah" at bounding box center [198, 251] width 131 height 15
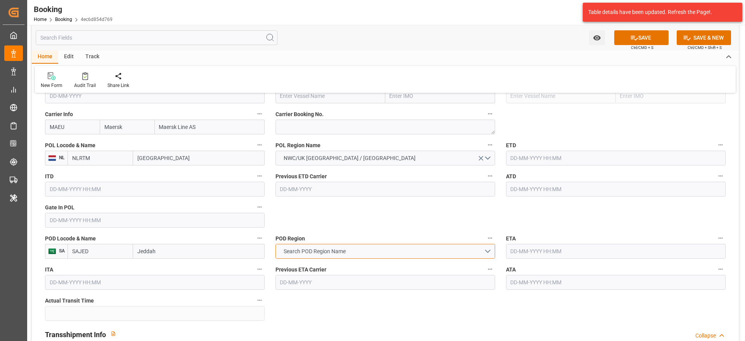
click at [351, 251] on button "Search POD Region Name" at bounding box center [385, 251] width 220 height 15
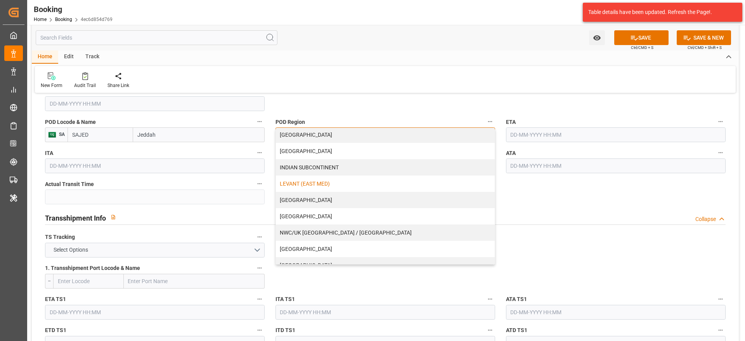
scroll to position [116, 0]
click at [316, 213] on div "MIDDLE EAST" at bounding box center [385, 216] width 219 height 16
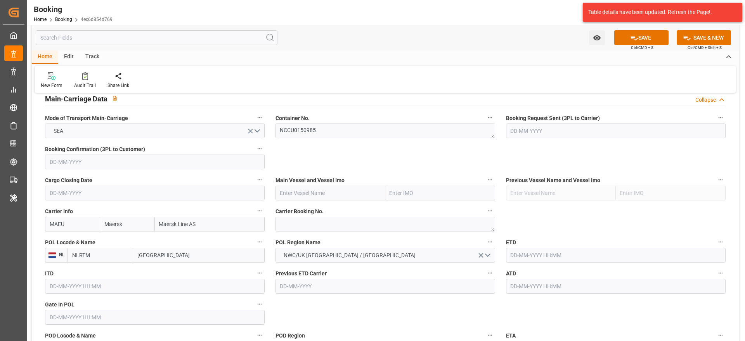
scroll to position [465, 0]
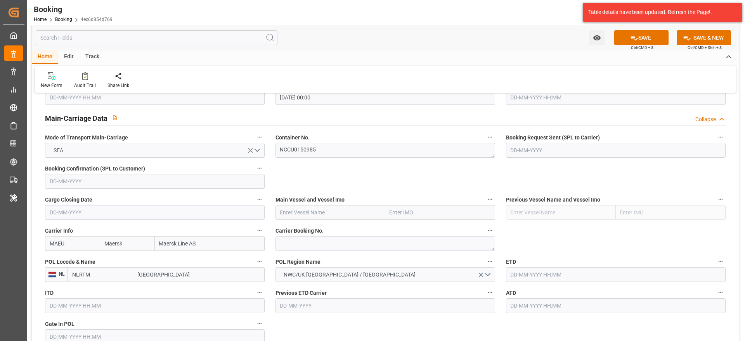
click at [74, 239] on input "MAEU" at bounding box center [72, 243] width 55 height 15
click at [125, 242] on input "Maersk" at bounding box center [127, 243] width 55 height 15
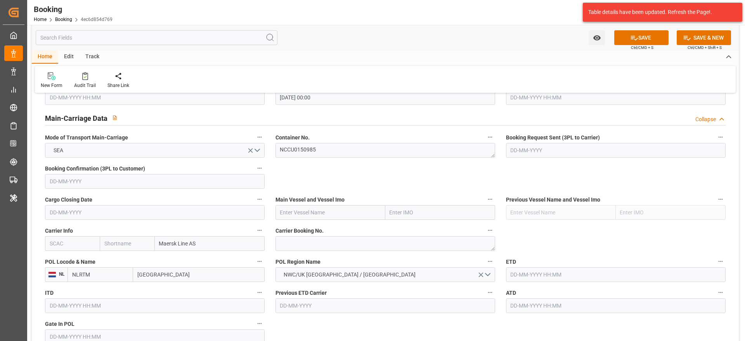
type input "MAEU"
click at [200, 241] on input "Maersk Line AS" at bounding box center [210, 243] width 110 height 15
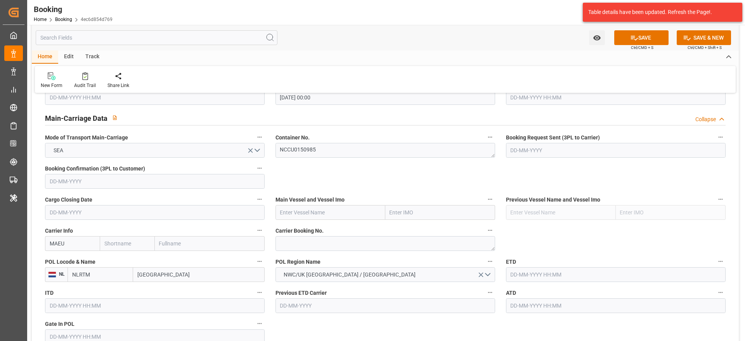
click at [81, 240] on input "MAEU" at bounding box center [72, 243] width 55 height 15
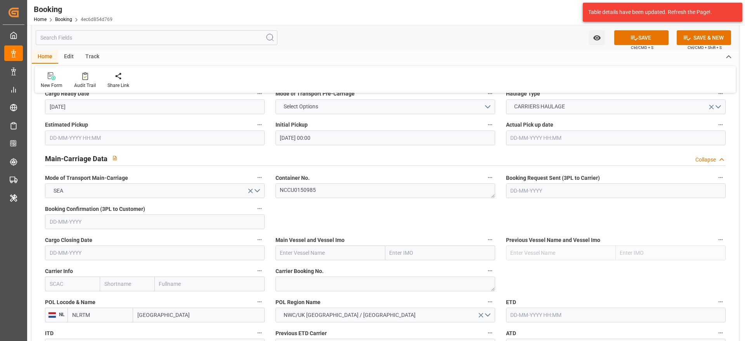
scroll to position [407, 0]
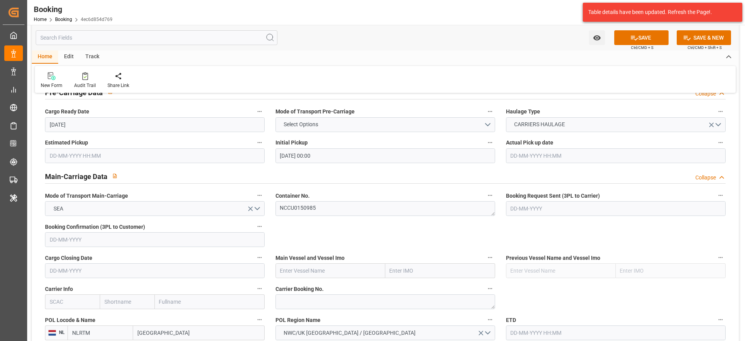
type input "MAEU"
click at [345, 200] on label "Container No." at bounding box center [385, 195] width 220 height 11
click at [485, 200] on button "Container No." at bounding box center [490, 195] width 10 height 10
click at [344, 203] on div at bounding box center [372, 170] width 745 height 341
click at [340, 209] on textarea "NCCU0150985" at bounding box center [385, 208] width 220 height 15
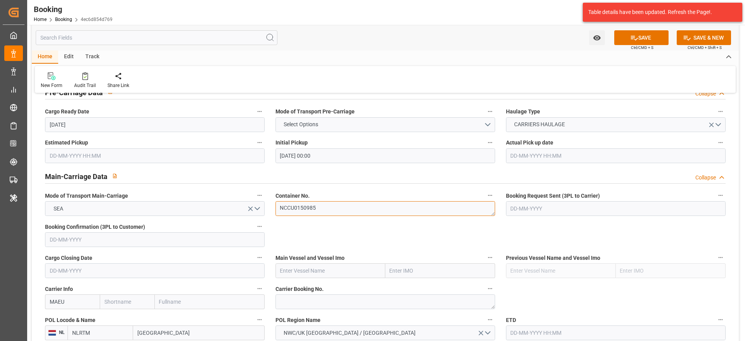
click at [340, 209] on textarea "NCCU0150985" at bounding box center [385, 208] width 220 height 15
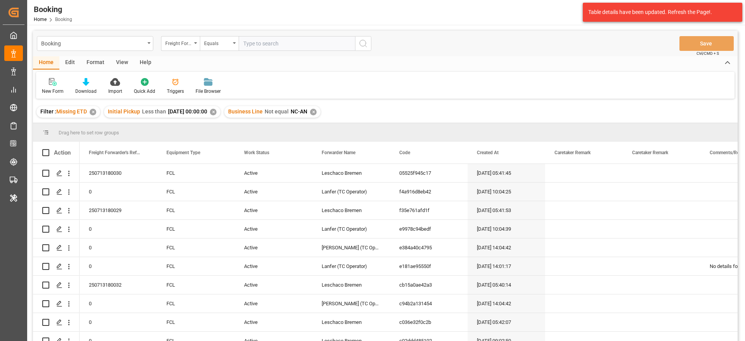
click at [216, 109] on div "✕" at bounding box center [213, 112] width 7 height 7
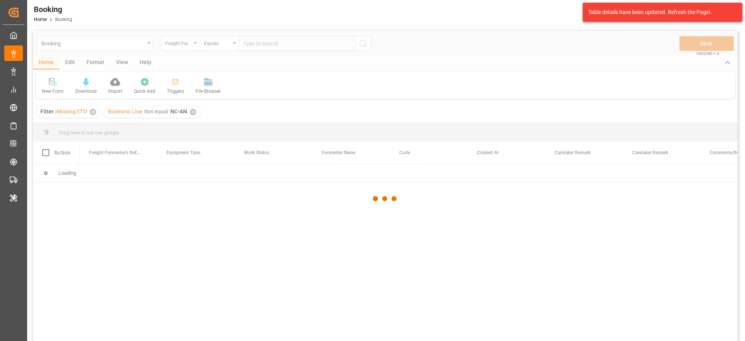
click at [193, 112] on div at bounding box center [385, 199] width 704 height 336
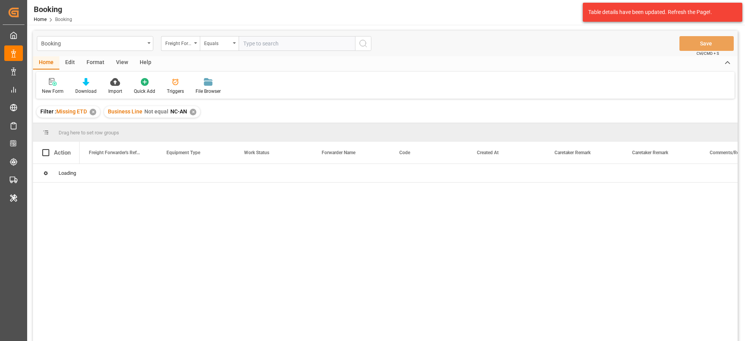
click at [193, 113] on div "✕" at bounding box center [193, 112] width 7 height 7
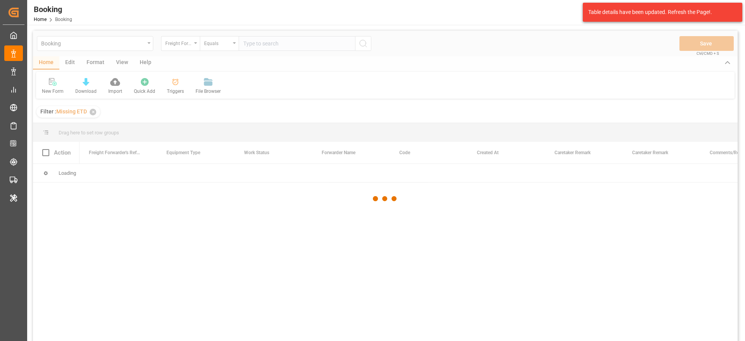
click at [191, 43] on div at bounding box center [385, 199] width 704 height 336
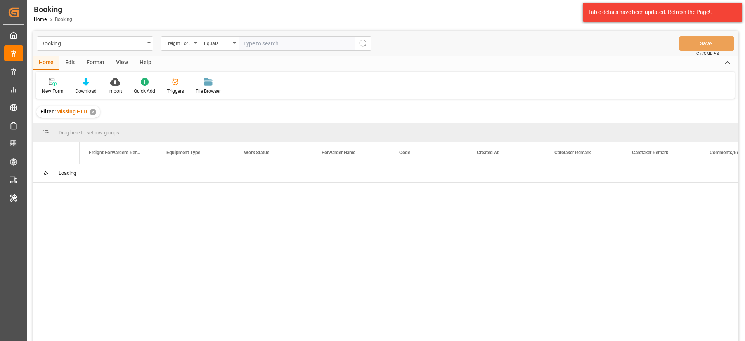
click at [192, 45] on div "Freight Forwarder's Reference No." at bounding box center [180, 43] width 39 height 15
click at [187, 126] on div "Forwarder Name" at bounding box center [219, 128] width 116 height 16
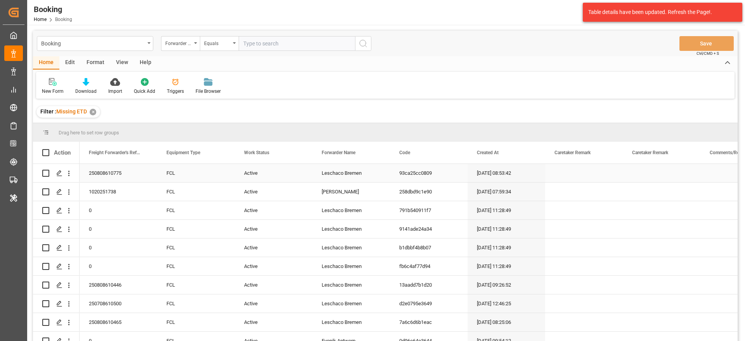
click at [328, 174] on div "Leschaco Bremen" at bounding box center [351, 173] width 78 height 18
click at [287, 40] on input "text" at bounding box center [297, 43] width 116 height 15
paste input "Leschaco Bremen"
type input "Leschaco Bremen"
click at [367, 44] on icon "search button" at bounding box center [362, 43] width 9 height 9
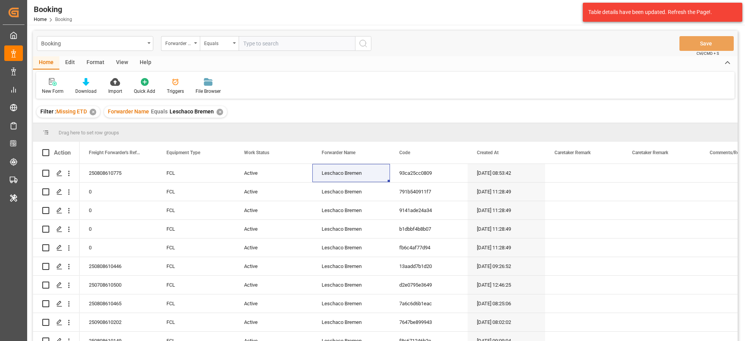
click at [125, 59] on div "View" at bounding box center [122, 62] width 24 height 13
click at [47, 87] on div "Default" at bounding box center [49, 86] width 27 height 17
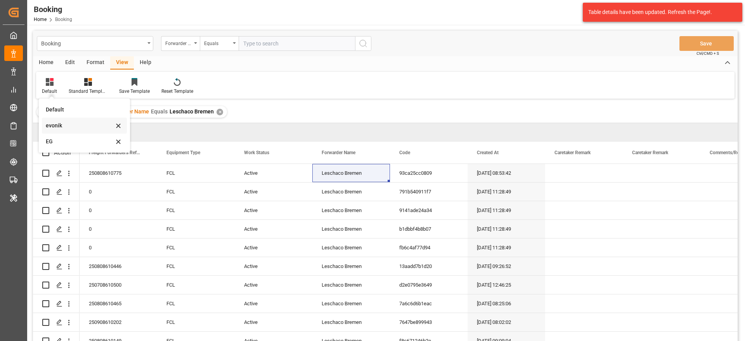
click at [56, 126] on div "evonik" at bounding box center [80, 125] width 68 height 8
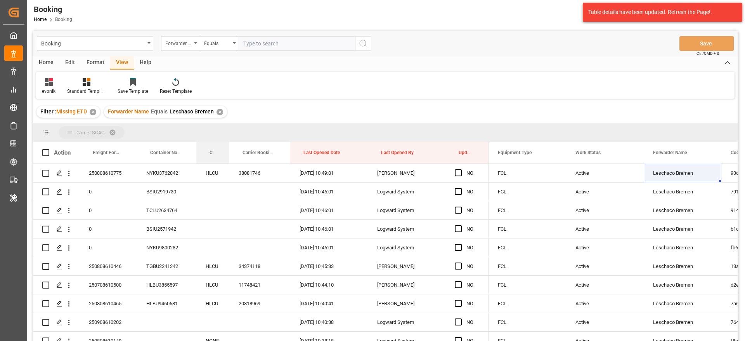
drag, startPoint x: 225, startPoint y: 131, endPoint x: 219, endPoint y: 135, distance: 7.5
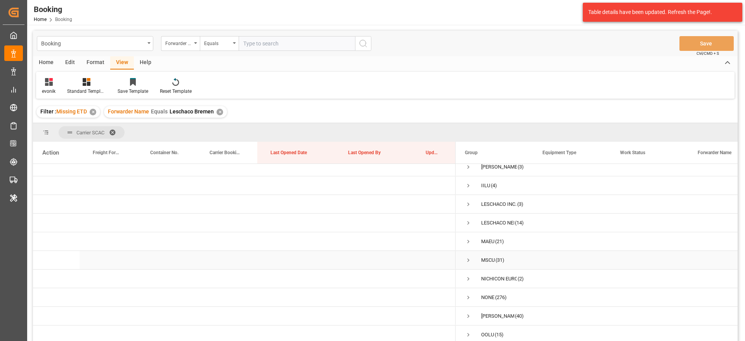
scroll to position [116, 0]
click at [470, 222] on span "Press SPACE to select this row." at bounding box center [468, 224] width 7 height 7
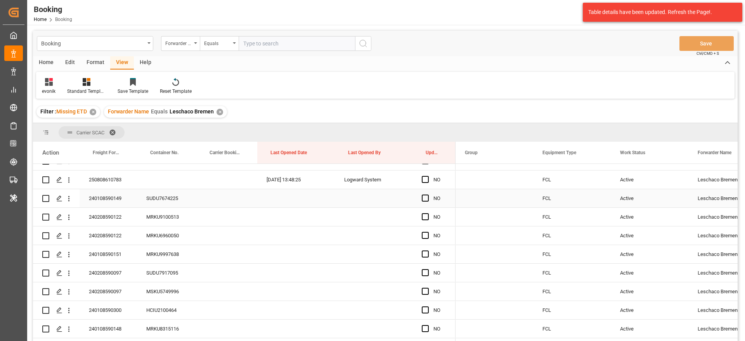
scroll to position [291, 0]
click at [70, 180] on icon "open menu" at bounding box center [69, 180] width 8 height 8
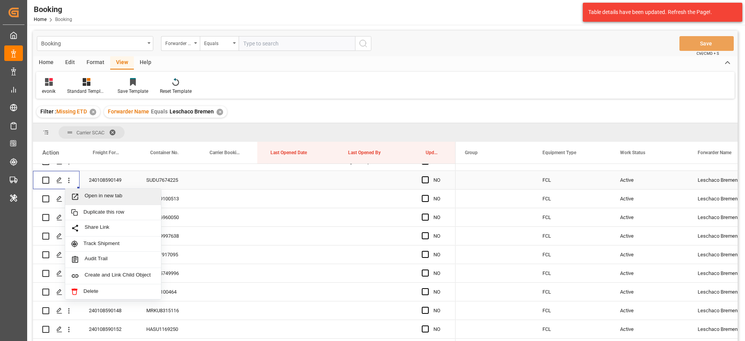
click at [96, 194] on span "Open in new tab" at bounding box center [120, 196] width 71 height 8
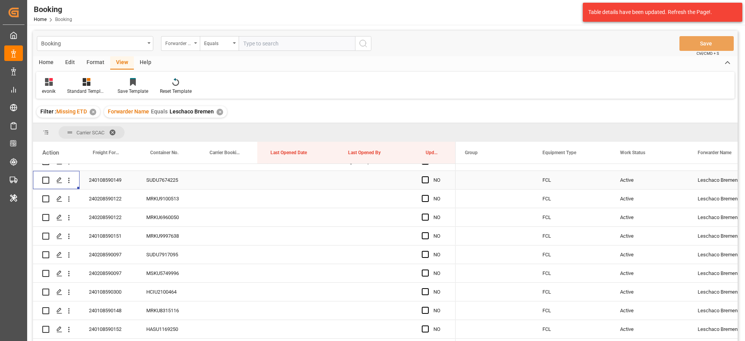
click at [185, 42] on div "Forwarder Name" at bounding box center [178, 42] width 26 height 9
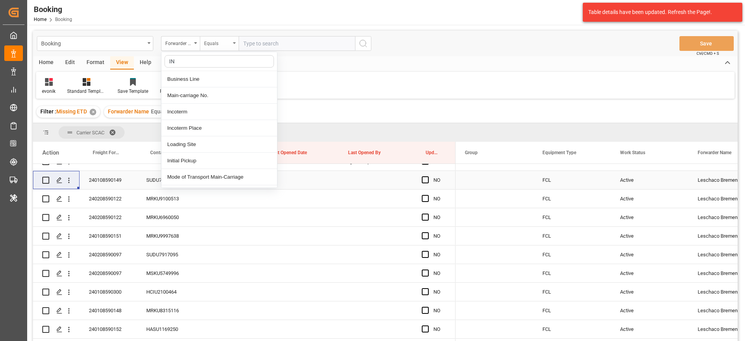
type input "INI"
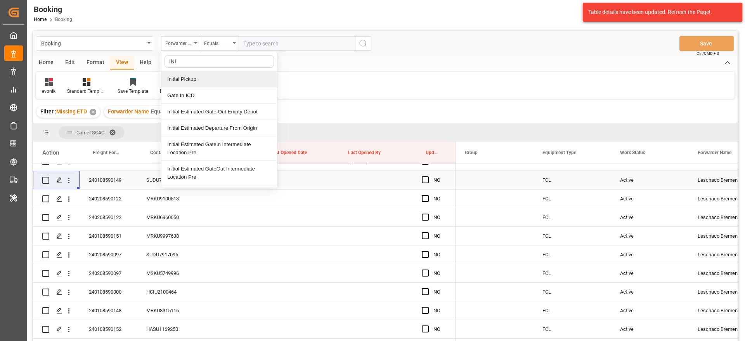
click at [209, 80] on div "Initial Pickup" at bounding box center [219, 79] width 116 height 16
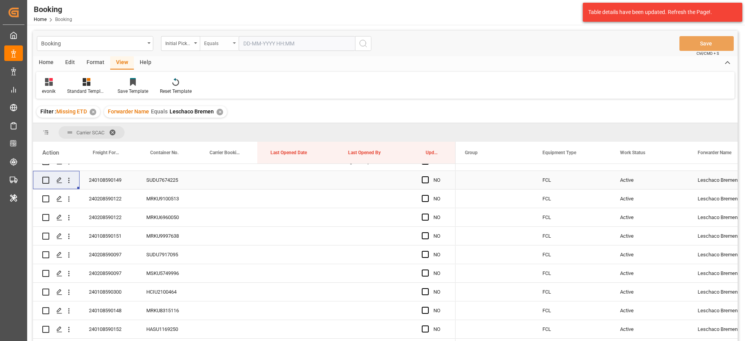
click at [233, 43] on icon "open menu" at bounding box center [234, 43] width 3 height 2
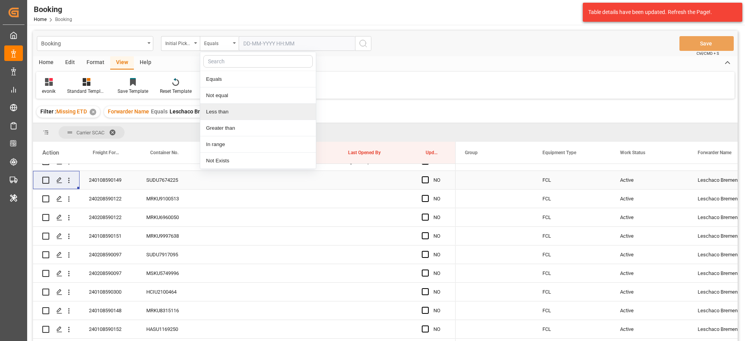
click at [220, 111] on div "Less than" at bounding box center [258, 112] width 116 height 16
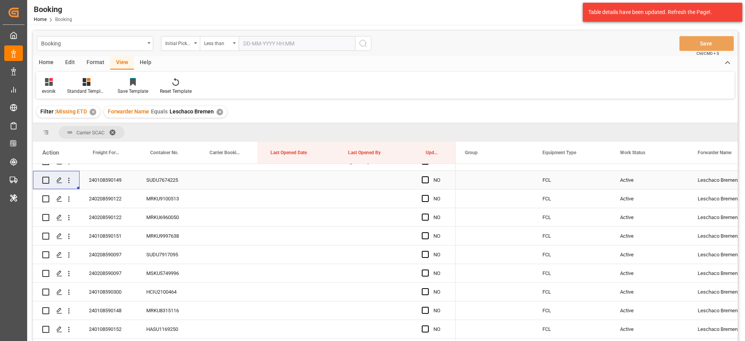
click at [315, 44] on input "text" at bounding box center [297, 43] width 116 height 15
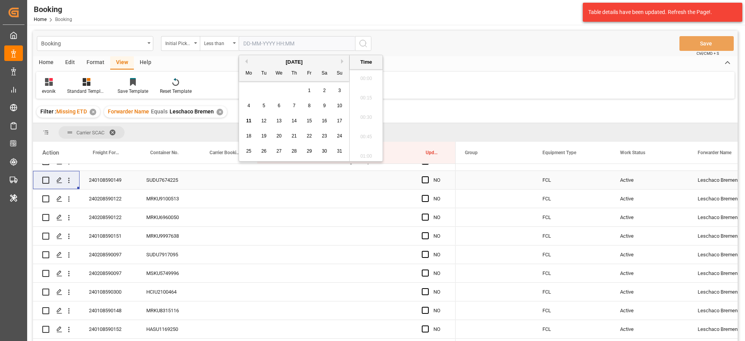
scroll to position [1263, 0]
click at [246, 61] on button "Previous Month" at bounding box center [245, 61] width 5 height 5
click at [295, 153] on span "31" at bounding box center [293, 150] width 5 height 5
click at [266, 121] on div "15" at bounding box center [264, 120] width 10 height 9
type input "15-07-2025 00:00"
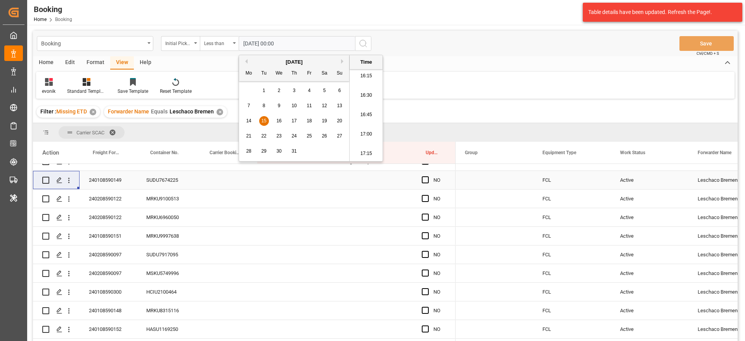
click at [367, 43] on icon "search button" at bounding box center [362, 43] width 9 height 9
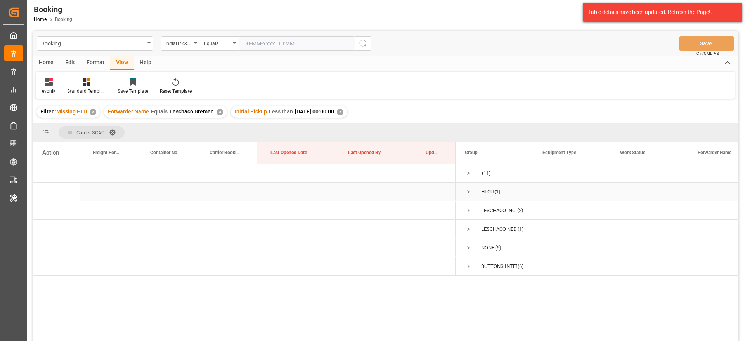
click at [469, 189] on span "Press SPACE to select this row." at bounding box center [468, 191] width 7 height 7
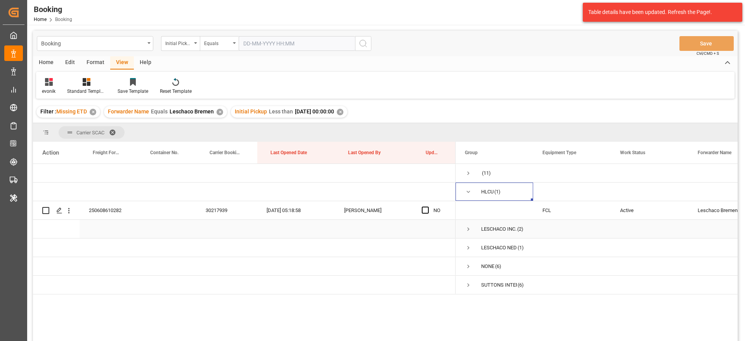
click at [466, 228] on span "Press SPACE to select this row." at bounding box center [468, 228] width 7 height 7
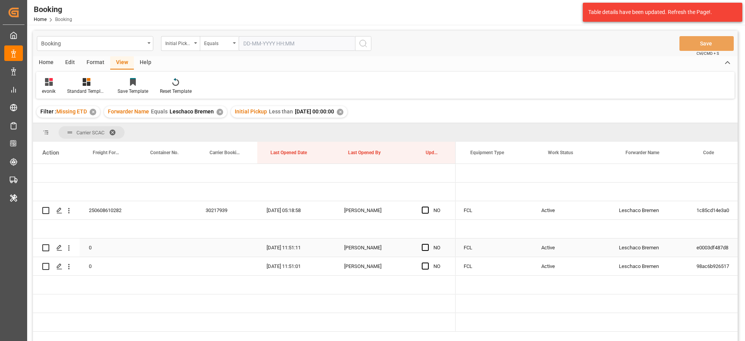
scroll to position [0, 70]
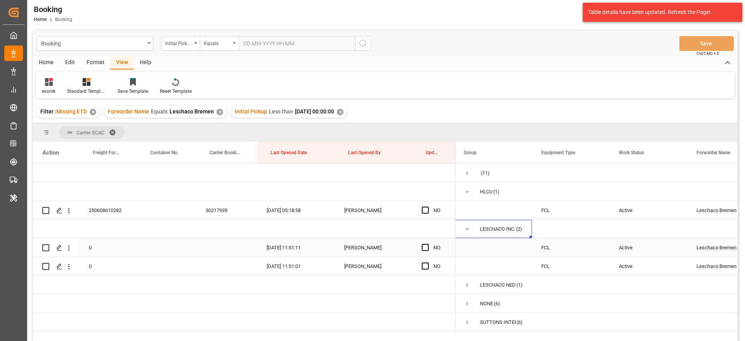
click at [73, 248] on div "Press SPACE to select this row." at bounding box center [69, 247] width 20 height 15
click at [72, 252] on button "open menu" at bounding box center [69, 247] width 8 height 15
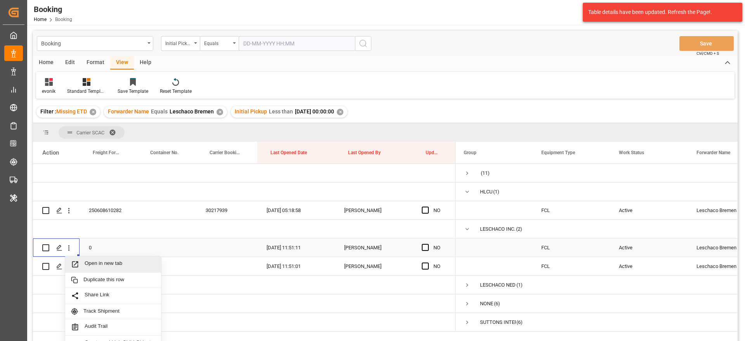
click at [108, 262] on span "Open in new tab" at bounding box center [120, 264] width 71 height 8
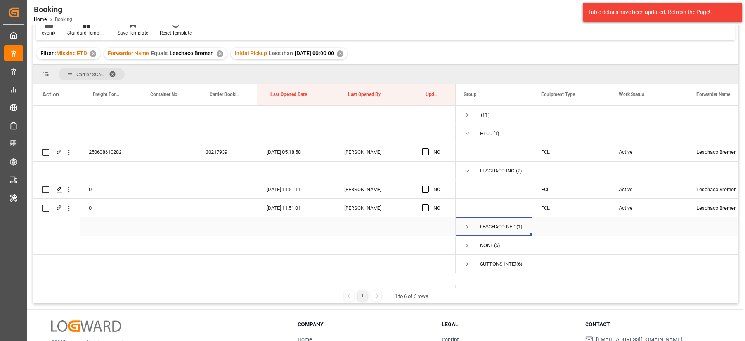
click at [466, 224] on span "Press SPACE to select this row." at bounding box center [466, 226] width 7 height 7
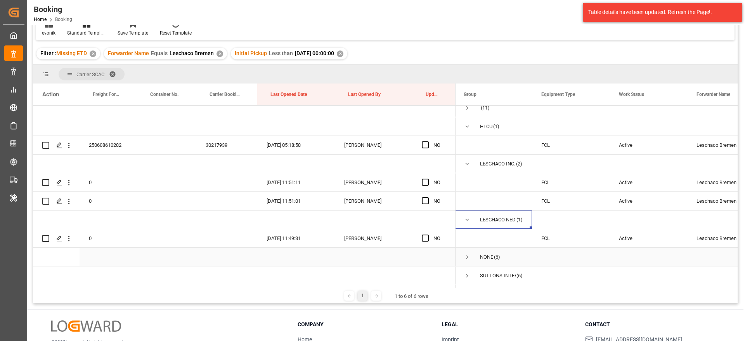
click at [469, 255] on span "Press SPACE to select this row." at bounding box center [466, 256] width 7 height 7
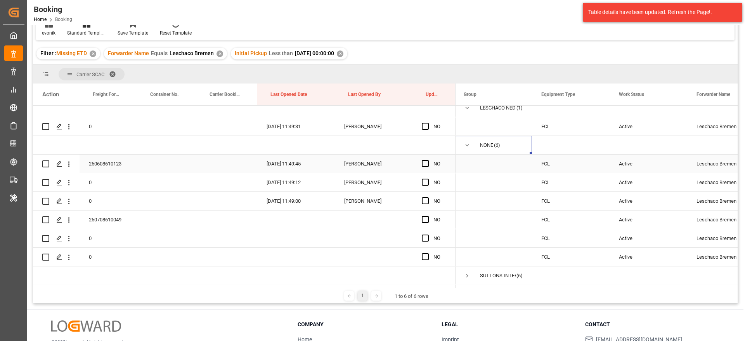
click at [107, 160] on div "250608610123" at bounding box center [108, 163] width 57 height 18
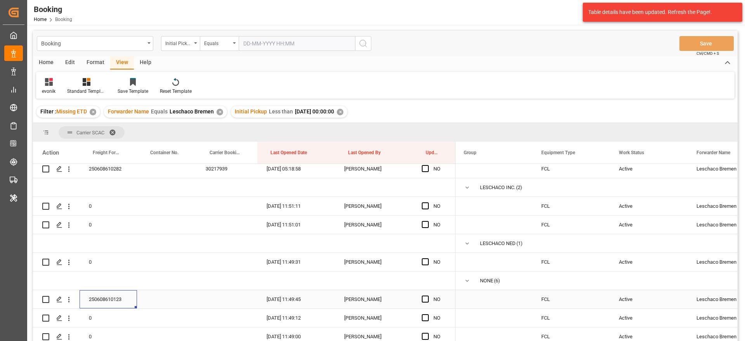
scroll to position [0, 0]
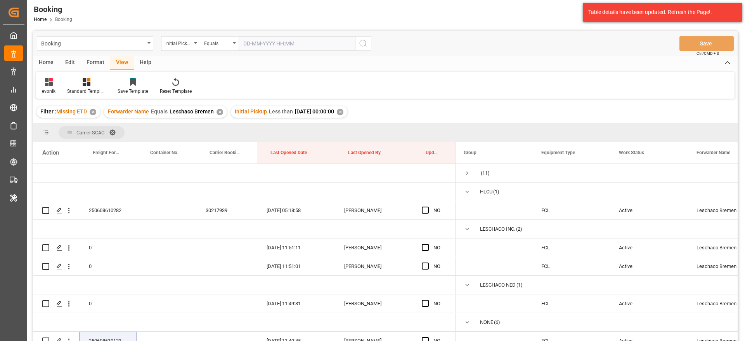
click at [158, 116] on div "Forwarder Name Equals Leschaco Bremen ✕" at bounding box center [165, 112] width 123 height 12
click at [343, 111] on div "✕" at bounding box center [340, 112] width 7 height 7
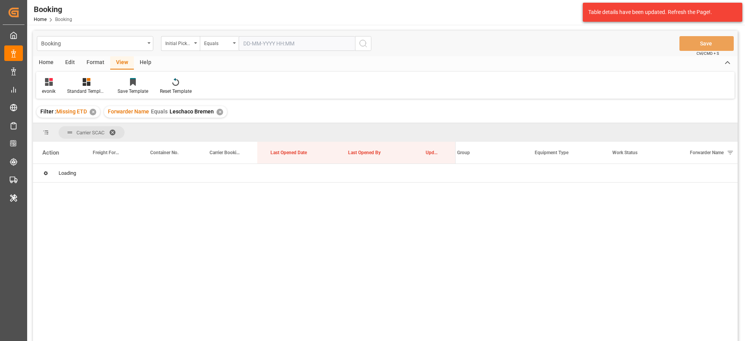
click at [220, 109] on div "✕" at bounding box center [219, 112] width 7 height 7
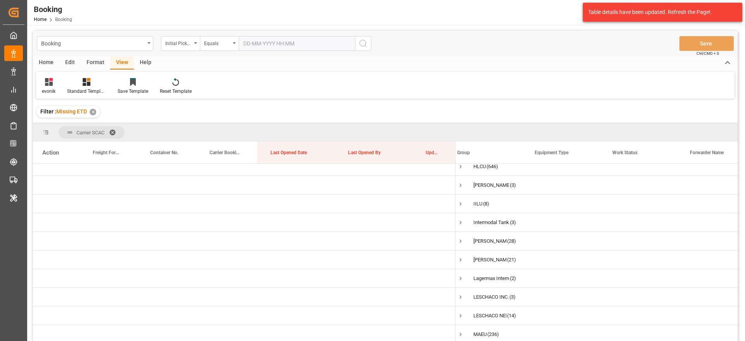
scroll to position [233, 0]
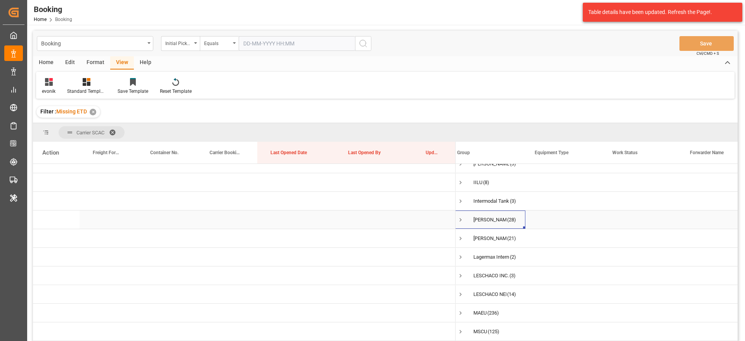
click at [459, 218] on span "Press SPACE to select this row." at bounding box center [460, 219] width 7 height 7
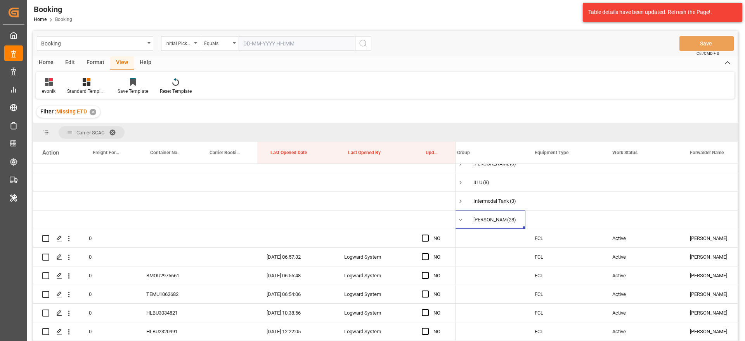
click at [249, 45] on input "text" at bounding box center [297, 43] width 116 height 15
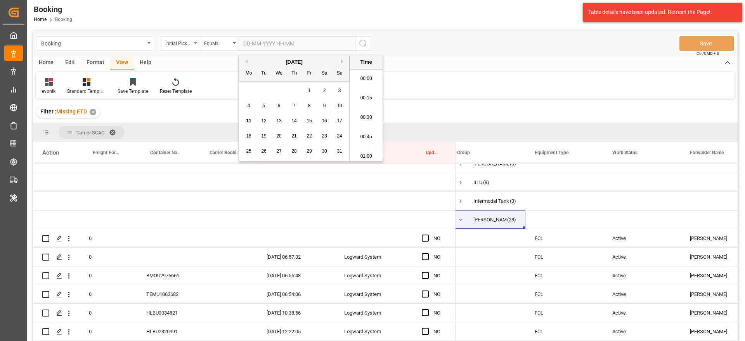
scroll to position [1263, 0]
click at [218, 44] on div "Equals" at bounding box center [217, 42] width 26 height 9
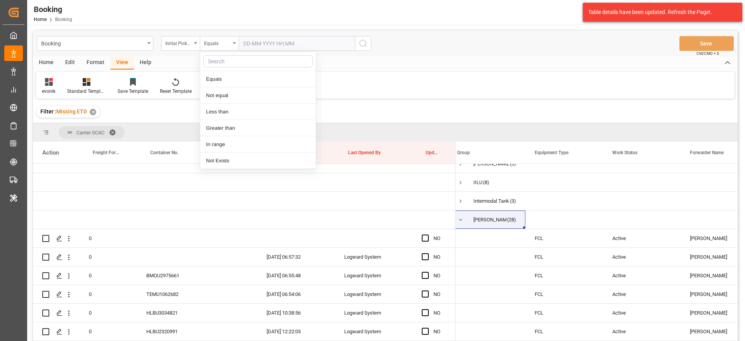
click at [403, 59] on div "Home Edit Format View Help" at bounding box center [385, 62] width 704 height 13
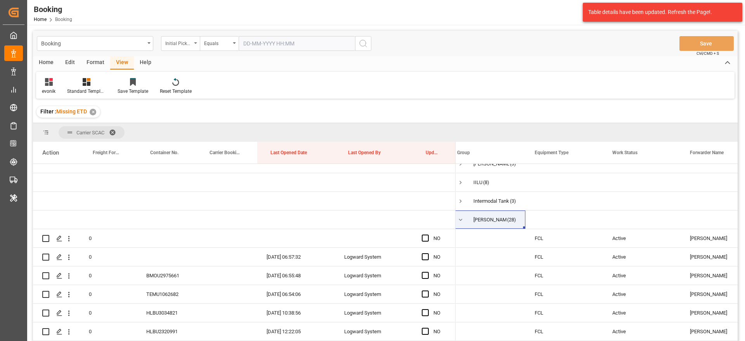
click at [177, 38] on div "Initial Pickup" at bounding box center [178, 42] width 26 height 9
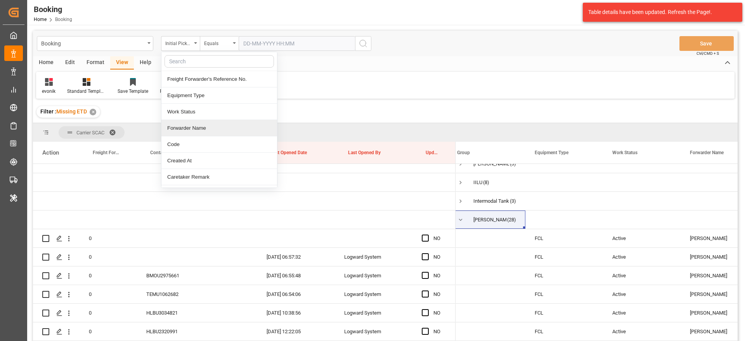
click at [187, 128] on div "Forwarder Name" at bounding box center [219, 128] width 116 height 16
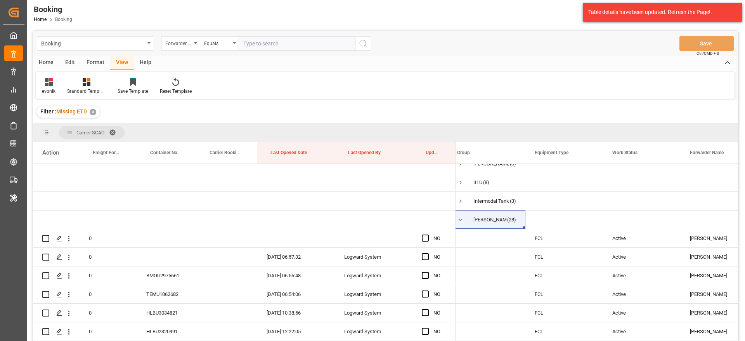
click at [269, 41] on input "text" at bounding box center [297, 43] width 116 height 15
type input "K"
click at [483, 214] on div "KARL GROSS INTERN. SPEDITION GMBH" at bounding box center [489, 220] width 33 height 18
click at [274, 50] on input "K" at bounding box center [297, 43] width 116 height 15
paste input "KARL GROSS INTERN. SPEDITION GMBH"
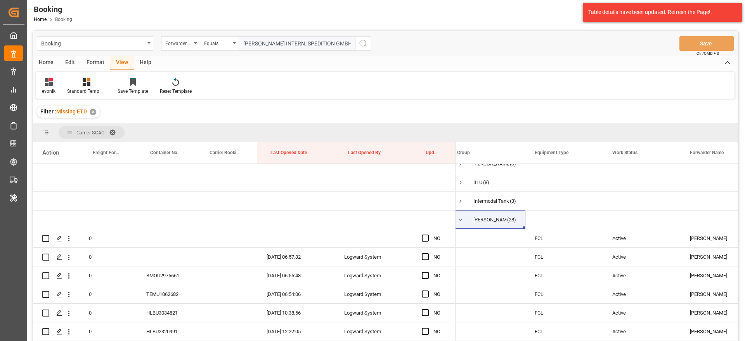
drag, startPoint x: 348, startPoint y: 42, endPoint x: 277, endPoint y: 54, distance: 72.8
click at [277, 54] on div "Booking Forwarder Name Equals KARL GROSS INTERN. SPEDITION GMBH Save Ctrl/CMD +…" at bounding box center [385, 44] width 704 height 26
type input "KARL GROSS"
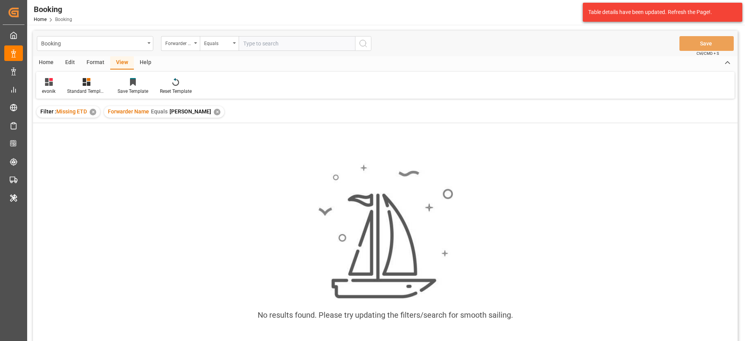
click at [214, 111] on div "✕" at bounding box center [217, 112] width 7 height 7
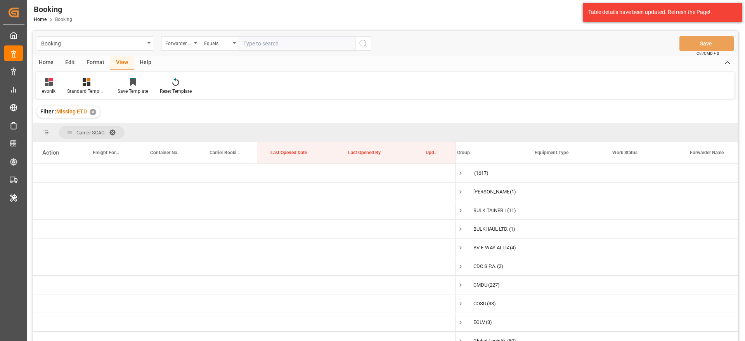
click at [276, 43] on input "text" at bounding box center [297, 43] width 116 height 15
click at [419, 90] on div "evonik Standard Templates Save Template Reset Template" at bounding box center [385, 85] width 698 height 27
click at [683, 127] on div "Carrier SCAC" at bounding box center [385, 132] width 704 height 19
click at [277, 33] on div "Booking Forwarder Name Equals Save Ctrl/CMD + S" at bounding box center [385, 44] width 704 height 26
click at [275, 41] on input "text" at bounding box center [297, 43] width 116 height 15
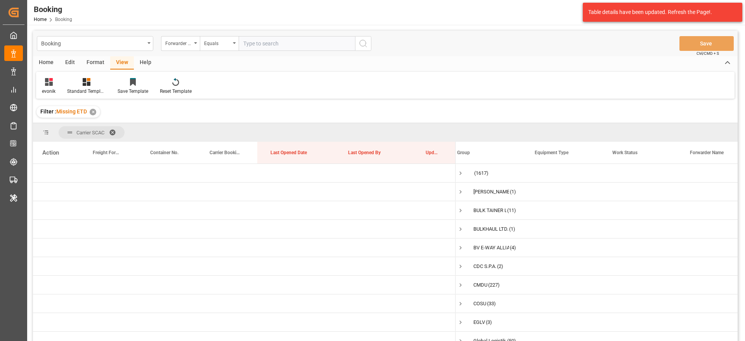
paste input "Karl Gross"
type input "Karl Gross"
click at [363, 45] on icon "search button" at bounding box center [362, 43] width 9 height 9
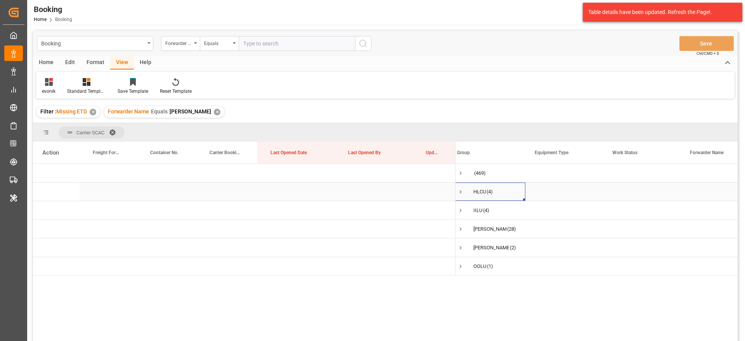
click at [462, 193] on span "Press SPACE to select this row." at bounding box center [460, 191] width 7 height 7
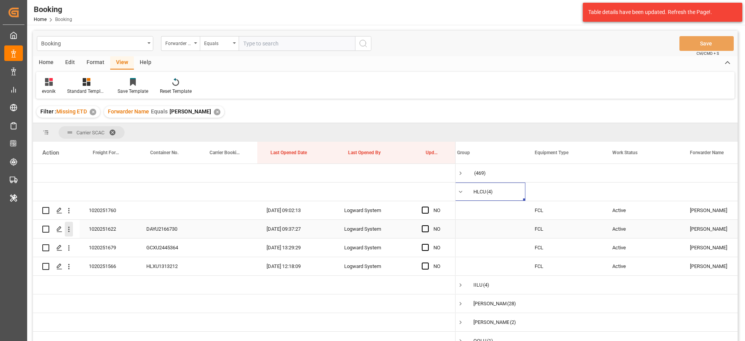
click at [70, 232] on icon "open menu" at bounding box center [69, 229] width 8 height 8
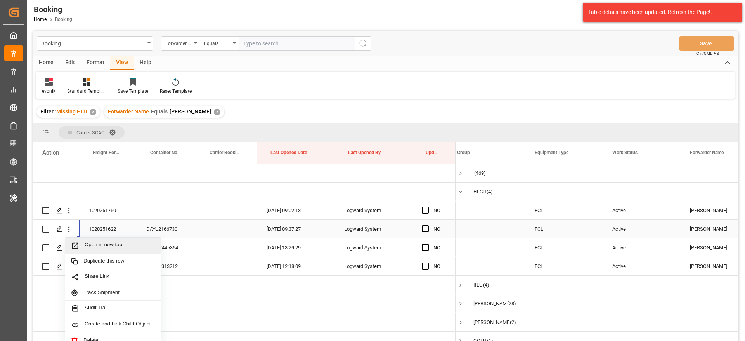
click at [125, 244] on span "Open in new tab" at bounding box center [120, 245] width 71 height 8
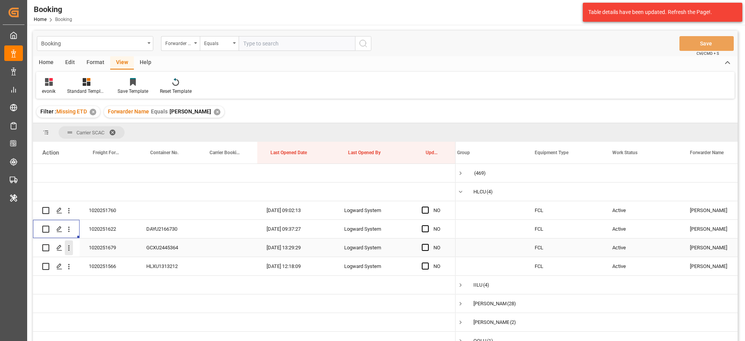
click at [69, 247] on icon "open menu" at bounding box center [69, 247] width 2 height 5
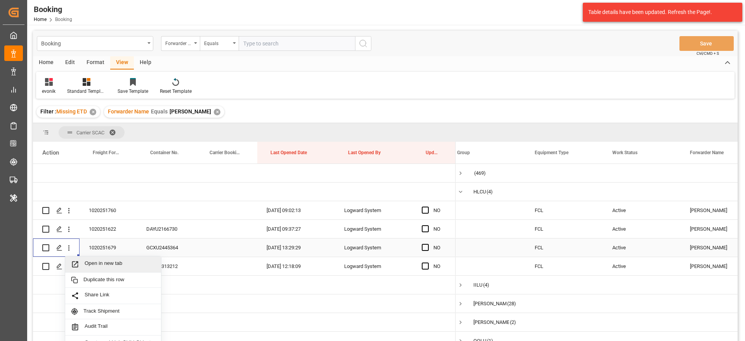
click at [96, 258] on div "Open in new tab" at bounding box center [113, 264] width 96 height 16
click at [73, 269] on icon "open menu" at bounding box center [69, 266] width 8 height 8
click at [92, 280] on span "Open in new tab" at bounding box center [120, 282] width 71 height 8
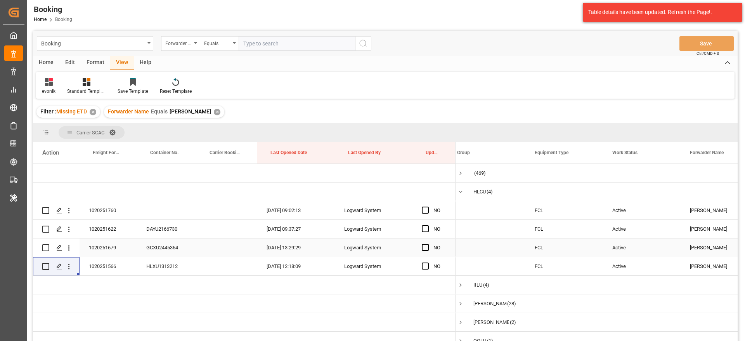
drag, startPoint x: 660, startPoint y: 80, endPoint x: 704, endPoint y: 150, distance: 83.5
click at [660, 80] on div "evonik Standard Templates Save Template Reset Template" at bounding box center [385, 85] width 698 height 27
click at [462, 192] on span "Press SPACE to select this row." at bounding box center [460, 191] width 7 height 7
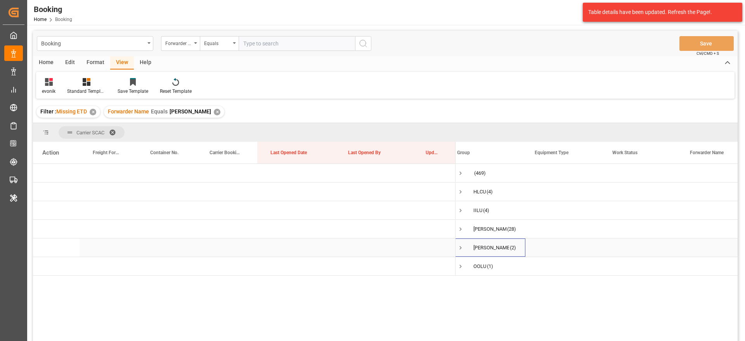
click at [460, 249] on span "Press SPACE to select this row." at bounding box center [460, 247] width 7 height 7
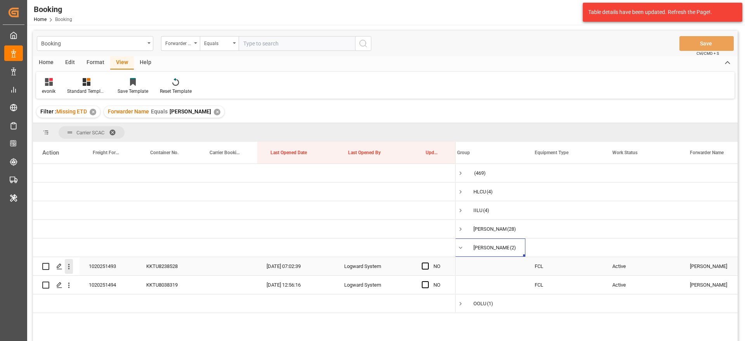
click at [69, 269] on icon "open menu" at bounding box center [69, 266] width 2 height 5
click at [129, 278] on div "Open in new tab" at bounding box center [113, 283] width 96 height 16
click at [73, 287] on icon "open menu" at bounding box center [69, 285] width 8 height 8
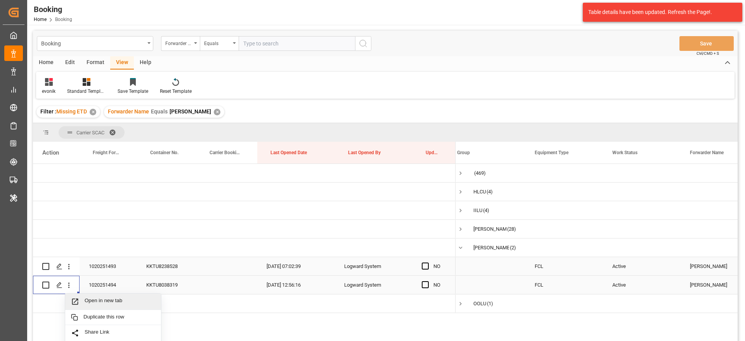
click at [106, 299] on span "Open in new tab" at bounding box center [120, 301] width 71 height 8
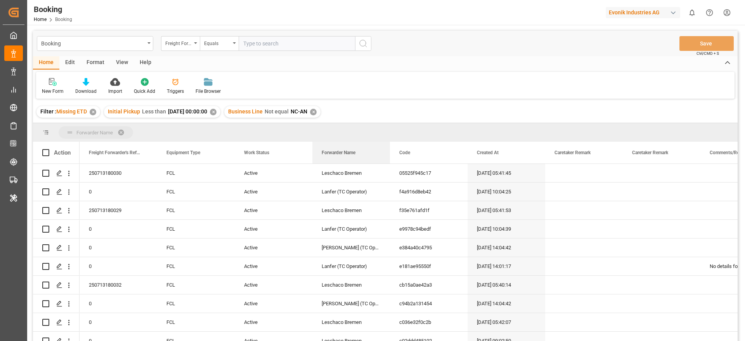
drag, startPoint x: 334, startPoint y: 150, endPoint x: 338, endPoint y: 139, distance: 11.2
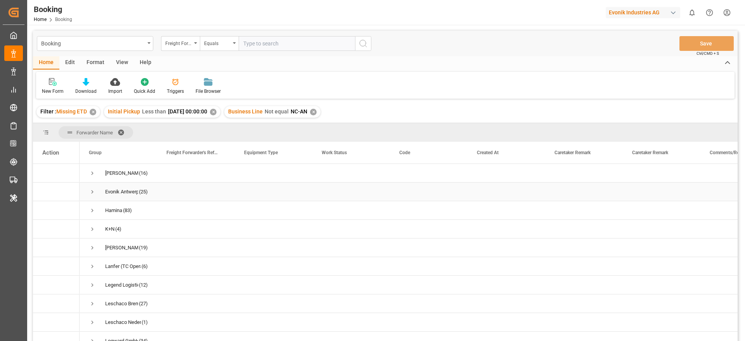
scroll to position [58, 0]
click at [96, 61] on div "Format" at bounding box center [95, 62] width 29 height 13
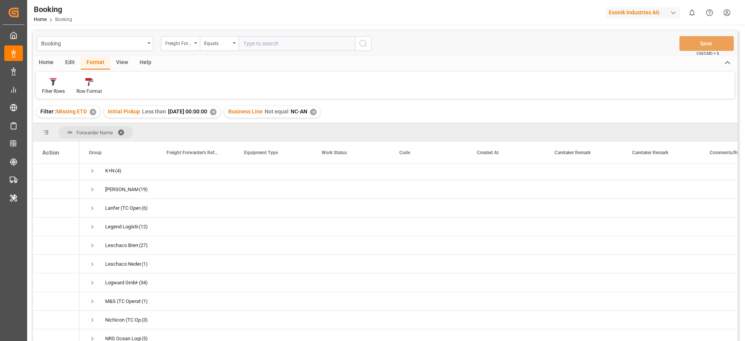
click at [114, 62] on div "View" at bounding box center [122, 62] width 24 height 13
click at [42, 87] on div "Default" at bounding box center [49, 86] width 27 height 17
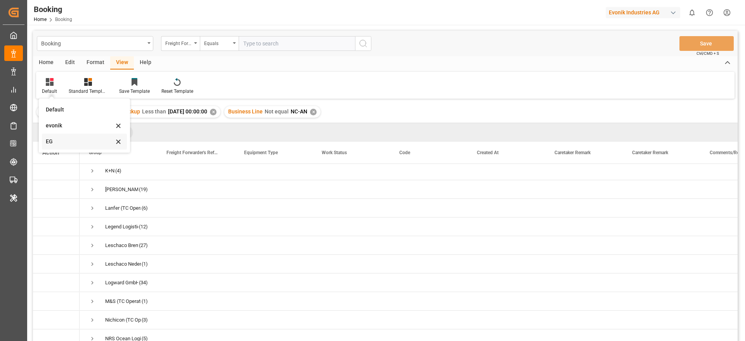
click at [55, 138] on div "EG" at bounding box center [80, 141] width 68 height 8
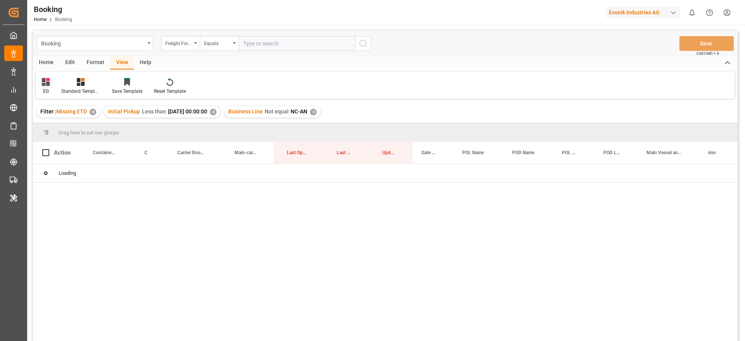
click at [42, 88] on div "EG" at bounding box center [46, 91] width 8 height 7
click at [52, 126] on div "evonik" at bounding box center [79, 125] width 68 height 8
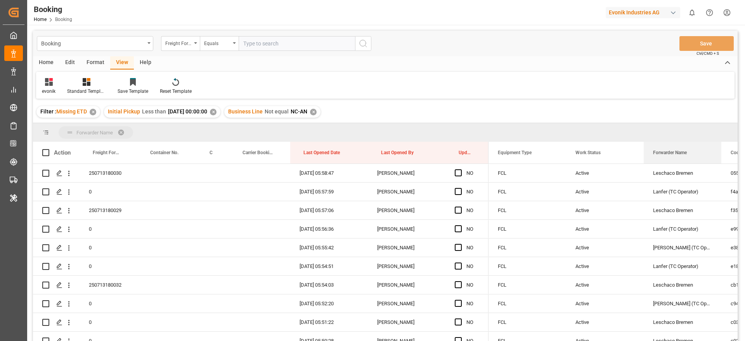
drag, startPoint x: 678, startPoint y: 154, endPoint x: 678, endPoint y: 139, distance: 15.5
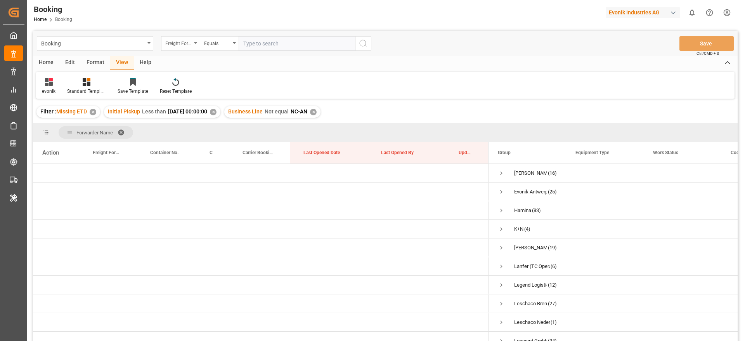
click at [175, 41] on div "Freight Forwarder's Reference No." at bounding box center [178, 42] width 26 height 9
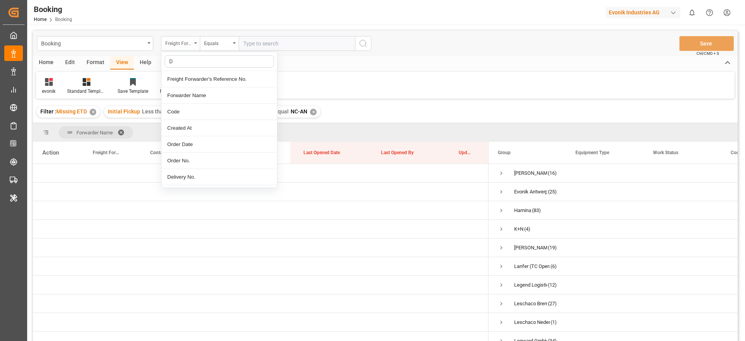
type input "DE"
click at [197, 167] on div "Delivery No." at bounding box center [219, 160] width 116 height 16
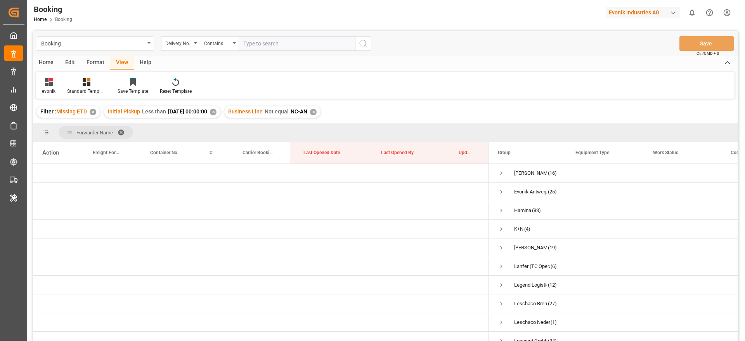
click at [260, 42] on input "text" at bounding box center [297, 43] width 116 height 15
paste input "3011542168"
type input "3011542168"
click at [362, 42] on icon "search button" at bounding box center [362, 43] width 9 height 9
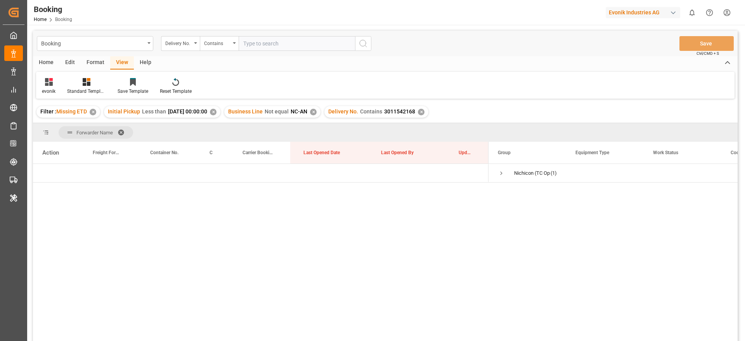
click at [96, 111] on div "✕" at bounding box center [93, 112] width 7 height 7
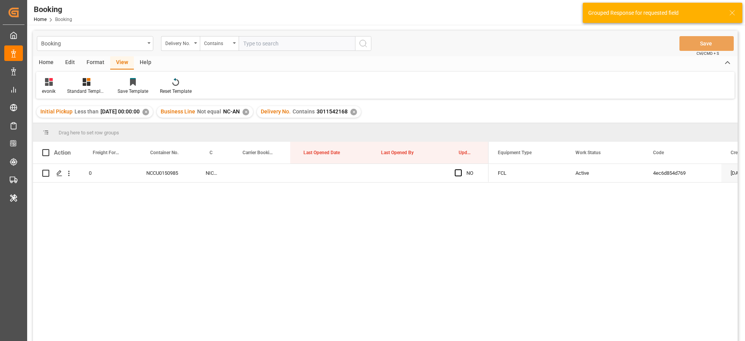
click at [85, 229] on div "0 NCCU0150985 NICHICON EUROPE B.V. NO FCL Active 4ec6d854d769 [DATE] 11:38:28" at bounding box center [385, 253] width 704 height 179
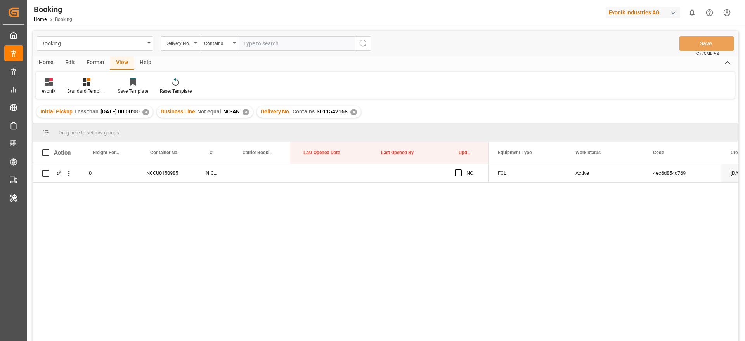
click at [149, 112] on div "✕" at bounding box center [145, 112] width 7 height 7
click at [123, 110] on div "✕" at bounding box center [125, 112] width 7 height 7
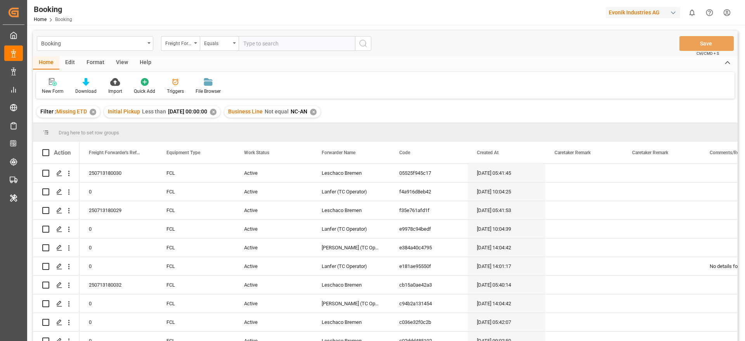
click at [175, 46] on div "Freight Forwarder's Reference No." at bounding box center [178, 42] width 26 height 9
type input "MAIN"
click at [182, 81] on div "Main-carriage No." at bounding box center [219, 79] width 116 height 16
click at [263, 45] on input "text" at bounding box center [297, 43] width 116 height 15
paste input "4006593711"
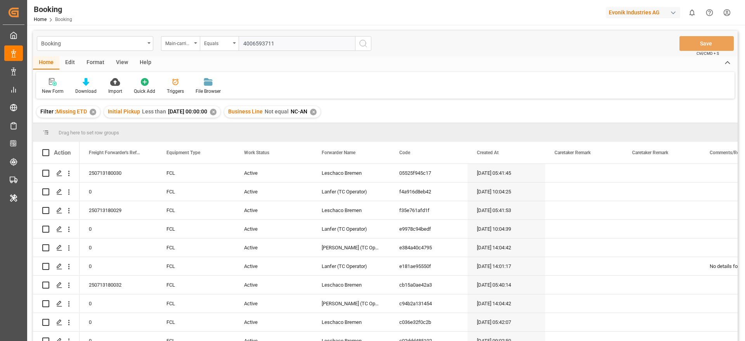
type input "4006593711"
click at [363, 43] on icon "search button" at bounding box center [362, 43] width 9 height 9
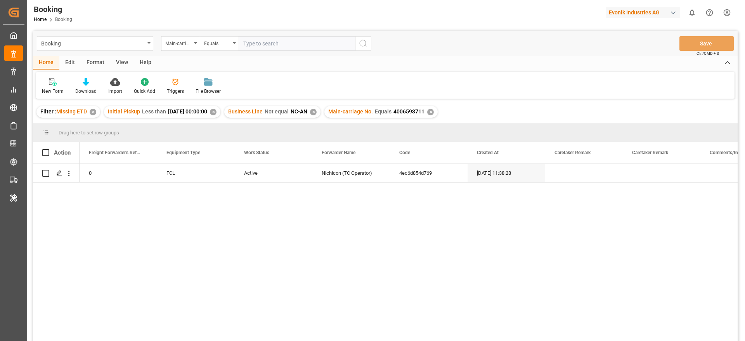
click at [91, 111] on div "✕" at bounding box center [93, 112] width 7 height 7
click at [149, 112] on div "✕" at bounding box center [145, 112] width 7 height 7
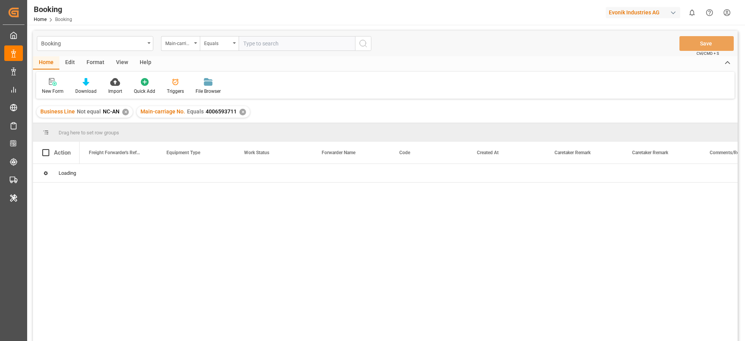
click at [124, 112] on div "✕" at bounding box center [125, 112] width 7 height 7
click at [118, 60] on div "View" at bounding box center [122, 62] width 24 height 13
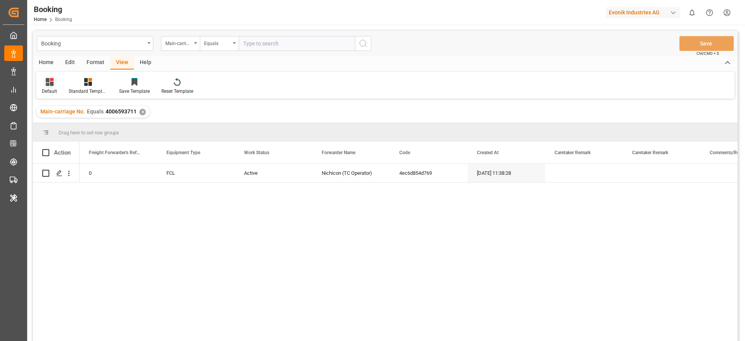
click at [50, 91] on div "Default" at bounding box center [49, 91] width 15 height 7
click at [61, 126] on div "evonik" at bounding box center [80, 125] width 68 height 8
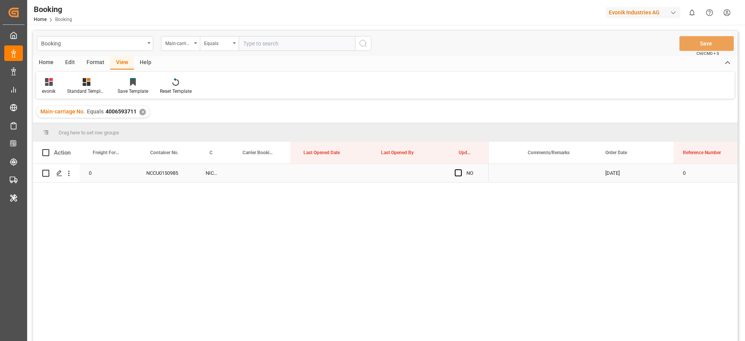
scroll to position [0, 674]
click at [614, 174] on div "3011542168" at bounding box center [627, 173] width 78 height 18
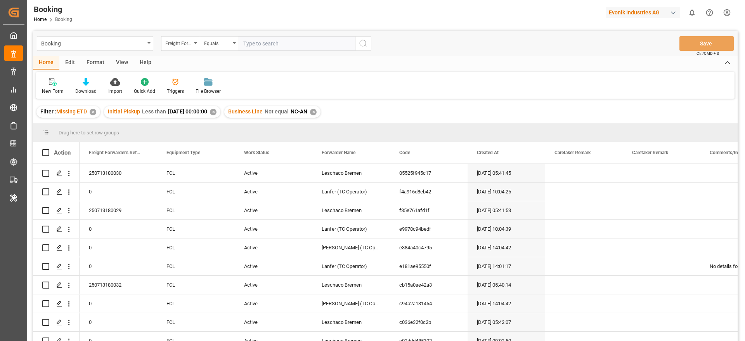
click at [188, 42] on div "Freight Forwarder's Reference No." at bounding box center [178, 42] width 26 height 9
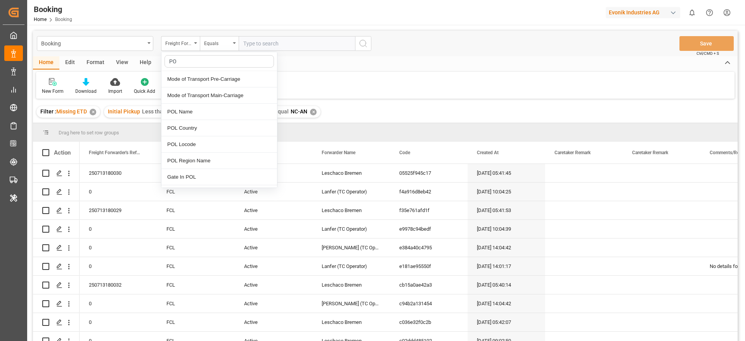
type input "POD"
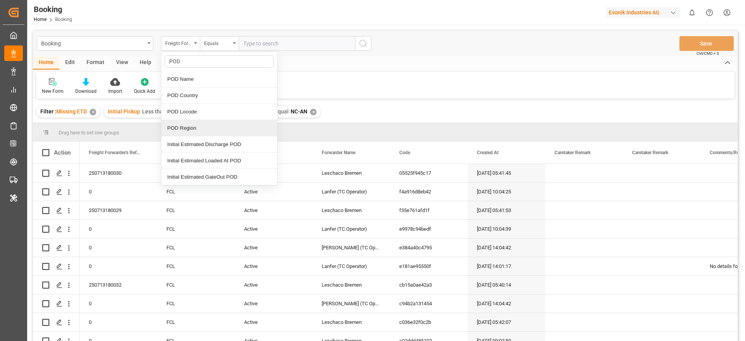
click at [195, 124] on div "POD Region" at bounding box center [219, 128] width 116 height 16
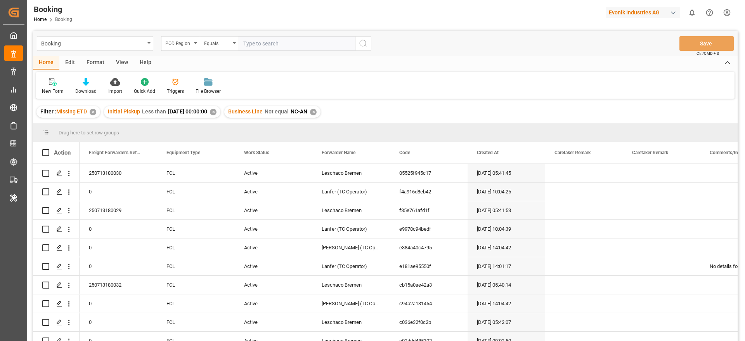
click at [289, 45] on input "text" at bounding box center [297, 43] width 116 height 15
paste input "Jeddah"
type input "Jeddah"
drag, startPoint x: 368, startPoint y: 45, endPoint x: 326, endPoint y: 90, distance: 61.8
click at [368, 45] on button "search button" at bounding box center [363, 43] width 16 height 15
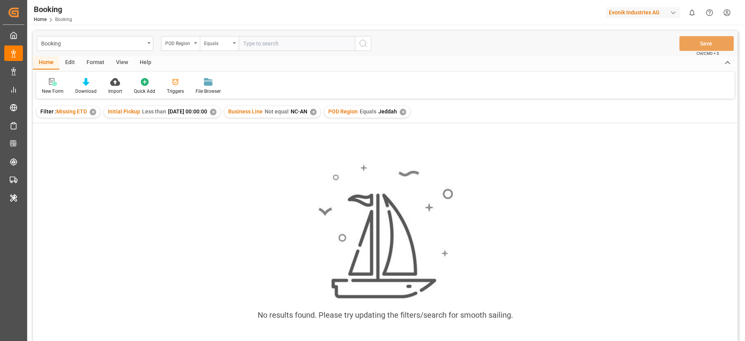
click at [96, 112] on div "✕" at bounding box center [93, 112] width 7 height 7
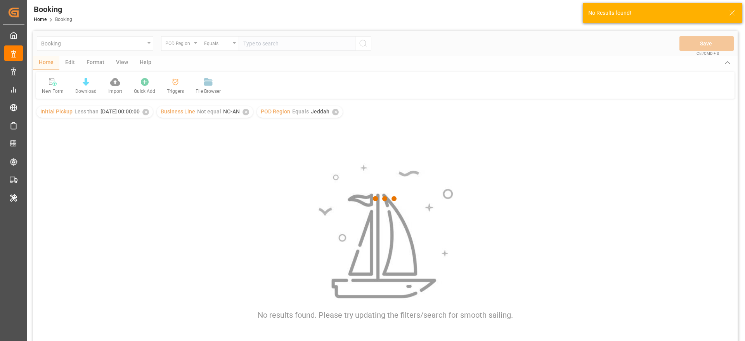
click at [157, 111] on div at bounding box center [385, 199] width 704 height 336
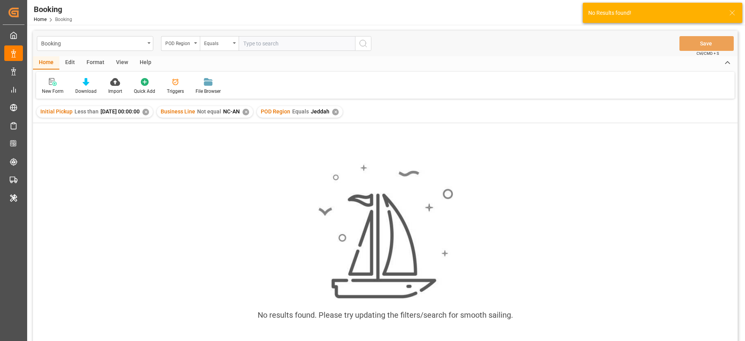
click at [149, 113] on div "✕" at bounding box center [145, 112] width 7 height 7
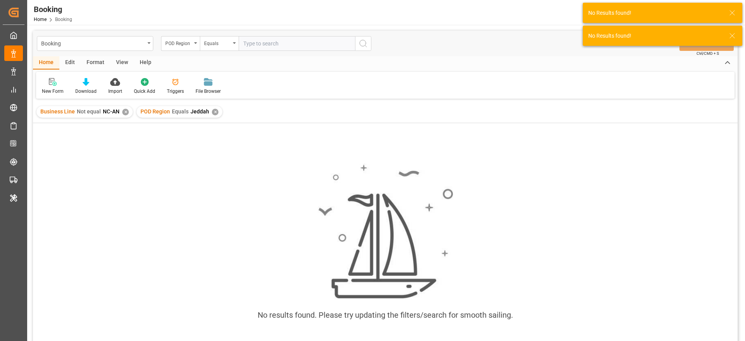
click at [126, 116] on div "Business Line Not equal NC-AN ✕" at bounding box center [84, 112] width 96 height 12
click at [122, 112] on div "✕" at bounding box center [125, 112] width 7 height 7
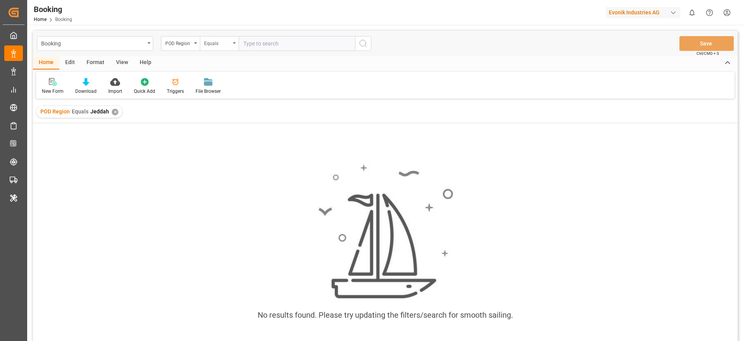
click at [230, 43] on div "Equals" at bounding box center [219, 43] width 39 height 15
click at [451, 126] on div "No results found. Please try updating the filters/search for smooth sailing." at bounding box center [385, 242] width 704 height 238
click at [309, 45] on input "text" at bounding box center [297, 43] width 116 height 15
paste input "Jeddah"
type input "Jeddah"
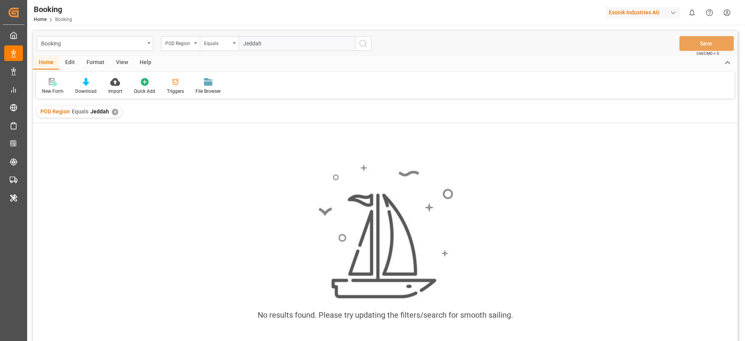
click at [356, 46] on button "search button" at bounding box center [363, 43] width 16 height 15
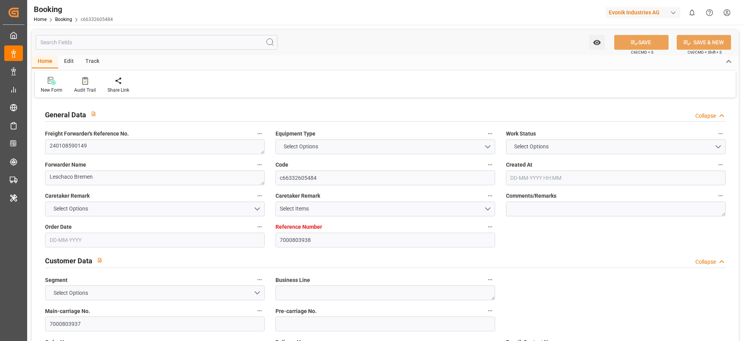
type input "7000803938"
type input "Maersk"
type input "Maersk Line AS"
type input "EUNWC"
type input "ILASH"
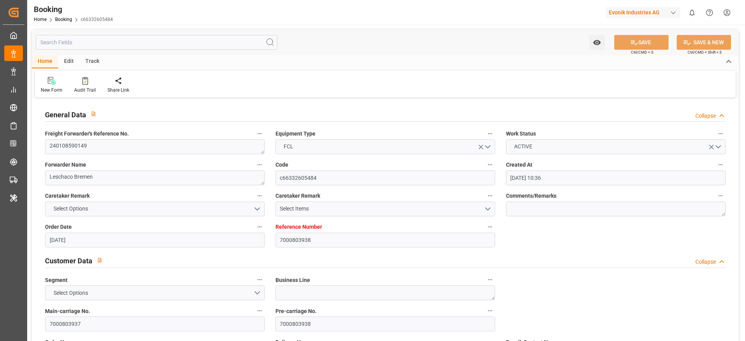
type input "[DATE] 10:36"
type input "[DATE]"
click at [126, 144] on textarea "240108590149" at bounding box center [155, 146] width 220 height 15
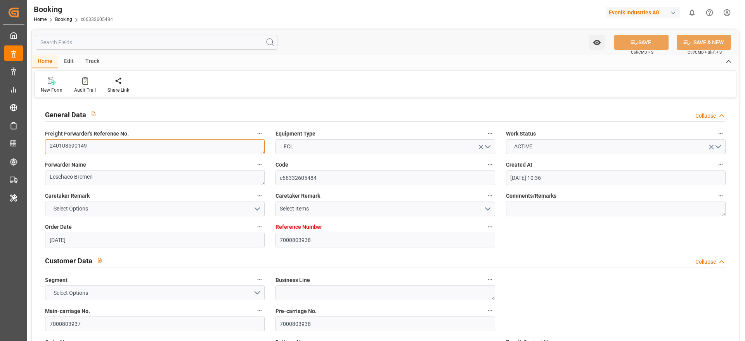
click at [126, 144] on textarea "240108590149" at bounding box center [155, 146] width 220 height 15
click at [105, 322] on input "7000803937" at bounding box center [155, 323] width 220 height 15
click at [139, 144] on textarea "240108590149" at bounding box center [155, 146] width 220 height 15
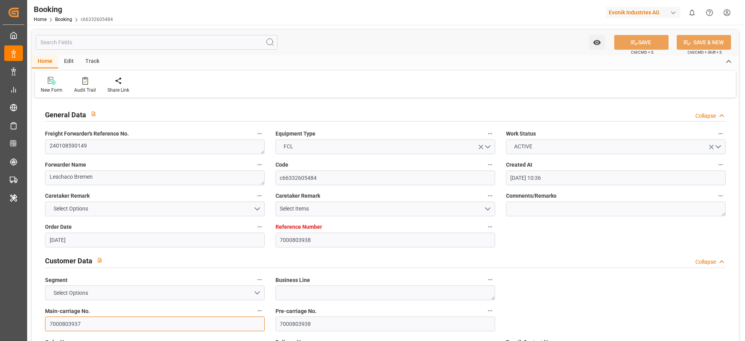
click at [99, 317] on input "7000803937" at bounding box center [155, 323] width 220 height 15
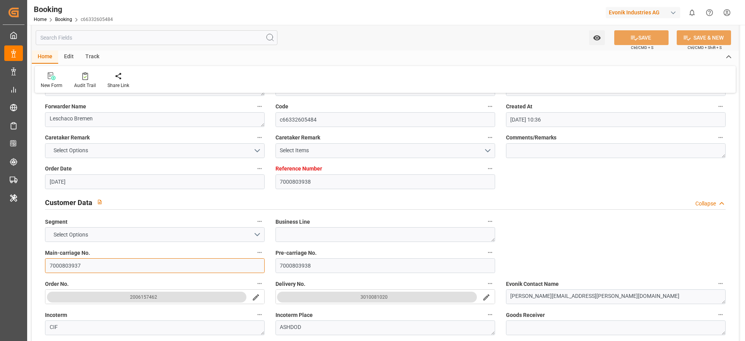
scroll to position [116, 0]
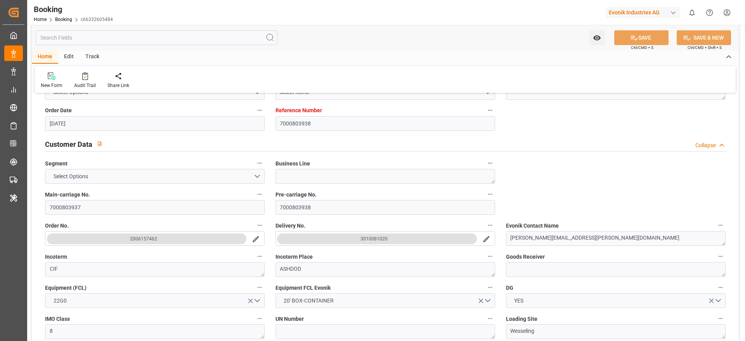
click at [351, 240] on button "3010081020" at bounding box center [377, 238] width 200 height 11
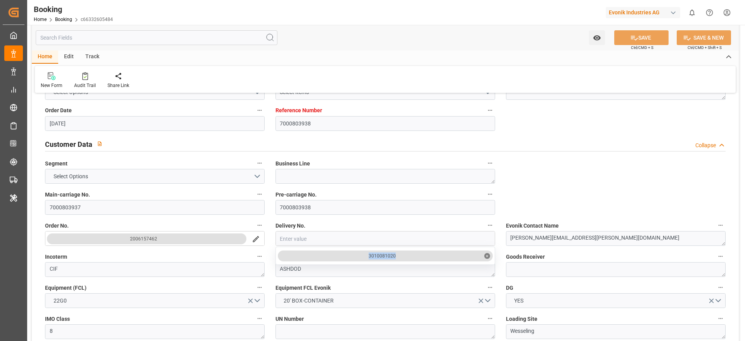
copy div "3010081020"
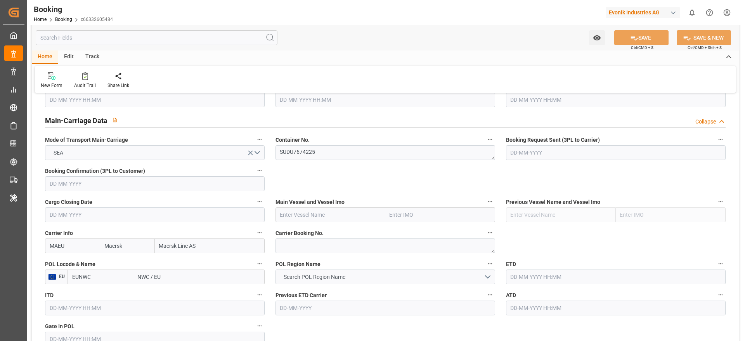
scroll to position [465, 0]
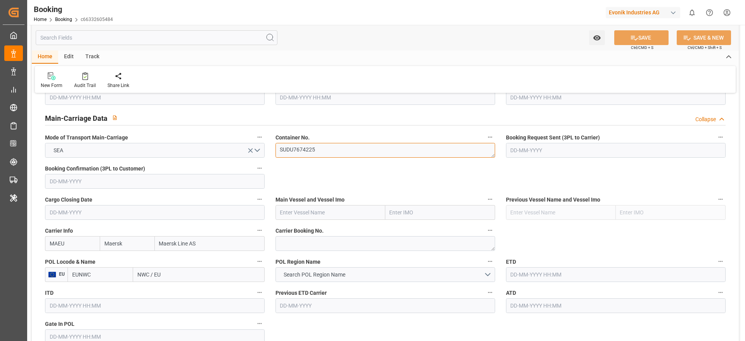
click at [336, 147] on textarea "SUDU7674225" at bounding box center [385, 150] width 220 height 15
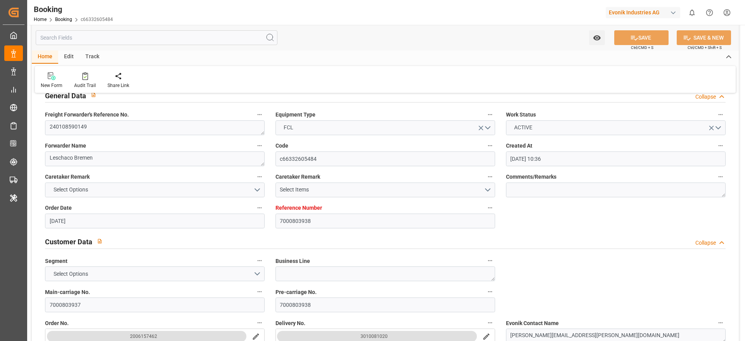
scroll to position [0, 0]
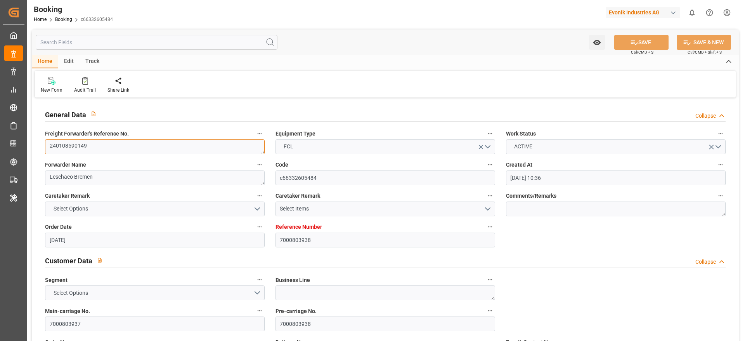
click at [148, 143] on textarea "240108590149" at bounding box center [155, 146] width 220 height 15
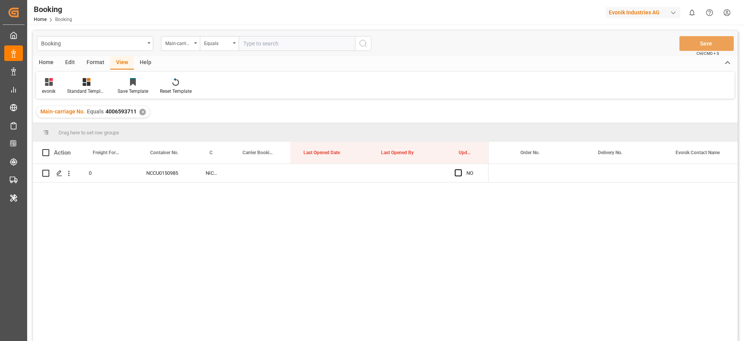
scroll to position [0, 1064]
click at [300, 44] on input "text" at bounding box center [297, 43] width 116 height 15
paste input "7000803937"
type input "7000803937"
click at [367, 42] on icon "search button" at bounding box center [362, 43] width 9 height 9
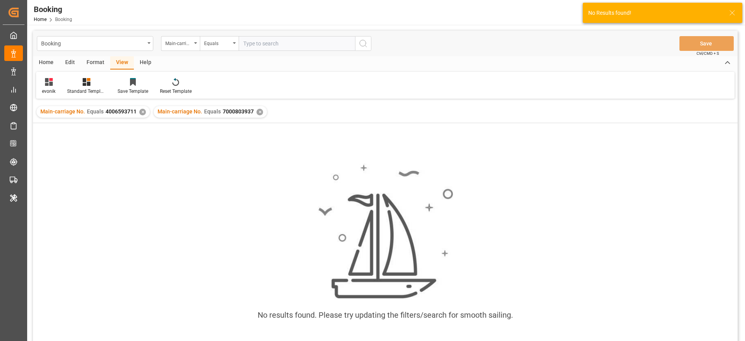
click at [142, 112] on div "✕" at bounding box center [142, 112] width 7 height 7
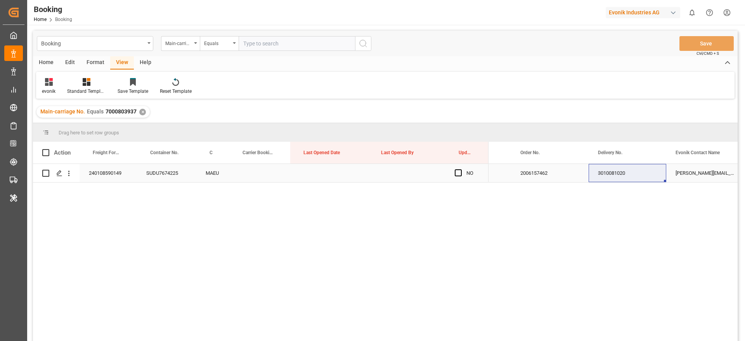
click at [622, 169] on div "3010081020" at bounding box center [627, 173] width 78 height 18
click at [294, 43] on input "text" at bounding box center [297, 43] width 116 height 15
paste input "7001226720"
type input "7001226720"
click at [367, 43] on icon "search button" at bounding box center [362, 43] width 9 height 9
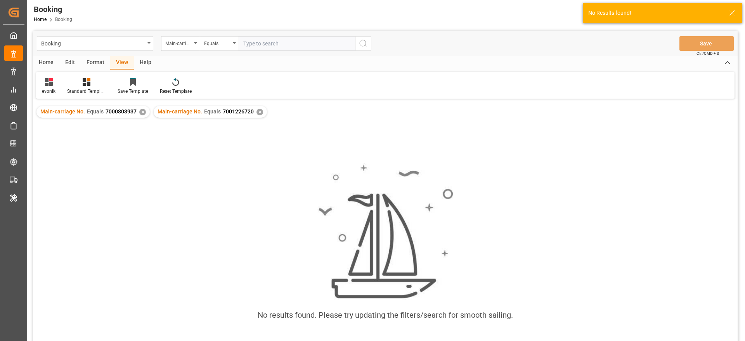
click at [142, 113] on div "✕" at bounding box center [142, 112] width 7 height 7
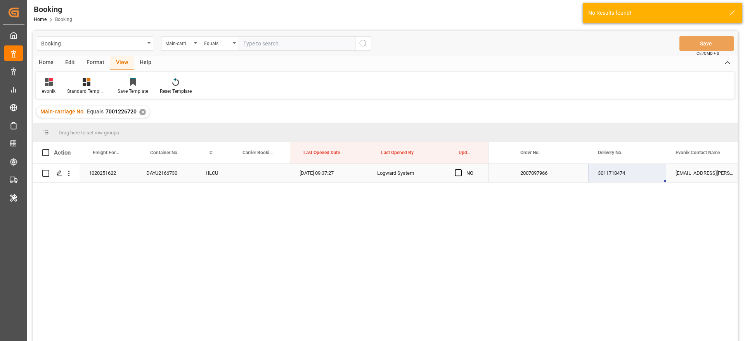
click at [642, 164] on div "3011710474" at bounding box center [627, 173] width 78 height 18
click at [641, 165] on div "3011710474" at bounding box center [627, 173] width 78 height 18
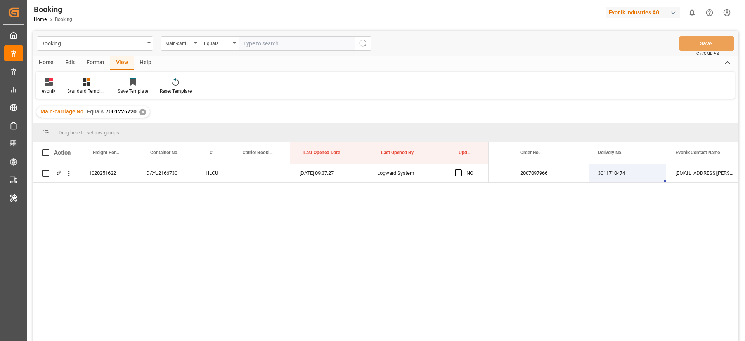
click at [268, 42] on input "text" at bounding box center [297, 43] width 116 height 15
paste input "7001234078"
type input "7001234078"
click at [359, 43] on icon "search button" at bounding box center [362, 43] width 9 height 9
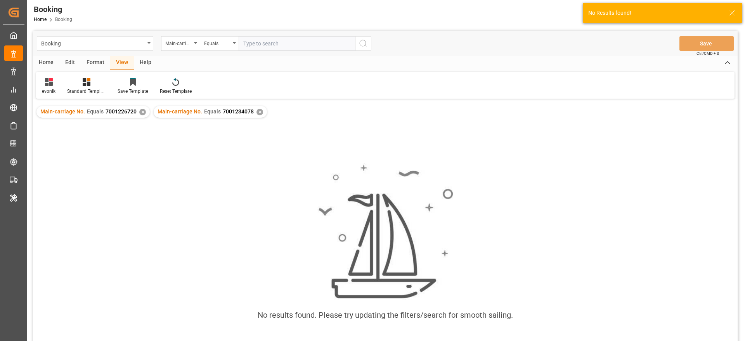
click at [140, 111] on div "✕" at bounding box center [142, 112] width 7 height 7
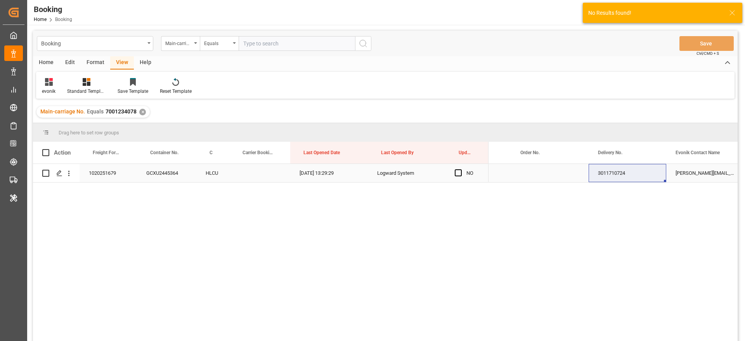
click at [643, 168] on div "3011710724" at bounding box center [627, 173] width 78 height 18
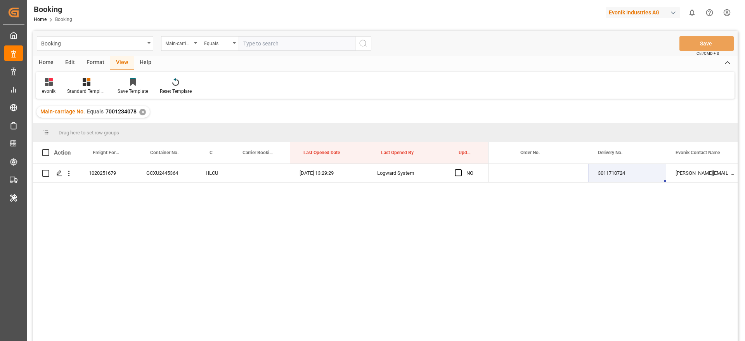
click at [273, 36] on input "text" at bounding box center [297, 43] width 116 height 15
paste input "7001220549"
type input "7001220549"
click at [365, 43] on icon "search button" at bounding box center [362, 43] width 9 height 9
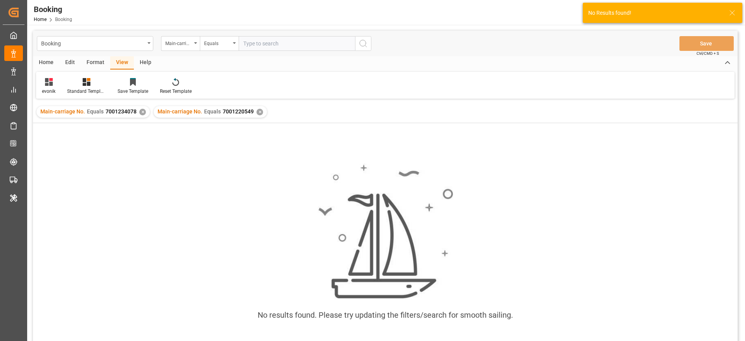
click at [139, 112] on div "✕" at bounding box center [142, 112] width 7 height 7
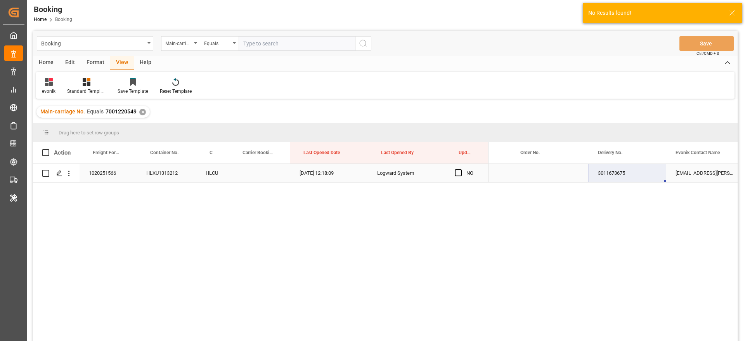
click at [643, 174] on div "3011673675" at bounding box center [627, 173] width 78 height 18
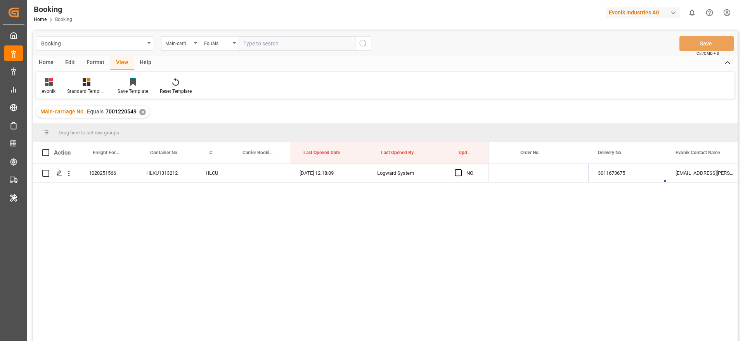
click at [267, 44] on input "text" at bounding box center [297, 43] width 116 height 15
paste input "7001212702"
type input "7001212702"
click at [363, 41] on icon "search button" at bounding box center [362, 43] width 9 height 9
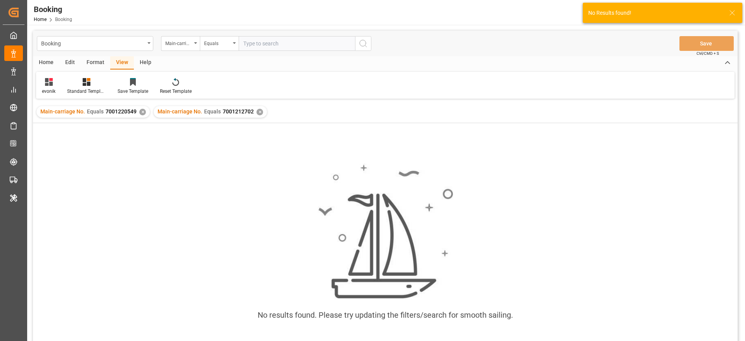
click at [142, 111] on div "✕" at bounding box center [142, 112] width 7 height 7
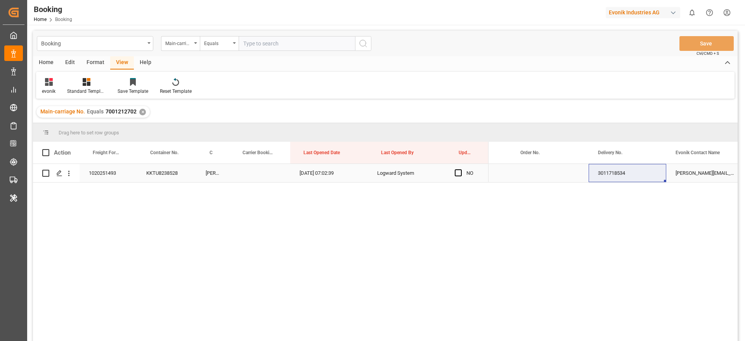
click at [532, 170] on div "Press SPACE to select this row." at bounding box center [550, 173] width 78 height 18
click at [640, 171] on div "3011718534" at bounding box center [627, 173] width 78 height 18
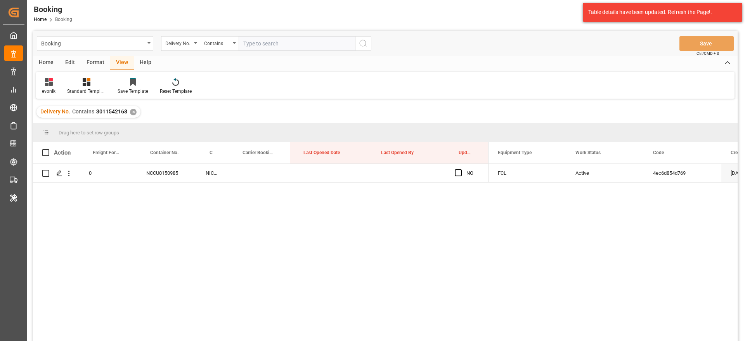
click at [270, 43] on input "text" at bounding box center [297, 43] width 116 height 15
paste input "3010081020"
type input "3010081020"
click at [366, 42] on icon "search button" at bounding box center [362, 43] width 9 height 9
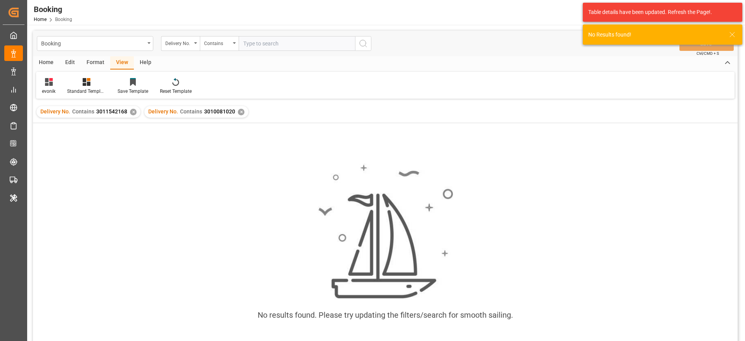
click at [133, 112] on div "✕" at bounding box center [133, 112] width 7 height 7
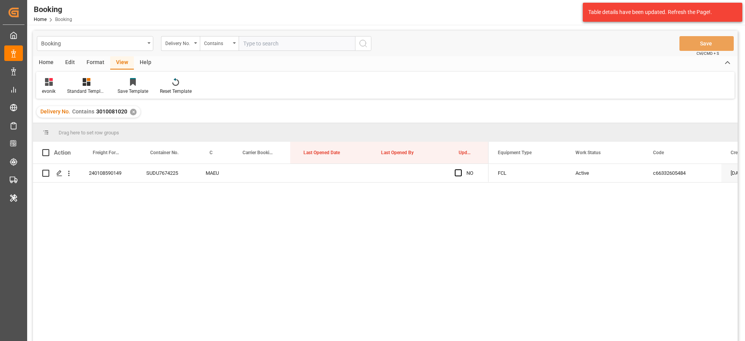
click at [260, 46] on input "text" at bounding box center [297, 43] width 116 height 15
paste input "3011710474"
type input "3011710474"
click at [364, 42] on icon "search button" at bounding box center [362, 43] width 9 height 9
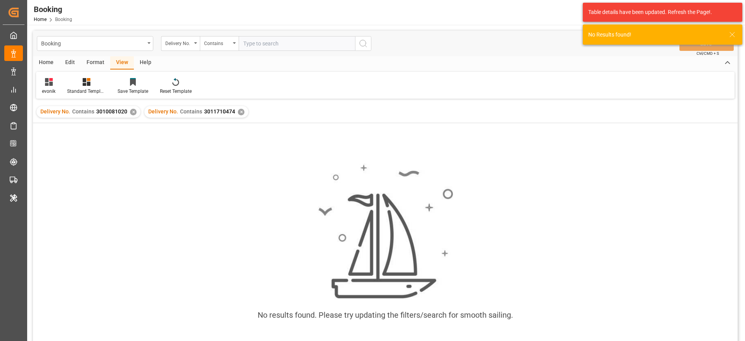
click at [133, 110] on div "✕" at bounding box center [133, 112] width 7 height 7
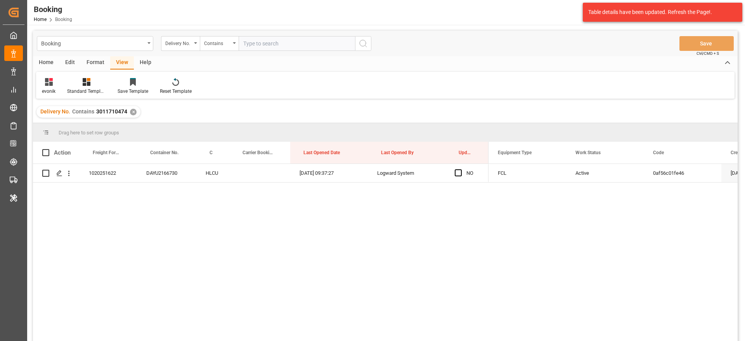
click at [284, 41] on input "text" at bounding box center [297, 43] width 116 height 15
paste input "3011710724"
type input "3011710724"
click at [365, 43] on icon "search button" at bounding box center [362, 43] width 9 height 9
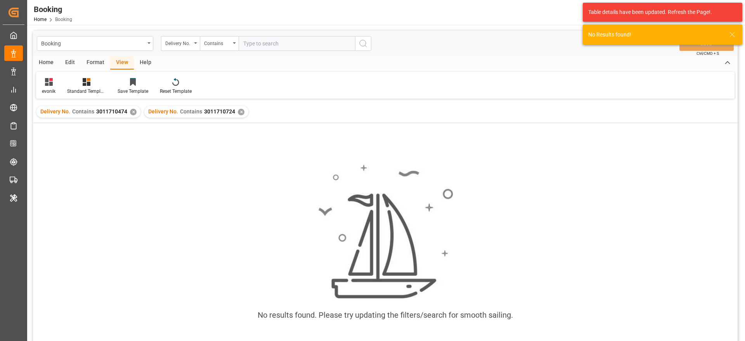
click at [131, 112] on div "✕" at bounding box center [133, 112] width 7 height 7
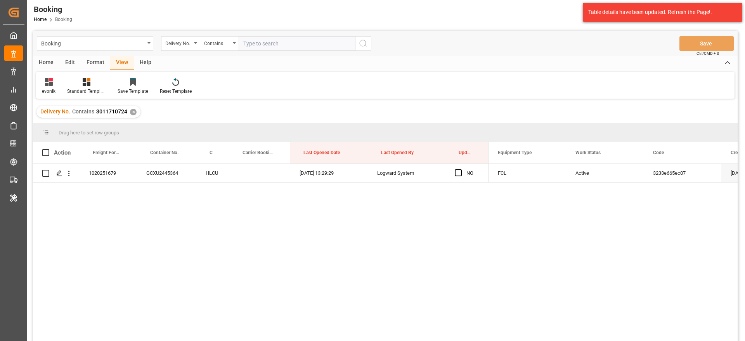
drag, startPoint x: 271, startPoint y: 47, endPoint x: 303, endPoint y: 47, distance: 31.4
click at [272, 47] on input "text" at bounding box center [297, 43] width 116 height 15
paste input "3011673675"
type input "3011673675"
click at [365, 40] on icon "search button" at bounding box center [362, 43] width 9 height 9
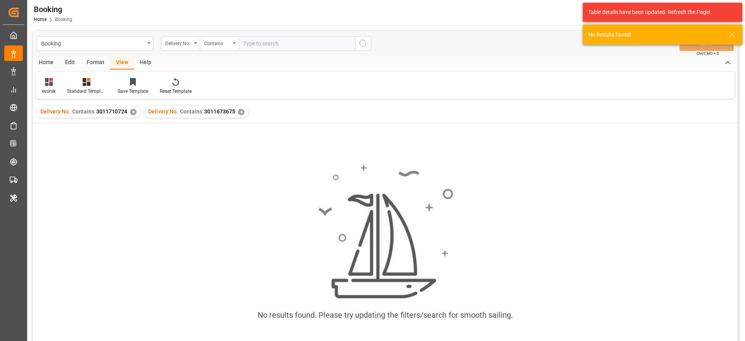
click at [130, 109] on div "✕" at bounding box center [133, 112] width 7 height 7
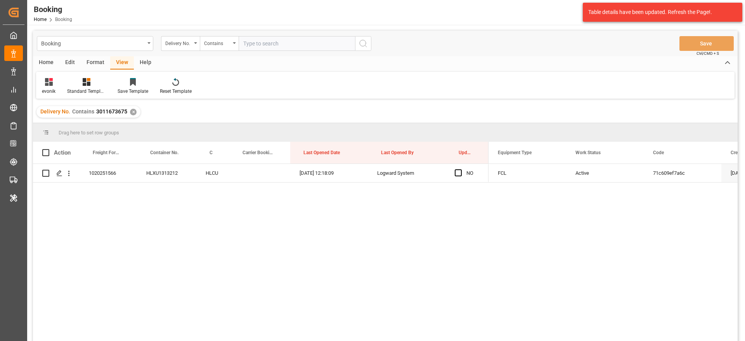
click at [255, 49] on input "text" at bounding box center [297, 43] width 116 height 15
paste input "3011718534"
type input "3011718534"
click at [362, 45] on icon "search button" at bounding box center [362, 43] width 9 height 9
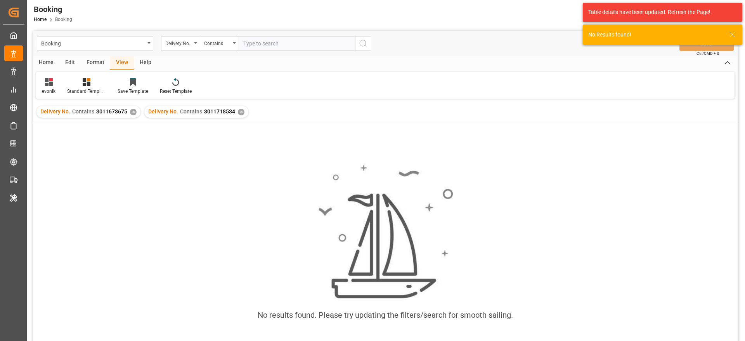
click at [131, 110] on div "✕" at bounding box center [133, 112] width 7 height 7
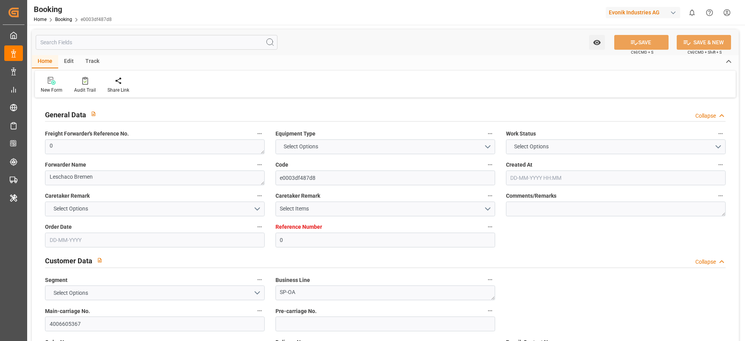
type input "0"
type input "NLRTM"
type input "[GEOGRAPHIC_DATA]/[GEOGRAPHIC_DATA]"
type input "[DATE] 07:16"
type input "[DATE]"
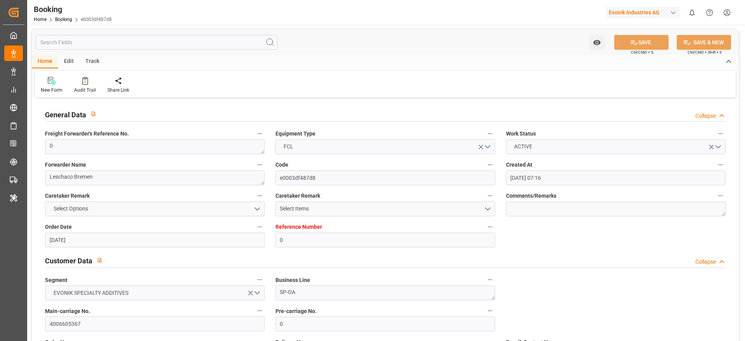
type input "[DATE]"
type input "[DATE] 00:00"
type input "[DATE] 11:51"
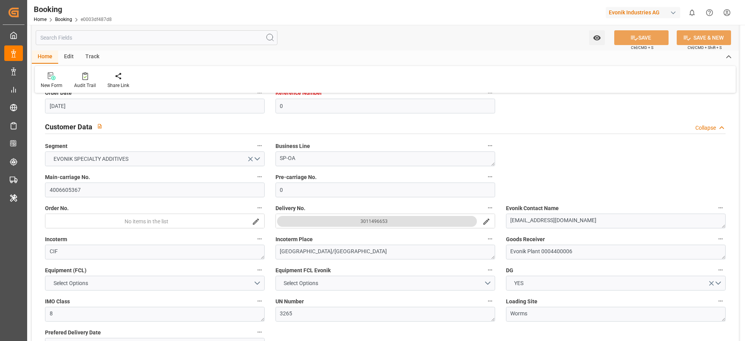
scroll to position [116, 0]
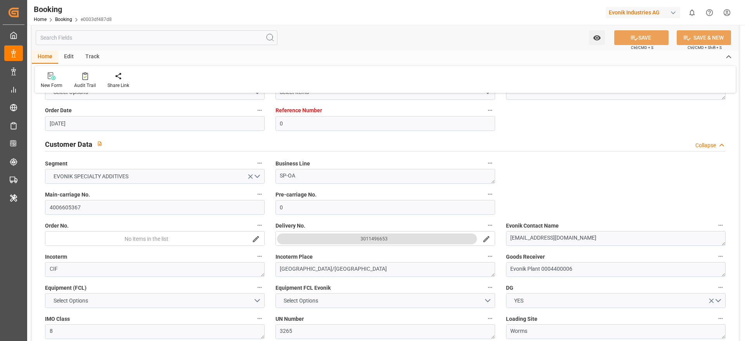
click at [349, 238] on button "3011496653" at bounding box center [377, 238] width 200 height 11
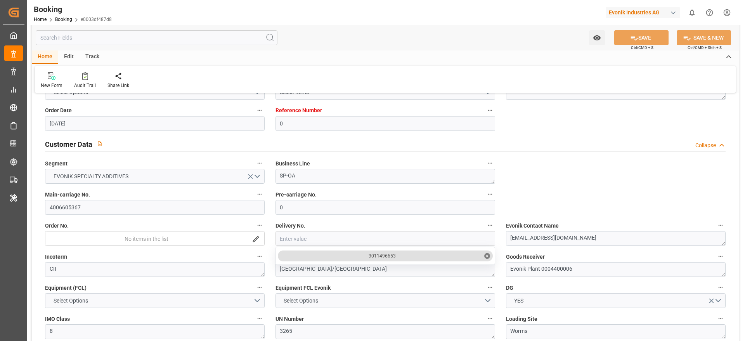
click at [349, 238] on input "close menu" at bounding box center [385, 238] width 219 height 15
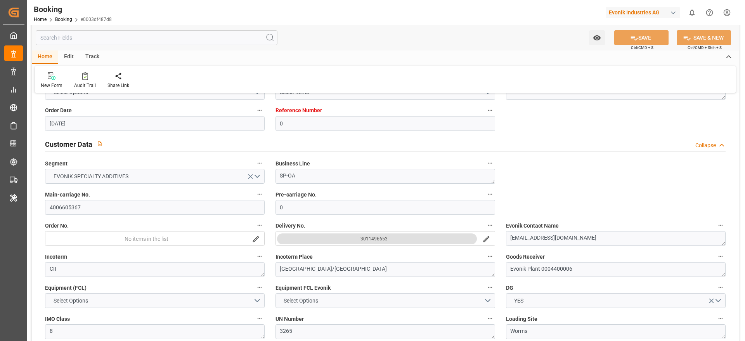
click at [353, 239] on button "3011496653" at bounding box center [377, 238] width 200 height 11
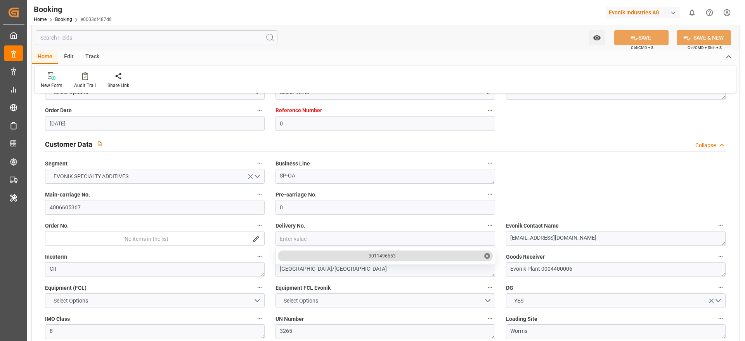
click at [363, 256] on div "3011496653 ✕" at bounding box center [385, 255] width 215 height 11
drag, startPoint x: 363, startPoint y: 257, endPoint x: 404, endPoint y: 258, distance: 40.8
click at [404, 258] on div "3011496653 ✕" at bounding box center [385, 255] width 215 height 11
copy div "3011496653"
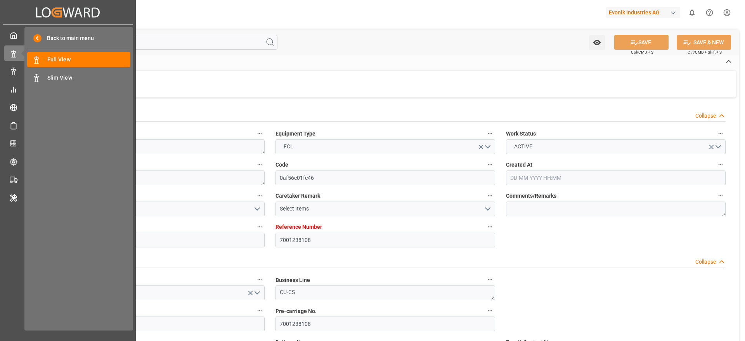
type input "7001238108"
type input "Hapag [PERSON_NAME]"
type input "Hapag [PERSON_NAME] Aktiengesellschaft"
type input "ILASH"
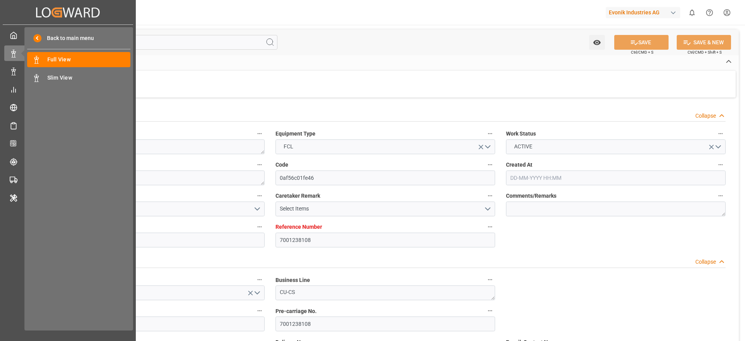
type input "[DATE] 06:22"
type input "[DATE]"
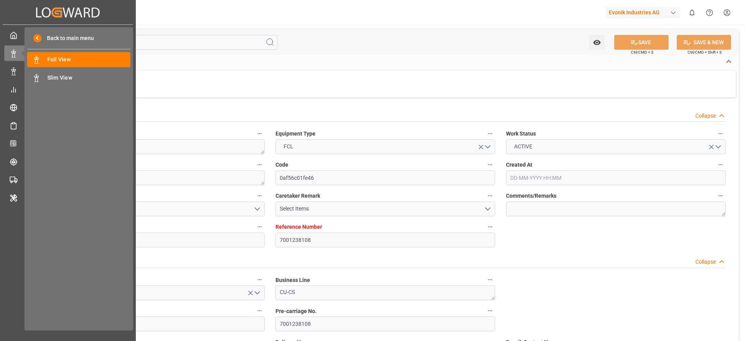
type input "[DATE] 09:37"
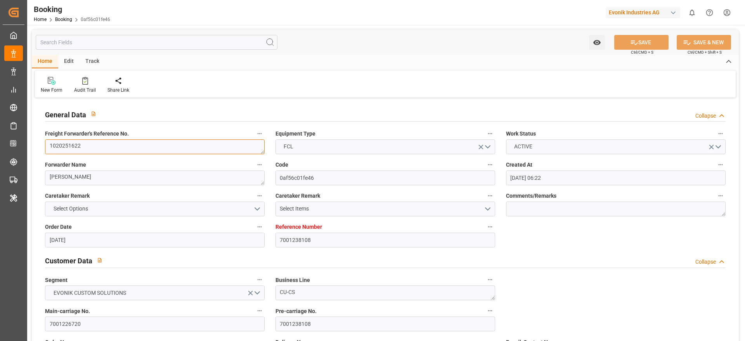
click at [96, 141] on textarea "1020251622" at bounding box center [155, 146] width 220 height 15
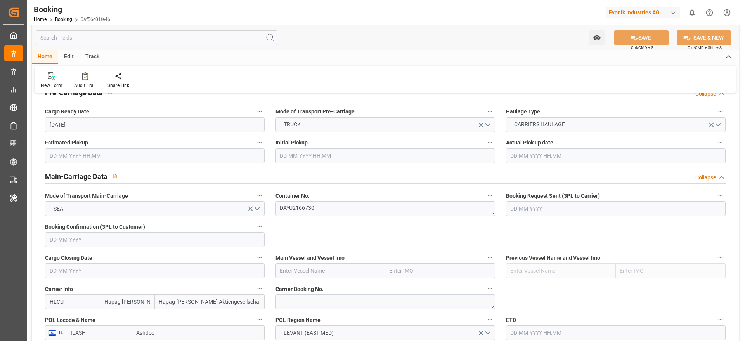
scroll to position [465, 0]
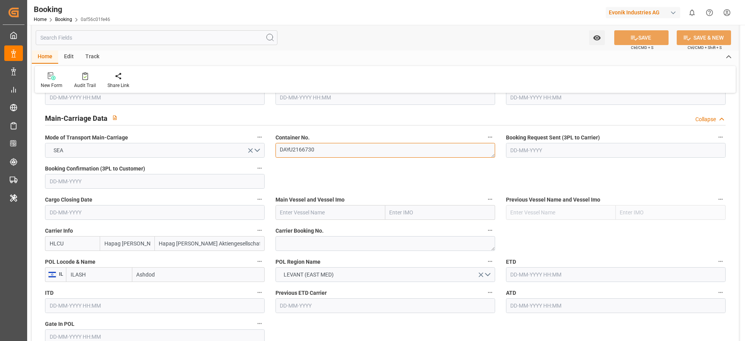
click at [337, 151] on textarea "DAYU2166730" at bounding box center [385, 150] width 220 height 15
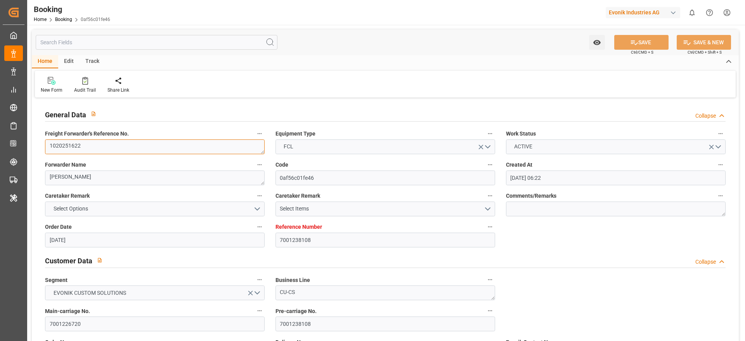
click at [100, 147] on textarea "1020251622" at bounding box center [155, 146] width 220 height 15
click at [93, 322] on input "7001226720" at bounding box center [155, 323] width 220 height 15
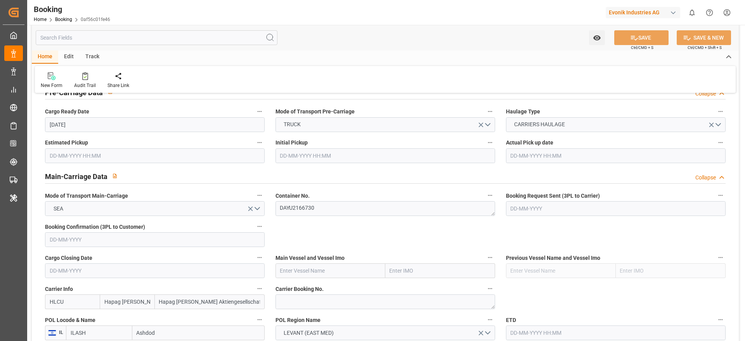
scroll to position [465, 0]
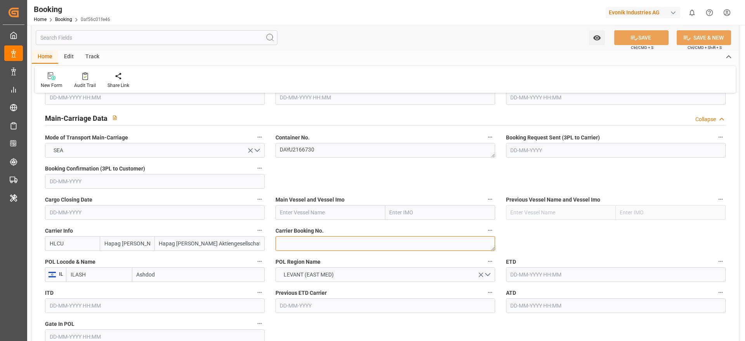
click at [311, 242] on textarea at bounding box center [385, 243] width 220 height 15
paste textarea "30226072"
type textarea "30226072"
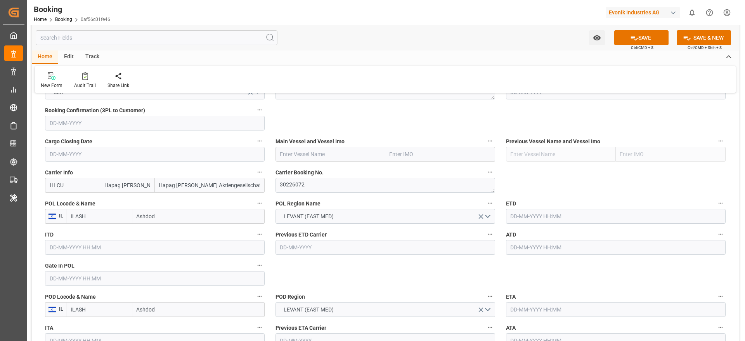
click at [168, 215] on input "Ashdod" at bounding box center [198, 216] width 132 height 15
paste input "NTWERP"
type input "ANTWERP"
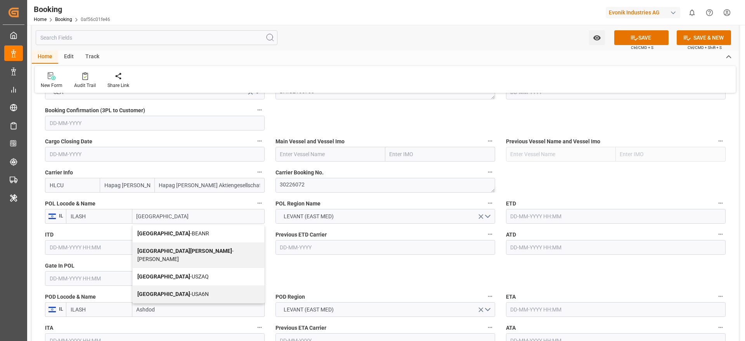
click at [179, 229] on div "Antwerp - BEANR" at bounding box center [198, 233] width 131 height 17
type input "BEANR"
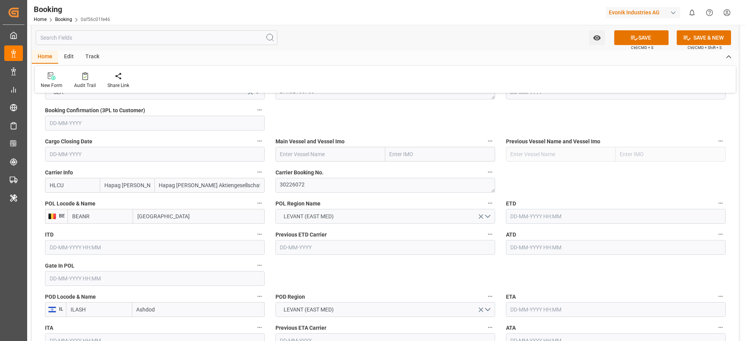
type input "Antwerp"
click at [366, 212] on button "LEVANT (EAST MED)" at bounding box center [385, 216] width 220 height 15
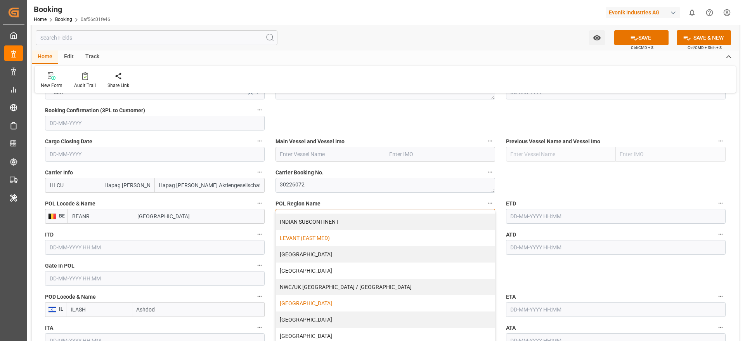
scroll to position [158, 0]
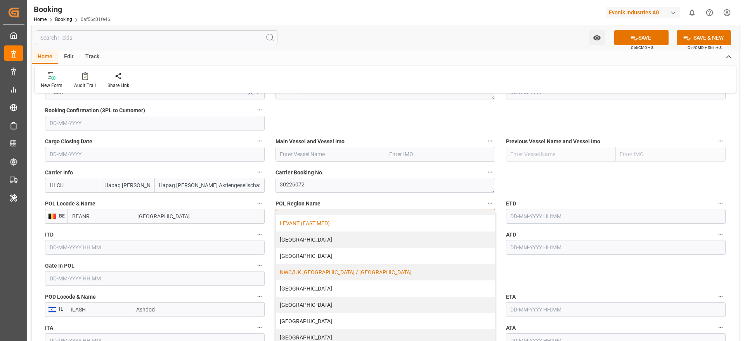
click at [382, 267] on div "NWC/UK [GEOGRAPHIC_DATA] / [GEOGRAPHIC_DATA]" at bounding box center [385, 272] width 219 height 16
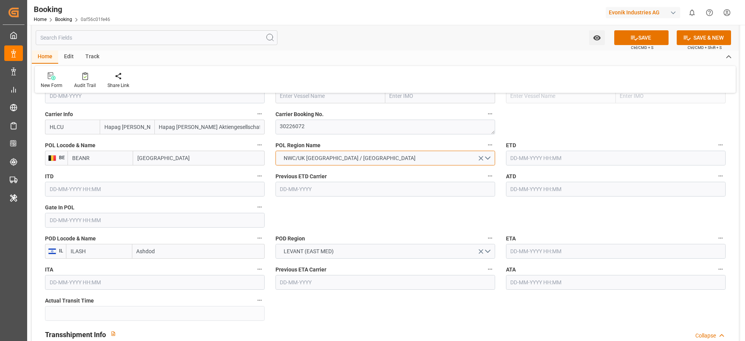
scroll to position [524, 0]
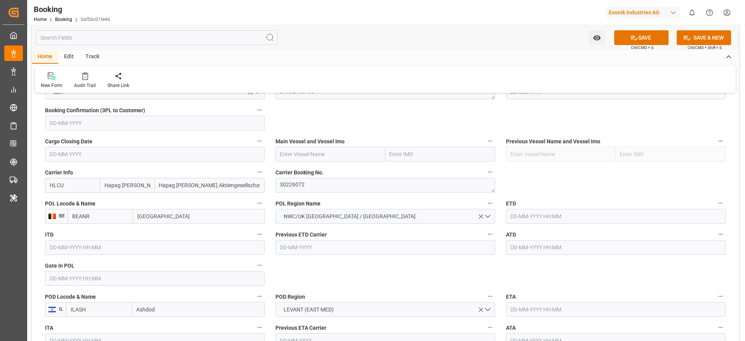
click at [304, 151] on input "text" at bounding box center [330, 154] width 110 height 15
paste input "JOHANNES MAERSK"
click at [328, 166] on div "JOHANNES MAERSK - 9215189" at bounding box center [313, 171] width 74 height 17
type input "JOHANNES MAERSK"
type input "9215189"
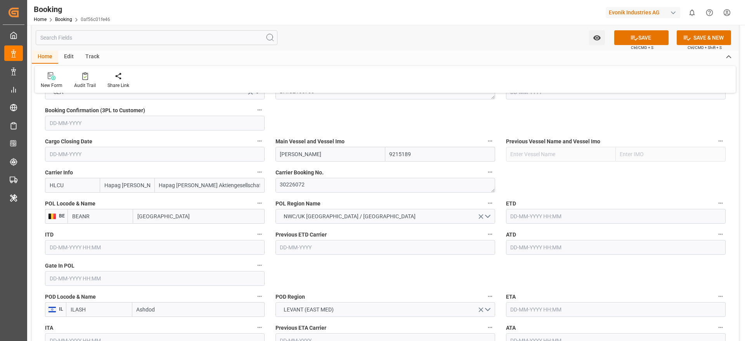
type input "JOHANNES MAERSK"
click at [541, 220] on input "text" at bounding box center [616, 216] width 220 height 15
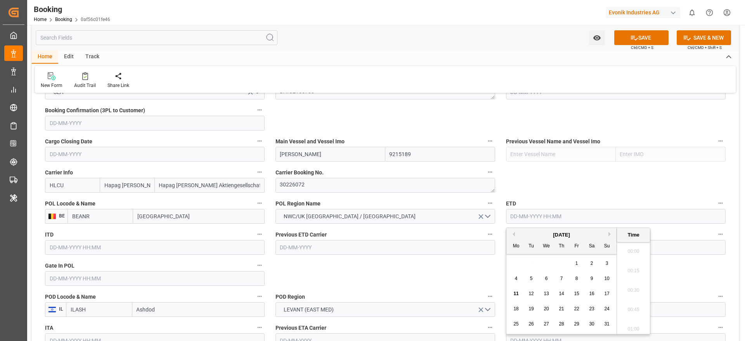
scroll to position [1263, 0]
click at [518, 310] on span "18" at bounding box center [515, 308] width 5 height 5
type input "18-08-2025 00:00"
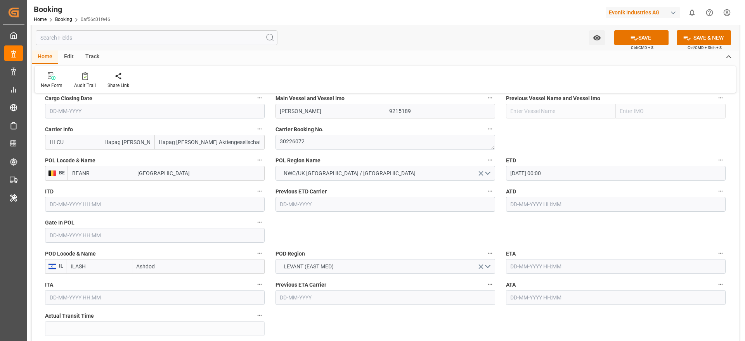
scroll to position [582, 0]
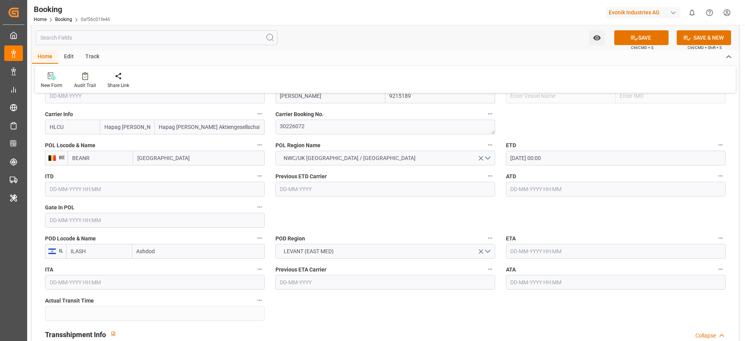
click at [528, 248] on input "text" at bounding box center [616, 251] width 220 height 15
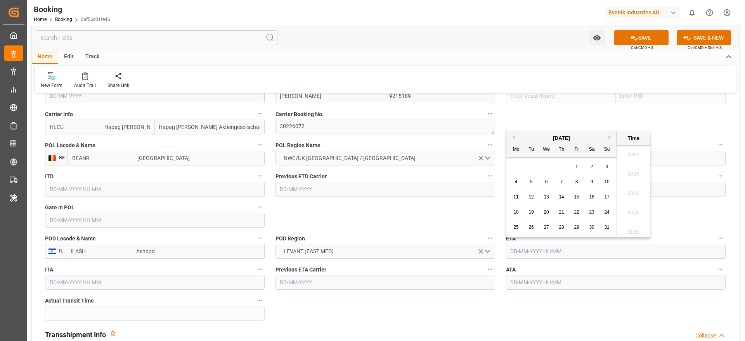
scroll to position [1263, 0]
click at [609, 136] on button "Next Month" at bounding box center [610, 137] width 5 height 5
click at [515, 182] on span "8" at bounding box center [516, 181] width 3 height 5
type input "08-09-2025 00:00"
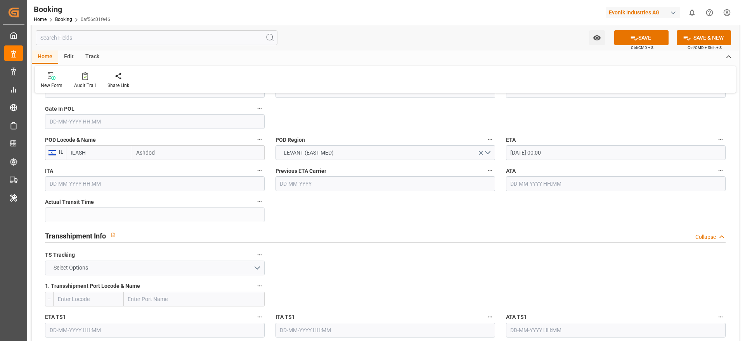
scroll to position [698, 0]
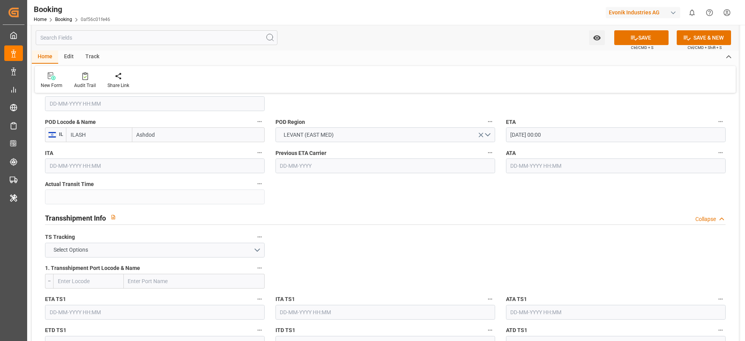
click at [75, 240] on label "TS Tracking" at bounding box center [155, 237] width 220 height 11
click at [254, 240] on button "TS Tracking" at bounding box center [259, 237] width 10 height 10
click at [67, 248] on div at bounding box center [372, 170] width 745 height 341
click at [85, 250] on span "Select Options" at bounding box center [71, 250] width 42 height 8
click at [69, 261] on div "FALSE" at bounding box center [154, 268] width 219 height 16
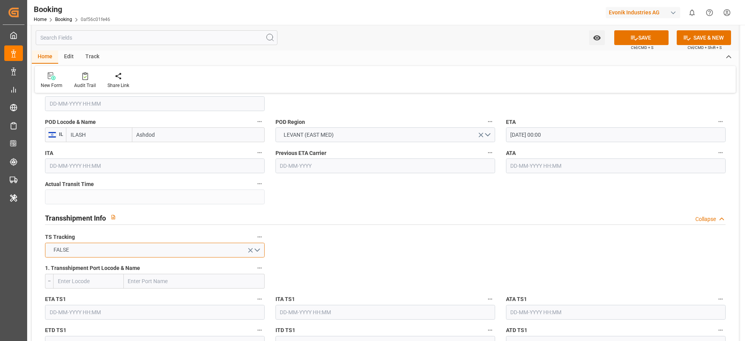
drag, startPoint x: 76, startPoint y: 253, endPoint x: 66, endPoint y: 255, distance: 10.0
click at [76, 253] on button "FALSE" at bounding box center [155, 249] width 220 height 15
click at [73, 252] on div "TRUE" at bounding box center [154, 252] width 219 height 16
click at [150, 277] on input "text" at bounding box center [194, 280] width 141 height 15
paste input "PORT SAID"
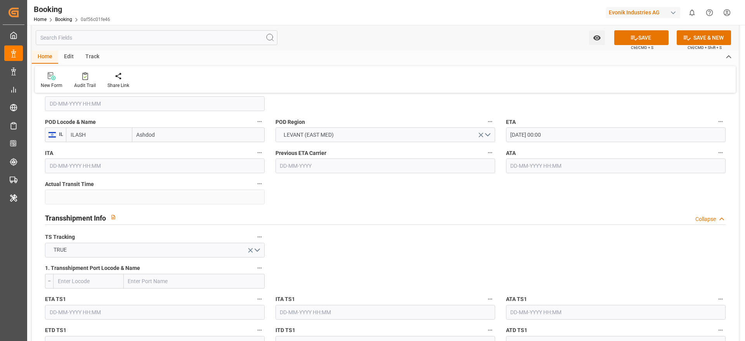
type input "PORT SAID"
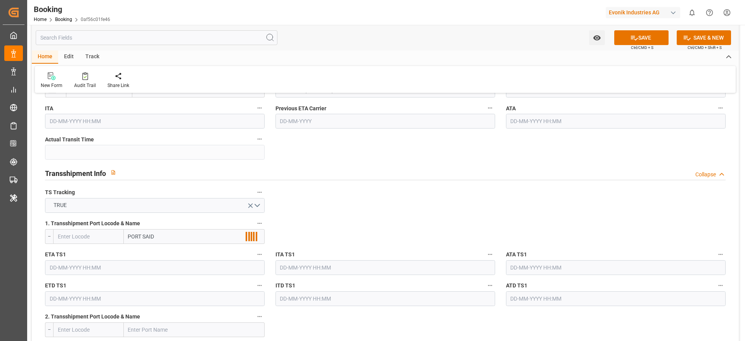
scroll to position [815, 0]
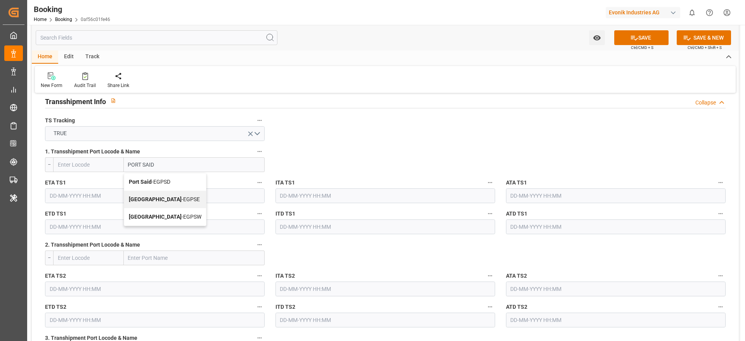
click at [180, 182] on div "Port Said - EGPSD" at bounding box center [165, 181] width 82 height 17
type input "EGPSD"
type input "Port Said"
click at [91, 192] on input "text" at bounding box center [155, 195] width 220 height 15
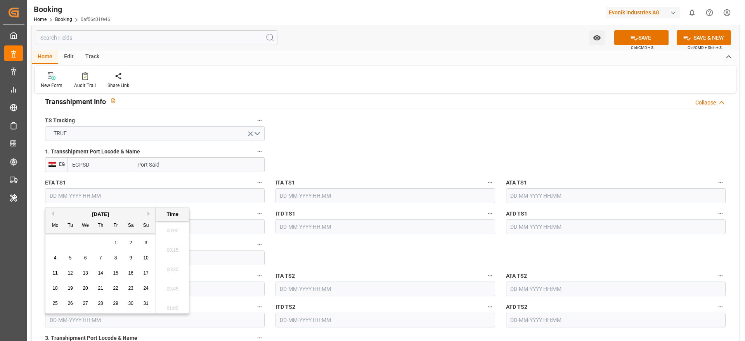
scroll to position [1263, 0]
click at [149, 211] on button "Next Month" at bounding box center [149, 213] width 5 height 5
click at [74, 244] on div "2" at bounding box center [71, 242] width 10 height 9
type input "02-09-2025 00:00"
click at [217, 221] on input "text" at bounding box center [155, 226] width 220 height 15
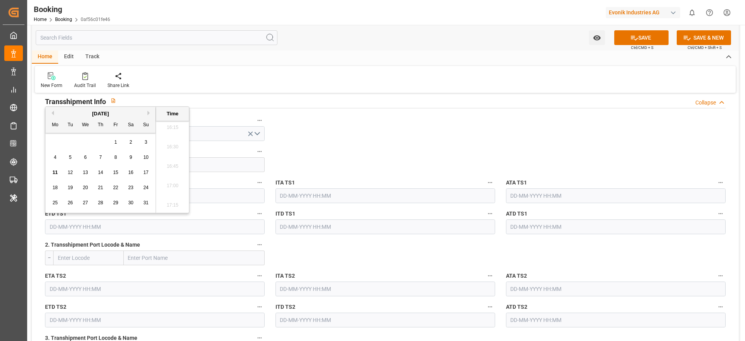
click at [149, 111] on button "Next Month" at bounding box center [149, 113] width 5 height 5
click at [130, 141] on span "6" at bounding box center [131, 141] width 3 height 5
type input "06-09-2025 00:00"
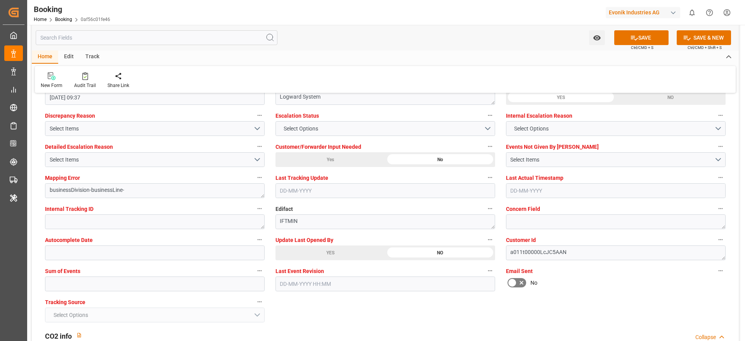
scroll to position [1454, 0]
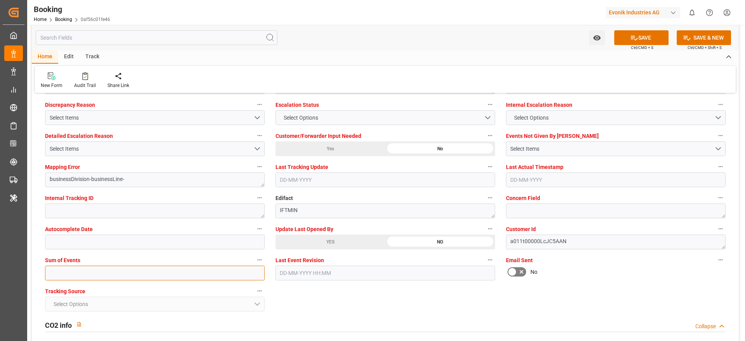
click at [68, 266] on input "text" at bounding box center [155, 272] width 220 height 15
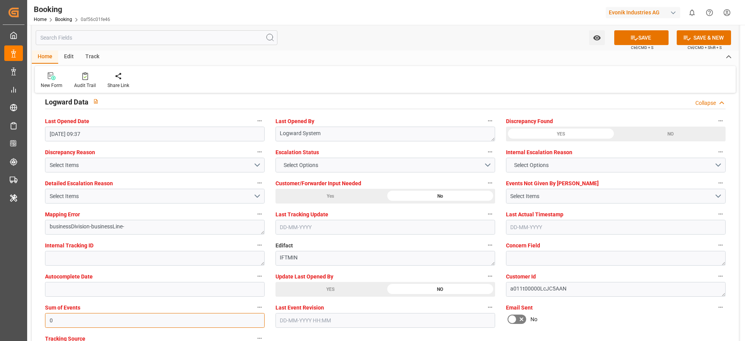
scroll to position [1396, 0]
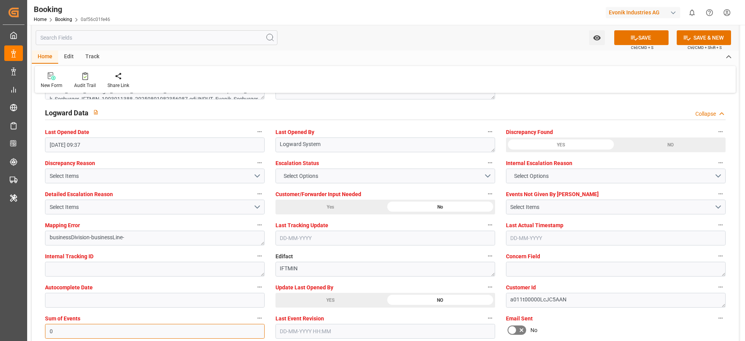
type input "0"
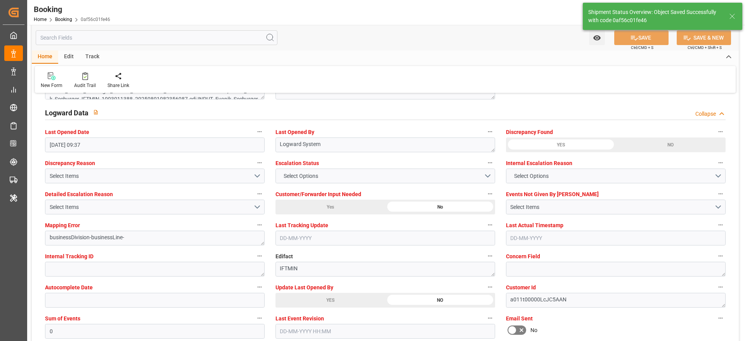
type textarea "NWC/UK North West Continent / UK_ILASH_HLCU_CU-CS"
type textarea "Madhu T V"
type textarea "Yes"
type input "18-08-2025 00:00"
type input "08-09-2025 00:00"
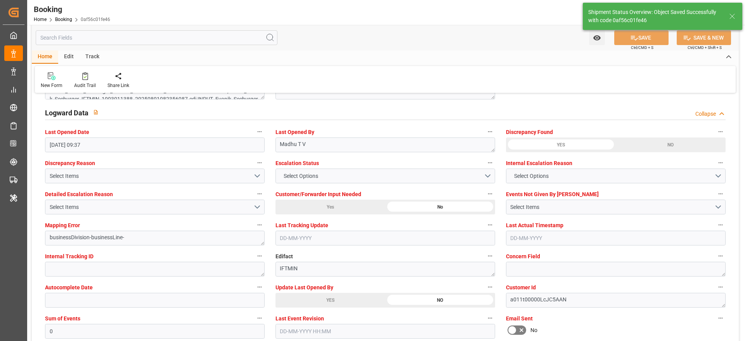
type input "02-09-2025 00:00"
type input "06-09-2025 00:00"
type input "11-08-2025 11:28"
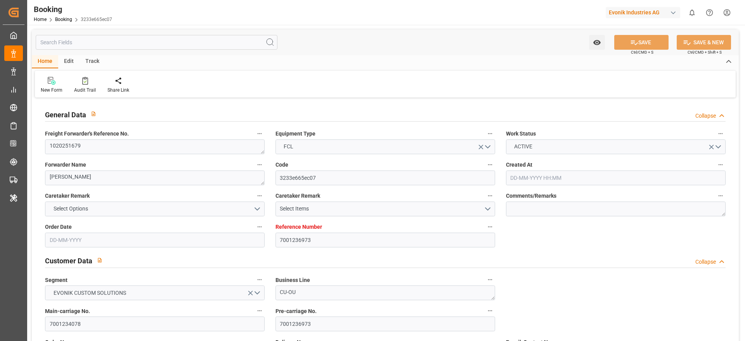
type input "7001236973"
type input "Hapag [PERSON_NAME]"
type input "Hapag [PERSON_NAME] Aktiengesellschaft"
type input "NLRTM"
type input "INNSA"
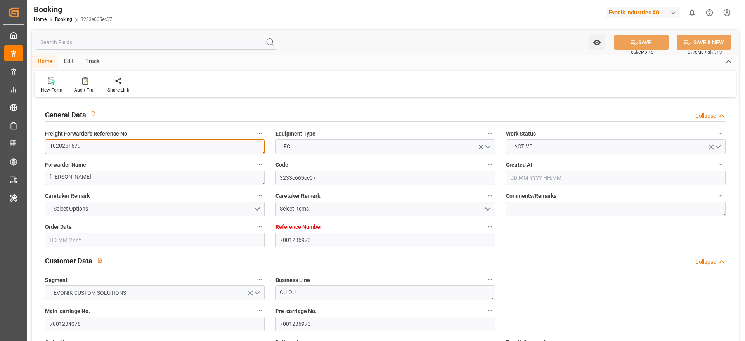
click at [109, 145] on textarea "1020251679" at bounding box center [155, 146] width 220 height 15
type input "[DATE] 07:00"
type input "[DATE]"
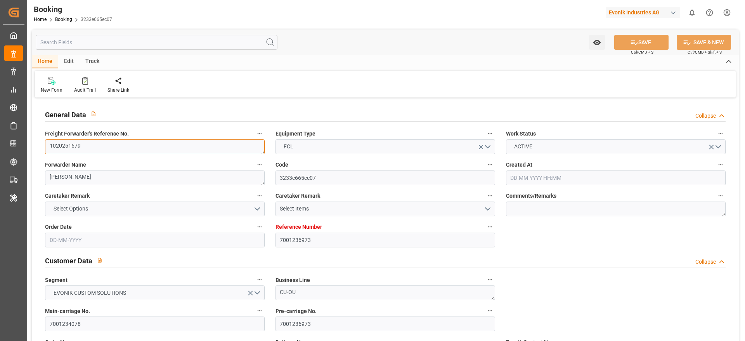
type input "[DATE]"
type input "[DATE] 13:29"
click at [100, 323] on input "7001234078" at bounding box center [155, 323] width 220 height 15
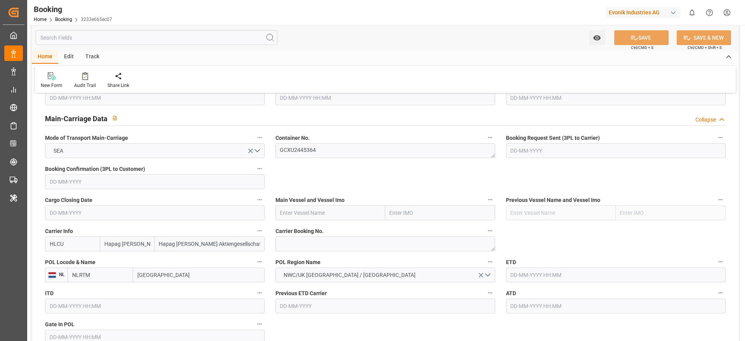
scroll to position [465, 0]
click at [307, 246] on textarea at bounding box center [385, 243] width 220 height 15
paste textarea "12105624"
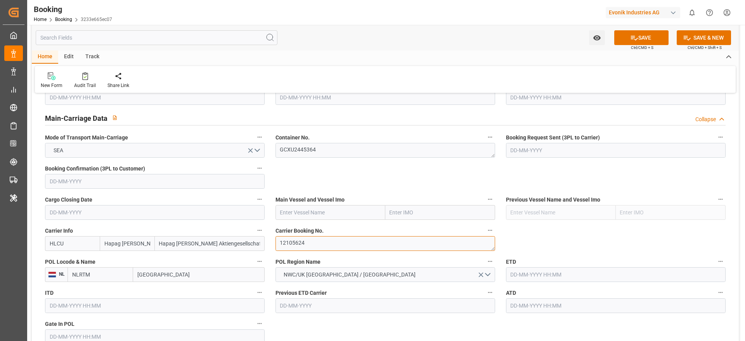
type textarea "12105624"
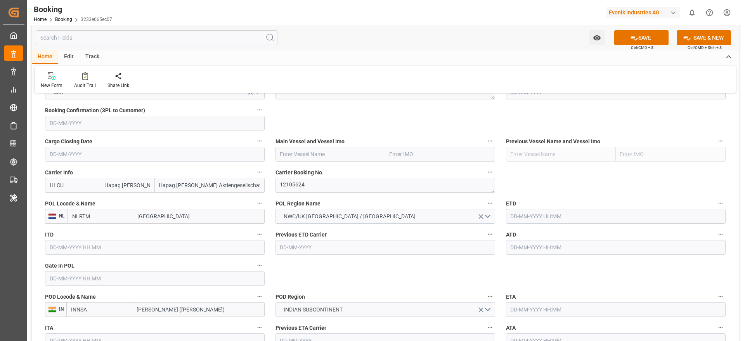
click at [83, 268] on label "Gate In POL" at bounding box center [155, 265] width 220 height 11
click at [254, 268] on button "Gate In POL" at bounding box center [259, 265] width 10 height 10
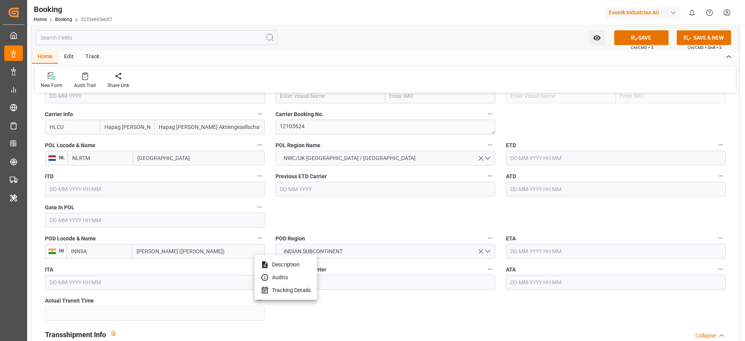
click at [87, 223] on div at bounding box center [372, 170] width 745 height 341
click at [73, 213] on input "text" at bounding box center [155, 220] width 220 height 15
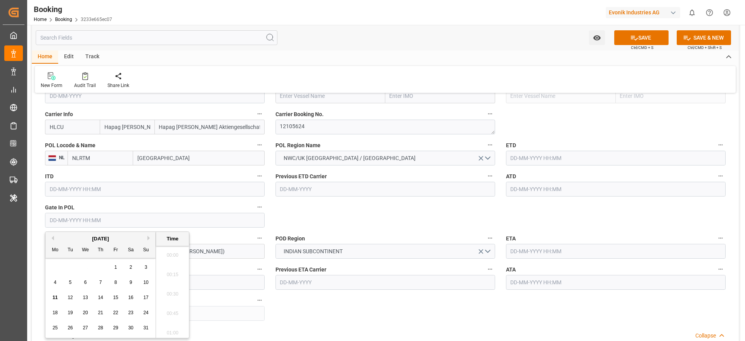
click at [69, 220] on input "text" at bounding box center [155, 220] width 220 height 15
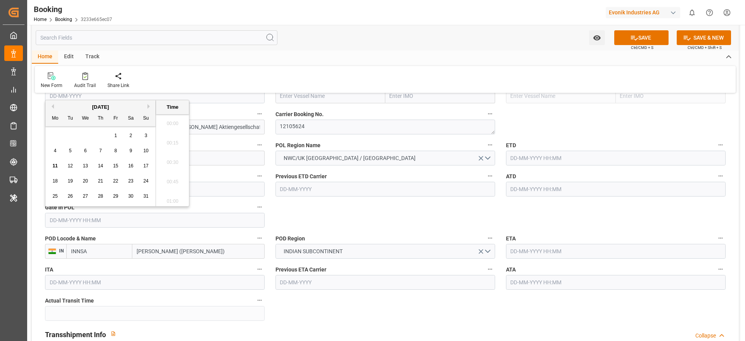
scroll to position [1263, 0]
click at [55, 165] on span "11" at bounding box center [54, 165] width 5 height 5
type input "11-08-2025 00:00"
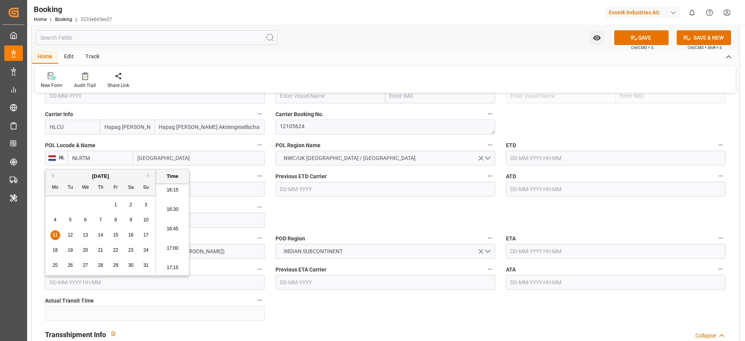
scroll to position [465, 0]
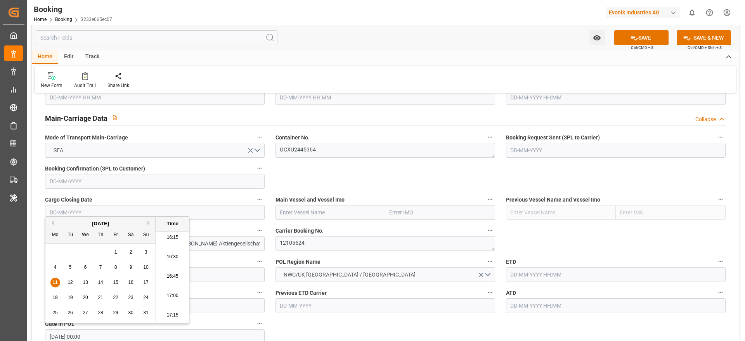
click at [313, 210] on input "text" at bounding box center [330, 212] width 110 height 15
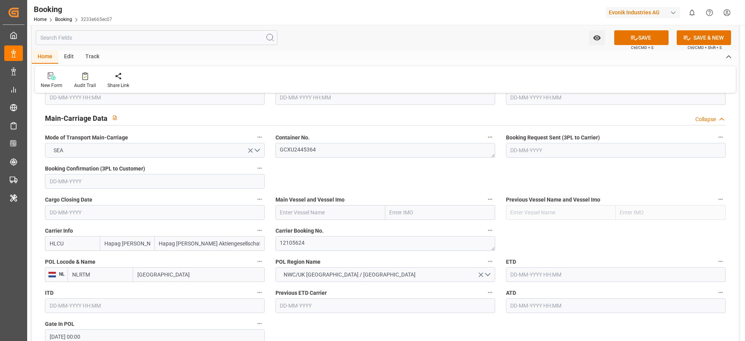
paste input "VANCOUVER EXPRESS"
click at [341, 223] on div "VANCOUVER EXPRESS - 9667186" at bounding box center [320, 229] width 89 height 17
type input "VANCOUVER EXPRESS"
type input "9667186"
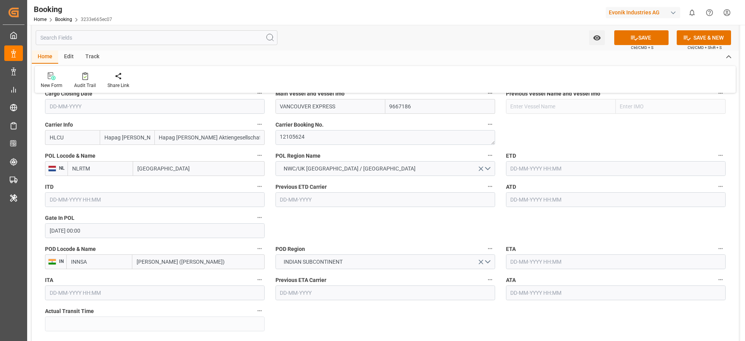
scroll to position [582, 0]
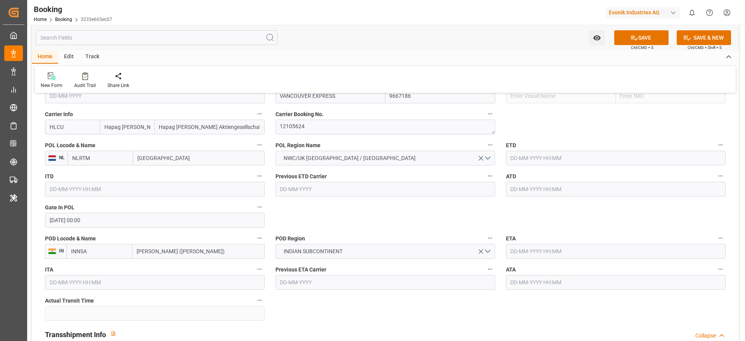
type input "VANCOUVER EXPRESS"
click at [548, 154] on input "text" at bounding box center [616, 157] width 220 height 15
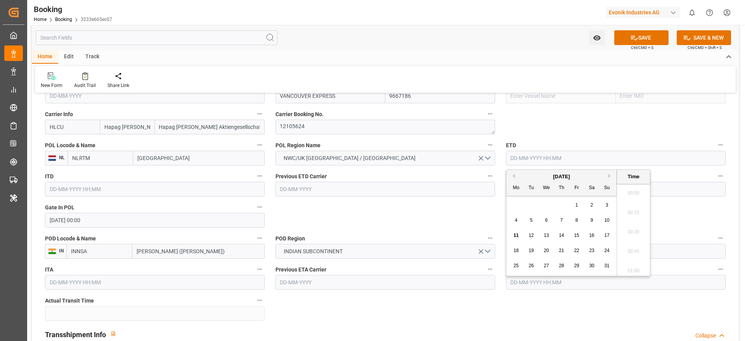
scroll to position [1263, 0]
click at [579, 234] on div "15" at bounding box center [577, 235] width 10 height 9
type input "15-08-2025 00:00"
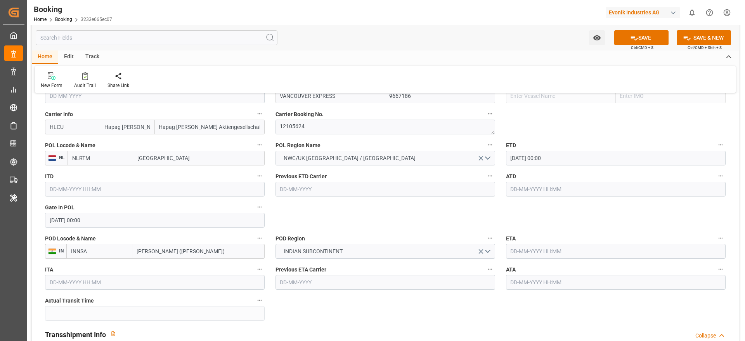
scroll to position [640, 0]
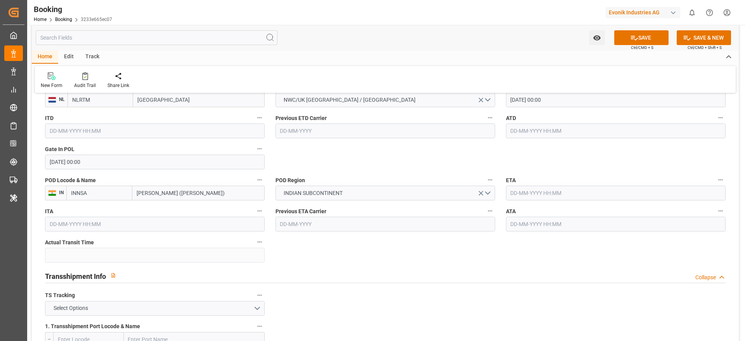
click at [555, 189] on input "text" at bounding box center [616, 192] width 220 height 15
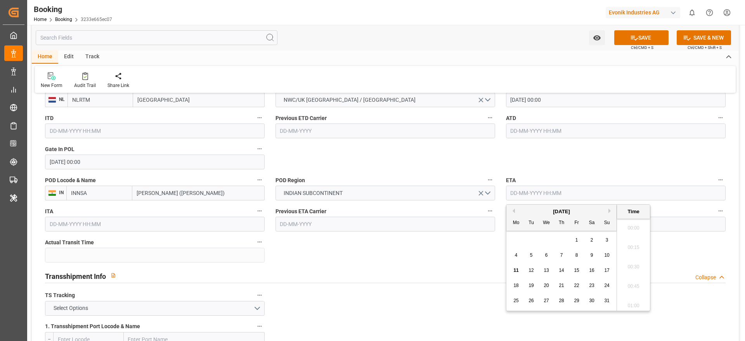
scroll to position [1263, 0]
click at [612, 209] on button "Next Month" at bounding box center [610, 210] width 5 height 5
click at [549, 238] on div "1" at bounding box center [546, 239] width 10 height 9
type input "01-10-2025 00:00"
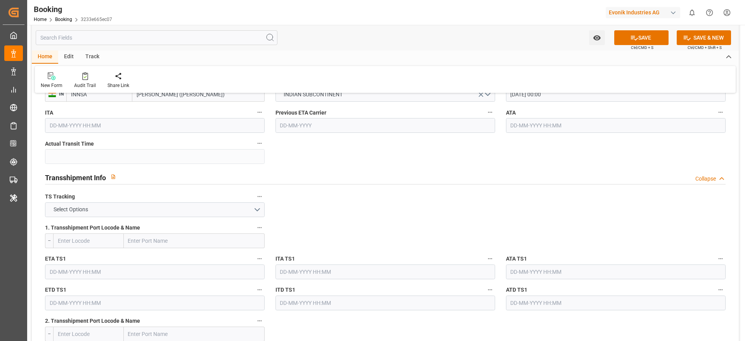
scroll to position [756, 0]
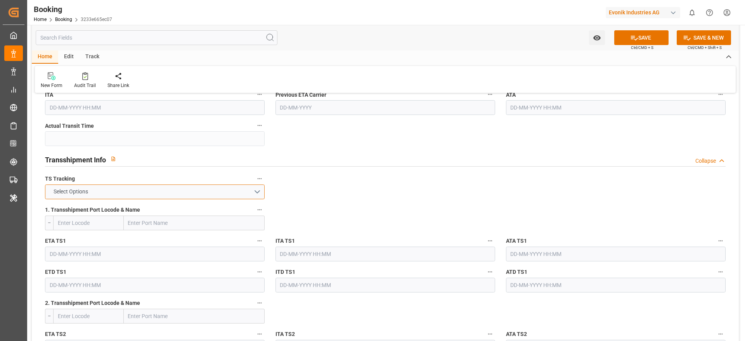
click at [77, 189] on span "Select Options" at bounding box center [71, 191] width 42 height 8
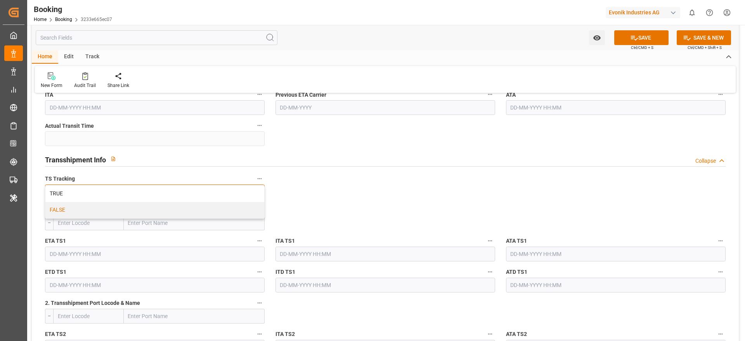
click at [69, 208] on div "FALSE" at bounding box center [154, 210] width 219 height 16
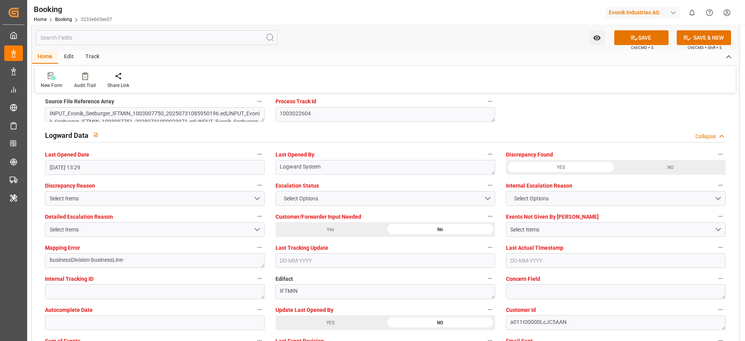
scroll to position [1454, 0]
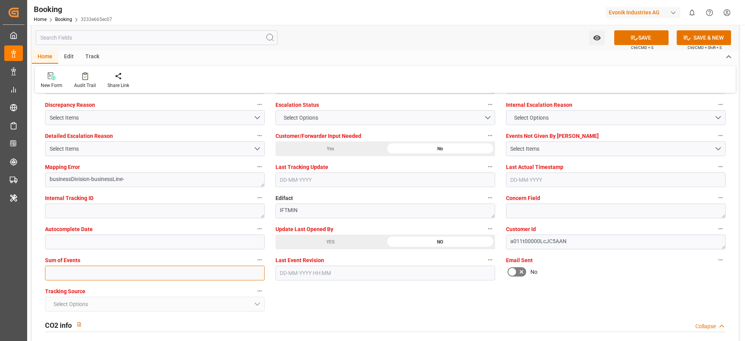
click at [107, 271] on input "text" at bounding box center [155, 272] width 220 height 15
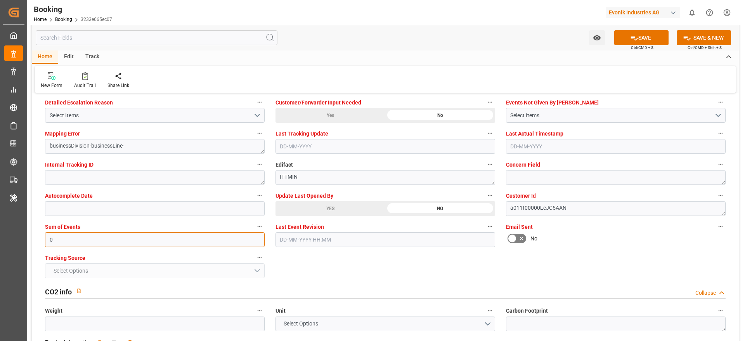
scroll to position [1445, 0]
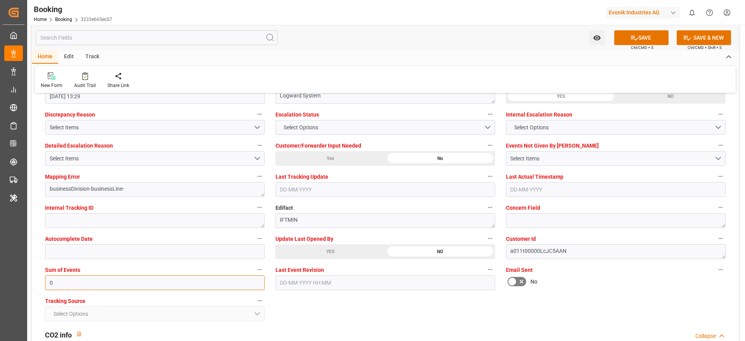
type input "0"
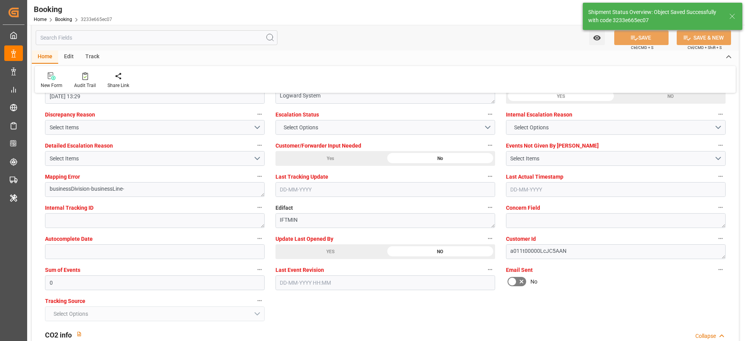
type textarea "Madhu T V"
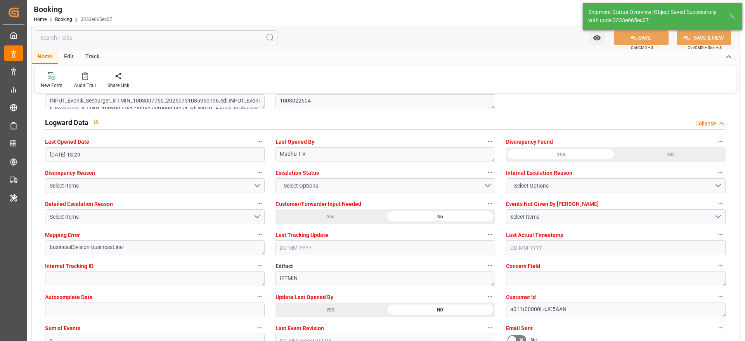
type input "15-08-2025 00:00"
type input "01-10-2025 00:00"
type input "11-08-2025 11:30"
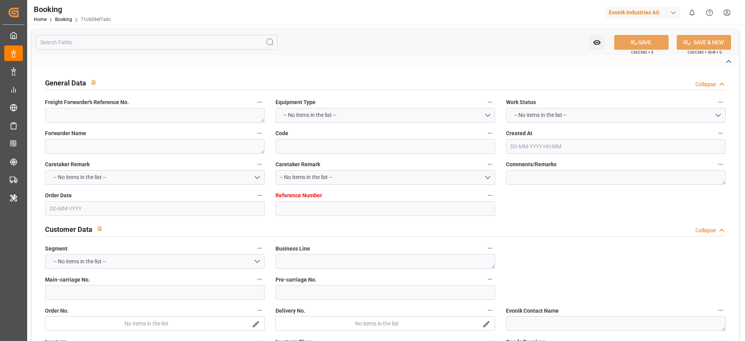
type textarea "1020251566"
type textarea "[PERSON_NAME]"
type input "71c609ef7a6c"
type input "7001223928"
type textarea "CU-CS"
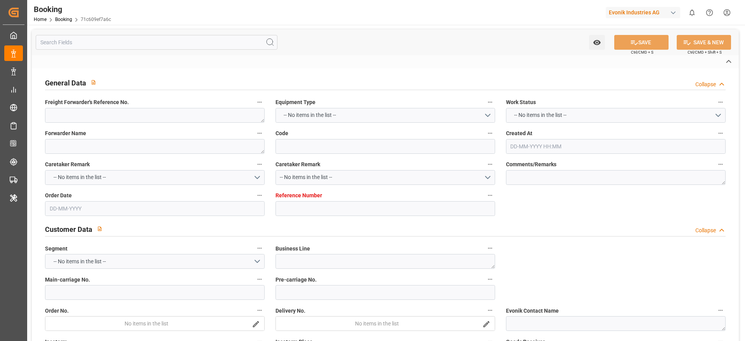
type input "7001220549"
type textarea "[EMAIL_ADDRESS][PERSON_NAME][DOMAIN_NAME]"
type textarea "CIF"
type textarea "YOKOHAMA"
type textarea "[PERSON_NAME]"
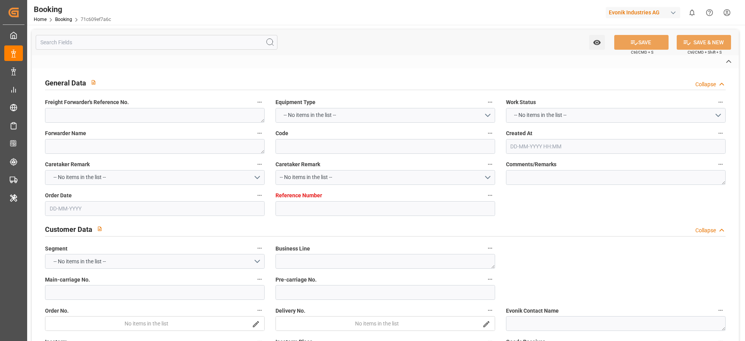
type textarea "HLXU1313212"
type input "HLCU"
type input "Yokohama"
type textarea "vesselName etd [PERSON_NAME]"
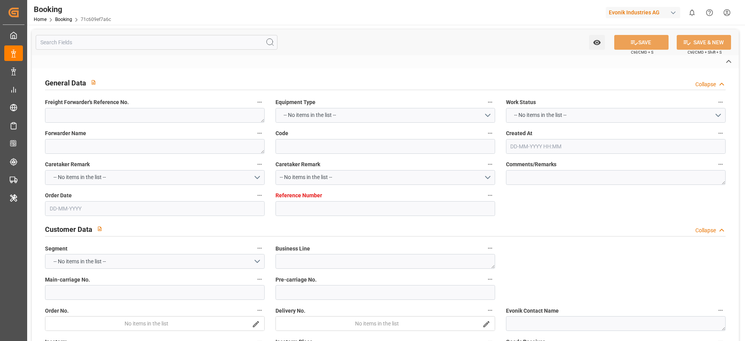
type textarea "INPUT_Evonik_Seeburger_IFTMIN_1002980153_20250722141605650.edi"
type textarea "Far East_JPYOK_HLCU_CU-CS"
type textarea "INPUT_Evonik_Seeburger_IFTMIN_1002960554_20250716113240127.edi,INPUT_Evonik_See…"
type textarea "1002980153"
type textarea "Logward System"
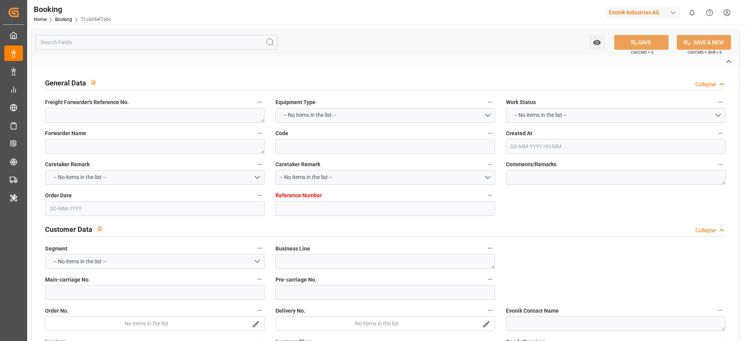
type textarea "businessDivision-businessLine-"
type textarea "IFTMIN"
type textarea "a011t00000LcJC5AAN"
type textarea "No"
type input "7001223928"
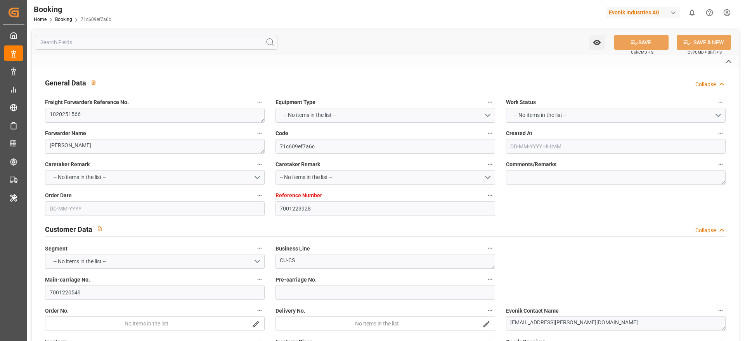
type input "Hapag Lloyd"
type input "Hapag Lloyd Aktiengesellschaft"
type input "JPYOK"
type input "16-07-2025 09:38"
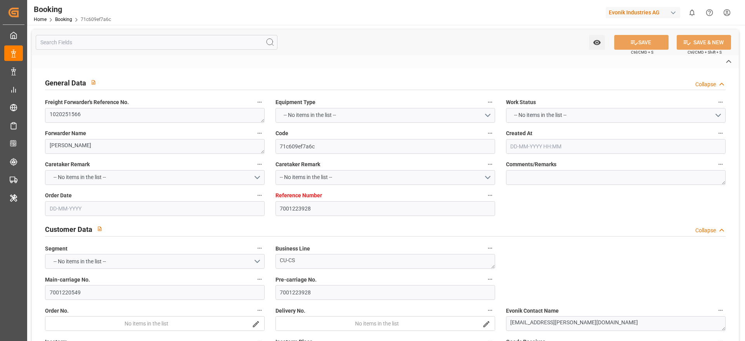
type input "16-07-2025"
type input "30-09-2025"
type input "29-07-2025"
type input "22-07-2025"
type input "22-07-2025 12:18"
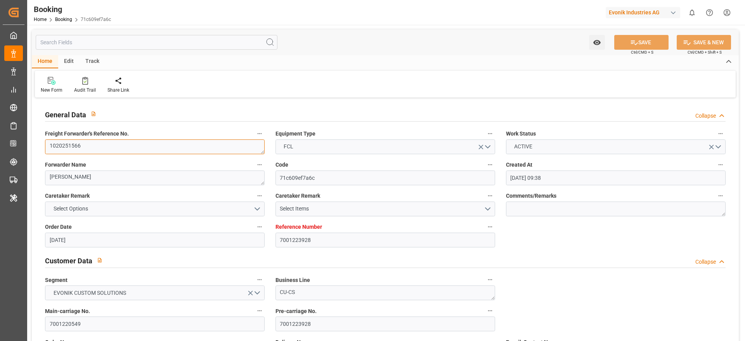
click at [99, 145] on textarea "1020251566" at bounding box center [155, 146] width 220 height 15
click at [107, 314] on label "Main-carriage No." at bounding box center [155, 310] width 220 height 11
click at [254, 314] on button "Main-carriage No." at bounding box center [259, 310] width 10 height 10
click at [100, 323] on div at bounding box center [372, 170] width 745 height 341
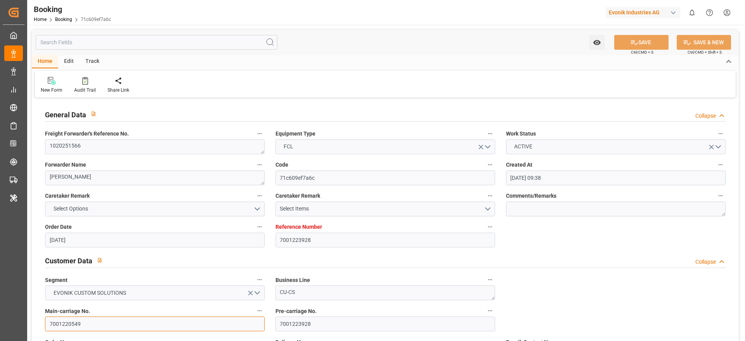
click at [108, 322] on input "7001220549" at bounding box center [155, 323] width 220 height 15
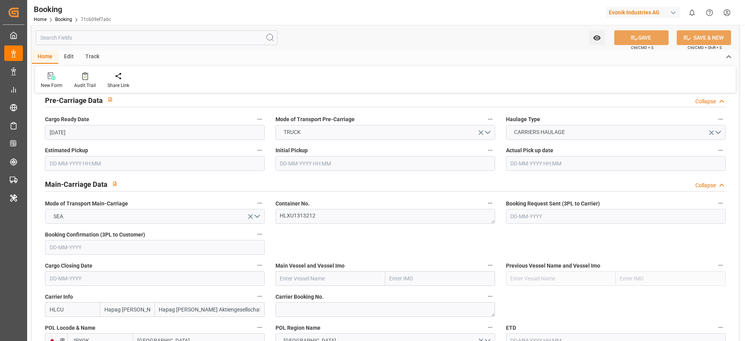
scroll to position [465, 0]
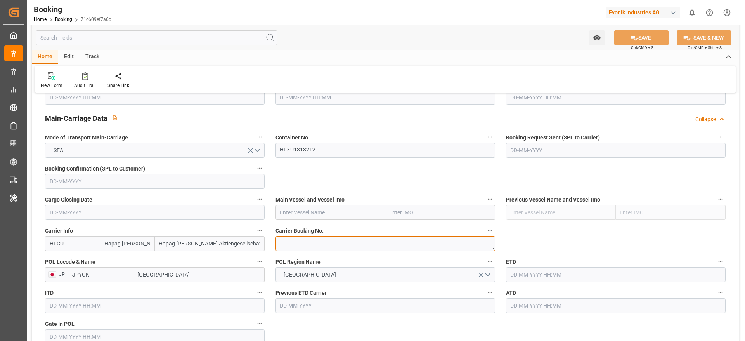
click at [317, 245] on textarea at bounding box center [385, 243] width 220 height 15
paste textarea "22471394"
type textarea "22471394"
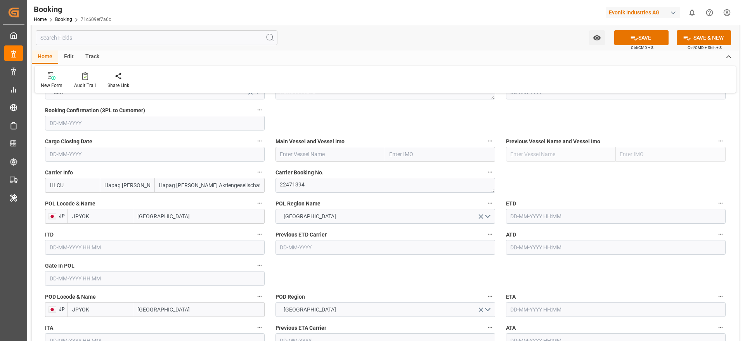
click at [182, 215] on input "Yokohama" at bounding box center [198, 216] width 131 height 15
paste input "[GEOGRAPHIC_DATA]"
type input "[GEOGRAPHIC_DATA]"
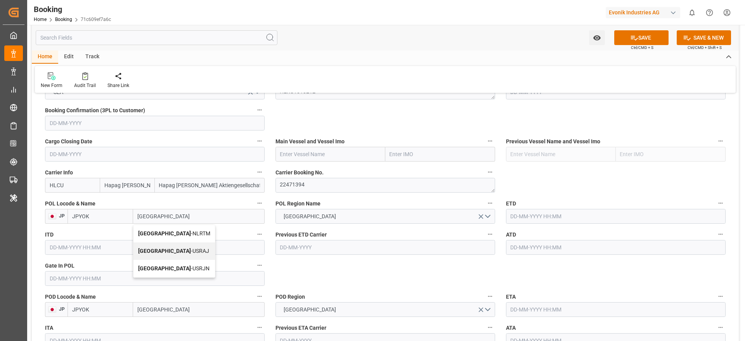
click at [190, 234] on div "[GEOGRAPHIC_DATA] - NLRTM" at bounding box center [173, 233] width 81 height 17
type input "NLRTM"
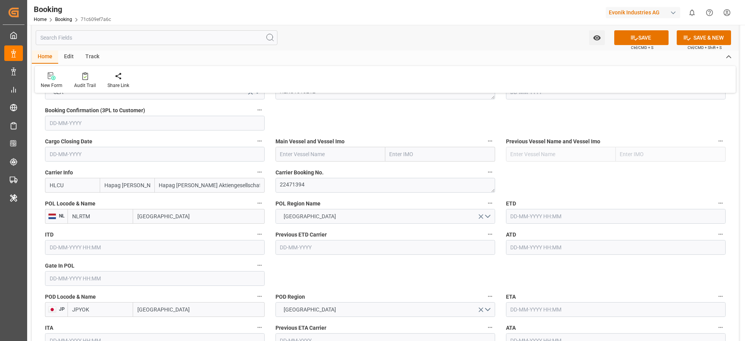
type input "[GEOGRAPHIC_DATA]"
click at [342, 220] on button "[GEOGRAPHIC_DATA]" at bounding box center [385, 216] width 220 height 15
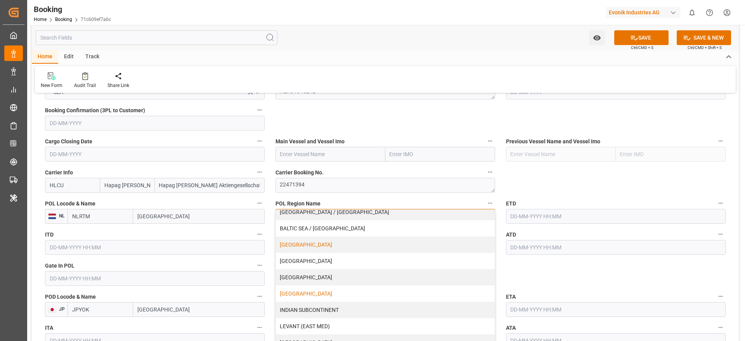
scroll to position [116, 0]
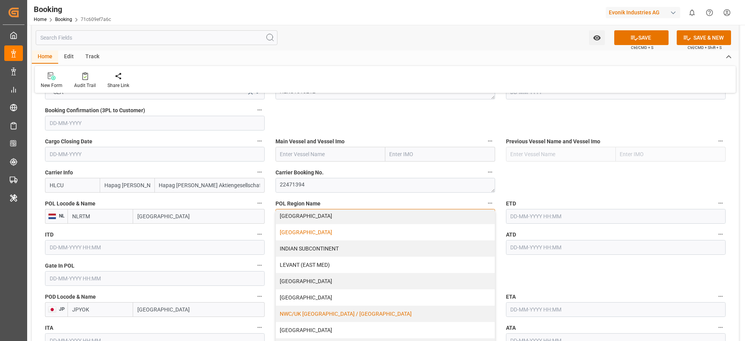
click at [392, 313] on div "NWC/UK [GEOGRAPHIC_DATA] / [GEOGRAPHIC_DATA]" at bounding box center [385, 313] width 219 height 16
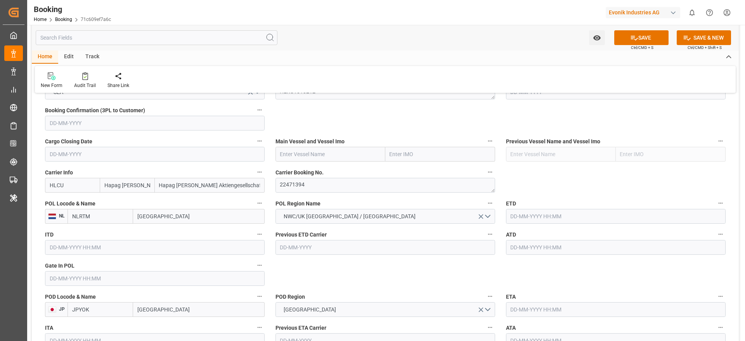
click at [307, 155] on input "text" at bounding box center [330, 154] width 110 height 15
paste input "MATHILDE MAERSK"
click at [339, 172] on span "MATHILDE MAERSK - 9632179" at bounding box center [312, 171] width 65 height 6
type input "MATHILDE MAERSK"
type input "9632179"
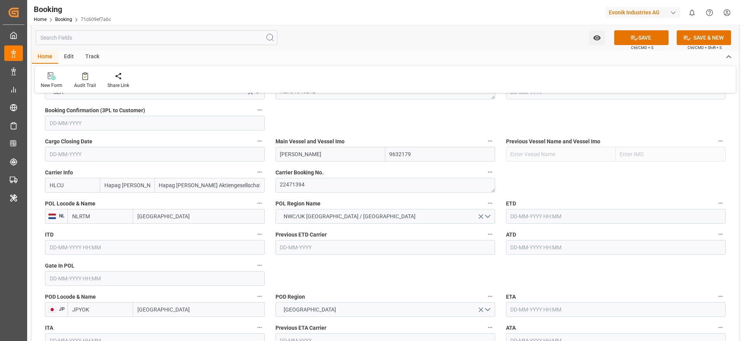
type input "MATHILDE MAERSK"
click at [96, 276] on input "text" at bounding box center [155, 278] width 220 height 15
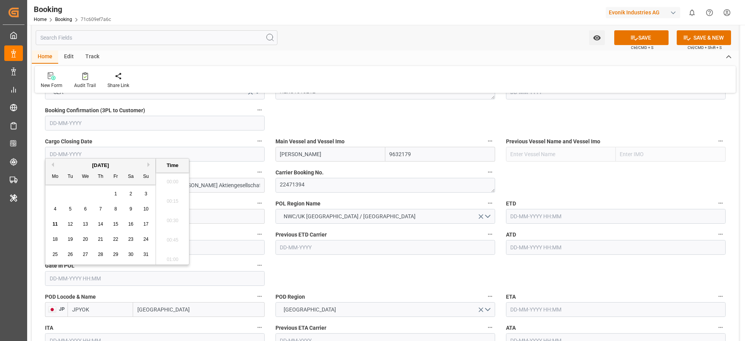
scroll to position [1283, 0]
click at [53, 165] on button "Previous Month" at bounding box center [51, 164] width 5 height 5
click at [85, 242] on div "23" at bounding box center [86, 239] width 10 height 9
type input "23-07-2025 00:00"
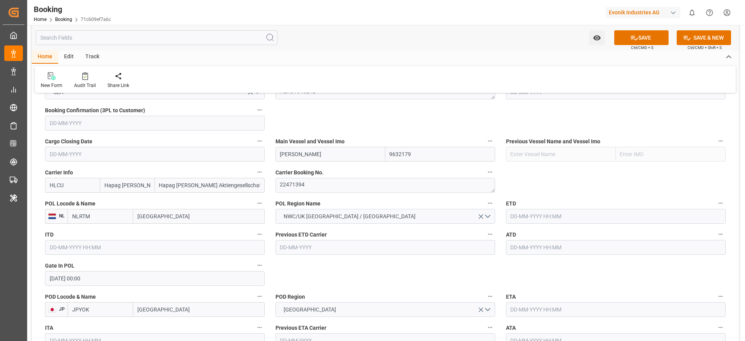
click at [597, 216] on input "text" at bounding box center [616, 216] width 220 height 15
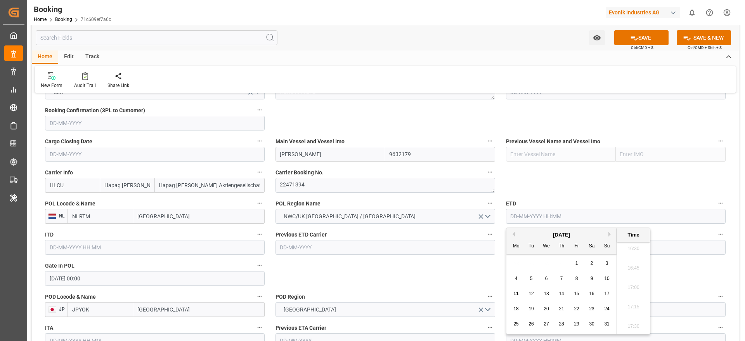
click at [512, 233] on button "Previous Month" at bounding box center [512, 234] width 5 height 5
click at [609, 311] on div "27" at bounding box center [607, 308] width 10 height 9
type input "27-07-2025 00:00"
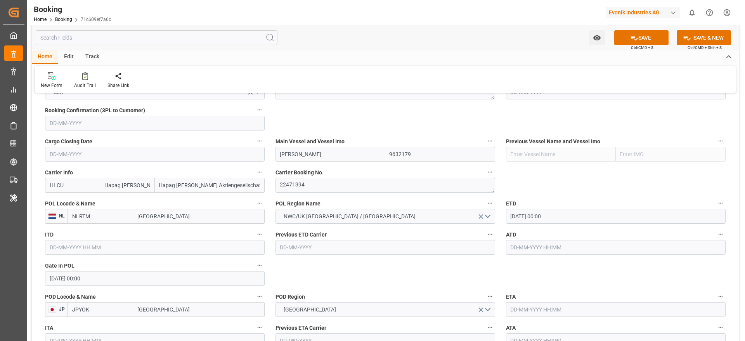
click at [536, 246] on input "text" at bounding box center [616, 247] width 220 height 15
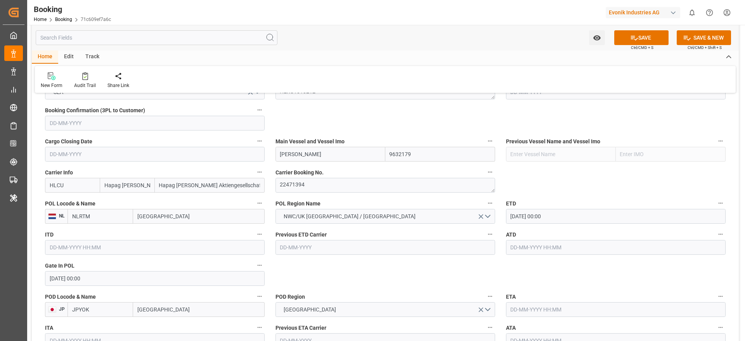
click at [668, 216] on input "27-07-2025 00:00" at bounding box center [616, 216] width 220 height 15
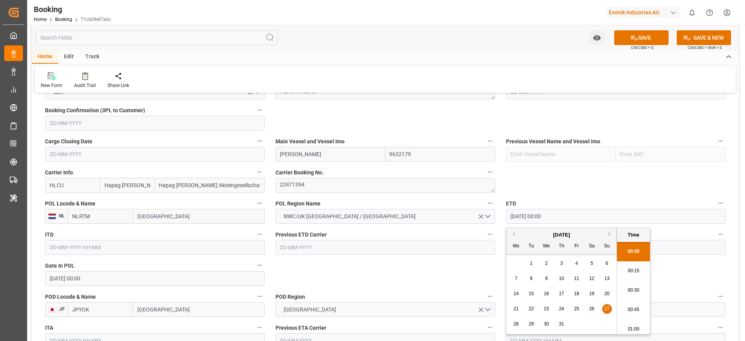
click at [668, 216] on input "27-07-2025 00:00" at bounding box center [616, 216] width 220 height 15
click at [678, 251] on input "text" at bounding box center [616, 247] width 220 height 15
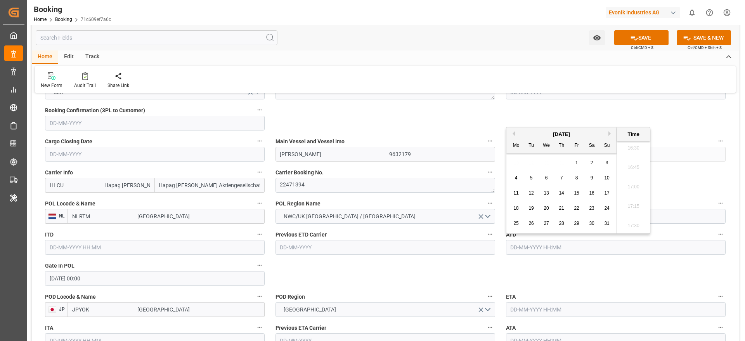
paste input "27-07-2025 00:00"
type input "27-07-2025 00:00"
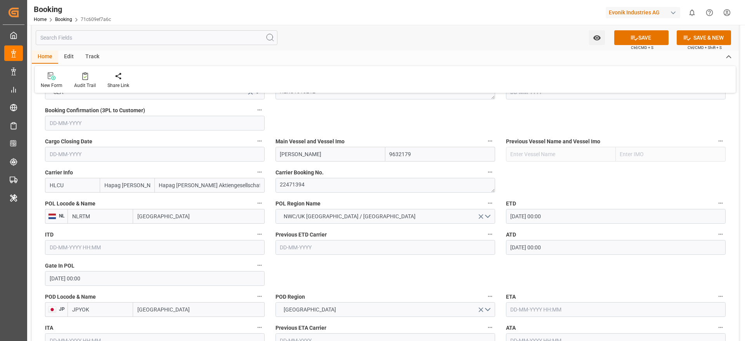
scroll to position [582, 0]
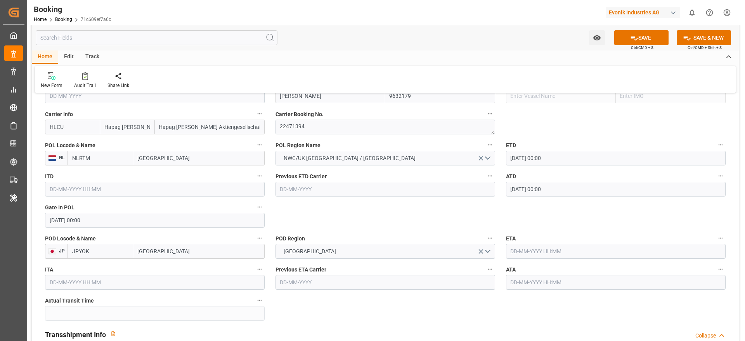
click at [539, 255] on input "text" at bounding box center [616, 251] width 220 height 15
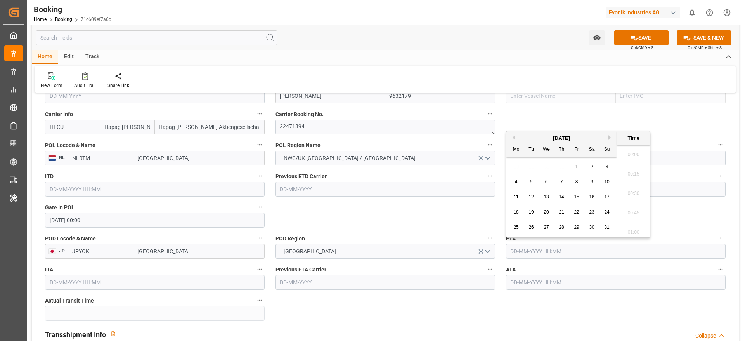
scroll to position [1283, 0]
click at [608, 134] on div "August 2025" at bounding box center [561, 138] width 110 height 8
click at [608, 138] on button "Next Month" at bounding box center [610, 137] width 5 height 5
click at [605, 197] on span "21" at bounding box center [606, 196] width 5 height 5
type input "21-09-2025 00:00"
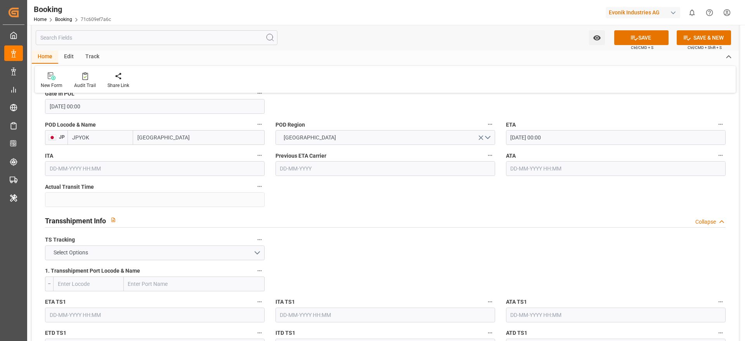
scroll to position [698, 0]
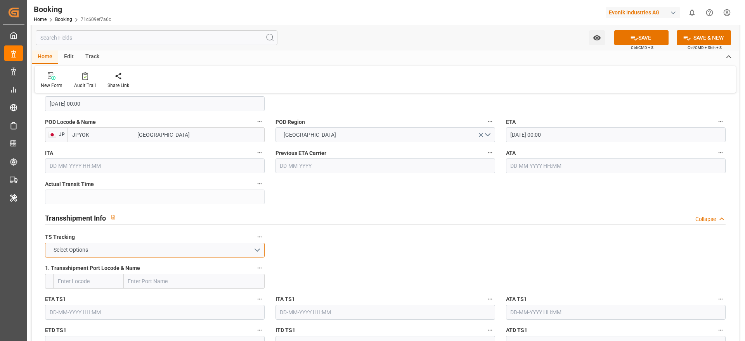
click at [95, 251] on button "Select Options" at bounding box center [155, 249] width 220 height 15
click at [73, 253] on div "TRUE" at bounding box center [154, 252] width 219 height 16
click at [155, 276] on input "text" at bounding box center [194, 280] width 141 height 15
paste input "SHANGHAI"
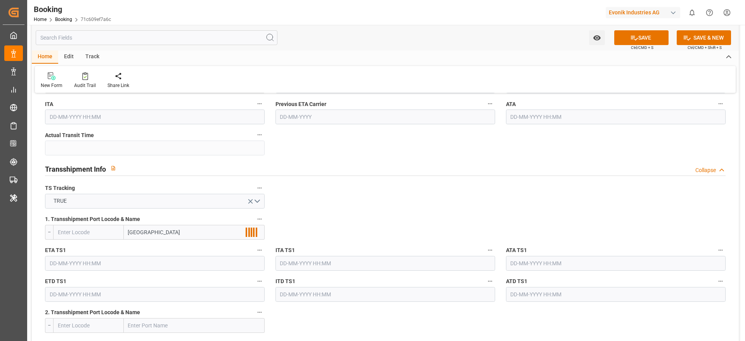
scroll to position [815, 0]
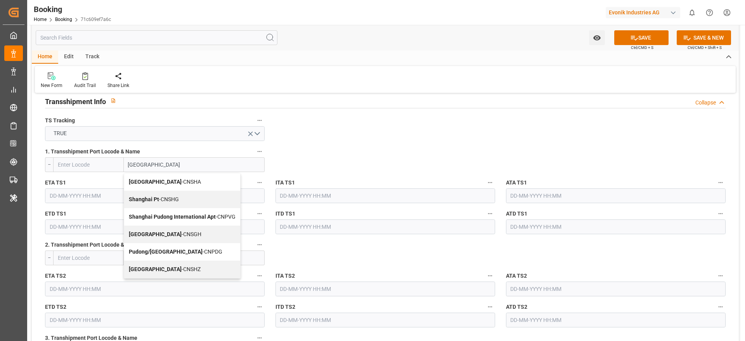
click at [180, 230] on div "Shanghai - CNSGH" at bounding box center [182, 233] width 116 height 17
type input "Shanghai"
type input "CNSGH"
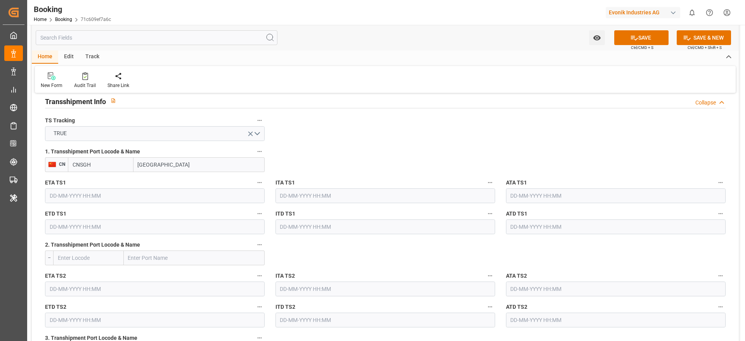
drag, startPoint x: 65, startPoint y: 192, endPoint x: 134, endPoint y: 194, distance: 68.7
click at [65, 193] on input "text" at bounding box center [155, 195] width 220 height 15
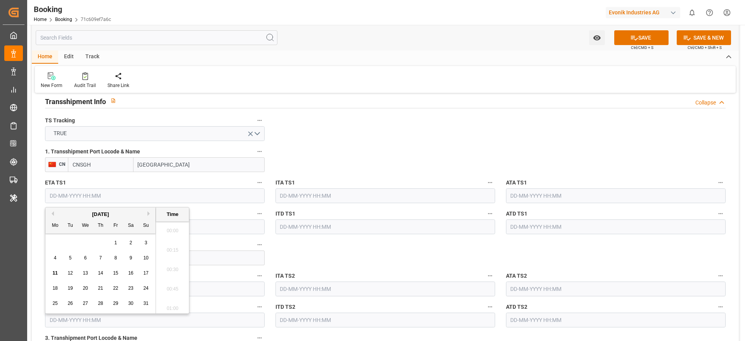
scroll to position [1283, 0]
click at [149, 213] on button "Next Month" at bounding box center [149, 213] width 5 height 5
click at [56, 259] on span "8" at bounding box center [55, 257] width 3 height 5
type input "08-09-2025 00:00"
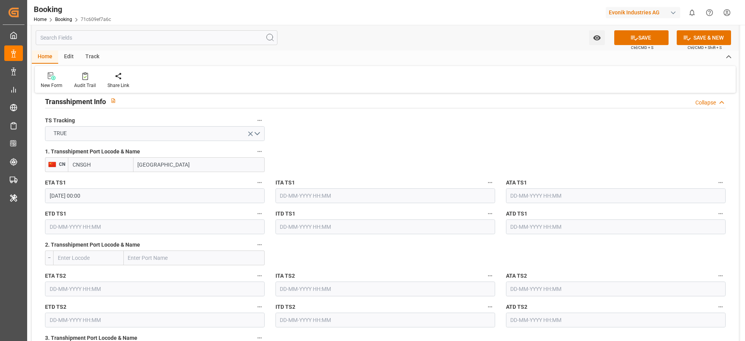
click at [130, 226] on input "text" at bounding box center [155, 226] width 220 height 15
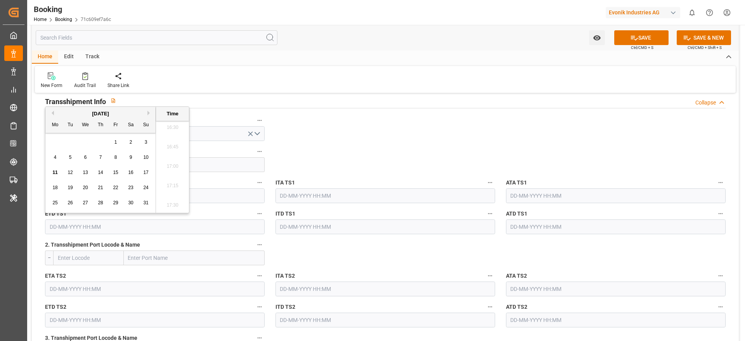
click at [148, 111] on button "Next Month" at bounding box center [149, 113] width 5 height 5
click at [71, 172] on span "16" at bounding box center [69, 171] width 5 height 5
type input "16-09-2025 00:00"
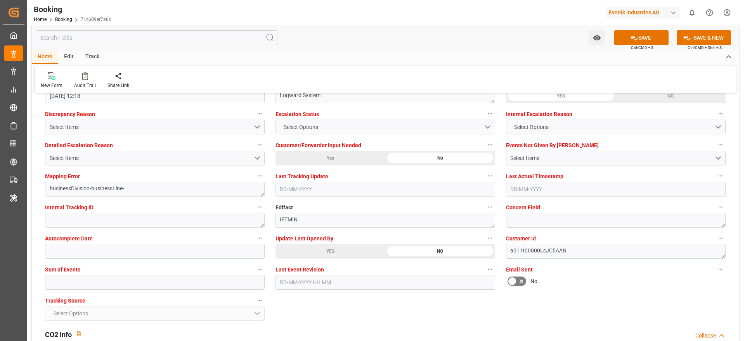
scroll to position [1454, 0]
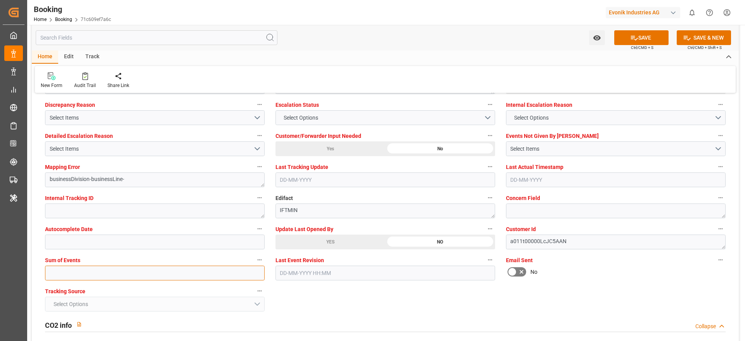
click at [54, 270] on input "text" at bounding box center [155, 272] width 220 height 15
type input "0"
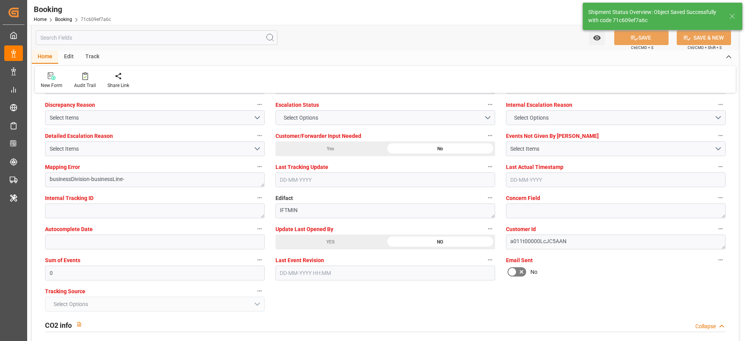
type textarea "NWC/UK North West Continent / UK_JPYOK_HLCU_CU-CS"
type textarea "Madhu T V"
type textarea "Yes"
type input "27-07-2025 00:00"
type input "21-09-2025 00:00"
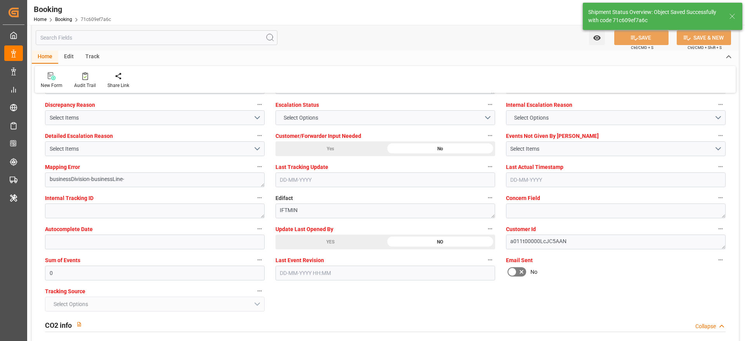
type input "08-09-2025 00:00"
type input "16-09-2025 00:00"
type input "11-08-2025 11:33"
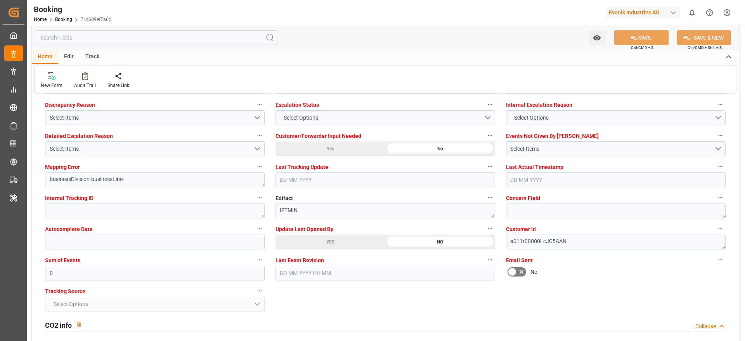
click at [99, 4] on div "Booking" at bounding box center [72, 9] width 77 height 12
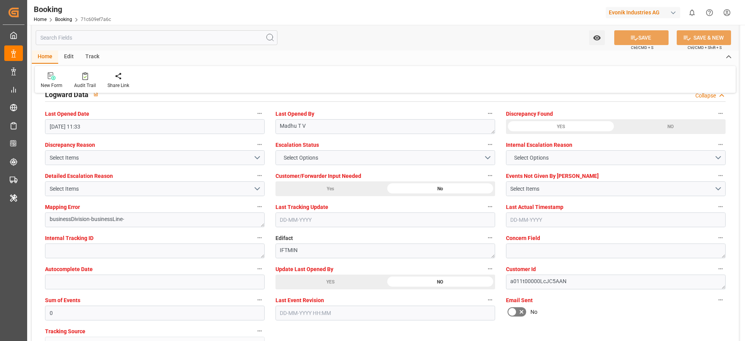
scroll to position [1396, 0]
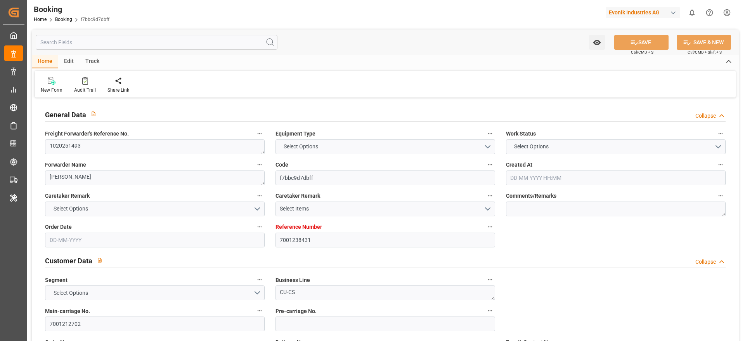
type input "7001238431"
type input "ONE"
type input "Ocean Network Express"
type input "EUNWC"
type input "ZADUR"
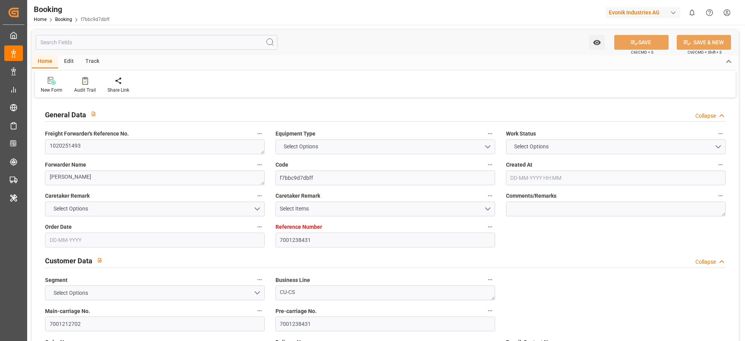
type input "[DATE] 10:03"
type input "[DATE]"
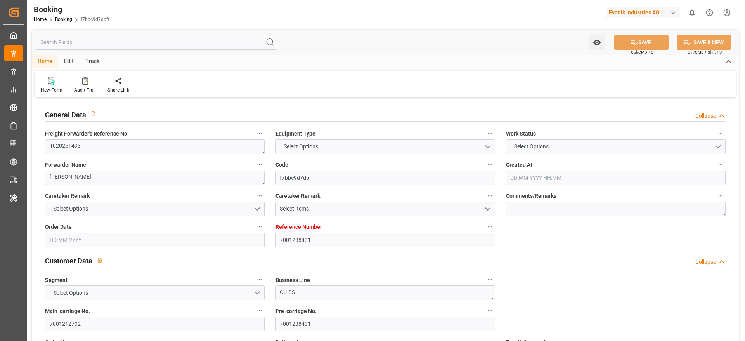
type input "[DATE] 07:02"
click at [119, 151] on textarea "1020251493" at bounding box center [155, 146] width 220 height 15
click at [117, 321] on input "7001212702" at bounding box center [155, 323] width 220 height 15
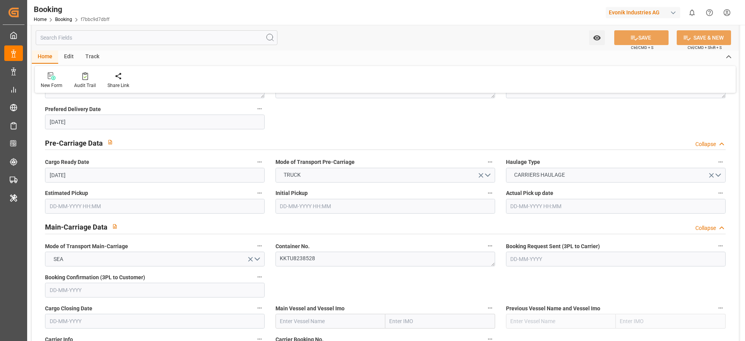
scroll to position [465, 0]
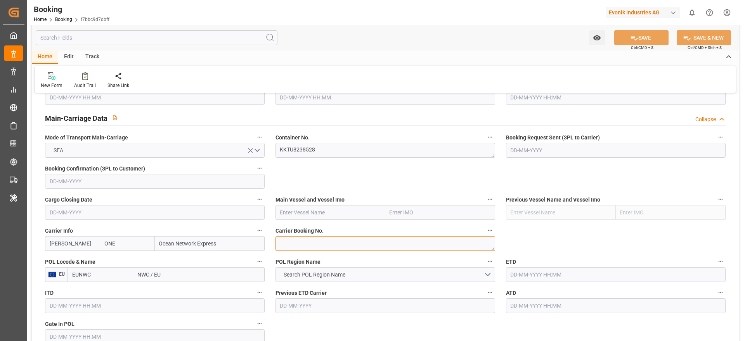
click at [322, 237] on textarea at bounding box center [385, 243] width 220 height 15
paste textarea "HAMF60619300"
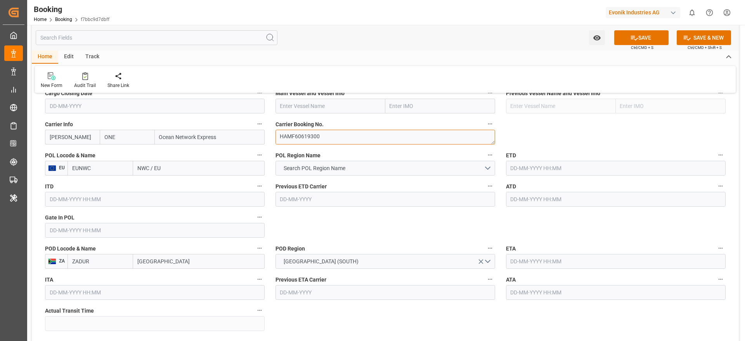
scroll to position [582, 0]
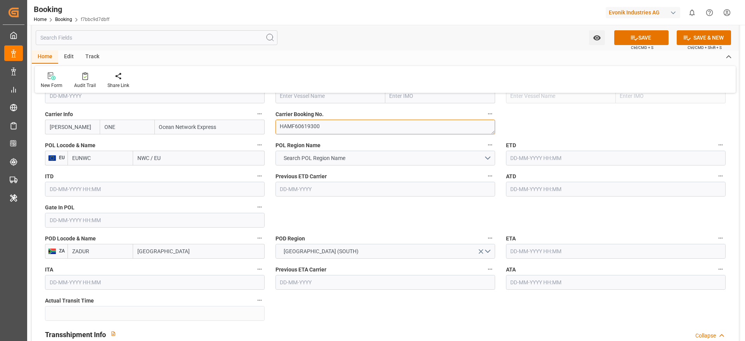
type textarea "HAMF60619300"
click at [178, 153] on input "NWC / EU" at bounding box center [198, 157] width 131 height 15
paste input "[GEOGRAPHIC_DATA]"
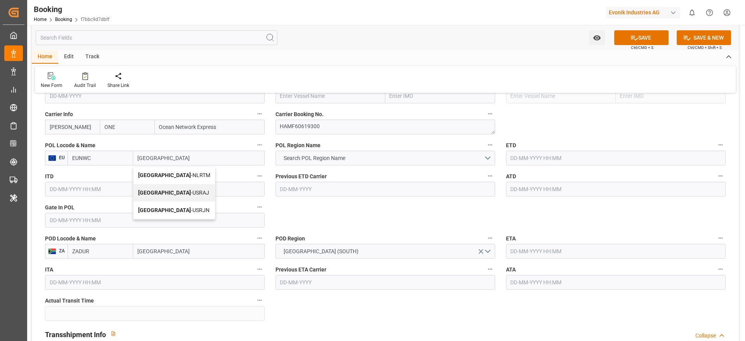
click at [179, 175] on span "[GEOGRAPHIC_DATA] - NLRTM" at bounding box center [174, 175] width 72 height 6
type input "[GEOGRAPHIC_DATA]"
click at [365, 153] on button "Search POL Region Name" at bounding box center [385, 157] width 220 height 15
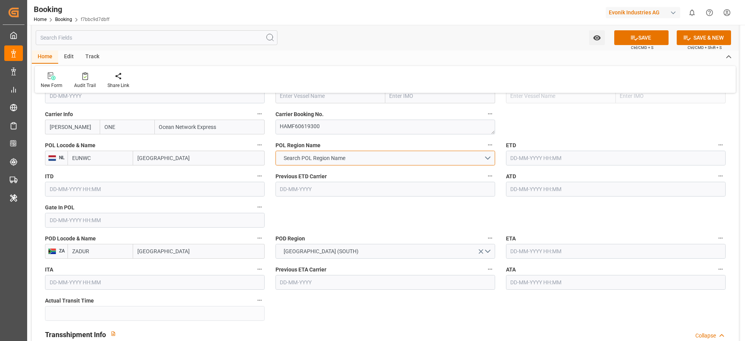
type input "NLRTM"
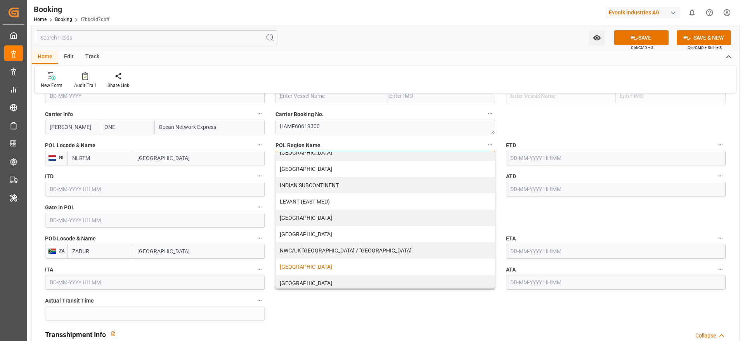
scroll to position [158, 0]
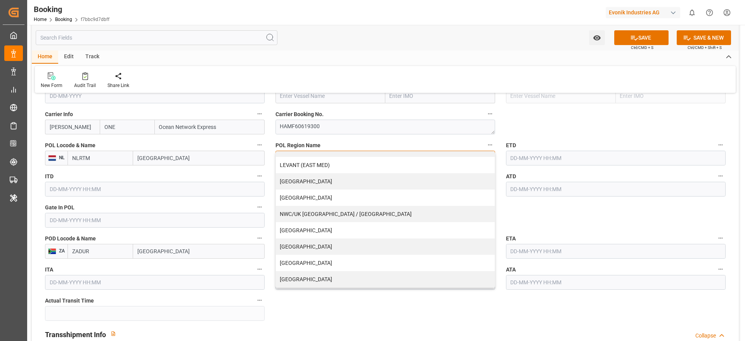
click at [394, 217] on div "NWC/UK [GEOGRAPHIC_DATA] / [GEOGRAPHIC_DATA]" at bounding box center [385, 214] width 219 height 16
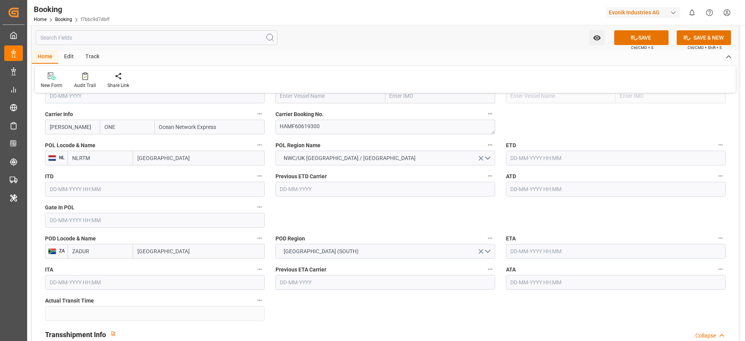
click at [83, 217] on input "text" at bounding box center [155, 220] width 220 height 15
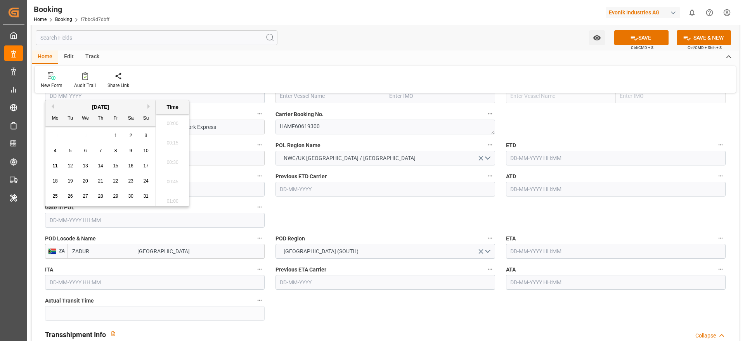
scroll to position [1283, 0]
click at [145, 148] on span "10" at bounding box center [145, 150] width 5 height 5
type input "[DATE] 00:00"
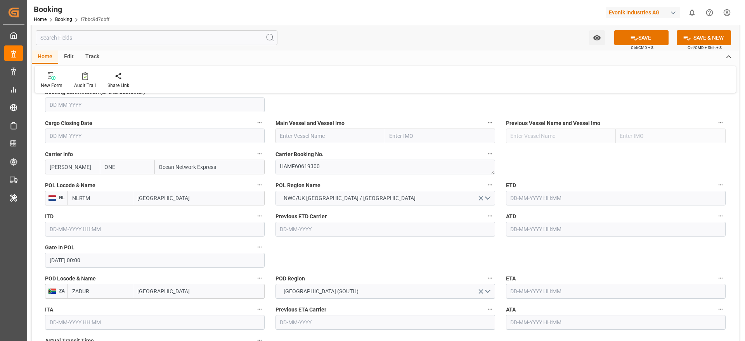
scroll to position [524, 0]
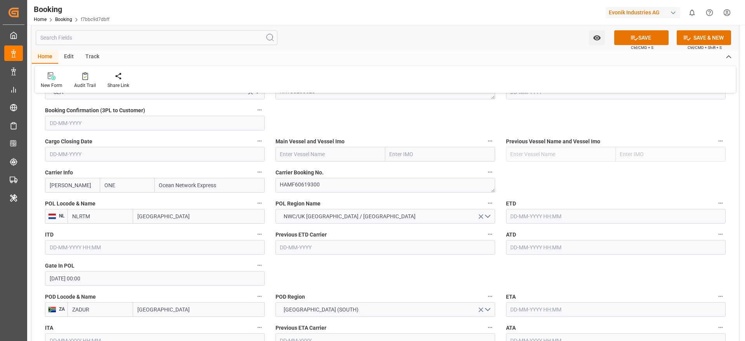
click at [542, 216] on input "text" at bounding box center [616, 216] width 220 height 15
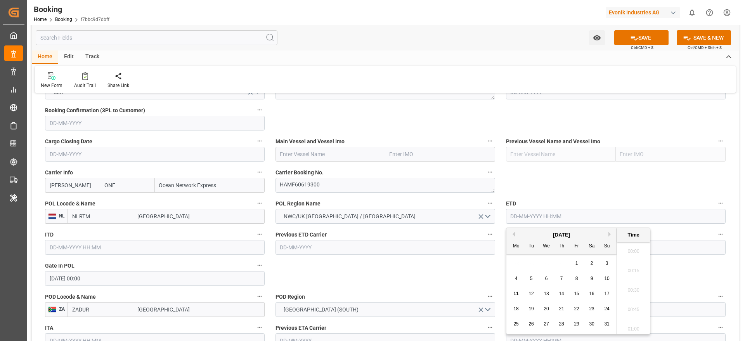
scroll to position [1283, 0]
click at [563, 296] on span "14" at bounding box center [561, 293] width 5 height 5
type input "[DATE] 00:00"
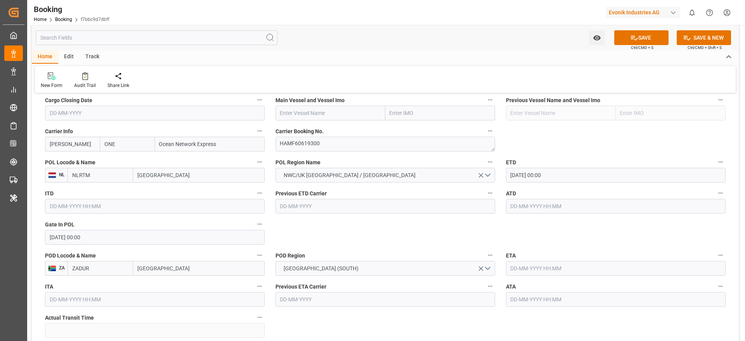
scroll to position [582, 0]
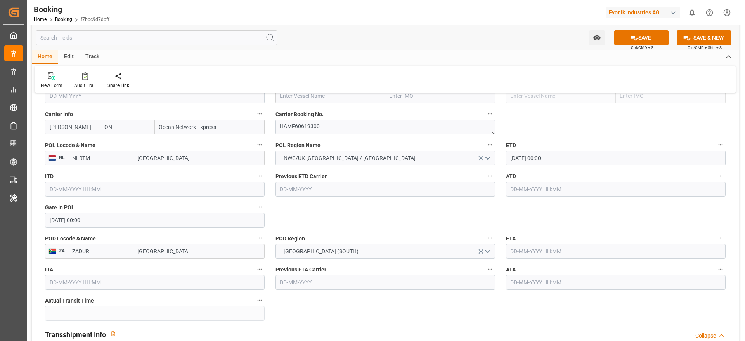
click at [564, 249] on input "text" at bounding box center [616, 251] width 220 height 15
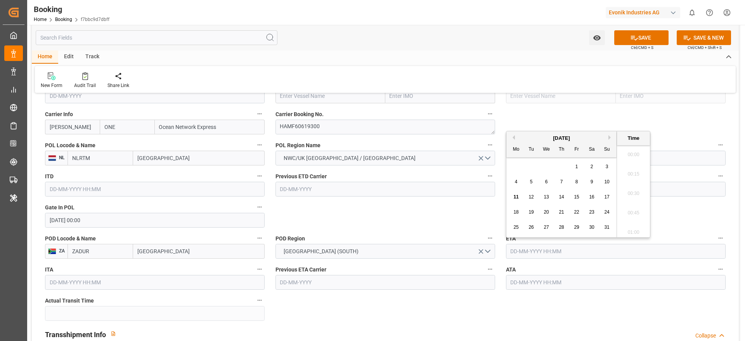
scroll to position [1283, 0]
click at [609, 136] on button "Next Month" at bounding box center [610, 137] width 5 height 5
drag, startPoint x: 589, startPoint y: 181, endPoint x: 502, endPoint y: 202, distance: 89.1
click at [589, 181] on span "13" at bounding box center [591, 181] width 5 height 5
type input "[DATE] 00:00"
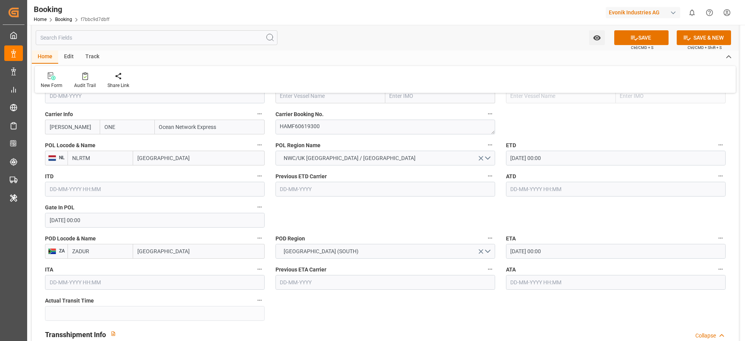
scroll to position [524, 0]
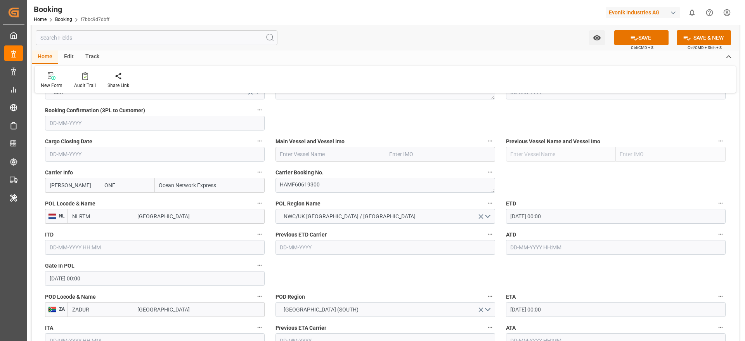
click at [332, 158] on input "text" at bounding box center [330, 154] width 110 height 15
paste input "SANTA [PERSON_NAME]"
type input "SANTA [PERSON_NAME]"
click at [330, 172] on span "SANTA [PERSON_NAME] - 9444742" at bounding box center [322, 171] width 84 height 6
type input "9444742"
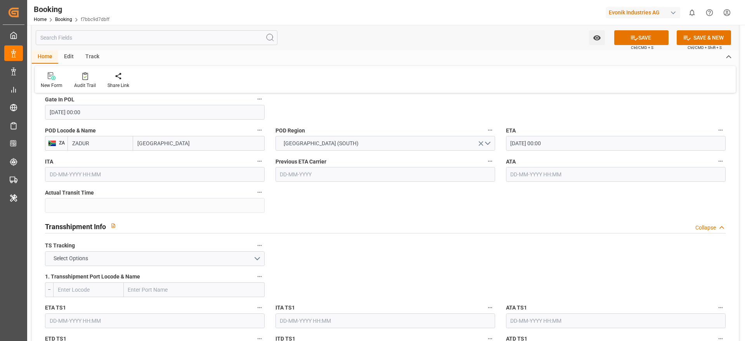
scroll to position [756, 0]
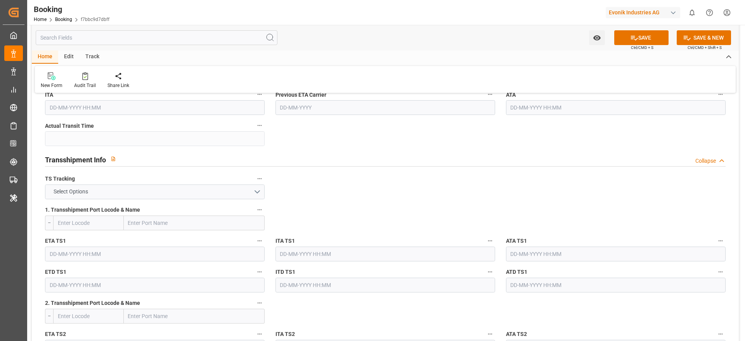
type input "SANTA [PERSON_NAME]"
click at [109, 195] on button "Select Options" at bounding box center [155, 191] width 220 height 15
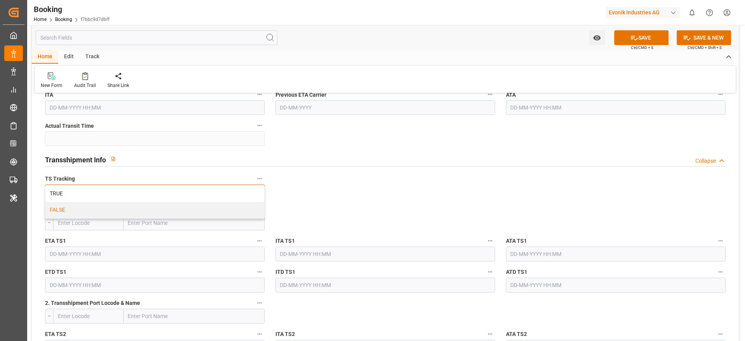
click at [75, 206] on div "FALSE" at bounding box center [154, 210] width 219 height 16
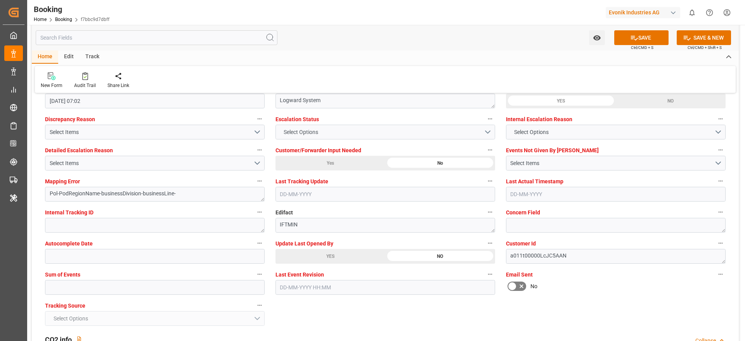
scroll to position [1454, 0]
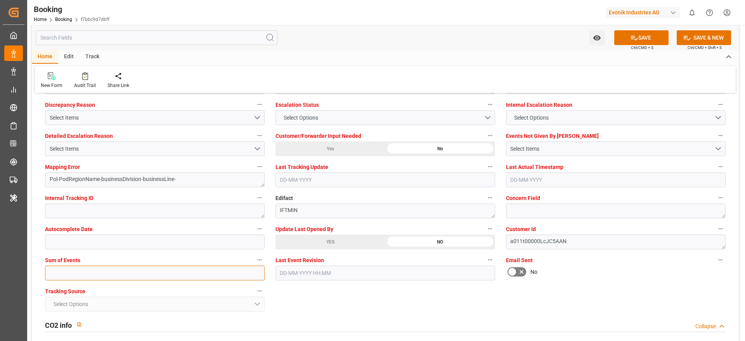
click at [62, 273] on input "text" at bounding box center [155, 272] width 220 height 15
type input "9"
type input "0"
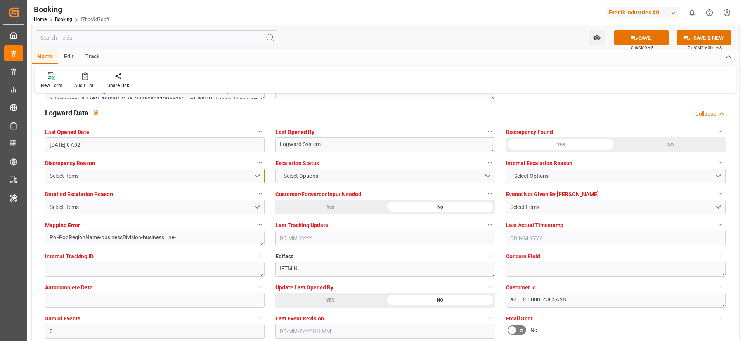
click at [257, 177] on button "Select Items" at bounding box center [155, 175] width 220 height 15
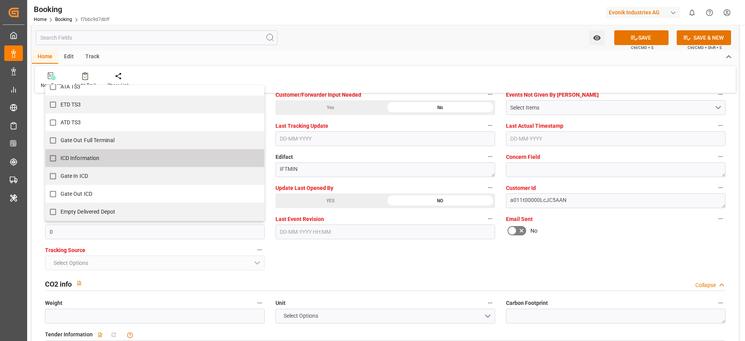
scroll to position [1513, 0]
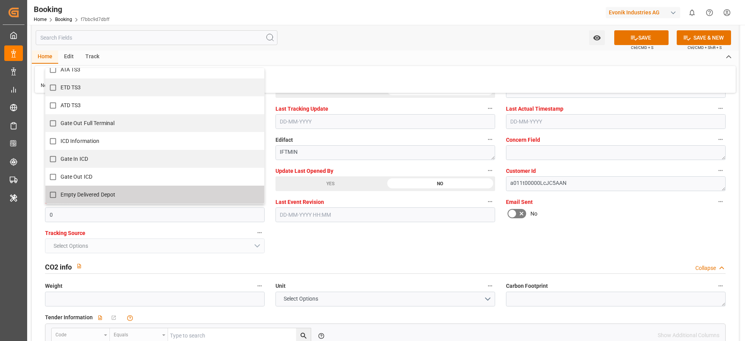
click at [376, 244] on div "General Data Collapse Freight Forwarder's Reference No. 1020251493 Equipment Ty…" at bounding box center [385, 312] width 707 height 3450
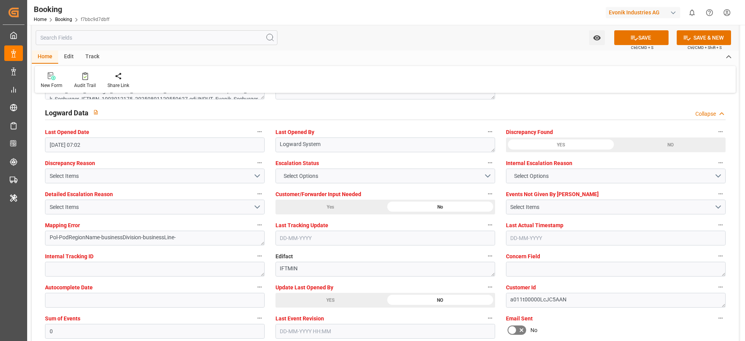
scroll to position [1454, 0]
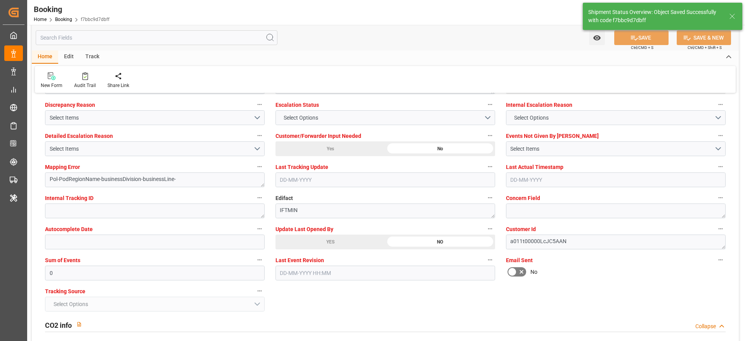
type input "[DATE] 00:00"
type input "11-08-2025 11:38"
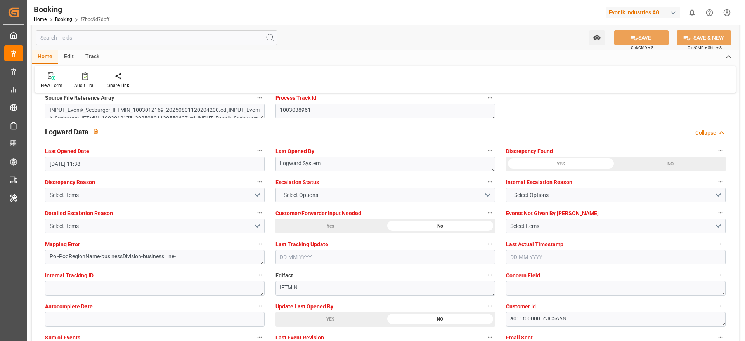
scroll to position [1377, 0]
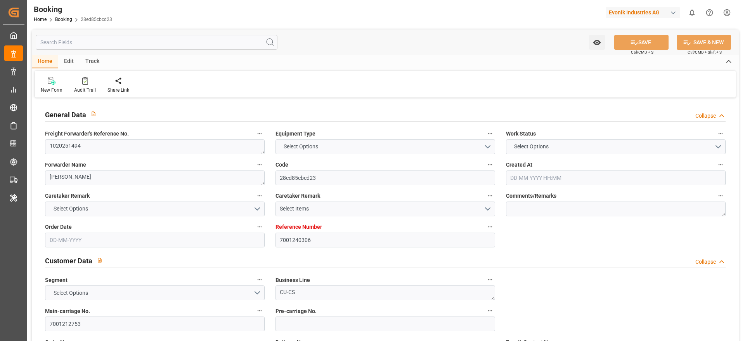
type input "7001240306"
type input "ONE"
type input "Ocean Network Express"
type input "EUNWC"
type input "ZADUR"
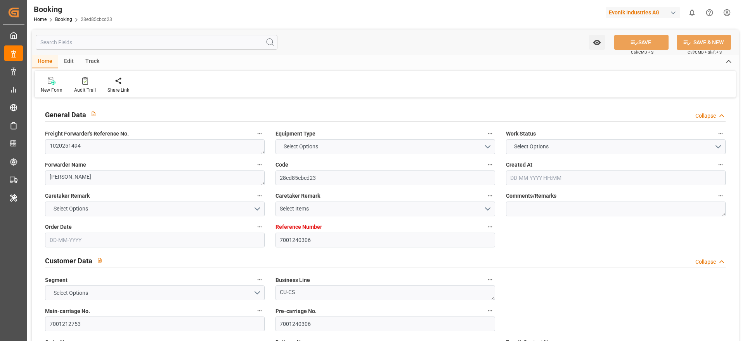
type input "[DATE] 06:37"
type input "[DATE]"
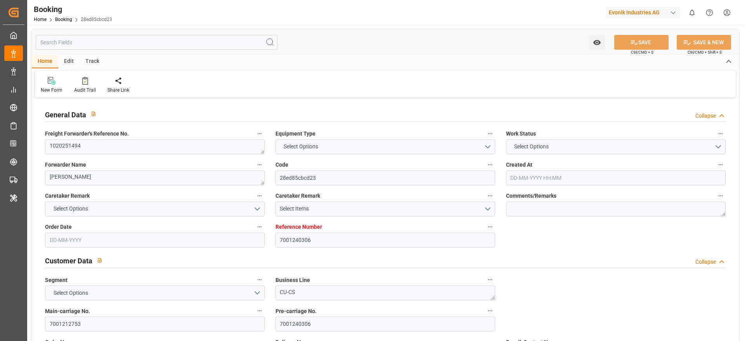
type input "[DATE] 12:56"
click at [122, 147] on textarea "1020251494" at bounding box center [155, 146] width 220 height 15
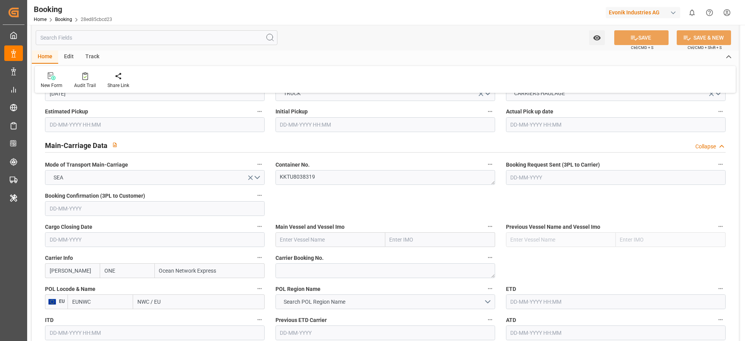
scroll to position [465, 0]
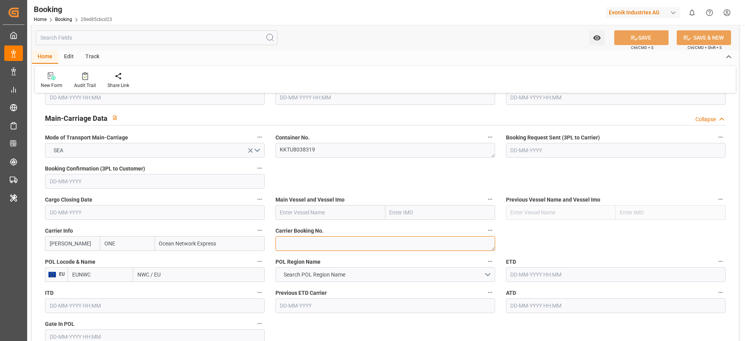
click at [333, 240] on textarea at bounding box center [385, 243] width 220 height 15
paste textarea "HAMF60519900"
type textarea "HAMF60519900"
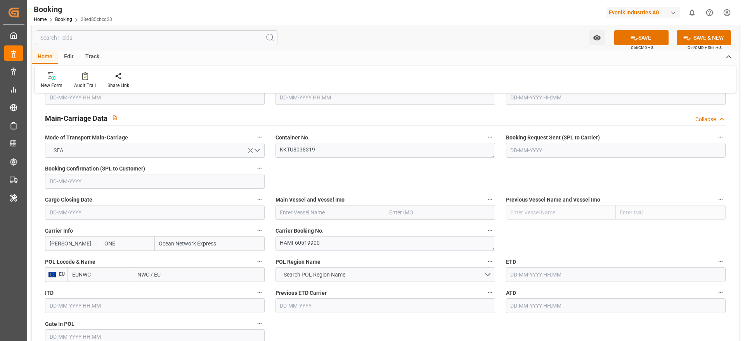
click at [325, 206] on input "text" at bounding box center [330, 212] width 110 height 15
paste input "SANTA [PERSON_NAME]"
type input "SANTA [PERSON_NAME]"
click at [325, 226] on span "SANTA [PERSON_NAME] - 9444742" at bounding box center [322, 229] width 84 height 6
type input "9444742"
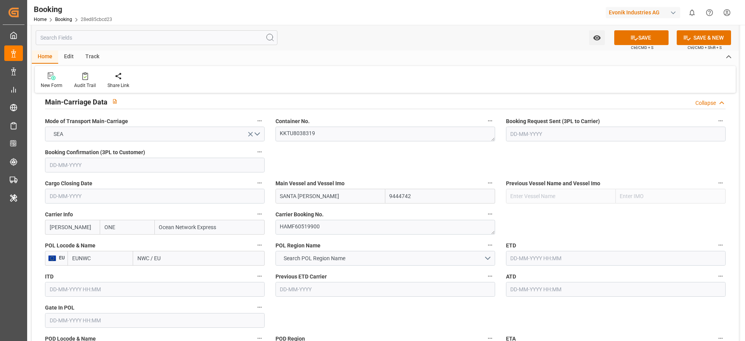
scroll to position [524, 0]
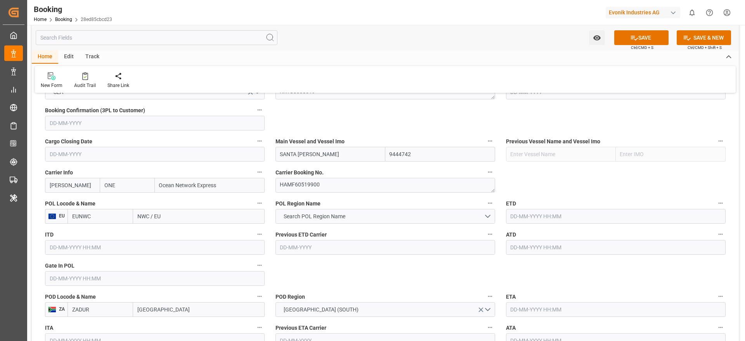
type input "SANTA [PERSON_NAME]"
click at [190, 215] on input "NWC / EU" at bounding box center [198, 216] width 131 height 15
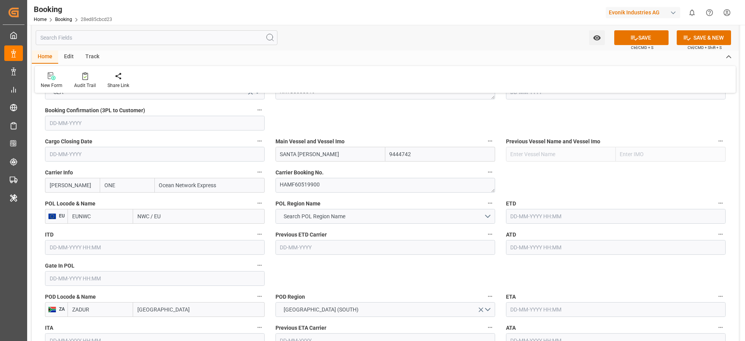
paste input "ROTTERDAM"
type input "ROTTERDAM"
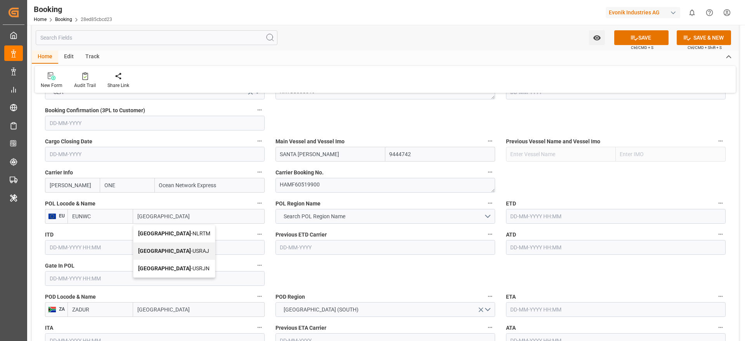
click at [180, 227] on div "Rotterdam - NLRTM" at bounding box center [173, 233] width 81 height 17
type input "NLRTM"
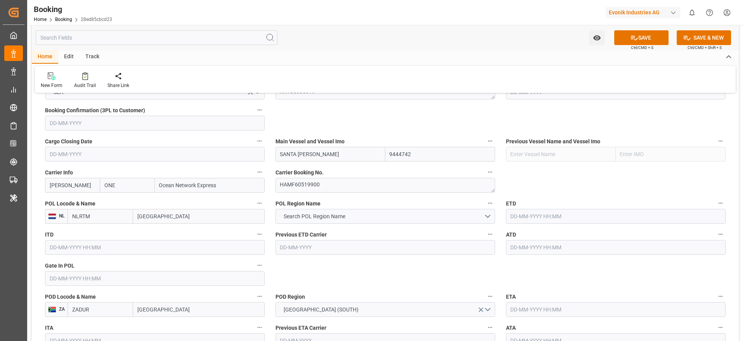
scroll to position [582, 0]
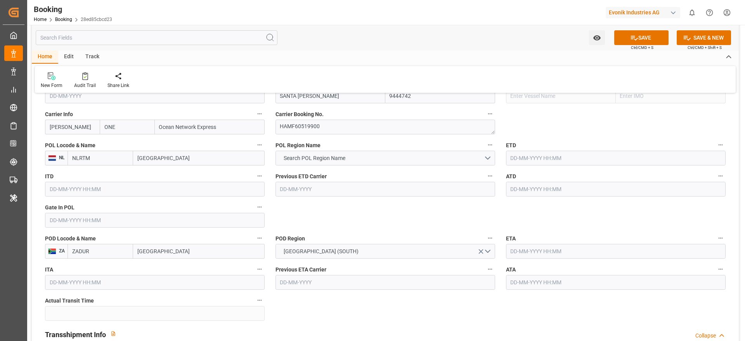
type input "[GEOGRAPHIC_DATA]"
click at [68, 223] on input "text" at bounding box center [155, 220] width 220 height 15
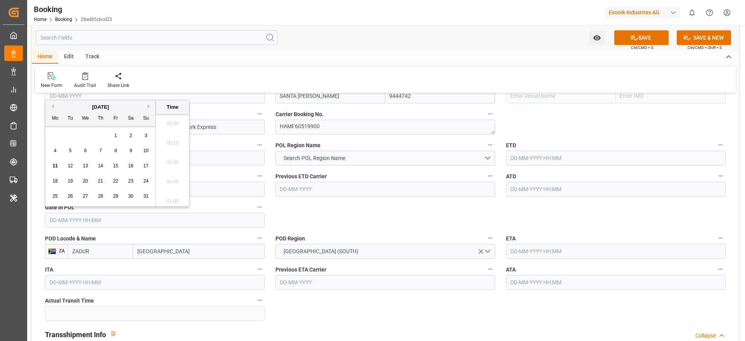
scroll to position [1283, 0]
click at [146, 150] on span "10" at bounding box center [145, 150] width 5 height 5
type input "10-08-2025 00:00"
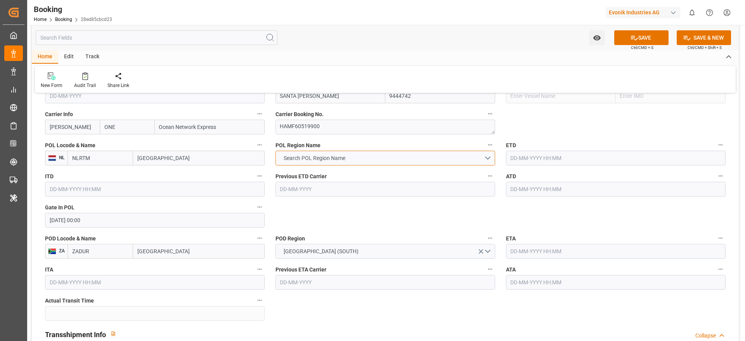
click at [360, 161] on button "Search POL Region Name" at bounding box center [385, 157] width 220 height 15
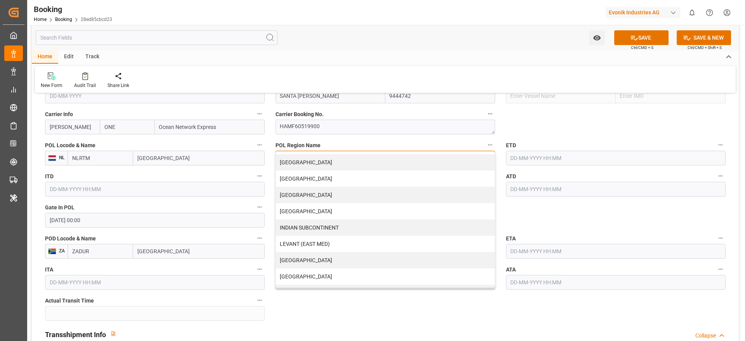
scroll to position [158, 0]
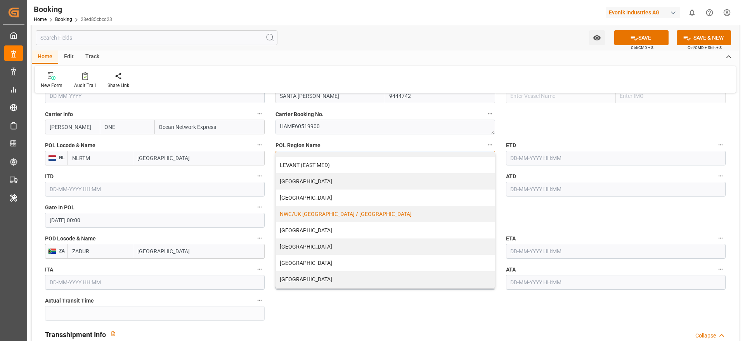
click at [389, 214] on div "NWC/UK NORTH WEST CONTINENT / UK" at bounding box center [385, 214] width 219 height 16
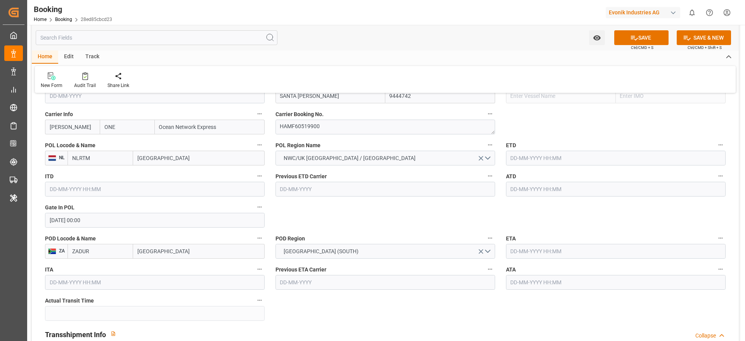
click at [583, 158] on input "text" at bounding box center [616, 157] width 220 height 15
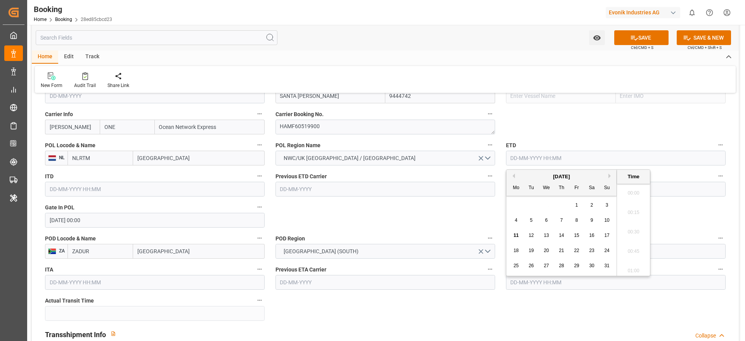
scroll to position [1283, 0]
click at [562, 235] on span "14" at bounding box center [561, 234] width 5 height 5
type input "14-08-2025 00:00"
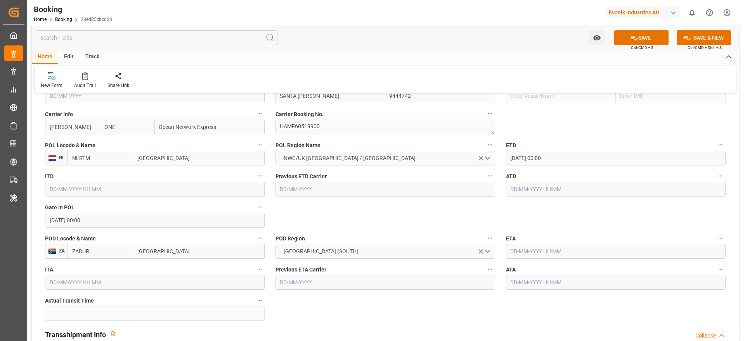
click at [559, 254] on input "text" at bounding box center [616, 251] width 220 height 15
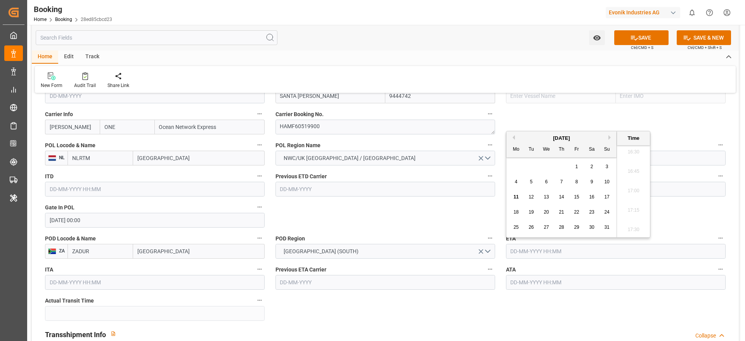
click at [610, 139] on button "Next Month" at bounding box center [610, 137] width 5 height 5
click at [591, 182] on span "13" at bounding box center [591, 181] width 5 height 5
type input "13-09-2025 00:00"
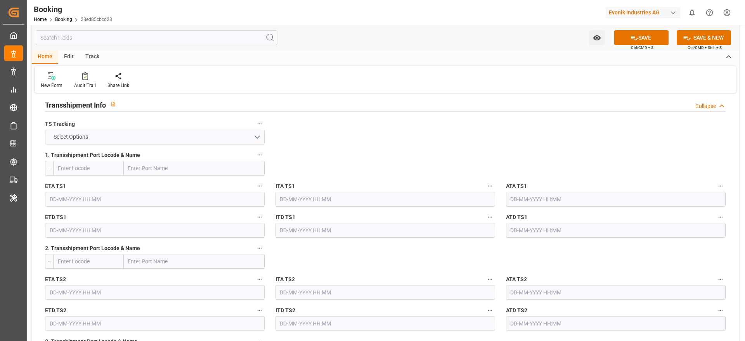
scroll to position [815, 0]
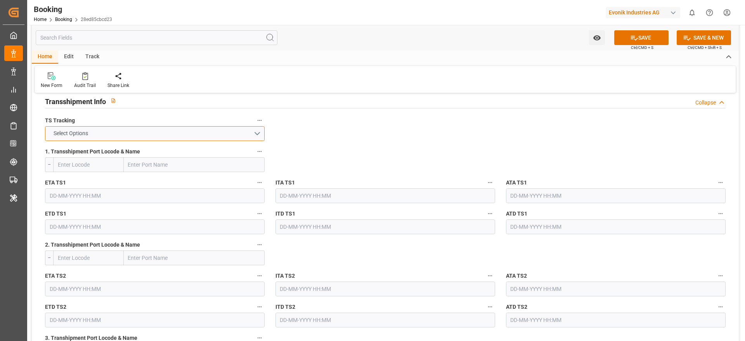
click at [95, 132] on button "Select Options" at bounding box center [155, 133] width 220 height 15
click at [78, 152] on div "FALSE" at bounding box center [154, 152] width 219 height 16
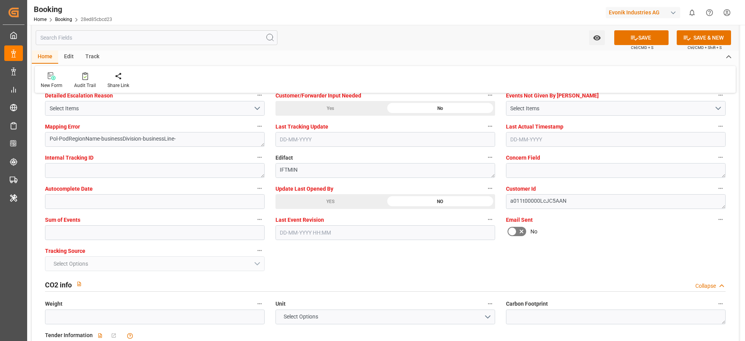
scroll to position [1513, 0]
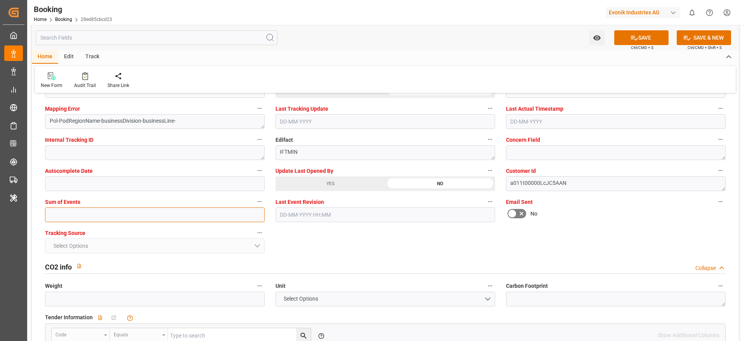
click at [68, 216] on input "text" at bounding box center [155, 214] width 220 height 15
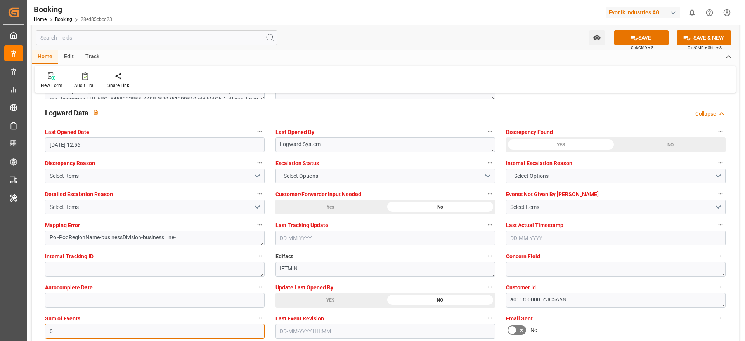
type input "0"
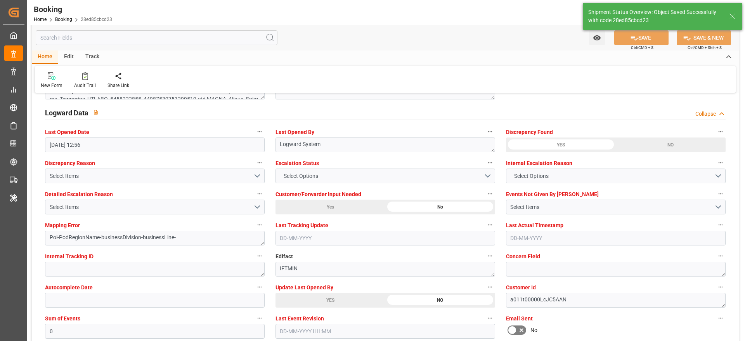
type input "14-08-2025 00:00"
type input "13-09-2025 00:00"
type input "11-08-2025 11:41"
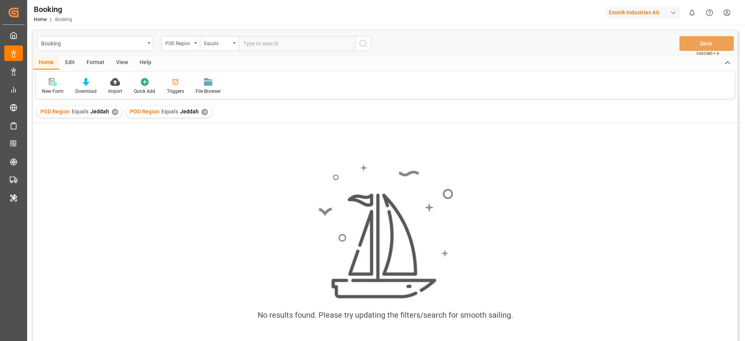
drag, startPoint x: 259, startPoint y: 41, endPoint x: 280, endPoint y: 42, distance: 21.0
click at [259, 41] on input "text" at bounding box center [297, 43] width 116 height 15
paste input "[GEOGRAPHIC_DATA]"
type input "[GEOGRAPHIC_DATA]"
click at [362, 45] on icon "search button" at bounding box center [362, 43] width 9 height 9
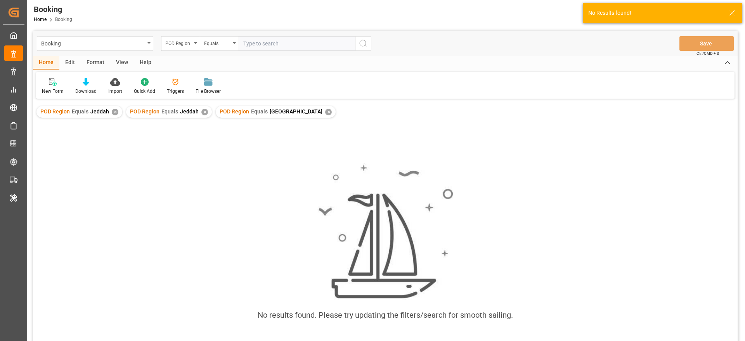
click at [116, 112] on div "✕" at bounding box center [115, 112] width 7 height 7
click at [191, 45] on div "POD Region" at bounding box center [178, 42] width 26 height 9
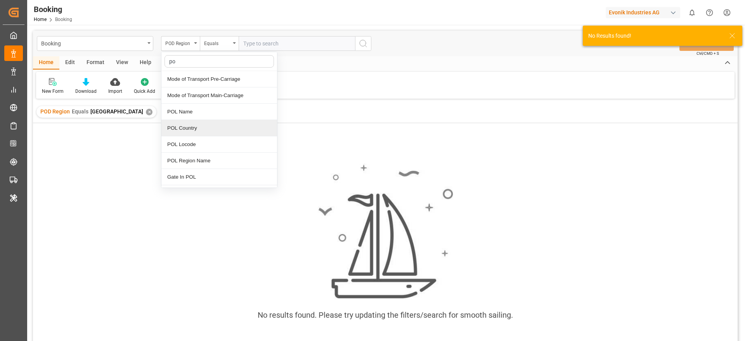
type input "pod"
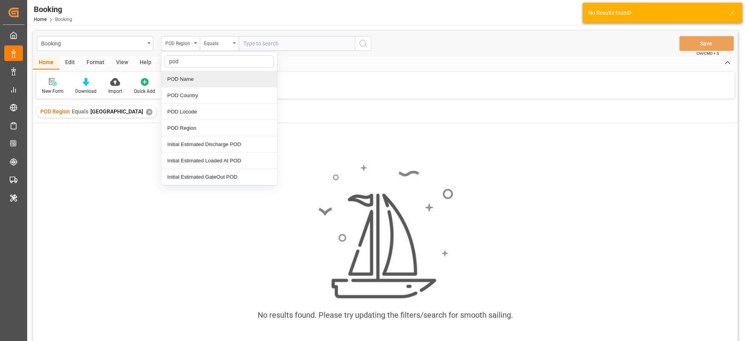
click at [212, 77] on div "POD Name" at bounding box center [219, 79] width 116 height 16
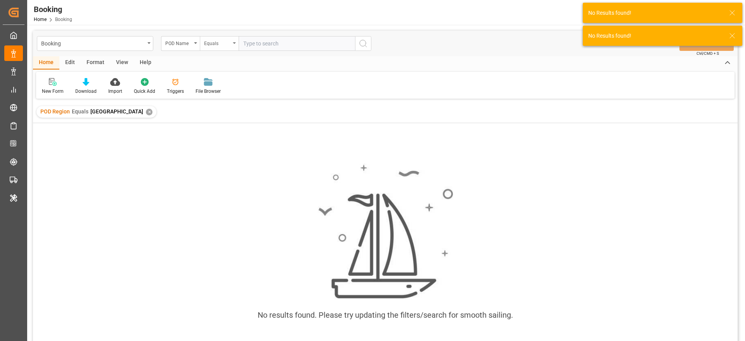
click at [222, 45] on div "Equals" at bounding box center [217, 42] width 26 height 9
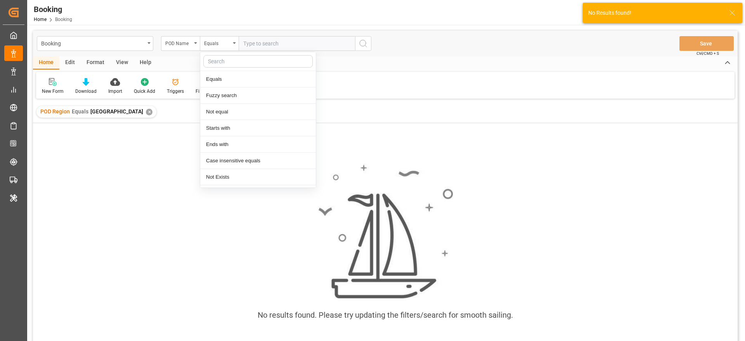
click at [259, 37] on input "text" at bounding box center [297, 43] width 116 height 15
paste input "[GEOGRAPHIC_DATA]"
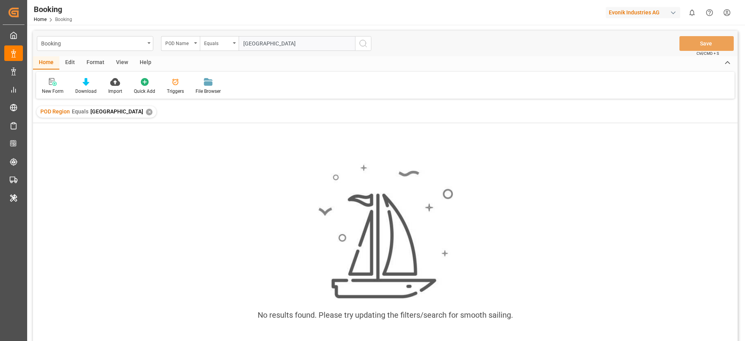
type input "[GEOGRAPHIC_DATA]"
click at [365, 46] on icon "search button" at bounding box center [362, 43] width 9 height 9
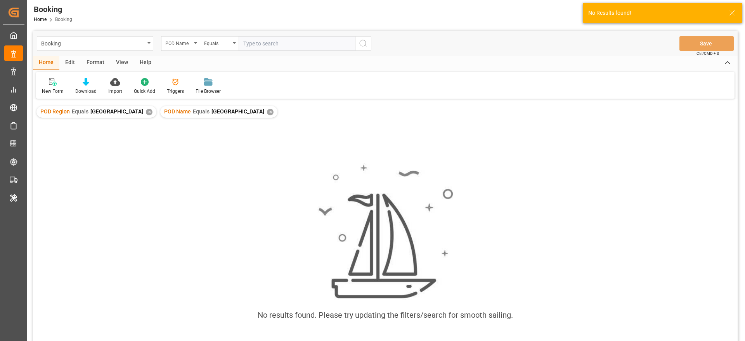
click at [146, 112] on div "✕" at bounding box center [149, 112] width 7 height 7
